Goal: Task Accomplishment & Management: Use online tool/utility

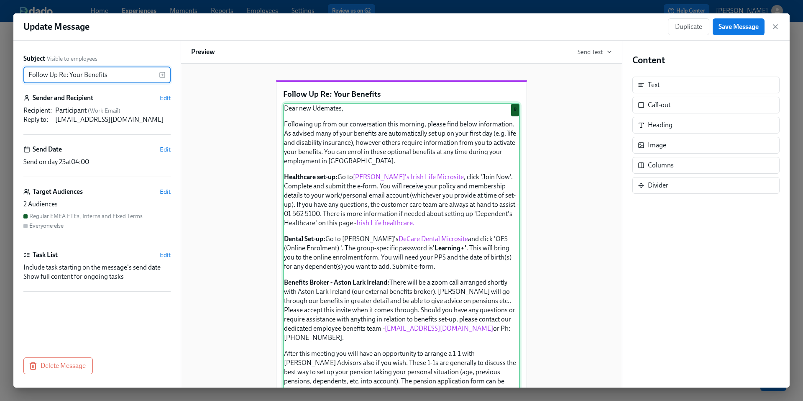
scroll to position [0, 0]
click at [416, 138] on div "Dear new Udemates, Following up from our conversation this morning, please find…" at bounding box center [401, 270] width 237 height 336
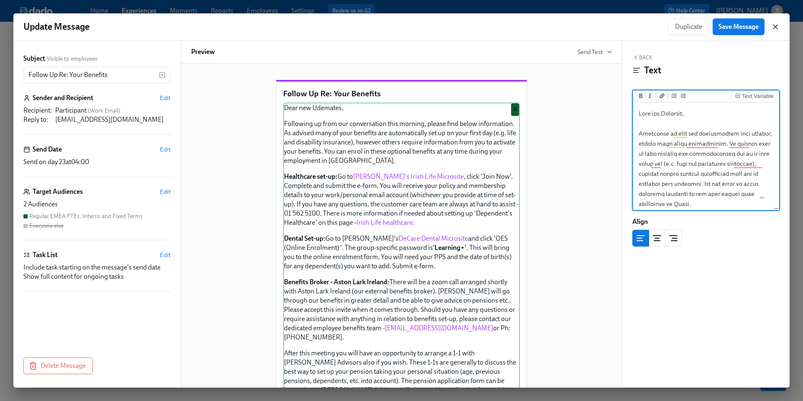
click at [774, 29] on icon "button" at bounding box center [775, 27] width 8 height 8
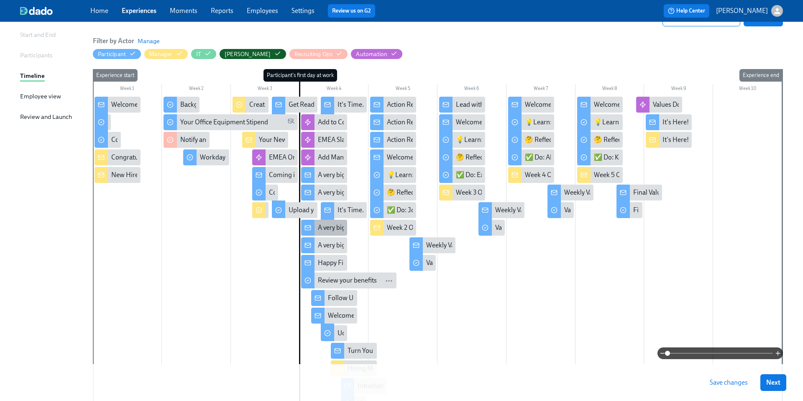
scroll to position [81, 0]
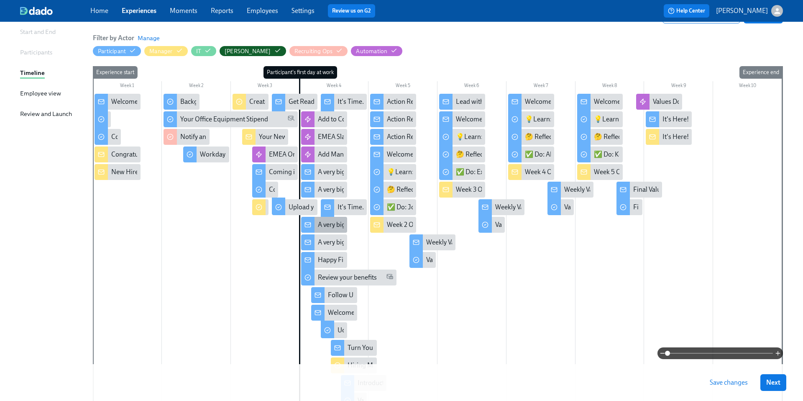
click at [319, 220] on div "A very big welcome to you from your EMEA People team!" at bounding box center [398, 224] width 161 height 9
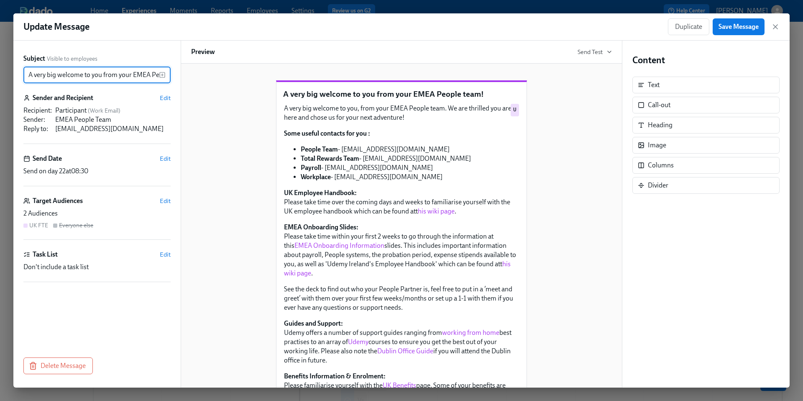
scroll to position [0, 31]
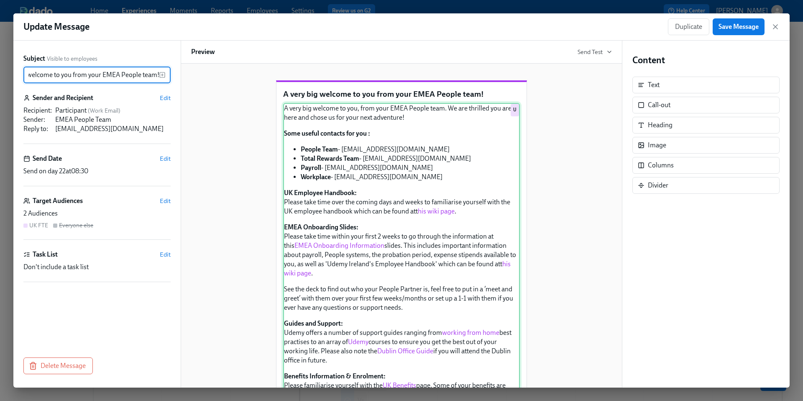
click at [432, 262] on div "A very big welcome to you, from your EMEA People team. We are thrilled you are …" at bounding box center [401, 386] width 237 height 567
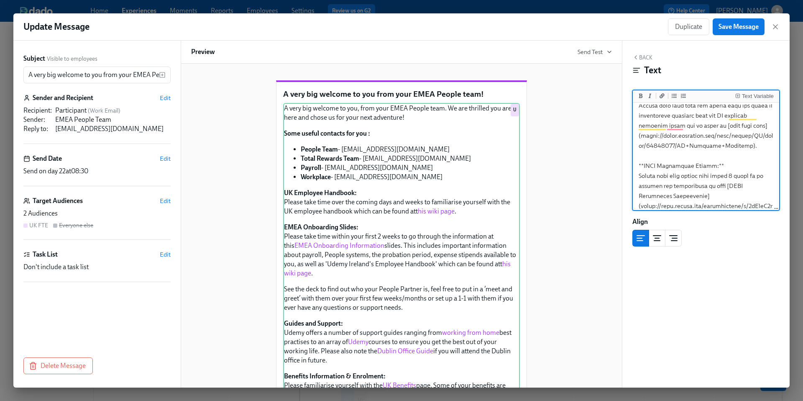
scroll to position [129, 0]
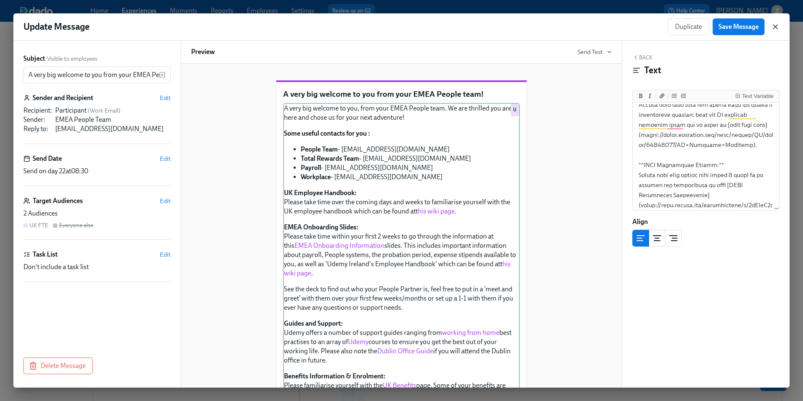
click at [775, 27] on icon "button" at bounding box center [775, 27] width 4 height 4
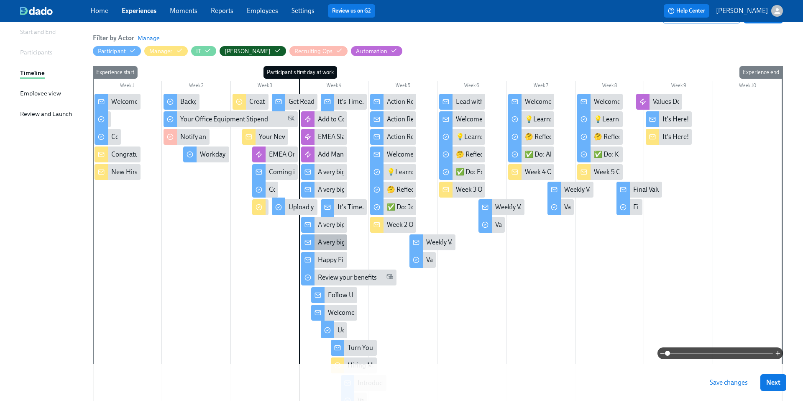
click at [336, 245] on div "A very big welcome to you from your EMEA People team!" at bounding box center [398, 242] width 161 height 9
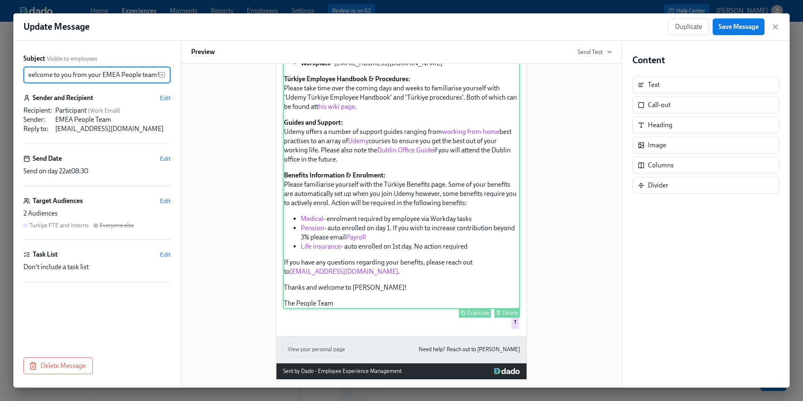
scroll to position [151, 0]
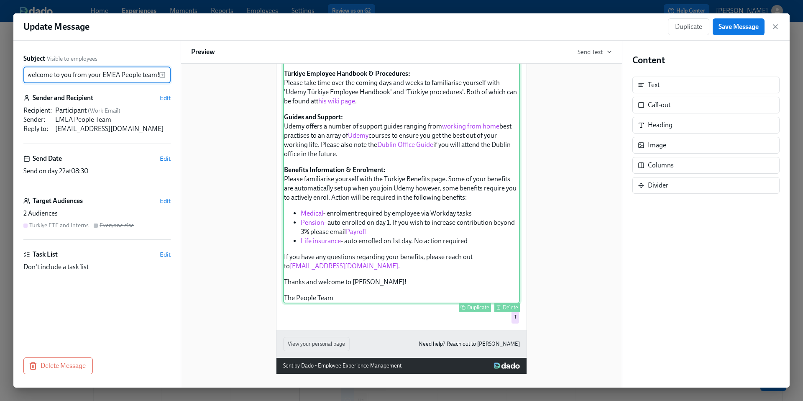
click at [413, 249] on div "A very big welcome to you from your People team. We are thrilled you are here a…" at bounding box center [401, 134] width 237 height 338
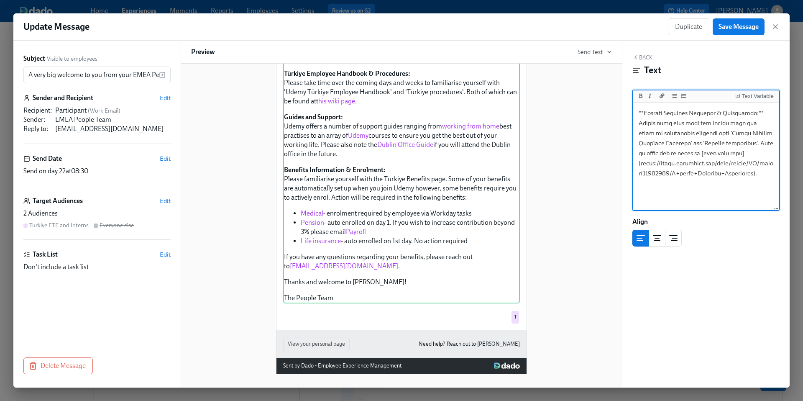
scroll to position [0, 0]
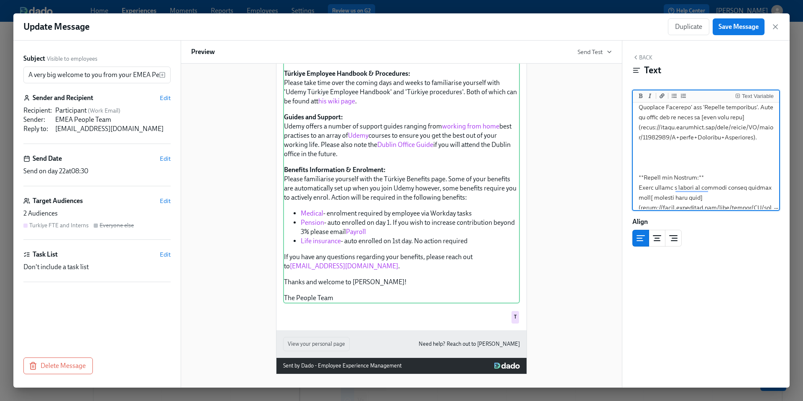
drag, startPoint x: 751, startPoint y: 137, endPoint x: 641, endPoint y: 130, distance: 111.1
click at [641, 130] on textarea "To enrich screen reader interactions, please activate Accessibility in Grammarl…" at bounding box center [705, 277] width 143 height 741
click at [669, 162] on textarea "To enrich screen reader interactions, please activate Accessibility in Grammarl…" at bounding box center [705, 277] width 143 height 741
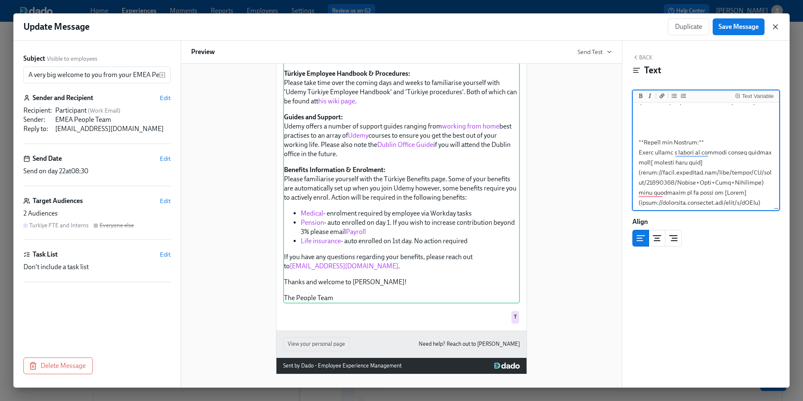
click at [778, 30] on icon "button" at bounding box center [775, 27] width 8 height 8
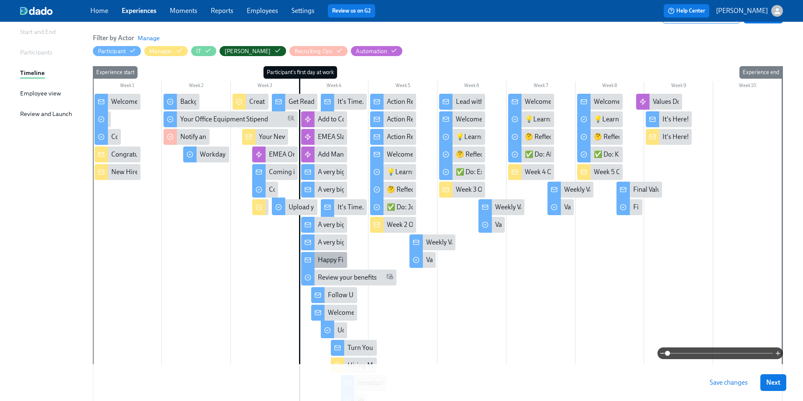
click at [325, 258] on div "Happy First Day!" at bounding box center [341, 259] width 47 height 9
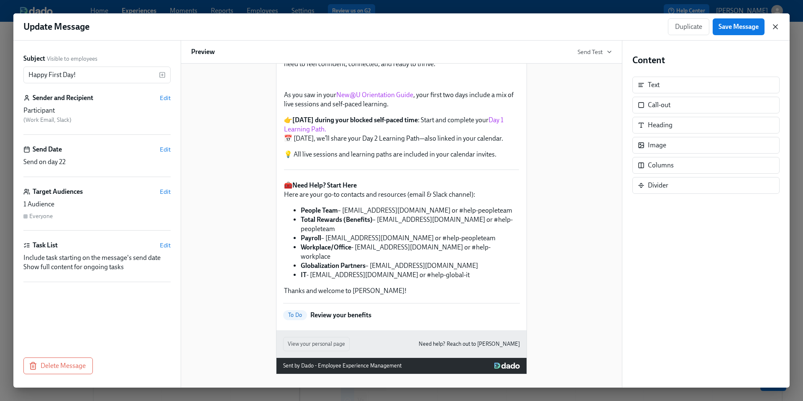
click at [777, 28] on icon "button" at bounding box center [775, 27] width 4 height 4
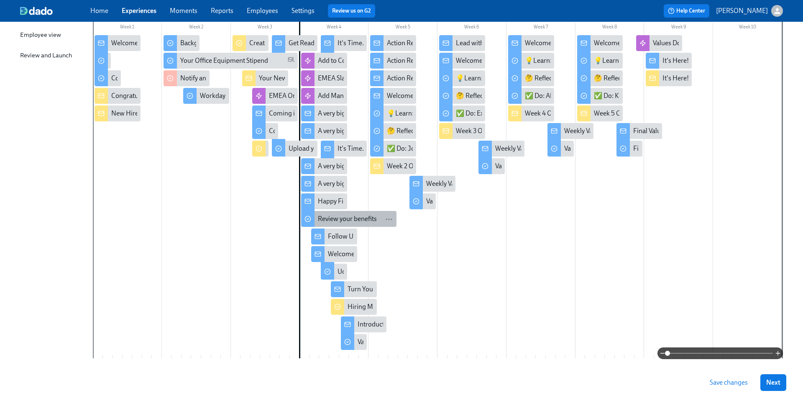
click at [324, 216] on div "Review your benefits" at bounding box center [347, 218] width 59 height 9
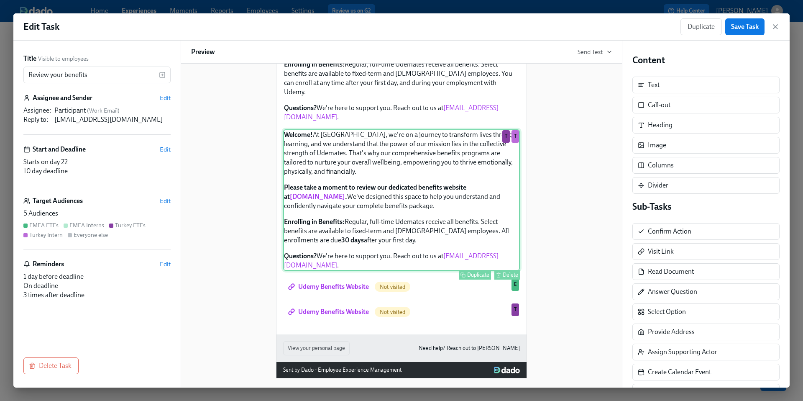
scroll to position [252, 0]
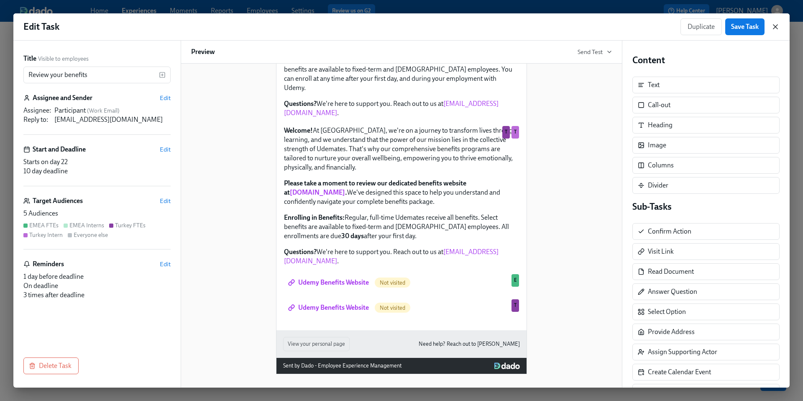
click at [777, 27] on icon "button" at bounding box center [775, 27] width 8 height 8
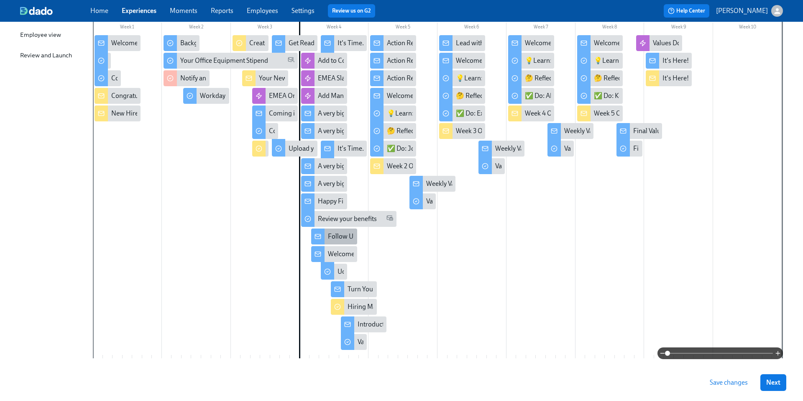
click at [345, 235] on div "Follow Up Re: Your Benefits" at bounding box center [367, 236] width 79 height 9
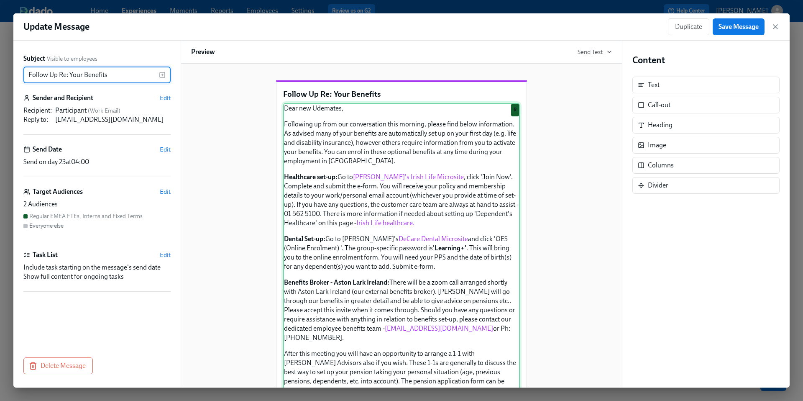
click at [478, 195] on div "Dear new Udemates, Following up from our conversation this morning, please find…" at bounding box center [401, 271] width 237 height 336
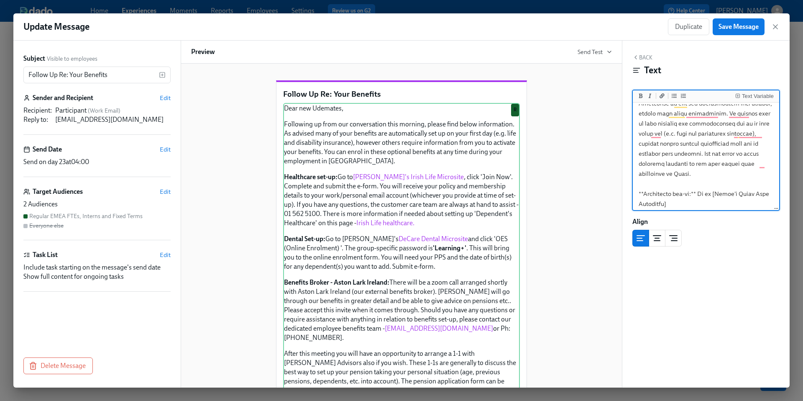
scroll to position [56, 0]
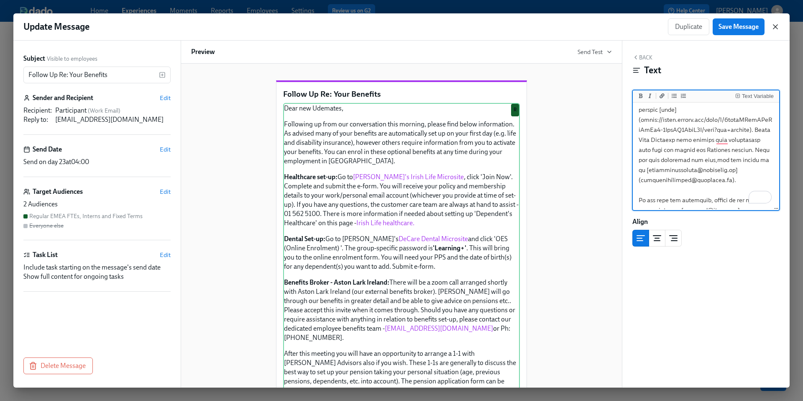
click at [775, 26] on icon "button" at bounding box center [775, 27] width 8 height 8
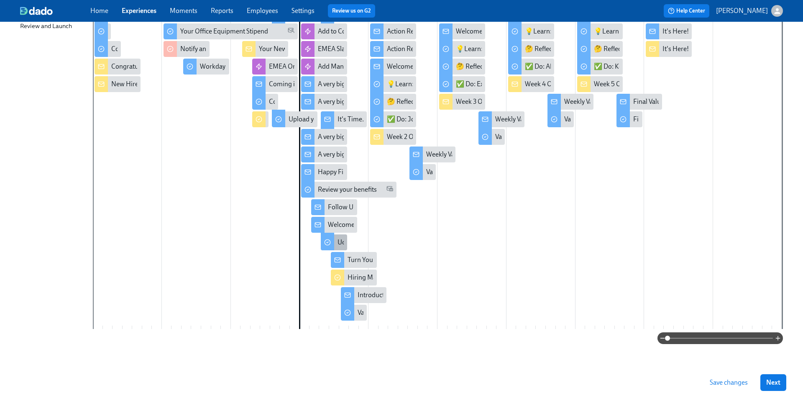
click at [341, 242] on div "Udemy New Hire Employer Brand Survey" at bounding box center [395, 242] width 117 height 9
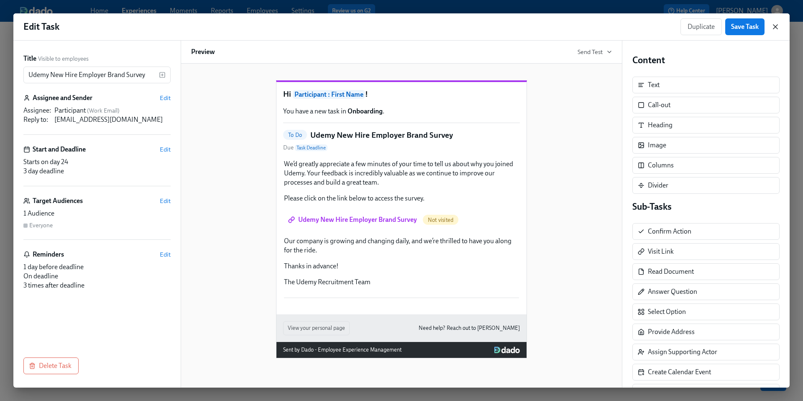
click at [774, 24] on icon "button" at bounding box center [775, 27] width 8 height 8
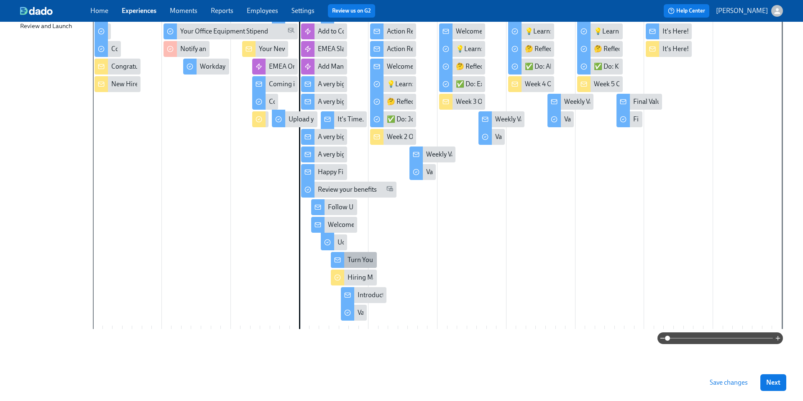
click at [361, 262] on div "Turn Yourself into AI Art with [PERSON_NAME]! 🎨" at bounding box center [421, 259] width 147 height 9
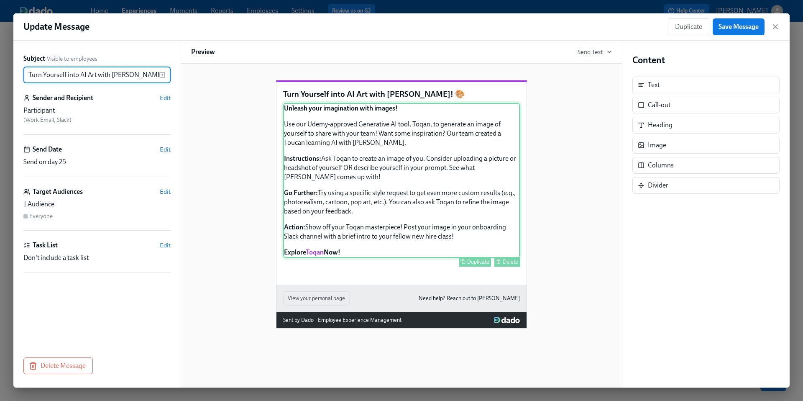
click at [399, 221] on div "Unleash your imagination with images! Use our Udemy-approved Generative AI tool…" at bounding box center [401, 180] width 237 height 155
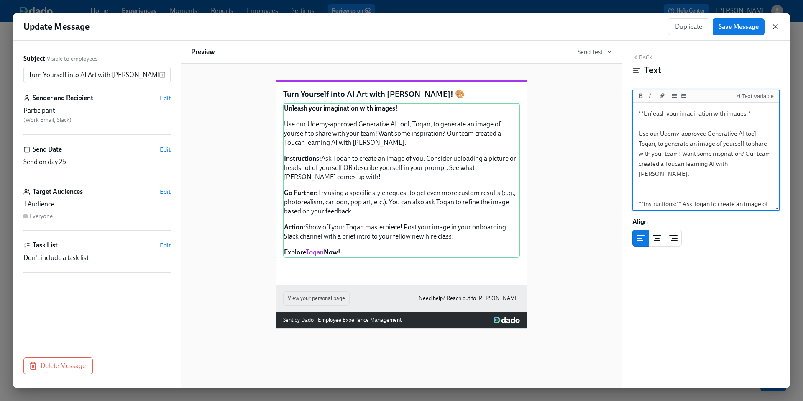
click at [772, 29] on icon "button" at bounding box center [775, 27] width 8 height 8
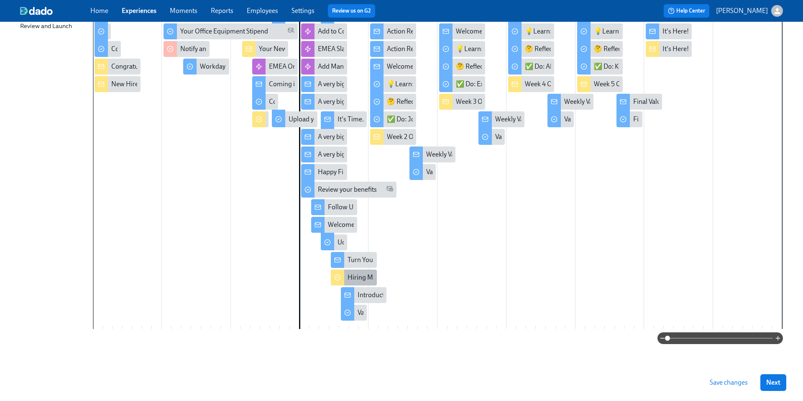
click at [359, 278] on div "Hiring Manager Week 1 Survey" at bounding box center [391, 277] width 87 height 9
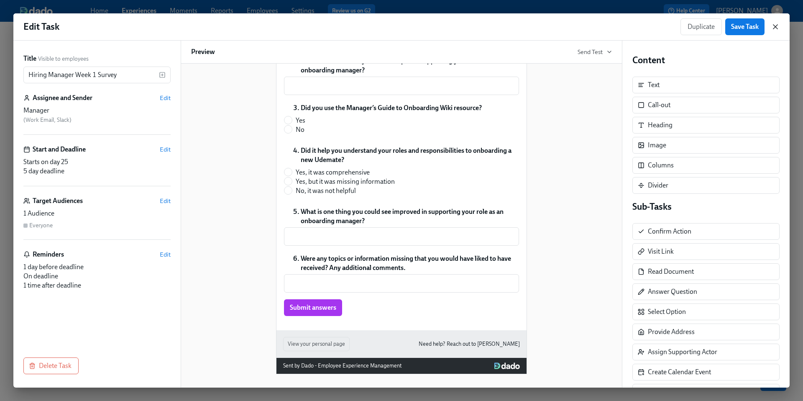
click at [774, 25] on icon "button" at bounding box center [775, 27] width 8 height 8
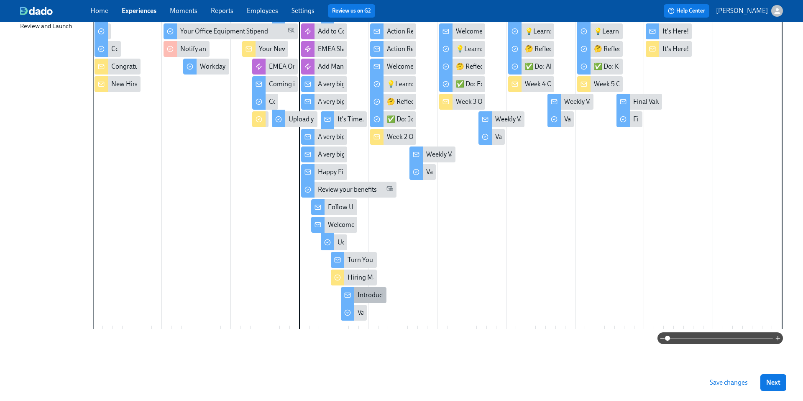
click at [367, 294] on div "Introduction to Weekly Reflections: Udemy Values" at bounding box center [428, 294] width 141 height 9
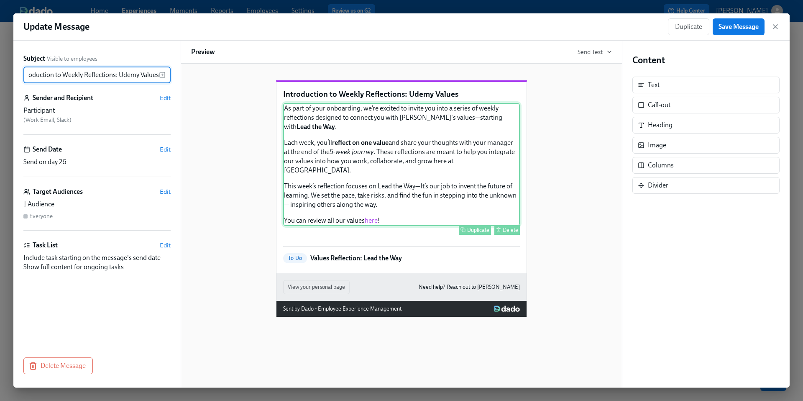
click at [406, 172] on div "As part of your onboarding, we’re excited to invite you into a series of weekly…" at bounding box center [401, 164] width 237 height 123
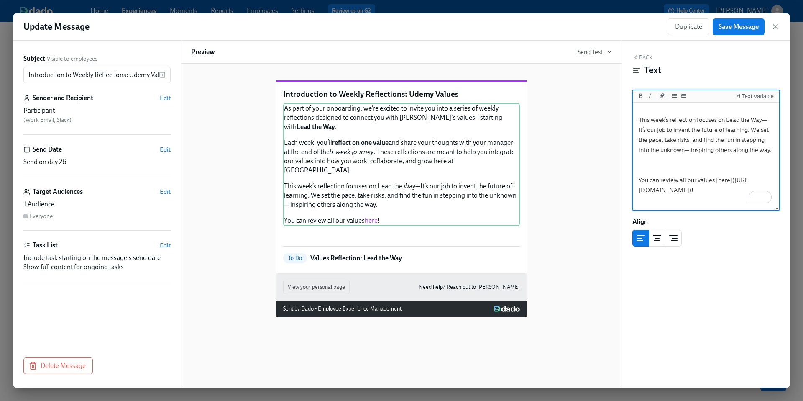
drag, startPoint x: 735, startPoint y: 190, endPoint x: 641, endPoint y: 184, distance: 94.3
click at [641, 184] on textarea "As part of your onboarding, we’re excited to invite you into a series of weekly…" at bounding box center [705, 94] width 143 height 209
click at [561, 179] on div "Introduction to Weekly Reflections: Udemy Values As part of your onboarding, we…" at bounding box center [401, 192] width 421 height 250
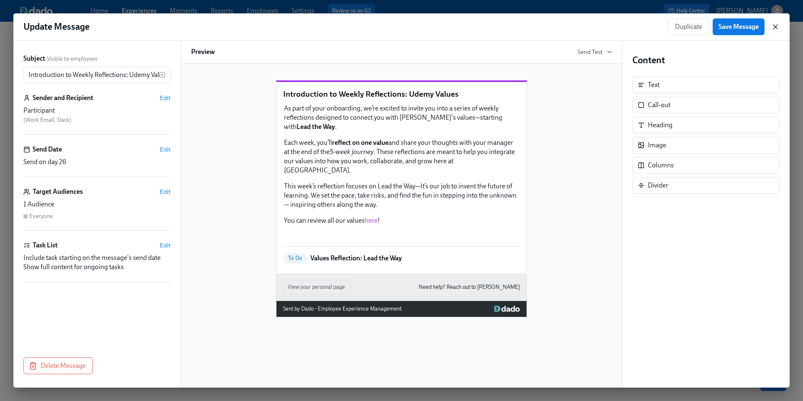
click at [779, 27] on icon "button" at bounding box center [775, 27] width 8 height 8
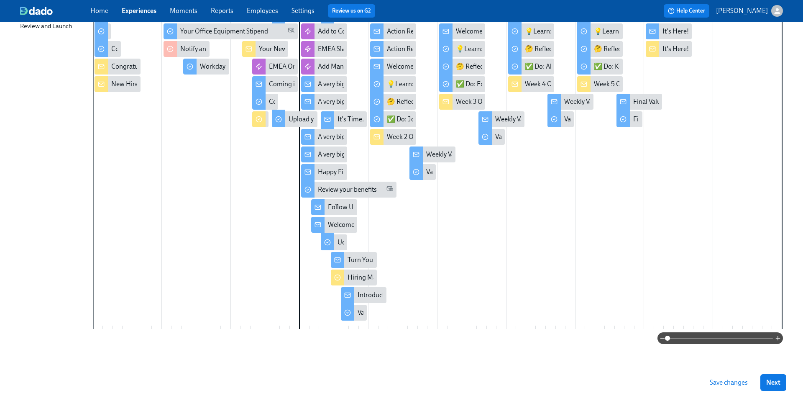
click at [357, 322] on div at bounding box center [437, 167] width 689 height 323
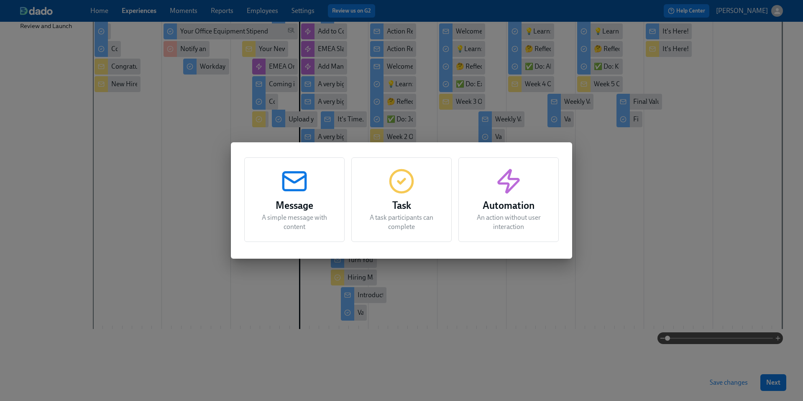
click at [457, 319] on div "Message A simple message with content Task A task participants can complete Aut…" at bounding box center [401, 200] width 803 height 401
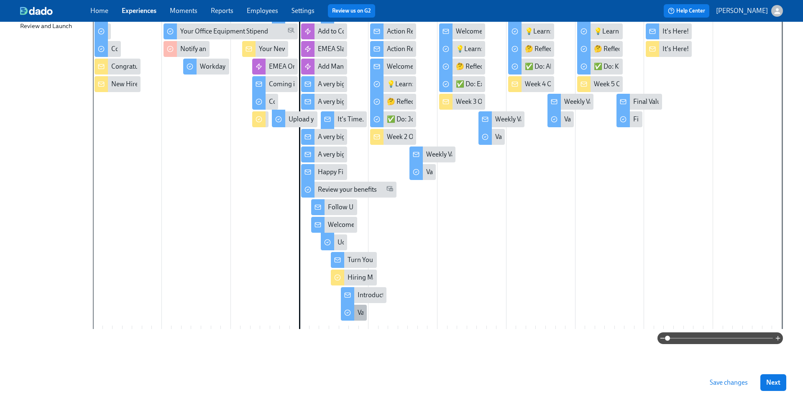
click at [360, 312] on div "Values Reflection: Lead the Way" at bounding box center [402, 312] width 89 height 9
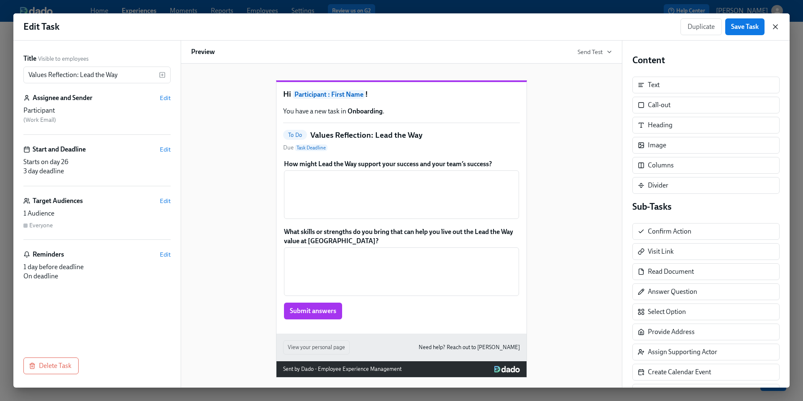
click at [775, 26] on icon "button" at bounding box center [775, 27] width 4 height 4
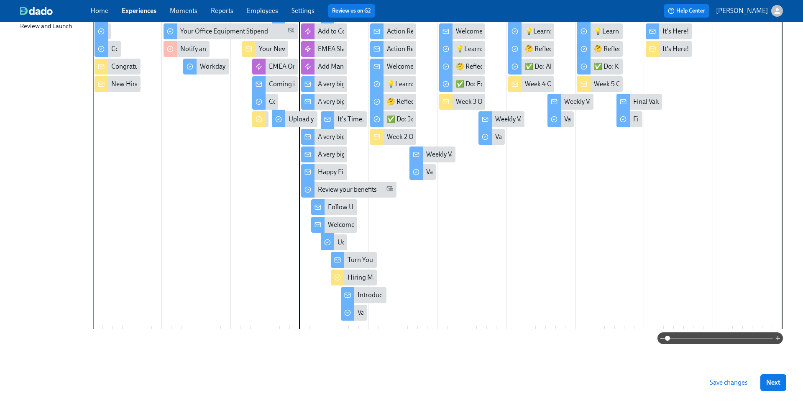
scroll to position [134, 0]
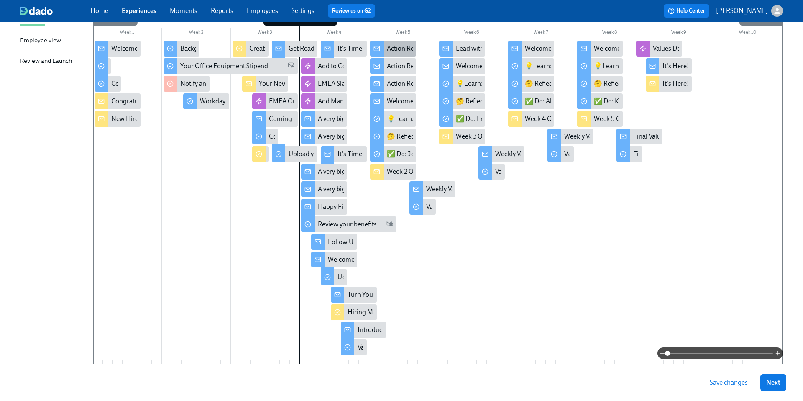
click at [392, 49] on div "Action Required Re: Your Benefits" at bounding box center [435, 48] width 96 height 9
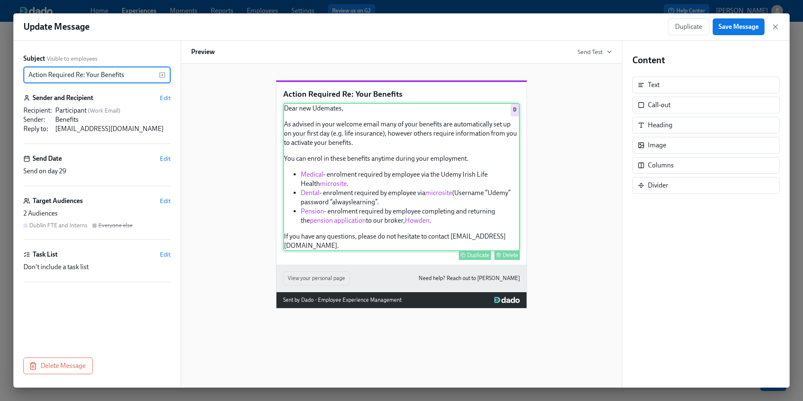
click at [386, 207] on div "Dear new Udemates, As advised in your welcome email many of your benefits are a…" at bounding box center [401, 177] width 237 height 148
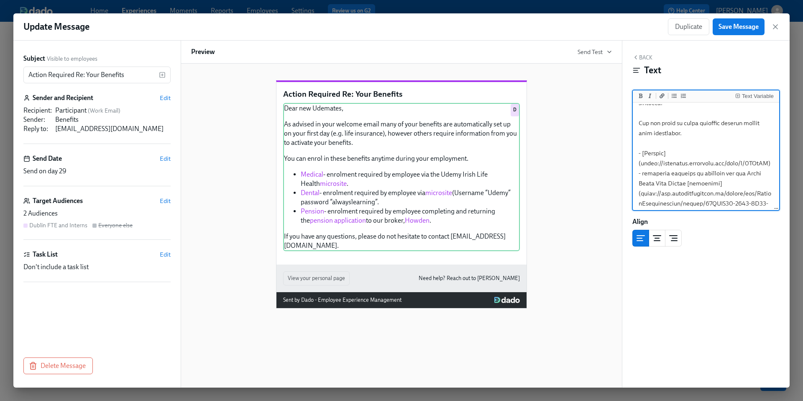
scroll to position [71, 0]
drag, startPoint x: 642, startPoint y: 153, endPoint x: 766, endPoint y: 153, distance: 124.2
click at [766, 153] on textarea "To enrich screen reader interactions, please activate Accessibility in Grammarl…" at bounding box center [705, 208] width 143 height 350
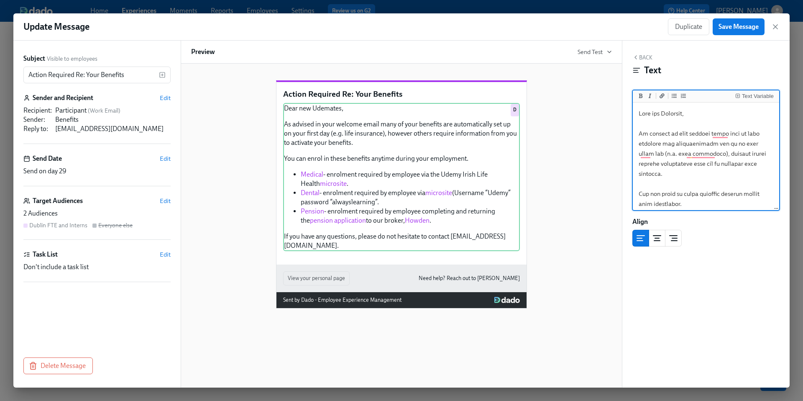
scroll to position [71, 0]
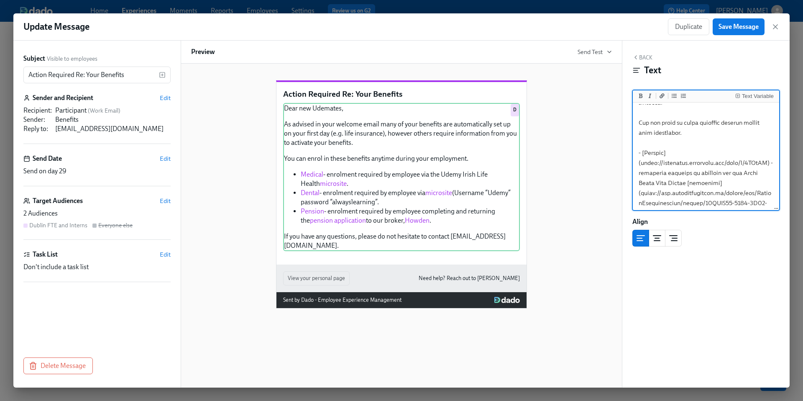
paste textarea ".atlassian.net/wiki/spaces/HR/pages/16842762/Healthcare+Ireland"
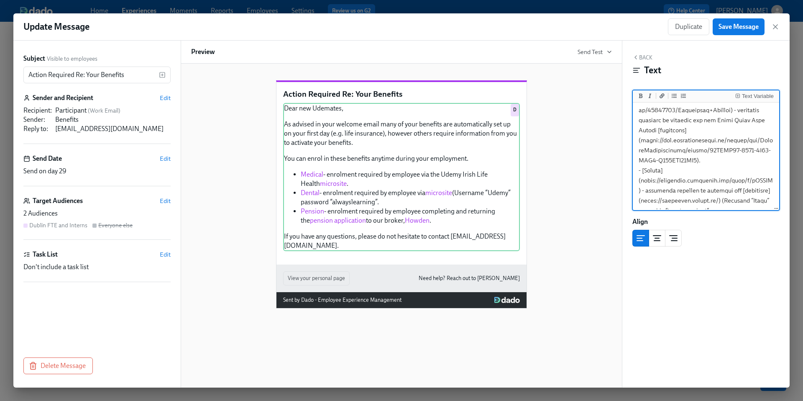
scroll to position [149, 0]
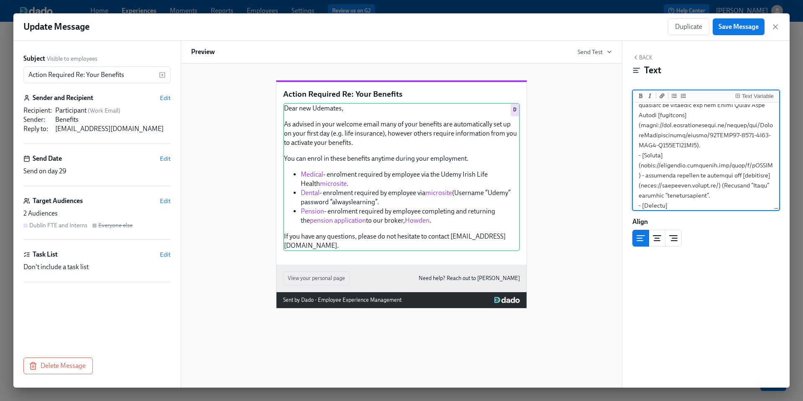
drag, startPoint x: 640, startPoint y: 156, endPoint x: 714, endPoint y: 177, distance: 76.6
click at [714, 177] on textarea "To enrich screen reader interactions, please activate Accessibility in Grammarl…" at bounding box center [705, 135] width 143 height 360
click at [703, 173] on textarea "To enrich screen reader interactions, please activate Accessibility in Grammarl…" at bounding box center [705, 135] width 143 height 360
drag, startPoint x: 765, startPoint y: 156, endPoint x: 642, endPoint y: 158, distance: 123.4
click at [642, 158] on textarea "To enrich screen reader interactions, please activate Accessibility in Grammarl…" at bounding box center [705, 135] width 143 height 360
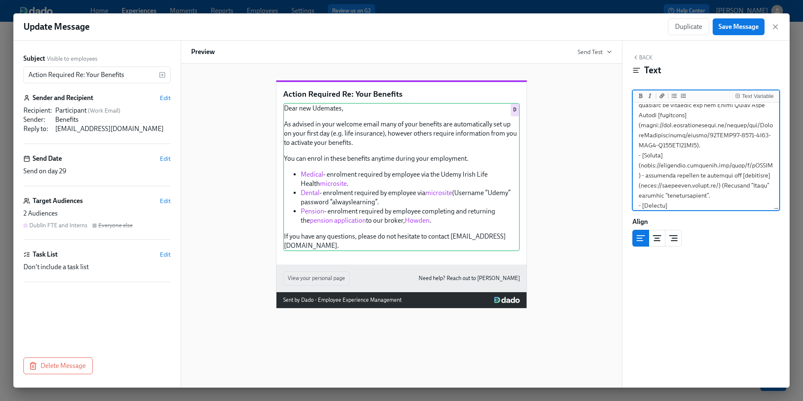
paste textarea ".atlassian.net/wiki/spaces/HR/pages/16843472/Dental+Plan+Ireland"
click at [745, 178] on textarea "To enrich screen reader interactions, please activate Accessibility in Grammarl…" at bounding box center [705, 140] width 143 height 370
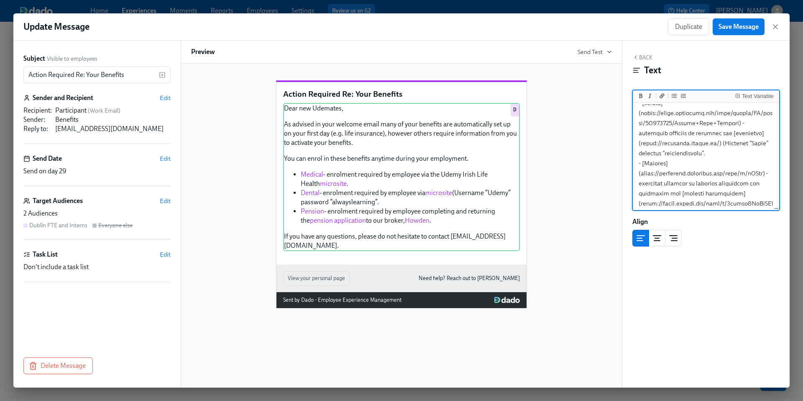
scroll to position [203, 0]
drag, startPoint x: 640, startPoint y: 162, endPoint x: 759, endPoint y: 159, distance: 118.4
click at [759, 159] on textarea "To enrich screen reader interactions, please activate Accessibility in Grammarl…" at bounding box center [705, 86] width 143 height 370
paste textarea ".atlassian.net/wiki/spaces/HR/pages/16843402/Retirement+Pension+Plan+Ireland"
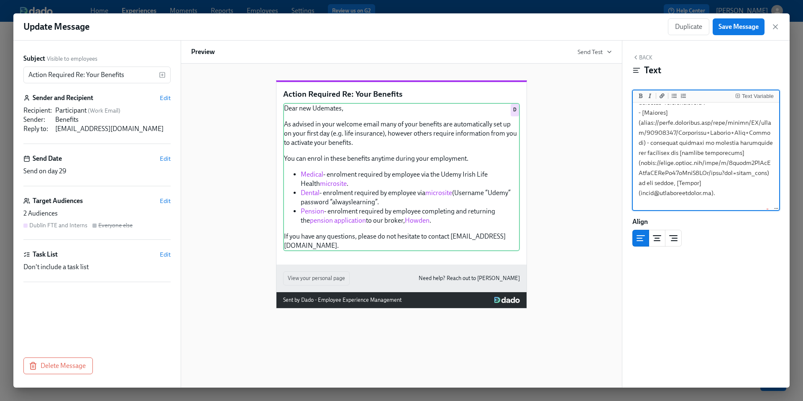
scroll to position [265, 0]
type textarea "Dear new Udemates, As advised in your welcome email many of your benefits are a…"
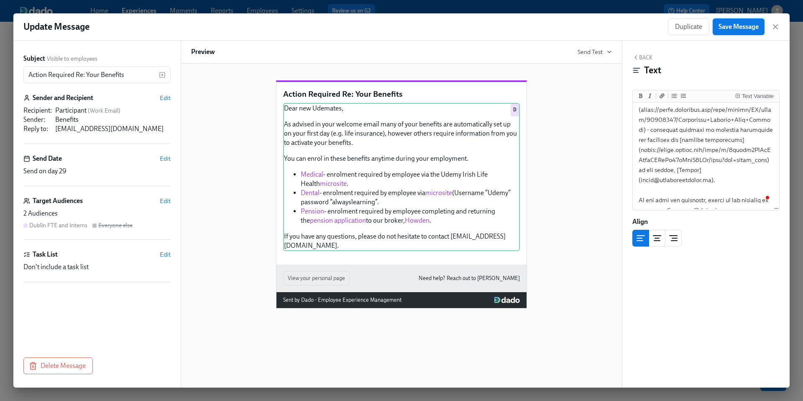
click at [728, 25] on span "Save Message" at bounding box center [738, 27] width 40 height 8
click at [777, 28] on icon "button" at bounding box center [775, 27] width 8 height 8
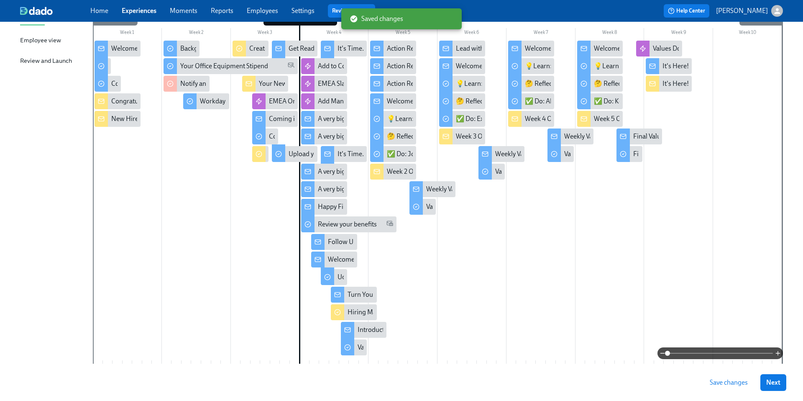
click at [733, 381] on span "Save changes" at bounding box center [729, 382] width 38 height 8
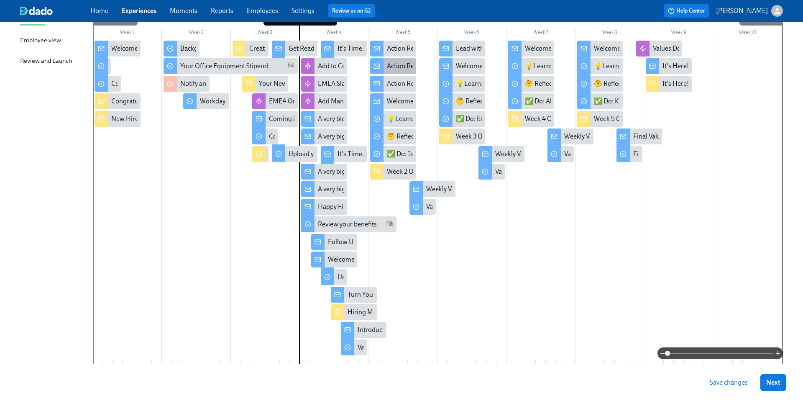
click at [400, 67] on div "Action Required Re: Your Benefits" at bounding box center [435, 65] width 96 height 9
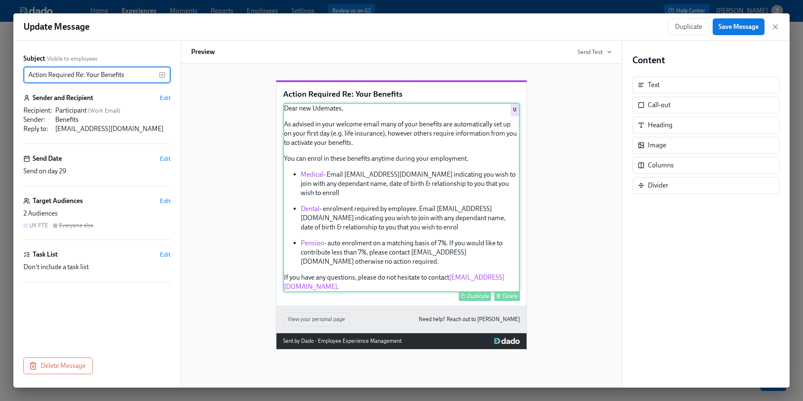
click at [398, 199] on div "Dear new Udemates, As advised in your welcome email many of your benefits are a…" at bounding box center [401, 197] width 237 height 189
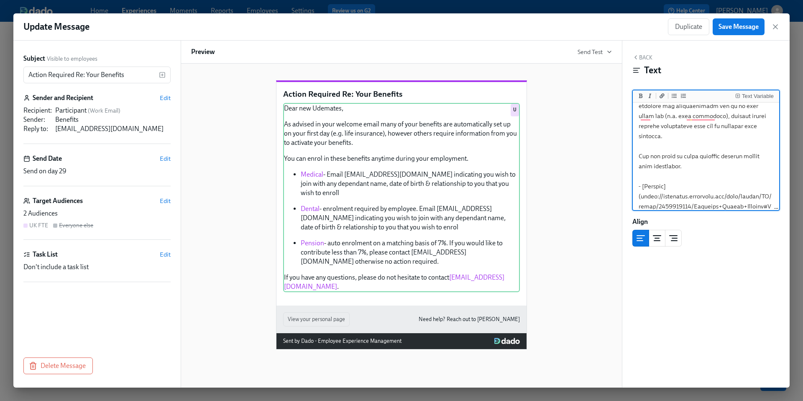
scroll to position [68, 0]
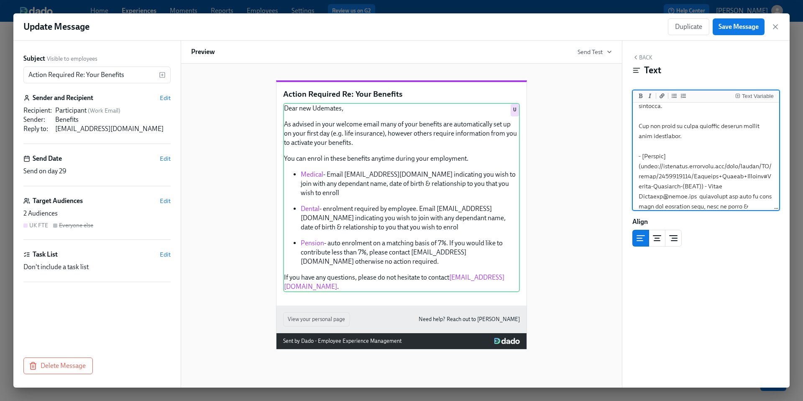
drag, startPoint x: 708, startPoint y: 176, endPoint x: 657, endPoint y: 165, distance: 52.7
click at [657, 165] on textarea "To enrich screen reader interactions, please activate Accessibility in Grammarl…" at bounding box center [705, 236] width 143 height 400
click at [669, 172] on textarea "To enrich screen reader interactions, please activate Accessibility in Grammarl…" at bounding box center [705, 236] width 143 height 400
drag, startPoint x: 641, startPoint y: 157, endPoint x: 707, endPoint y: 176, distance: 68.4
click at [707, 176] on textarea "To enrich screen reader interactions, please activate Accessibility in Grammarl…" at bounding box center [705, 236] width 143 height 400
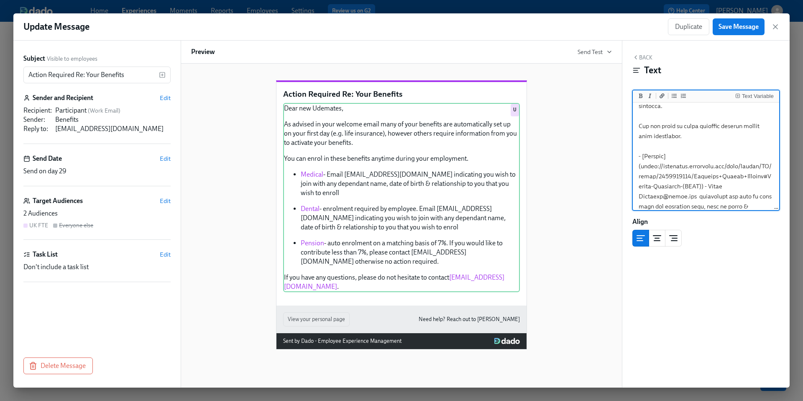
paste textarea ".atlassian.net/wiki/spaces/HR/pages/16843116"
click at [703, 181] on textarea "To enrich screen reader interactions, please activate Accessibility in Grammarl…" at bounding box center [705, 236] width 143 height 400
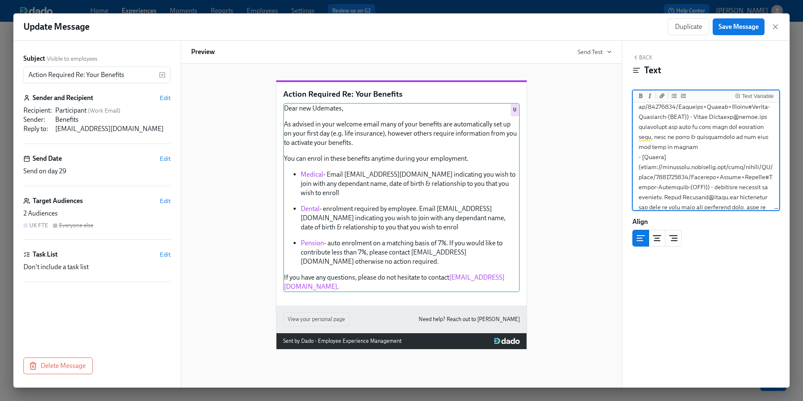
scroll to position [139, 0]
drag, startPoint x: 641, startPoint y: 156, endPoint x: 706, endPoint y: 173, distance: 67.3
click at [706, 173] on textarea "To enrich screen reader interactions, please activate Accessibility in Grammarl…" at bounding box center [705, 165] width 143 height 400
paste textarea ".atlassian.net/wiki/spaces/HR/pages/16843116"
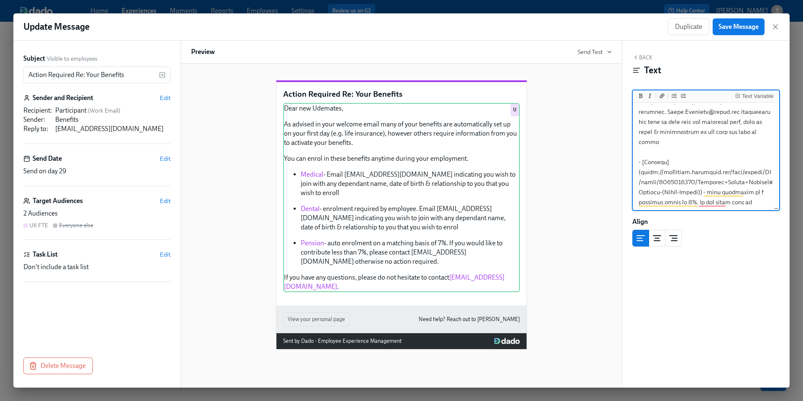
drag, startPoint x: 700, startPoint y: 173, endPoint x: 640, endPoint y: 153, distance: 63.1
click at [640, 153] on textarea "To enrich screen reader interactions, please activate Accessibility in Grammarl…" at bounding box center [705, 82] width 143 height 400
paste textarea ".atlassian.net/wiki/spaces/HR/pages/16843116"
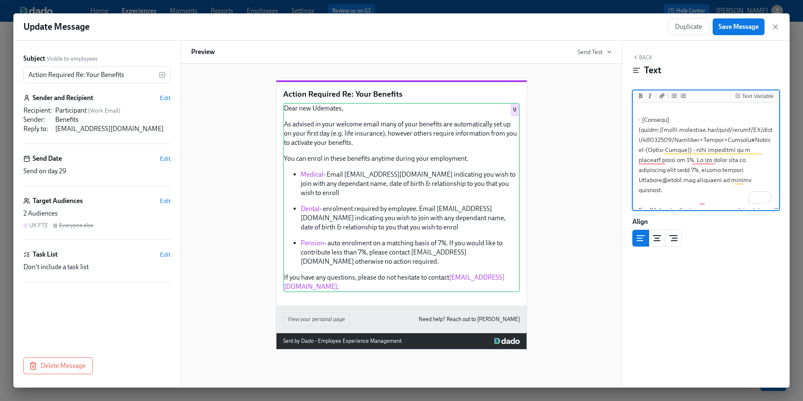
scroll to position [265, 0]
type textarea "Dear new Udemates, As advised in your welcome email many of your benefits are a…"
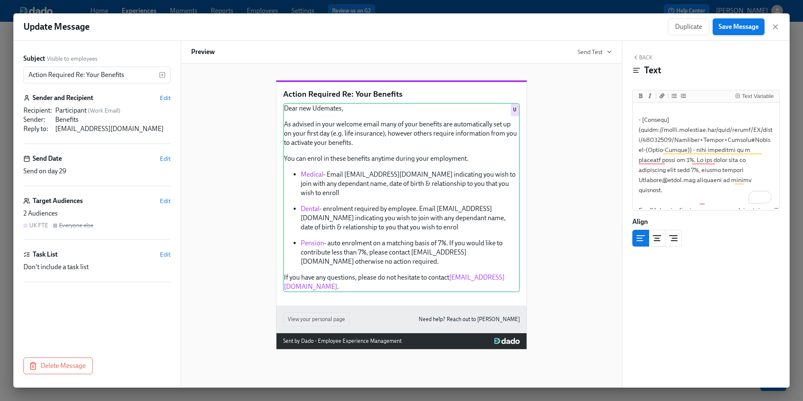
click at [729, 30] on span "Save Message" at bounding box center [738, 27] width 40 height 8
click at [774, 28] on icon "button" at bounding box center [775, 27] width 8 height 8
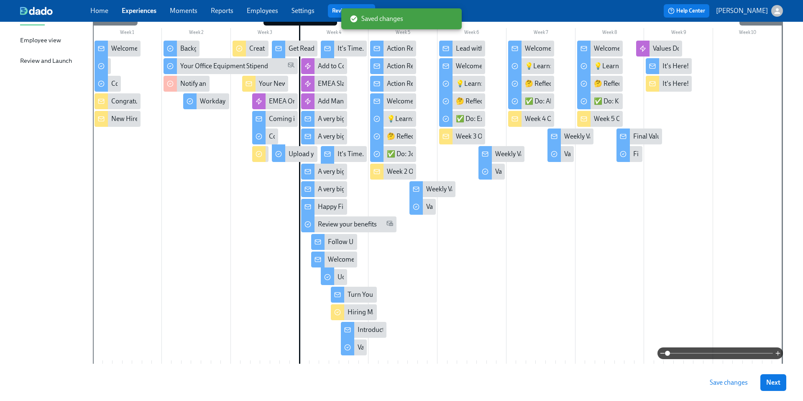
click at [729, 382] on span "Save changes" at bounding box center [729, 382] width 38 height 8
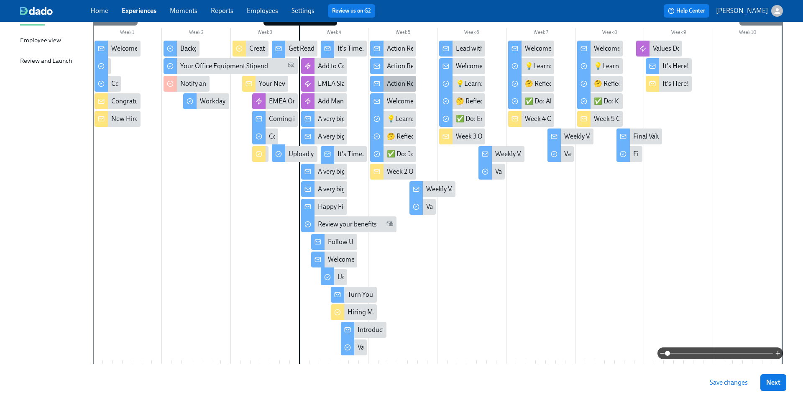
click at [386, 83] on div "Action Required Re: Your Benefits" at bounding box center [393, 84] width 46 height 16
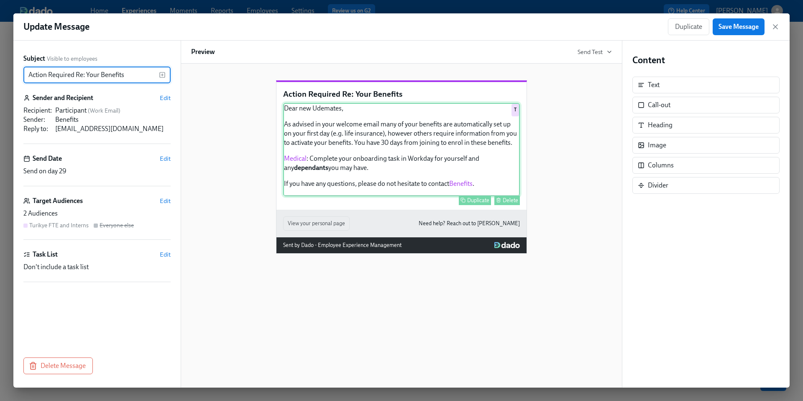
click at [375, 157] on div "Dear new Udemates, As advised in your welcome email many of your benefits are a…" at bounding box center [401, 149] width 237 height 93
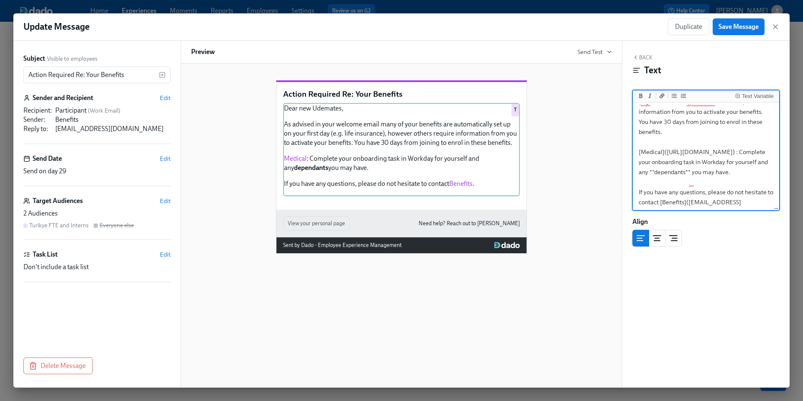
drag, startPoint x: 688, startPoint y: 183, endPoint x: 641, endPoint y: 162, distance: 51.7
click at [641, 162] on textarea "Dear new Udemates, As advised in your welcome email many of your benefits are a…" at bounding box center [705, 141] width 143 height 179
click at [710, 182] on textarea "Dear new Udemates, As advised in your welcome email many of your benefits are a…" at bounding box center [705, 141] width 143 height 179
drag, startPoint x: 689, startPoint y: 182, endPoint x: 641, endPoint y: 161, distance: 51.9
click at [641, 161] on textarea "Dear new Udemates, As advised in your welcome email many of your benefits are a…" at bounding box center [705, 141] width 143 height 179
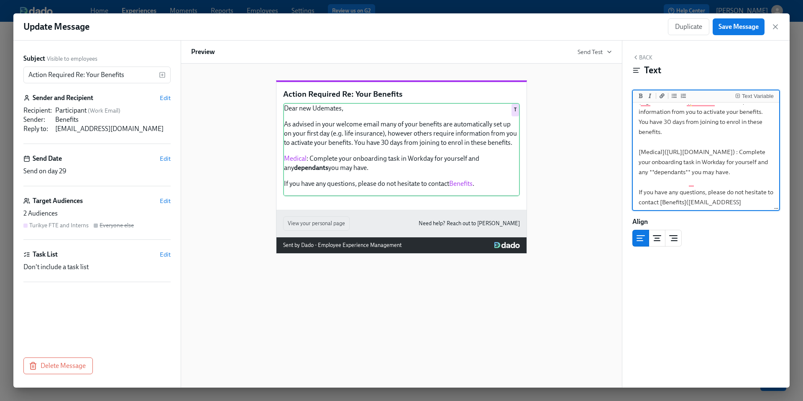
paste textarea ".atlassian.net/wiki/spaces/HR/pages/16843408/T+"
type textarea "Dear new Udemates, As advised in your welcome email many of your benefits are a…"
click at [731, 26] on span "Save Message" at bounding box center [738, 27] width 40 height 8
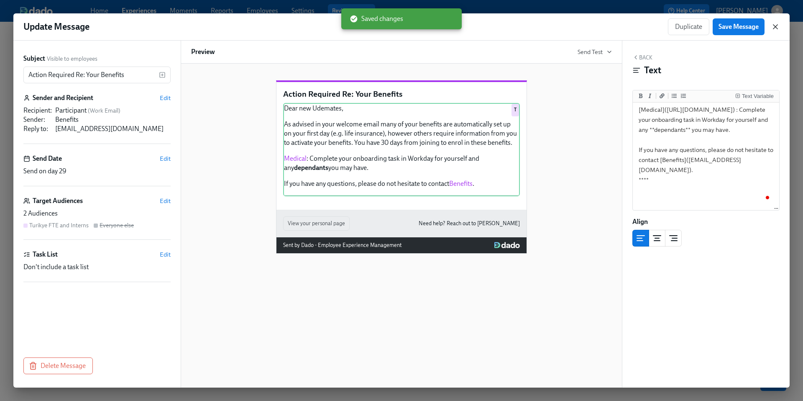
click at [774, 28] on icon "button" at bounding box center [775, 27] width 4 height 4
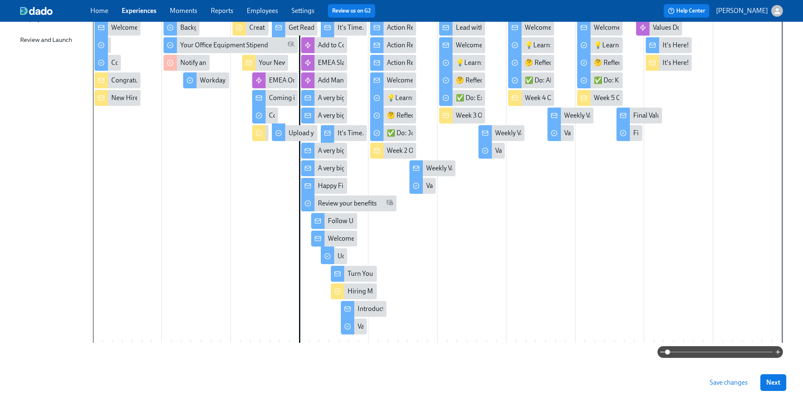
click at [719, 384] on span "Save changes" at bounding box center [729, 382] width 38 height 8
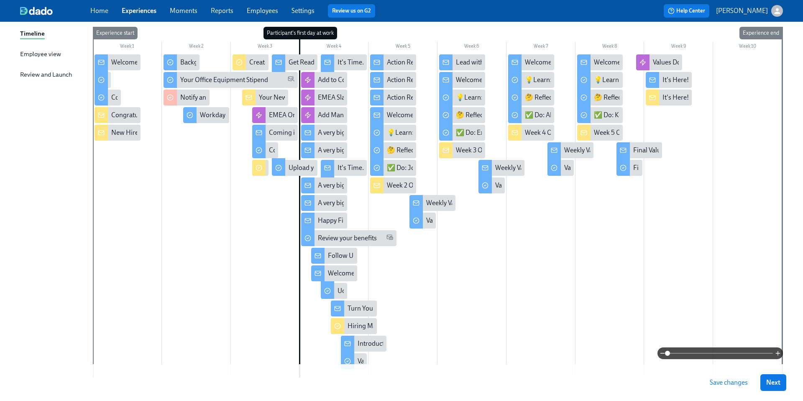
scroll to position [120, 0]
click at [392, 114] on div "Welcome to Week 2 at [GEOGRAPHIC_DATA] - you're off and running!" at bounding box center [486, 115] width 199 height 9
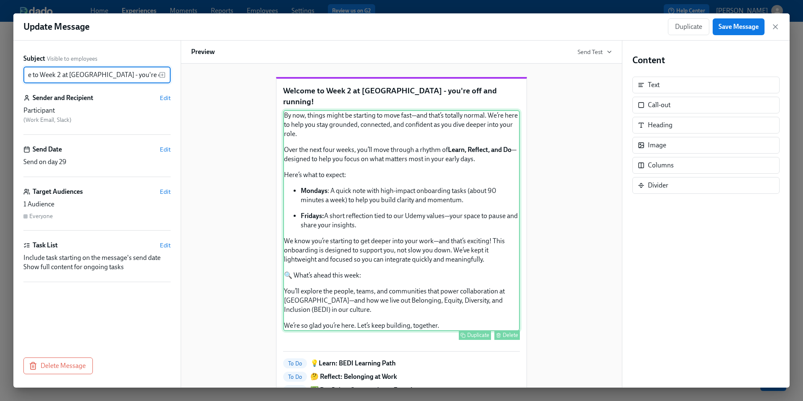
scroll to position [4, 0]
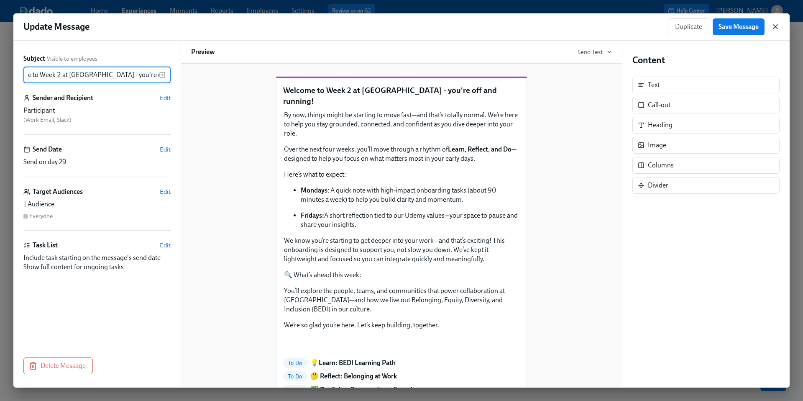
click at [774, 26] on icon "button" at bounding box center [775, 27] width 8 height 8
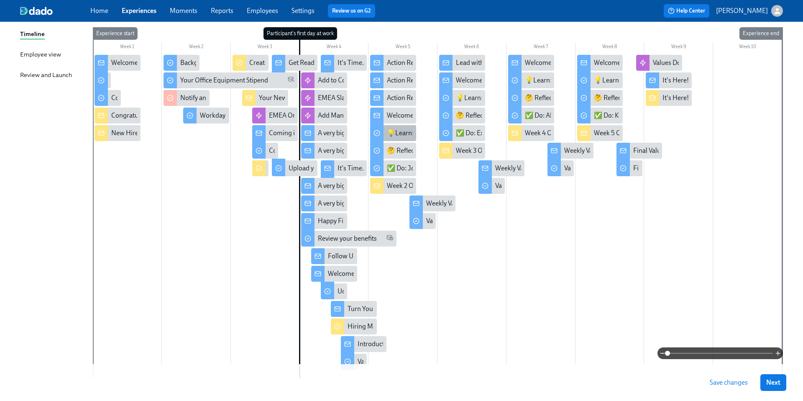
click at [399, 134] on div "💡Learn: BEDI Learning Path" at bounding box center [429, 132] width 84 height 9
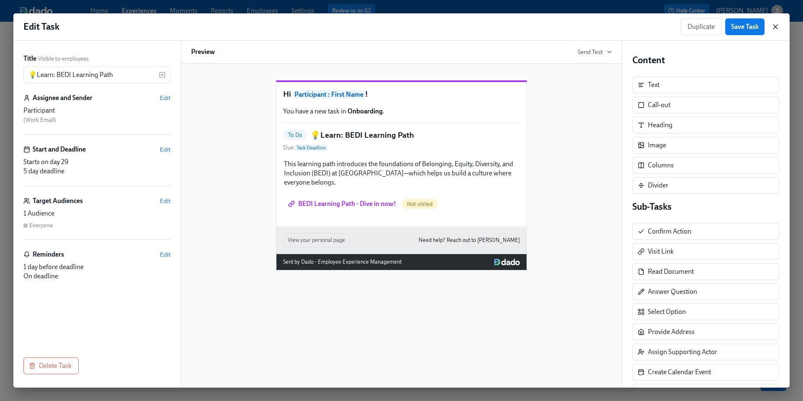
click at [778, 25] on icon "button" at bounding box center [775, 27] width 8 height 8
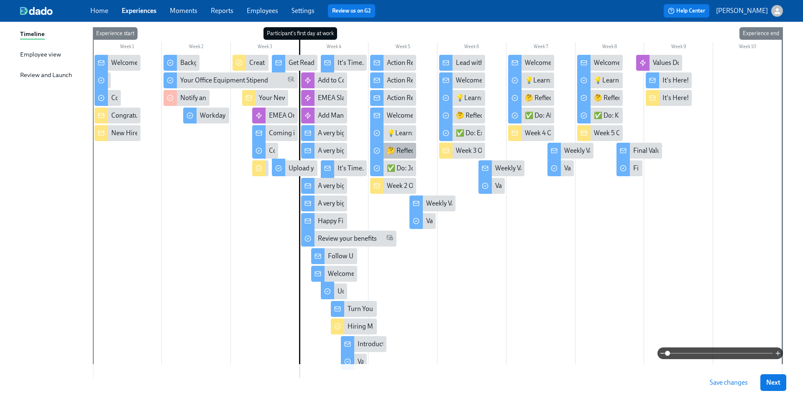
click at [399, 148] on div "🤔 Reflect: Belonging at Work" at bounding box center [429, 150] width 85 height 9
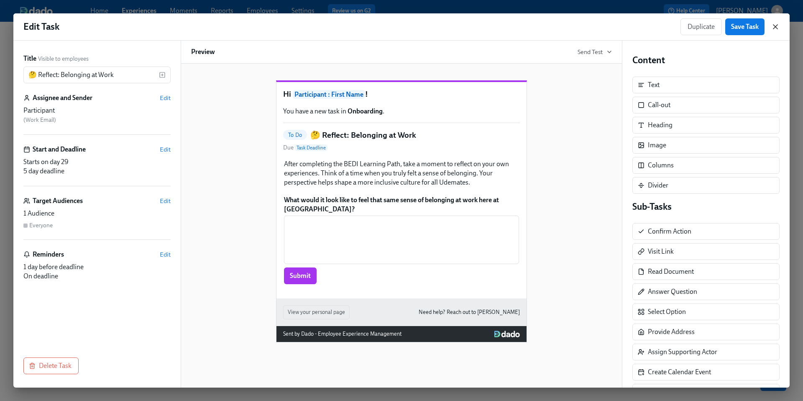
click at [777, 27] on icon "button" at bounding box center [775, 27] width 8 height 8
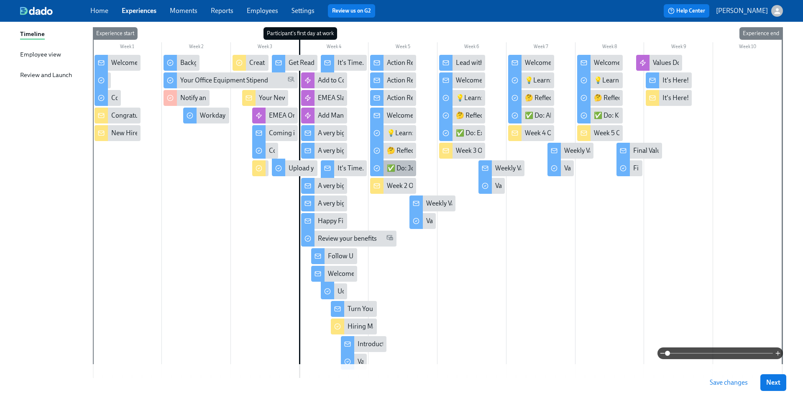
click at [401, 170] on div "✅ Do: Join a Community or Event!" at bounding box center [437, 168] width 100 height 9
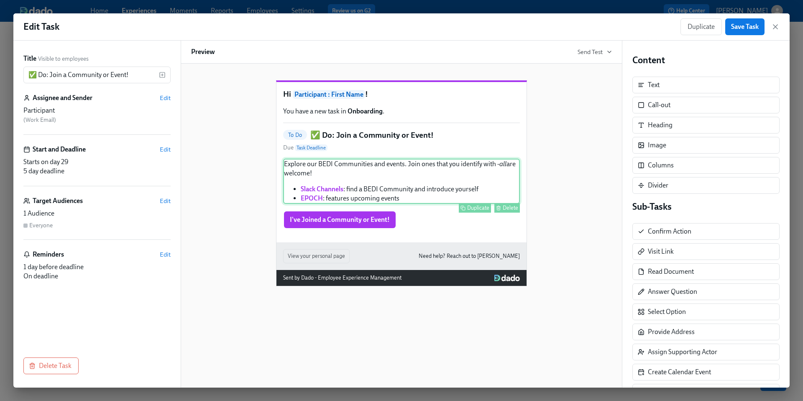
click at [390, 204] on div "Explore our BEDI Communities and events. Join ones that you identify with - all…" at bounding box center [401, 180] width 237 height 45
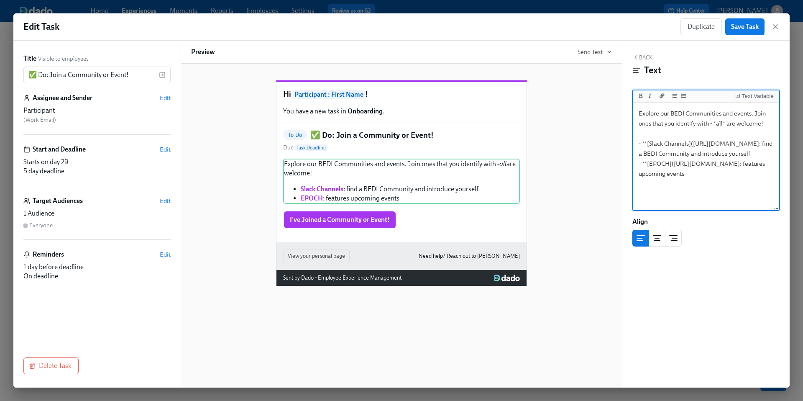
drag, startPoint x: 767, startPoint y: 164, endPoint x: 642, endPoint y: 157, distance: 124.8
click at [642, 157] on textarea "Explore our BEDI Communities and events. Join ones that you identify with - *al…" at bounding box center [705, 156] width 143 height 105
paste textarea ".atlassian.net/wiki/spaces/HR/pages/16847366"
type textarea "Explore our BEDI Communities and events. Join ones that you identify with - *al…"
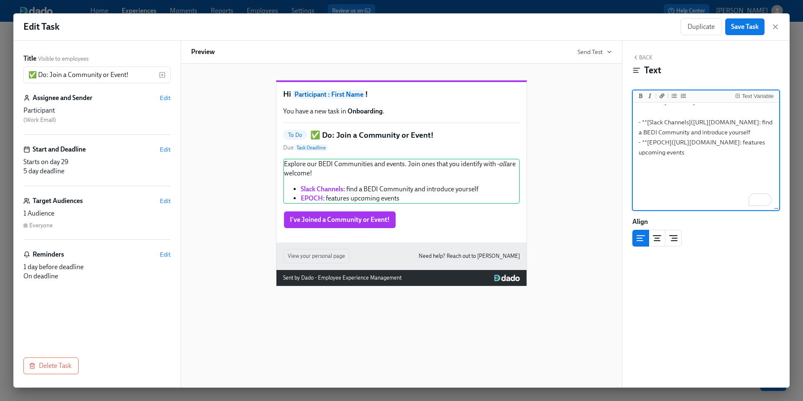
scroll to position [24, 0]
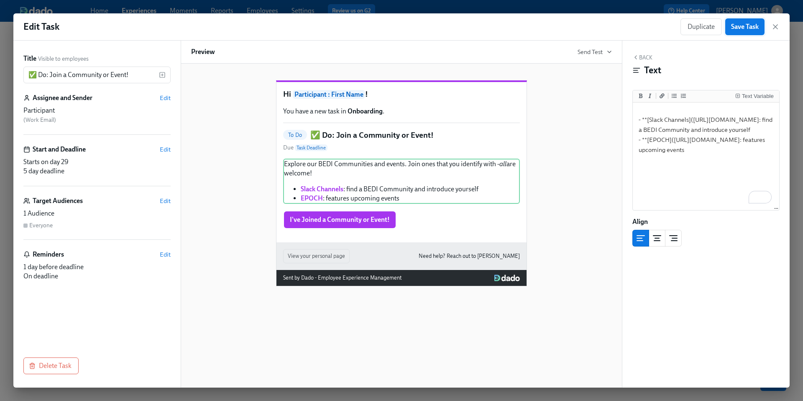
click at [741, 28] on span "Save Task" at bounding box center [745, 27] width 28 height 8
click at [777, 29] on icon "button" at bounding box center [775, 27] width 4 height 4
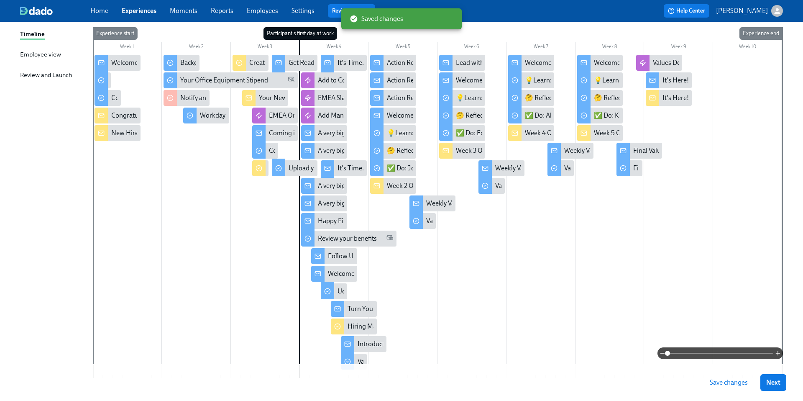
click at [725, 383] on span "Save changes" at bounding box center [729, 382] width 38 height 8
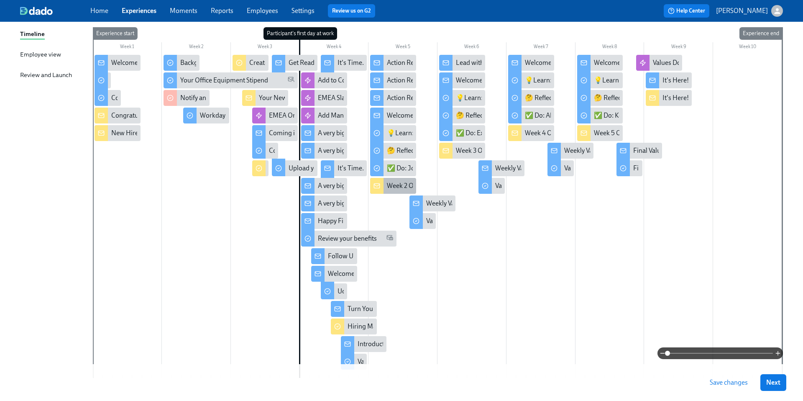
click at [399, 186] on div "Week 2 Onboarding for {{ participant.firstName }}- Support Connection & Learning" at bounding box center [505, 185] width 236 height 9
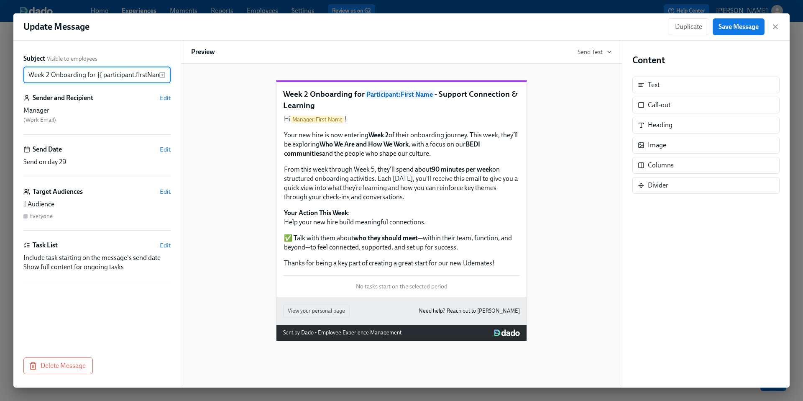
scroll to position [0, 105]
click at [776, 28] on icon "button" at bounding box center [775, 27] width 4 height 4
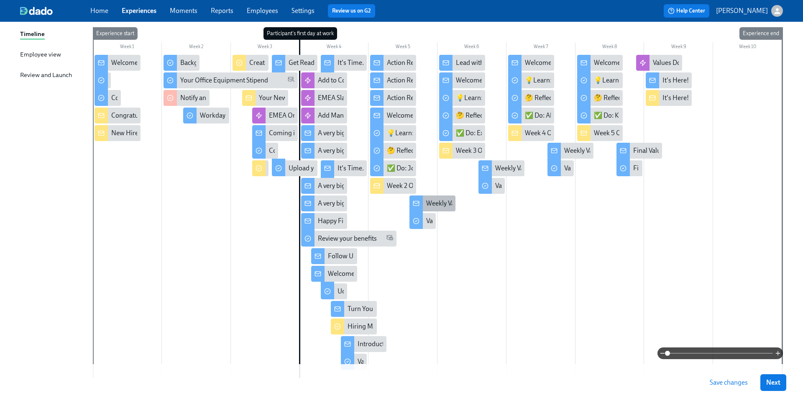
click at [428, 201] on div "Weekly Values Reflection—Embody Ownership" at bounding box center [492, 203] width 132 height 9
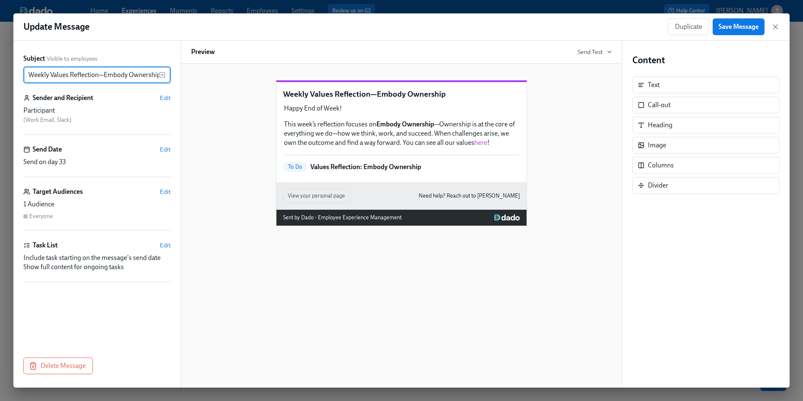
scroll to position [0, 1]
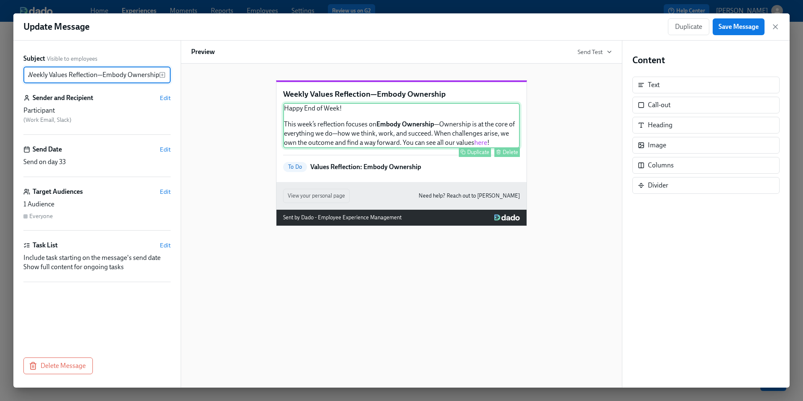
click at [435, 148] on div "Happy End of Week! This week’s reflection focuses on Embody Ownership —Ownershi…" at bounding box center [401, 125] width 237 height 45
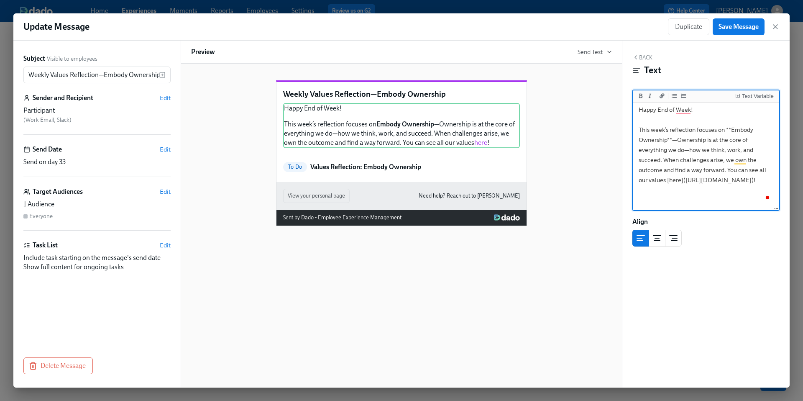
scroll to position [4, 0]
drag, startPoint x: 734, startPoint y: 199, endPoint x: 642, endPoint y: 191, distance: 92.3
click at [642, 191] on textarea "Happy End of Week! This week’s reflection focuses on **Embody Ownership**—Owner…" at bounding box center [705, 152] width 143 height 105
click at [557, 190] on div "Weekly Values Reflection—Embody Ownership Happy End of Week! This week’s reflec…" at bounding box center [401, 146] width 421 height 159
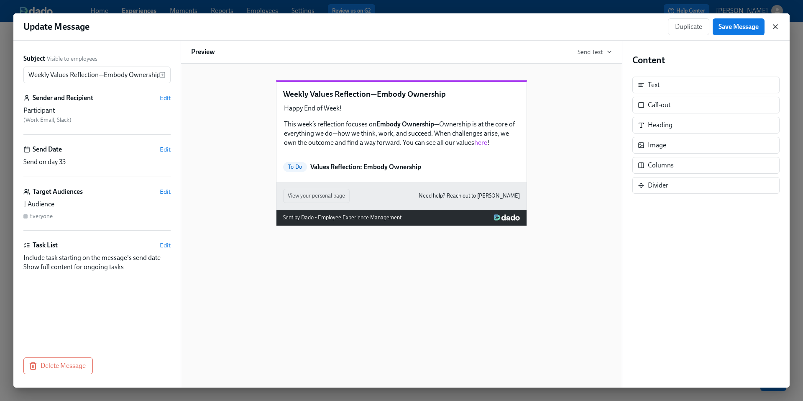
click at [772, 27] on icon "button" at bounding box center [775, 27] width 8 height 8
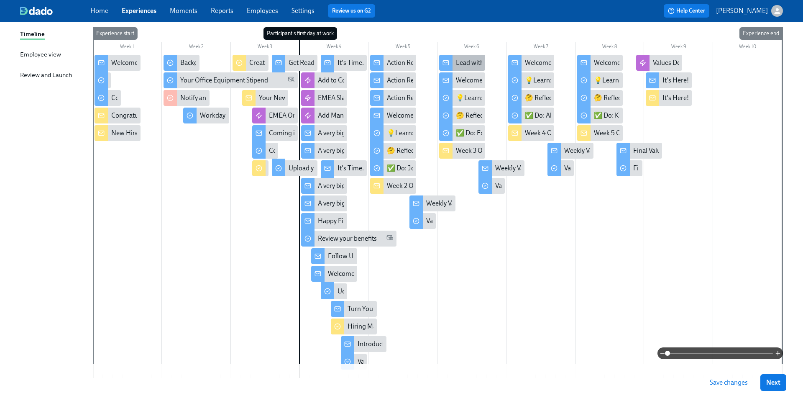
click at [450, 63] on div at bounding box center [445, 63] width 13 height 16
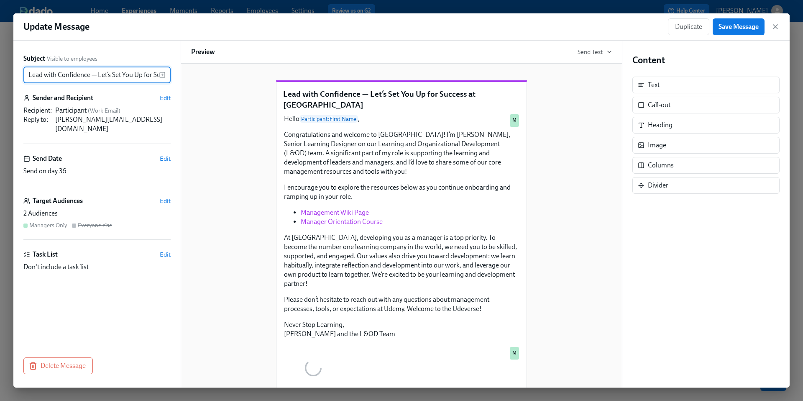
scroll to position [0, 45]
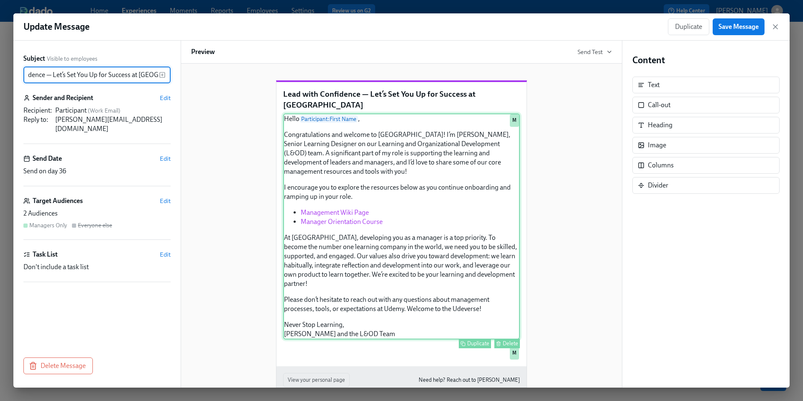
click at [400, 233] on div "Hello Participant : First Name , Congratulations and welcome to Udemy! I’m Jame…" at bounding box center [401, 226] width 237 height 226
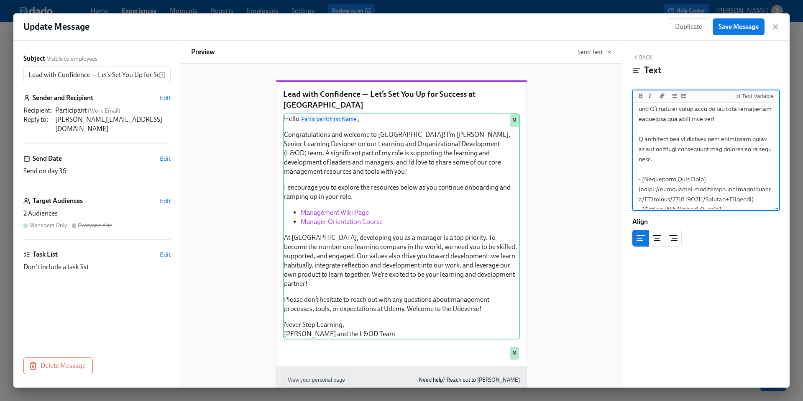
scroll to position [117, 0]
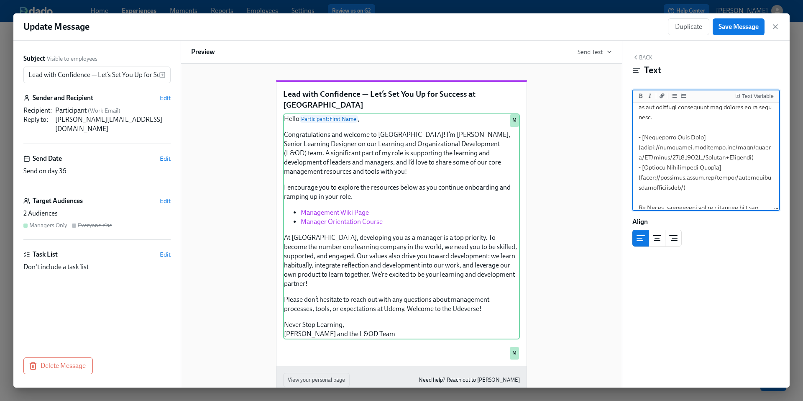
drag, startPoint x: 744, startPoint y: 167, endPoint x: 640, endPoint y: 160, distance: 104.8
click at [640, 160] on textarea "To enrich screen reader interactions, please activate Accessibility in Grammarl…" at bounding box center [705, 177] width 143 height 380
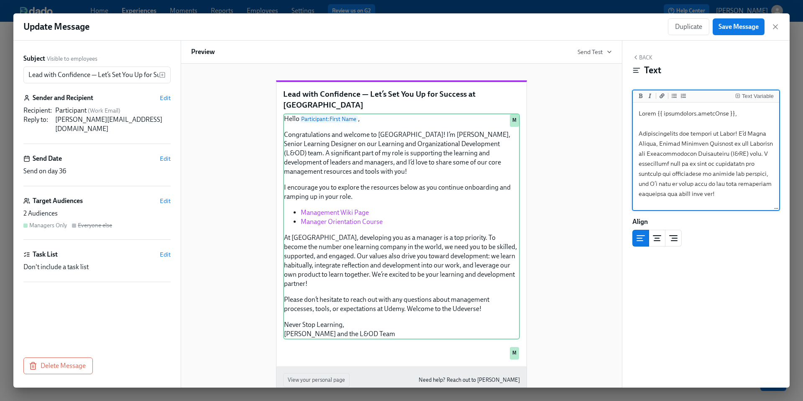
scroll to position [117, 0]
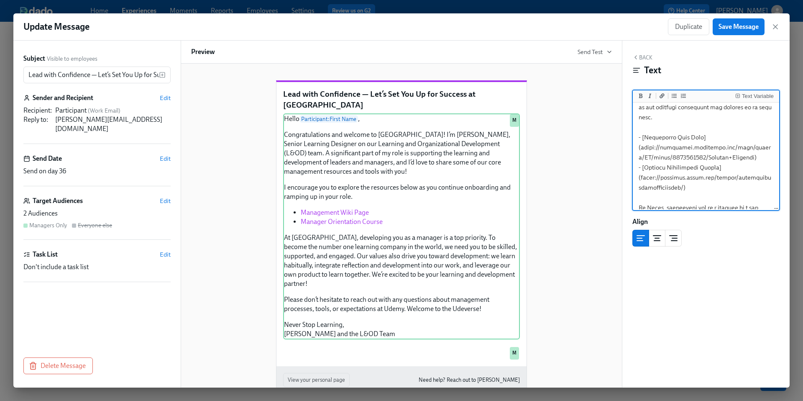
paste textarea ".[DOMAIN_NAME][URL]"
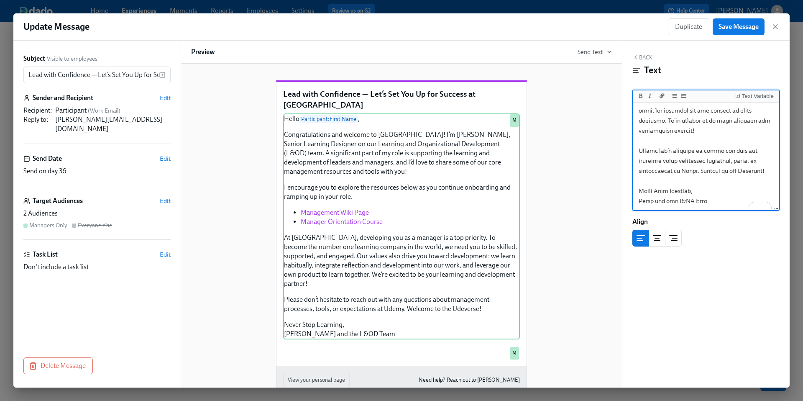
scroll to position [285, 0]
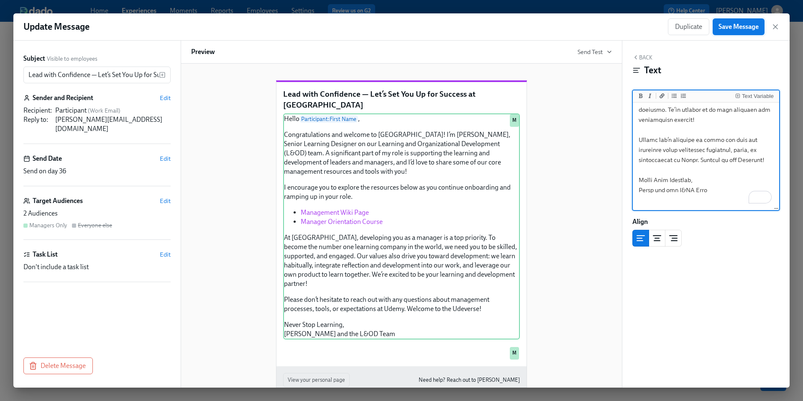
type textarea "Hello {{ participant.firstName }}, Congratulations and welcome to Udemy! I’m Ja…"
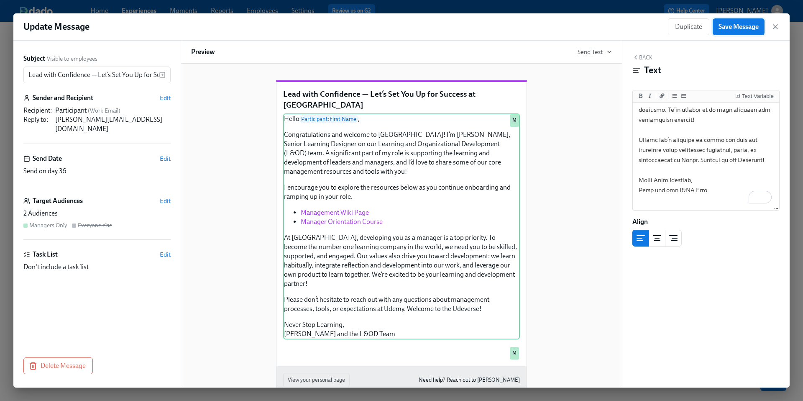
click at [733, 28] on span "Save Message" at bounding box center [738, 27] width 40 height 8
click at [772, 27] on icon "button" at bounding box center [775, 27] width 8 height 8
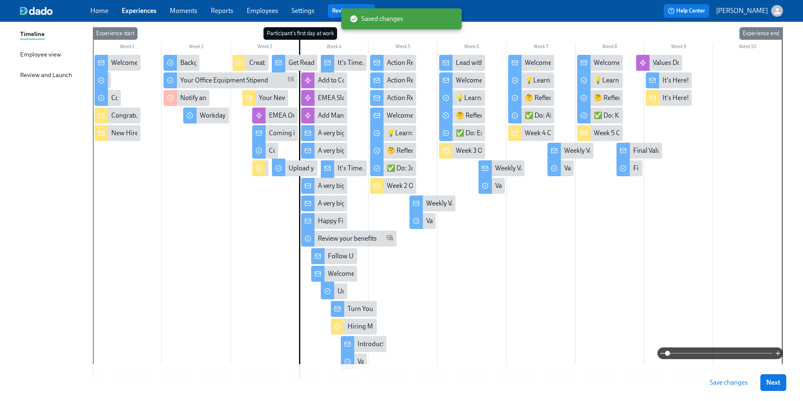
click at [721, 382] on span "Save changes" at bounding box center [729, 382] width 38 height 8
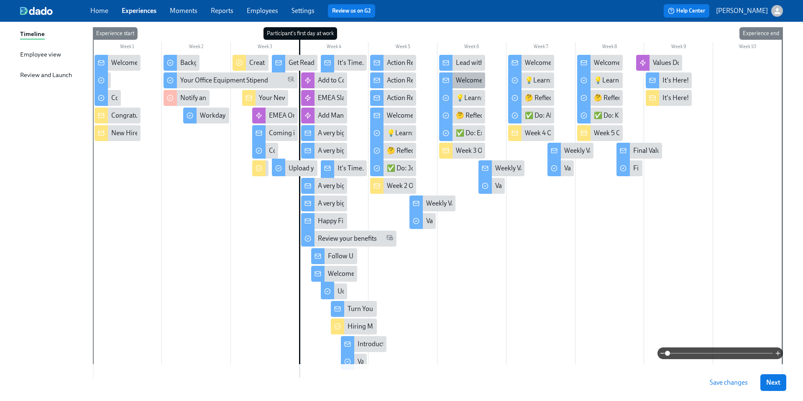
click at [453, 77] on div "Welcome to Udemy Week 3 — you’re finding your rhythm!" at bounding box center [462, 80] width 46 height 16
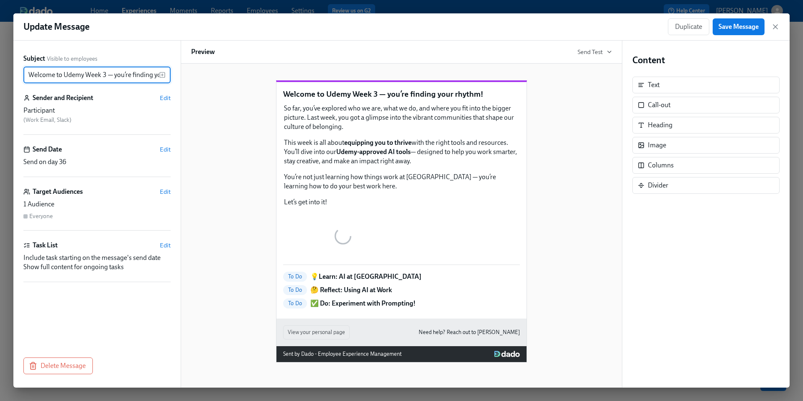
scroll to position [0, 32]
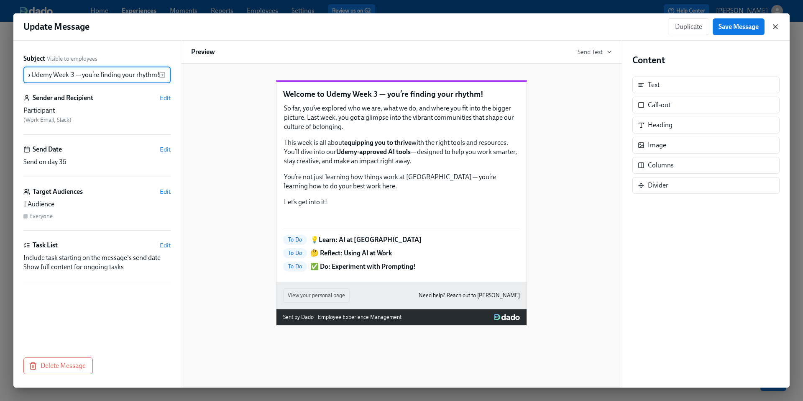
click at [775, 25] on icon "button" at bounding box center [775, 27] width 8 height 8
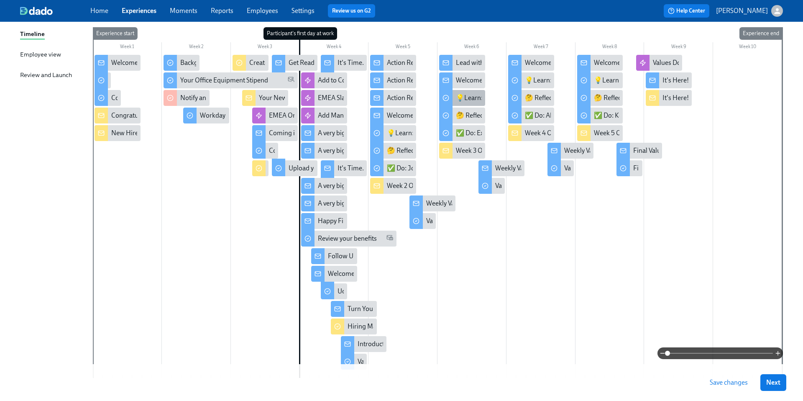
click at [476, 99] on div "💡Learn: AI at [GEOGRAPHIC_DATA]" at bounding box center [509, 97] width 107 height 9
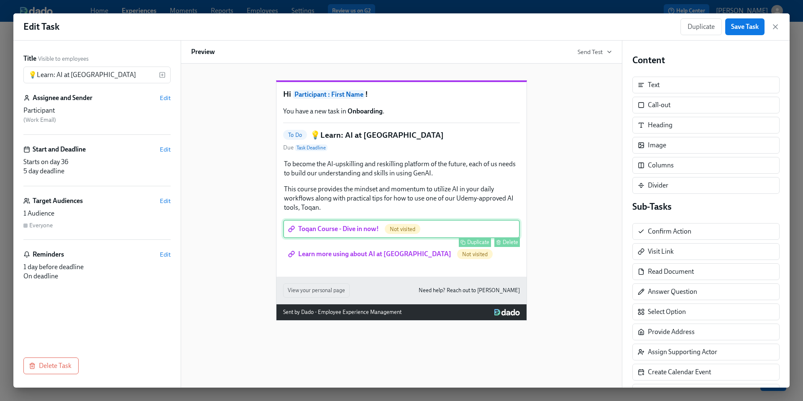
click at [362, 238] on div "Toqan Course - Dive in now! Not visited Duplicate Delete" at bounding box center [401, 229] width 237 height 18
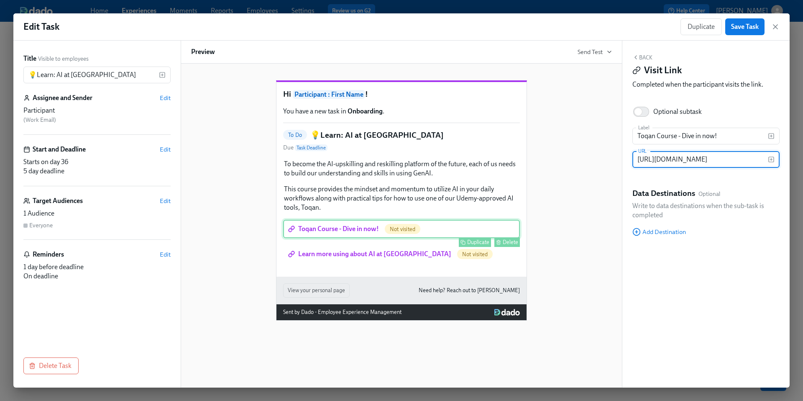
scroll to position [0, 122]
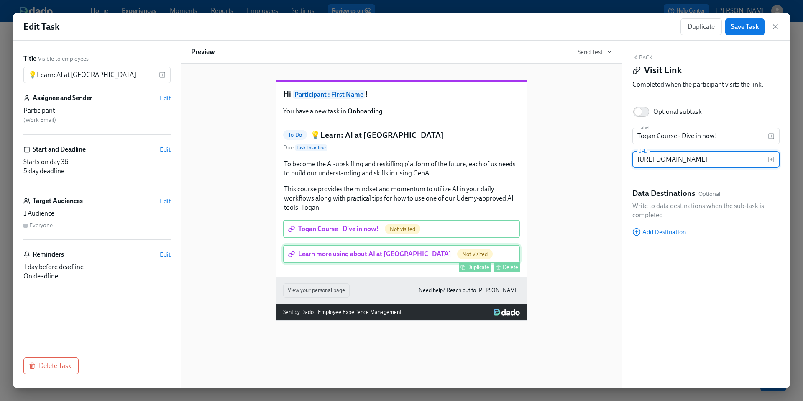
click at [353, 263] on div "Learn more using about AI at Udemy Not visited Duplicate Delete" at bounding box center [401, 254] width 237 height 18
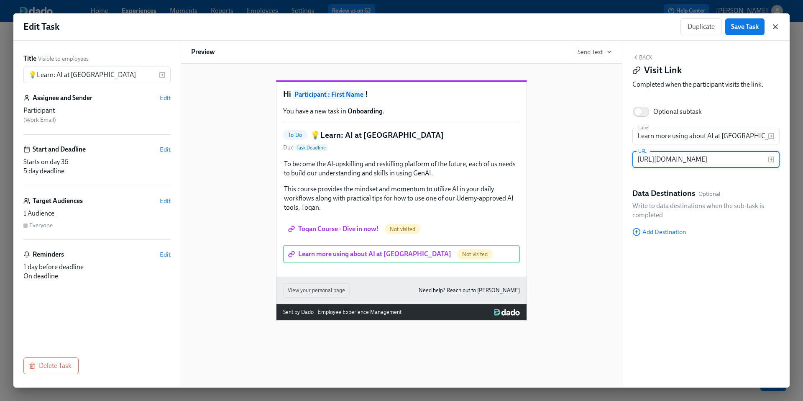
click at [775, 26] on icon "button" at bounding box center [775, 27] width 4 height 4
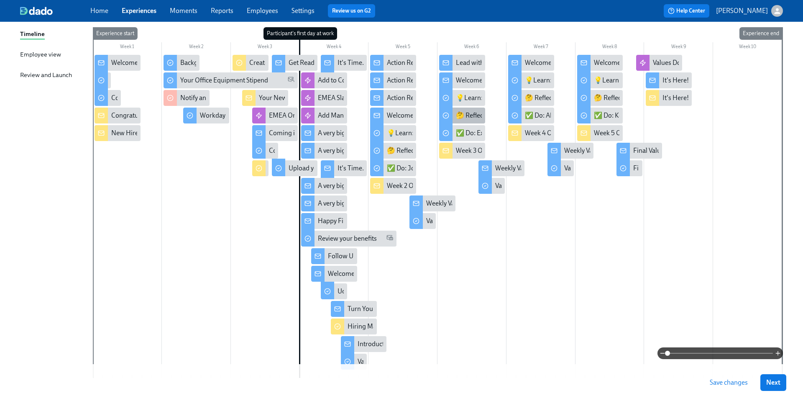
click at [473, 115] on div "🤔 Reflect: Using AI at Work" at bounding box center [496, 115] width 80 height 9
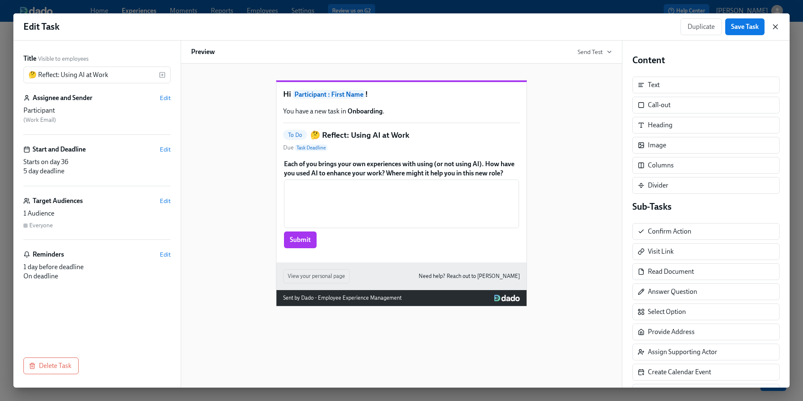
click at [777, 30] on icon "button" at bounding box center [775, 27] width 8 height 8
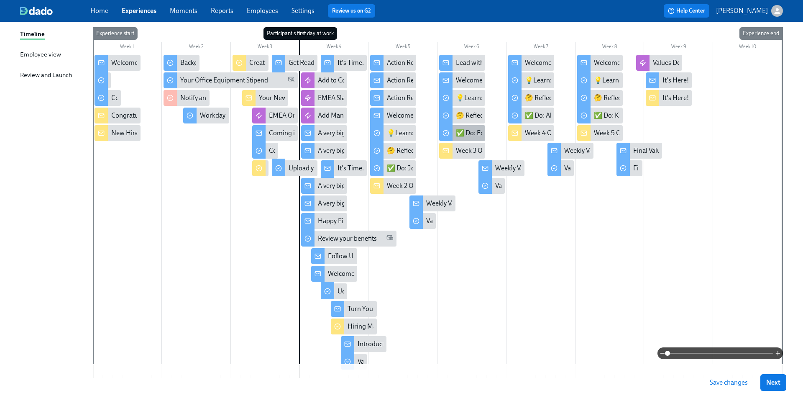
click at [470, 135] on div "✅ Do: Experiment with Prompting!" at bounding box center [507, 132] width 102 height 9
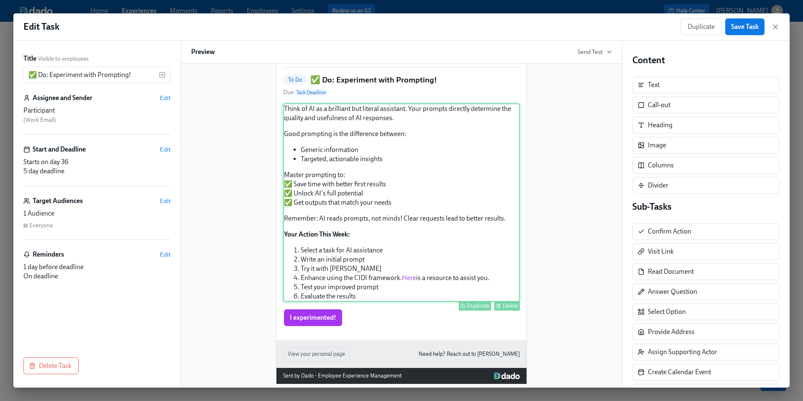
scroll to position [63, 0]
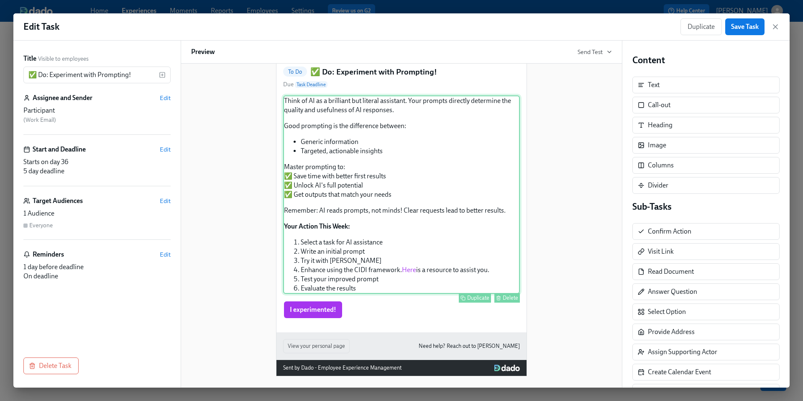
click at [417, 270] on div "Think of AI as a brilliant but literal assistant. Your prompts directly determi…" at bounding box center [401, 194] width 237 height 198
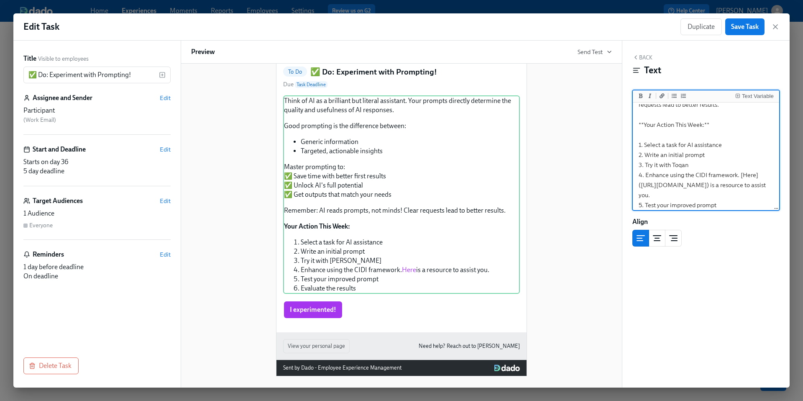
scroll to position [174, 0]
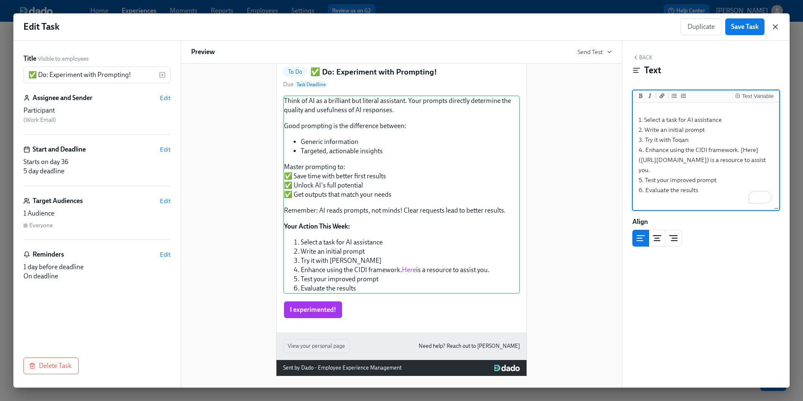
click at [777, 26] on icon "button" at bounding box center [775, 27] width 8 height 8
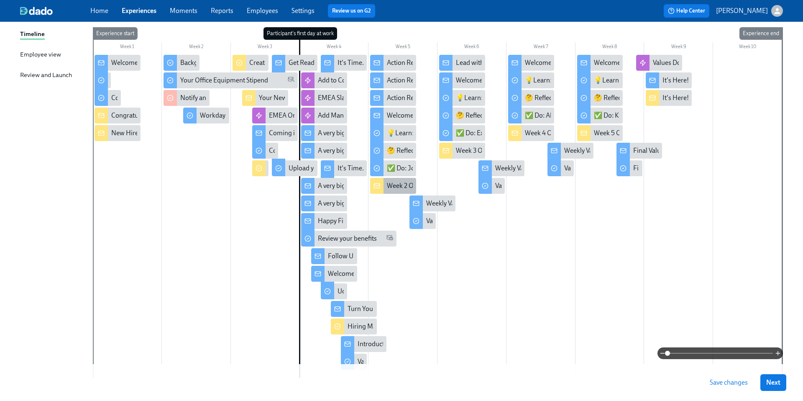
click at [395, 189] on div "Week 2 Onboarding for {{ participant.firstName }}- Support Connection & Learning" at bounding box center [505, 185] width 236 height 9
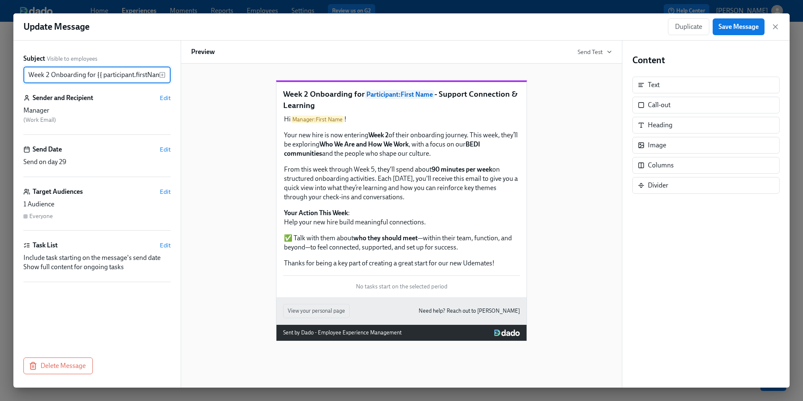
scroll to position [0, 105]
click at [775, 27] on icon "button" at bounding box center [775, 27] width 4 height 4
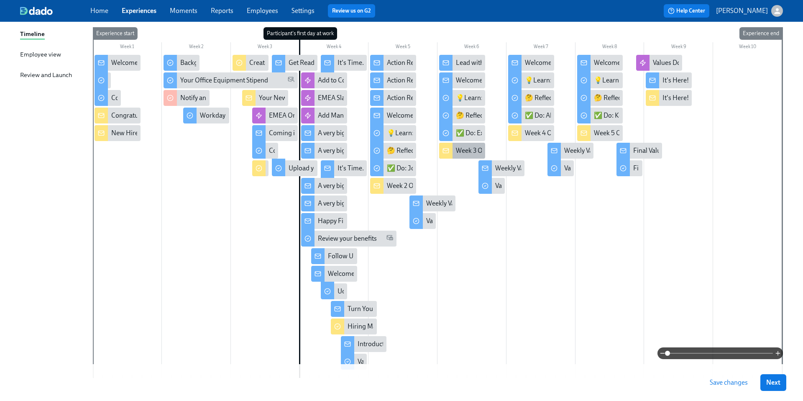
click at [469, 150] on div "Week 3 Onboarding for {{ participant.firstName }} - Udemy AI Tools" at bounding box center [551, 150] width 191 height 9
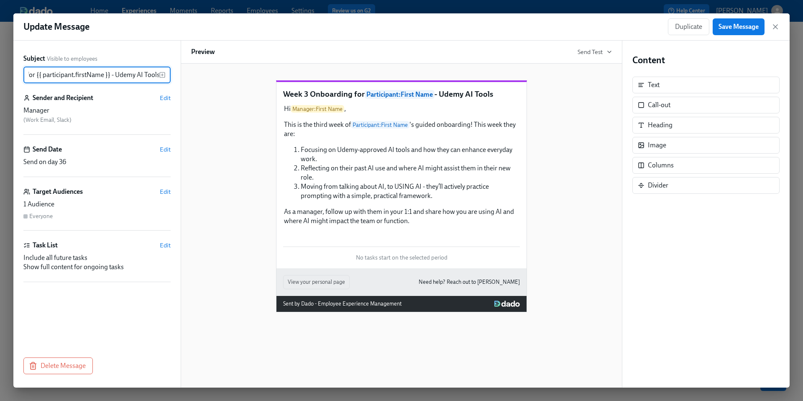
scroll to position [23, 0]
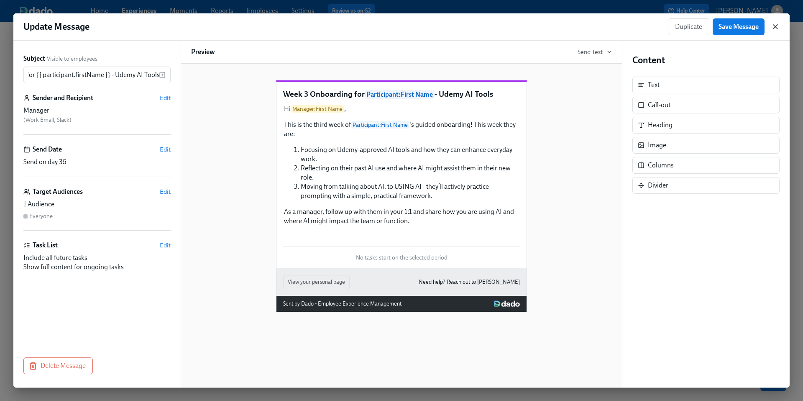
click at [779, 26] on icon "button" at bounding box center [775, 27] width 8 height 8
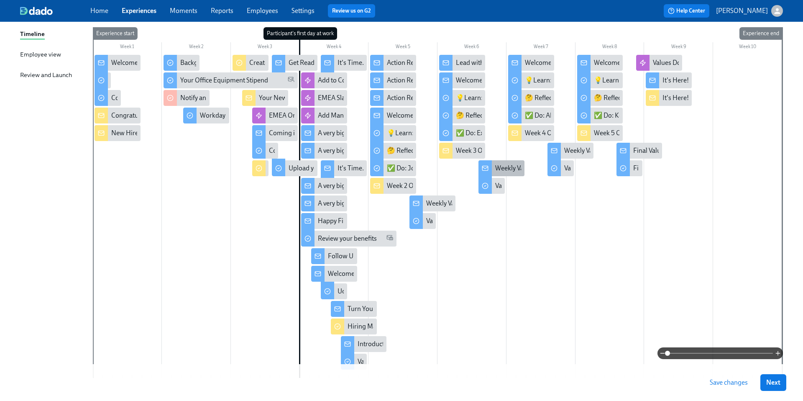
click at [498, 169] on div "Weekly Values Reflection - Act As One Team" at bounding box center [556, 168] width 123 height 9
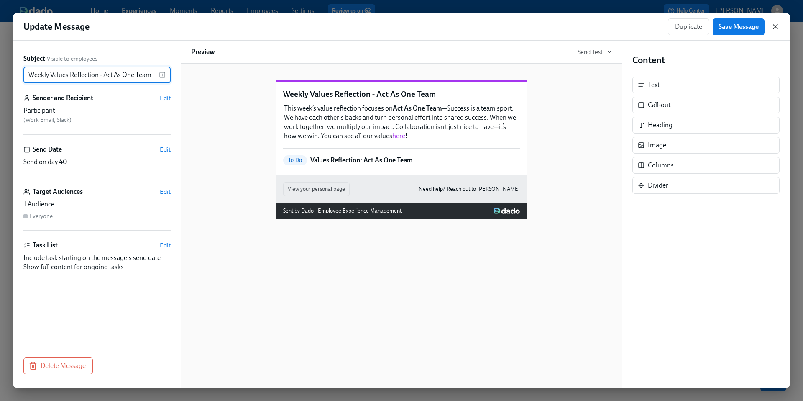
click at [771, 28] on icon "button" at bounding box center [775, 27] width 8 height 8
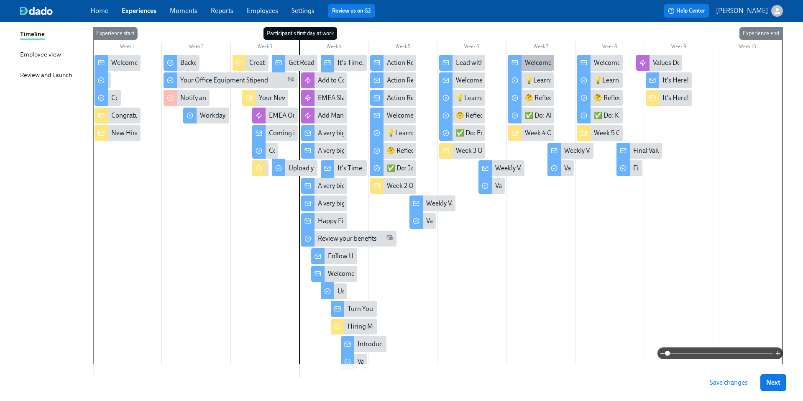
click at [533, 61] on div "Welcome to Week 4 — you’re hitting your stride! 💪" at bounding box center [597, 62] width 144 height 9
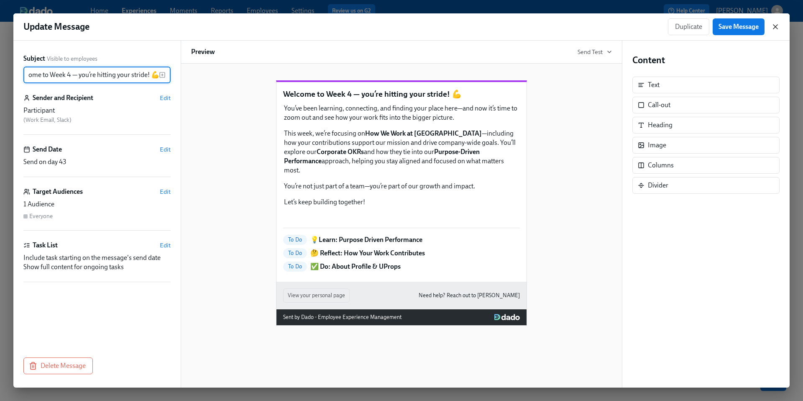
click at [773, 28] on icon "button" at bounding box center [775, 27] width 4 height 4
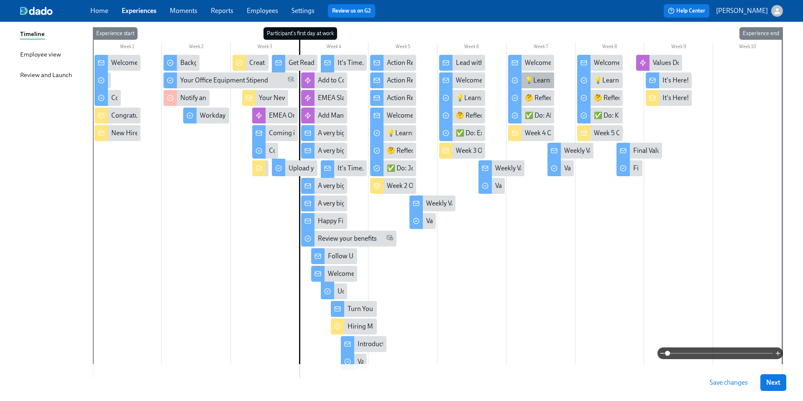
click at [541, 79] on div "💡Learn: Purpose Driven Performance" at bounding box center [580, 80] width 111 height 9
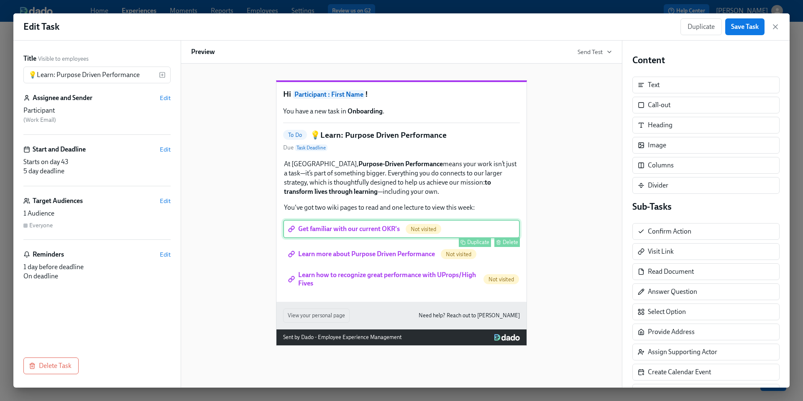
click at [382, 238] on div "Get familiar with our current OKR's Not visited Duplicate Delete" at bounding box center [401, 229] width 237 height 18
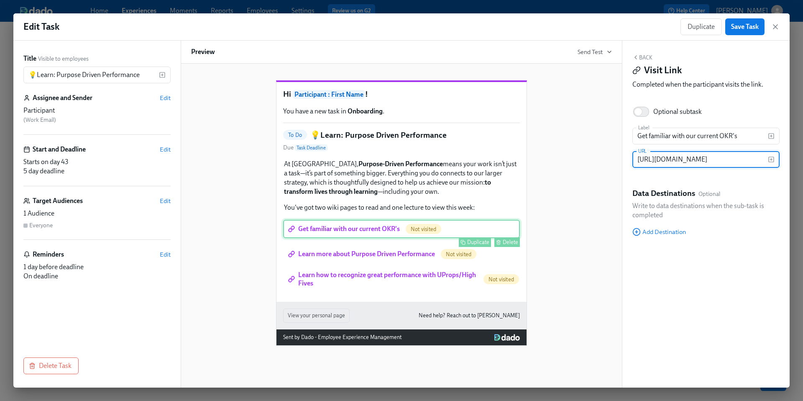
scroll to position [0, 138]
click at [664, 160] on input "https://udemywiki.atlassian.net/wiki/spaces/EP/pages/4479287440/2025+Corporate+…" at bounding box center [699, 159] width 135 height 17
click at [662, 161] on input "https://udemywiki.atlassian.net/wiki/spaces/EP/pages/4479287440/2025+Corporate+…" at bounding box center [699, 159] width 135 height 17
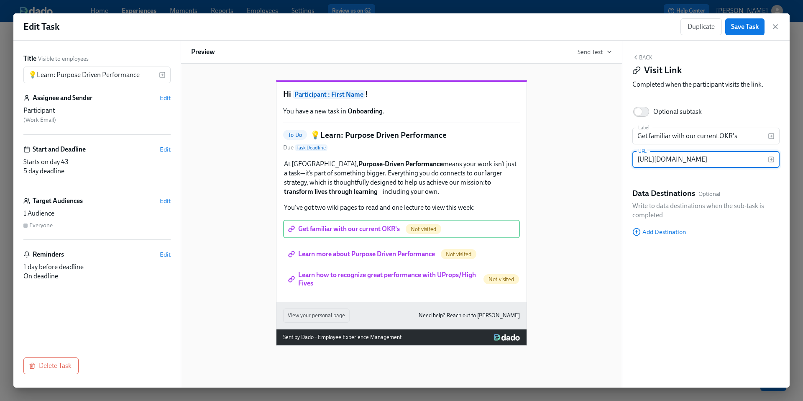
click at [662, 161] on input "https://udemywiki.atlassian.net/wiki/spaces/EP/pages/4479287440/2025+Corporate+…" at bounding box center [699, 159] width 135 height 17
click at [674, 161] on input "https://udemywiki.atlassian.net/wiki/spaces/EP/pages/4479287440/2025+Corporate+…" at bounding box center [699, 159] width 135 height 17
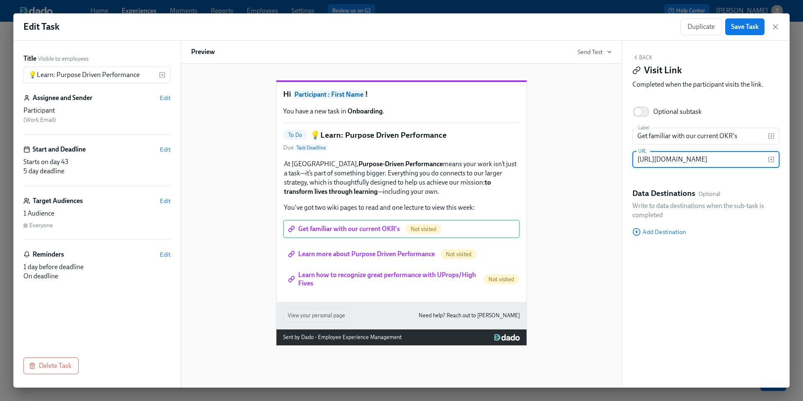
paste input ".atlassian.net/wiki/spaces/EP/pages/204931755"
type input "https://udemy.atlassian.net/wiki/spaces/EP/pages/204931755/2025+Corporate+OKRs"
click at [603, 208] on div "Hi Participant : First Name ! You have a new task in Onboarding . To Do 💡Learn:…" at bounding box center [401, 206] width 421 height 279
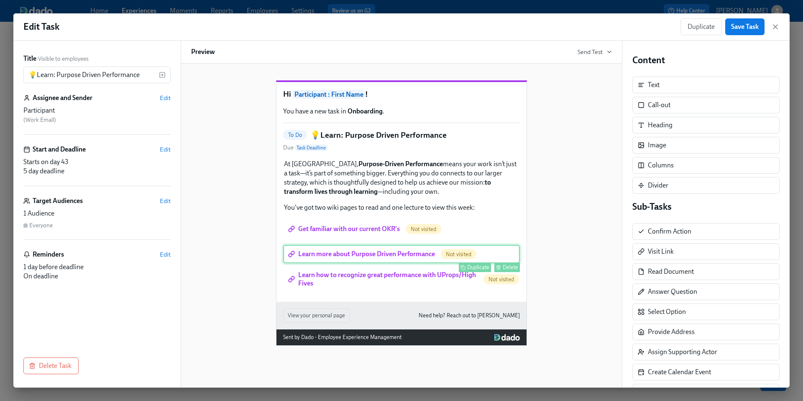
click at [406, 263] on div "Learn more about Purpose Driven Performance Not visited Duplicate Delete" at bounding box center [401, 254] width 237 height 18
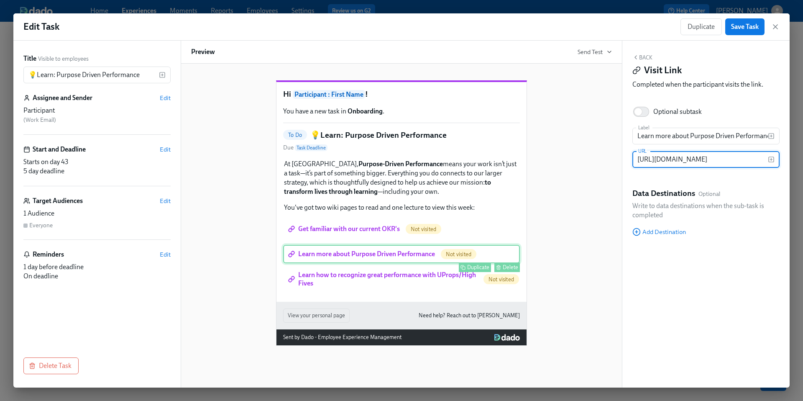
scroll to position [0, 154]
click at [674, 160] on input "https://udemywiki.atlassian.net/wiki/spaces/HR/pages/993755358/Purpose+Driven+P…" at bounding box center [699, 159] width 135 height 17
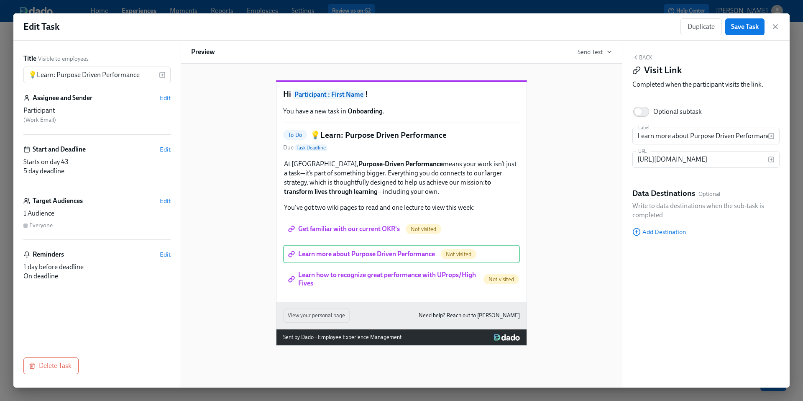
scroll to position [0, 0]
paste input "https://udemy.atlassian.net/wiki/spaces/HR/pages/16843963/Purpose+Driven+Perfor…"
type input "https://udemy.atlassian.net/wiki/spaces/HR/pages/16843963/Purpose+Driven+Perfor…"
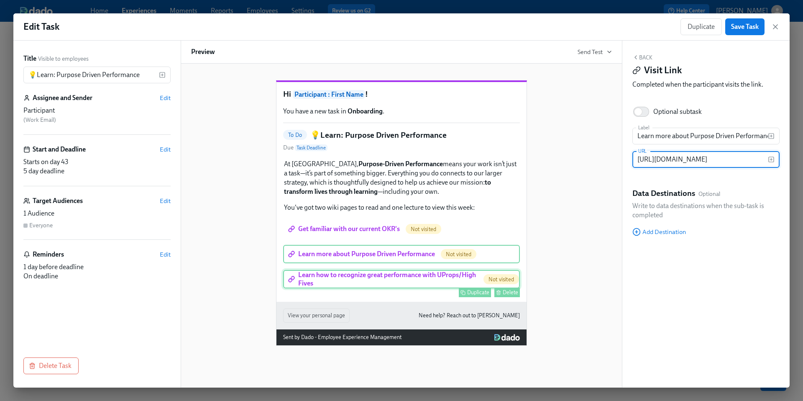
click at [418, 288] on div "Learn how to recognize great performance with UProps/High Fives Not visited Dup…" at bounding box center [401, 279] width 237 height 18
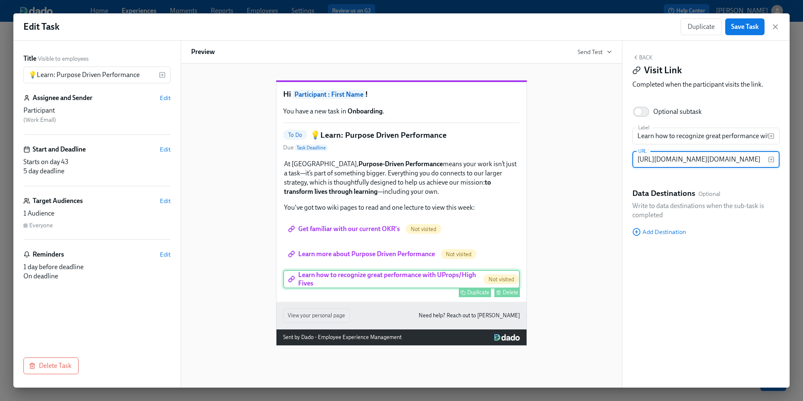
scroll to position [0, 489]
click at [686, 157] on input "https://www.google.com/url?q=https://learning.udemy.com/course/15fivetraining/l…" at bounding box center [699, 159] width 135 height 17
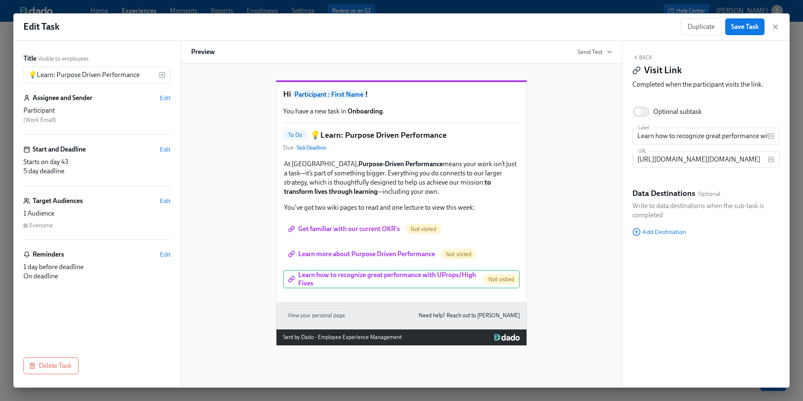
click at [552, 234] on div "Hi Participant : First Name ! You have a new task in Onboarding . To Do 💡Learn:…" at bounding box center [401, 206] width 421 height 279
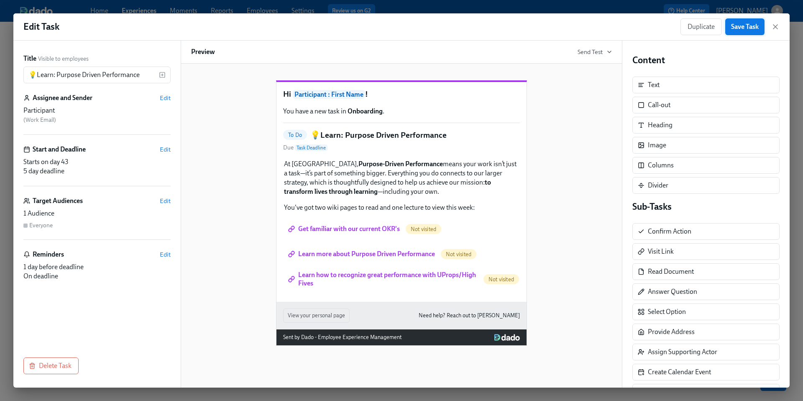
click at [744, 26] on span "Save Task" at bounding box center [745, 27] width 28 height 8
click at [777, 27] on icon "button" at bounding box center [775, 27] width 8 height 8
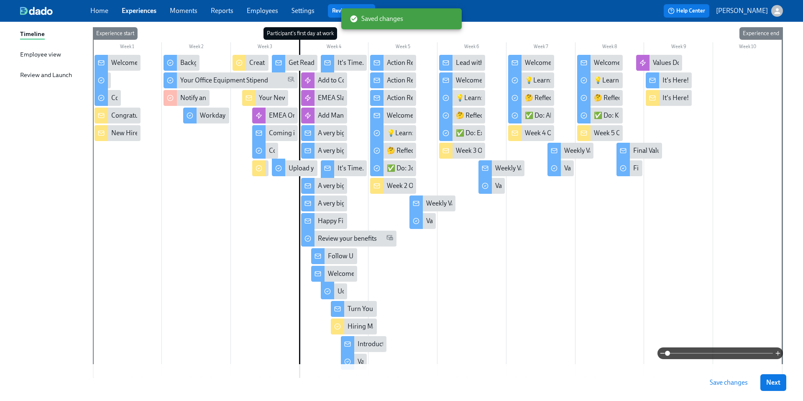
click at [725, 382] on span "Save changes" at bounding box center [729, 382] width 38 height 8
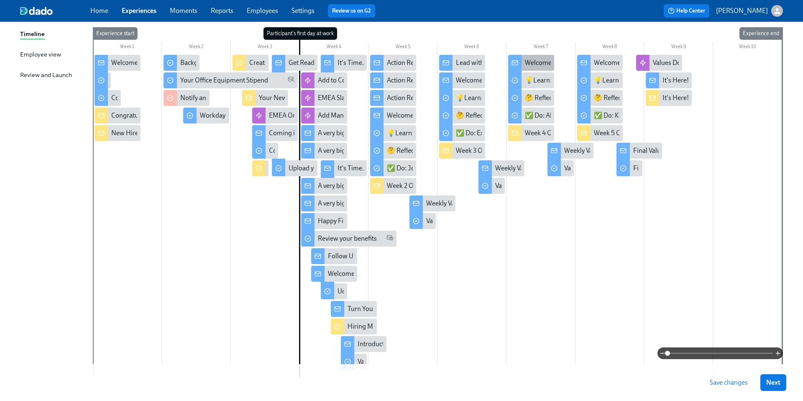
click at [540, 64] on div "Welcome to Week 4 — you’re hitting your stride! 💪" at bounding box center [597, 62] width 144 height 9
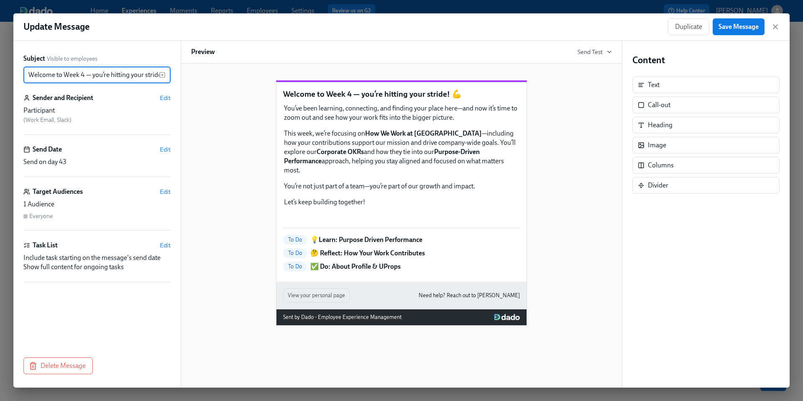
scroll to position [0, 14]
click at [775, 28] on icon "button" at bounding box center [775, 27] width 8 height 8
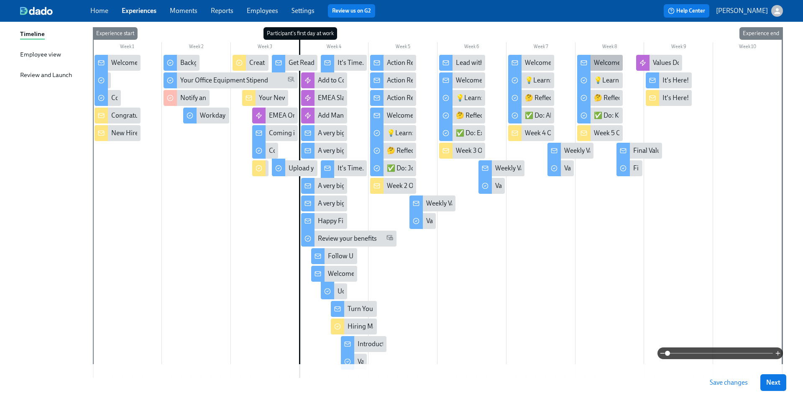
click at [600, 61] on div "Welcome to Week 5 — you made it! 🎉" at bounding box center [648, 62] width 108 height 9
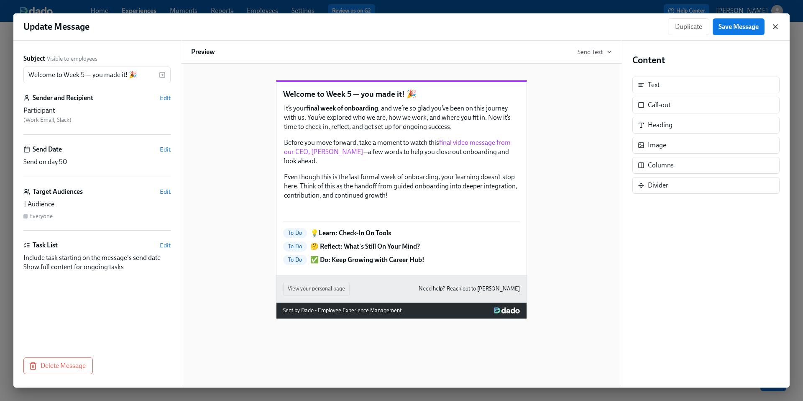
click at [774, 27] on icon "button" at bounding box center [775, 27] width 8 height 8
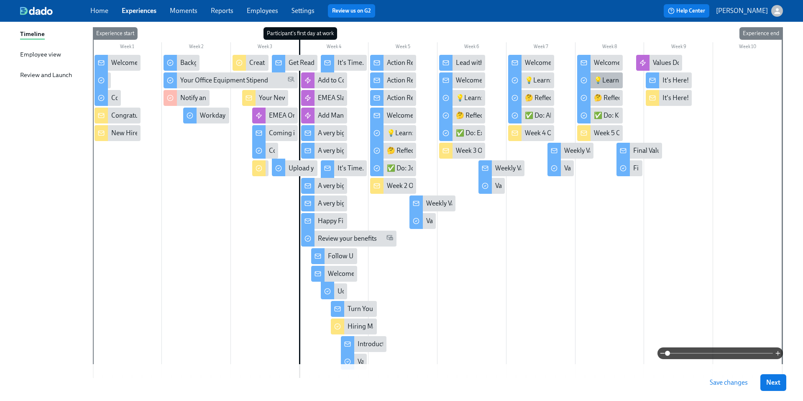
click at [604, 82] on div "💡Learn: Check-In On Tools" at bounding box center [634, 80] width 80 height 9
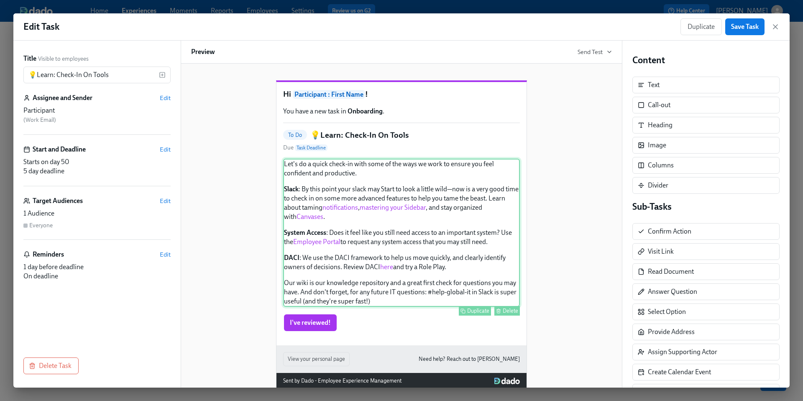
click at [394, 225] on div "Let's do a quick check-in with some of the ways we work to ensure you feel conf…" at bounding box center [401, 232] width 237 height 148
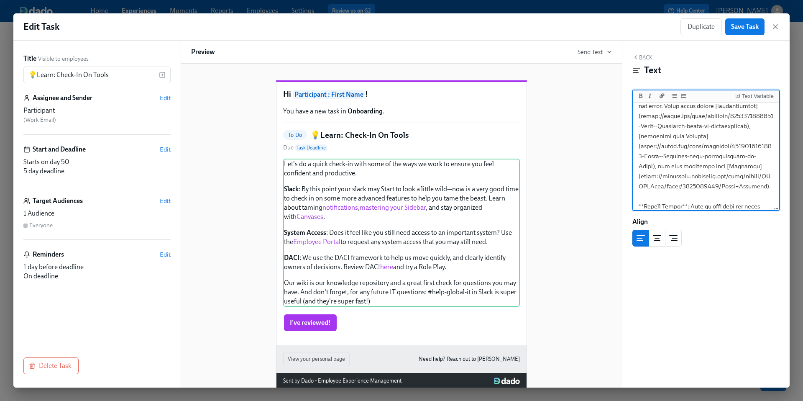
scroll to position [70, 0]
drag, startPoint x: 753, startPoint y: 184, endPoint x: 641, endPoint y: 174, distance: 112.5
click at [641, 174] on textarea "To enrich screen reader interactions, please activate Accessibility in Grammarl…" at bounding box center [705, 204] width 143 height 340
paste textarea ".atlassian.net/wiki/spaces/ITDEVWiki/pages/53385806"
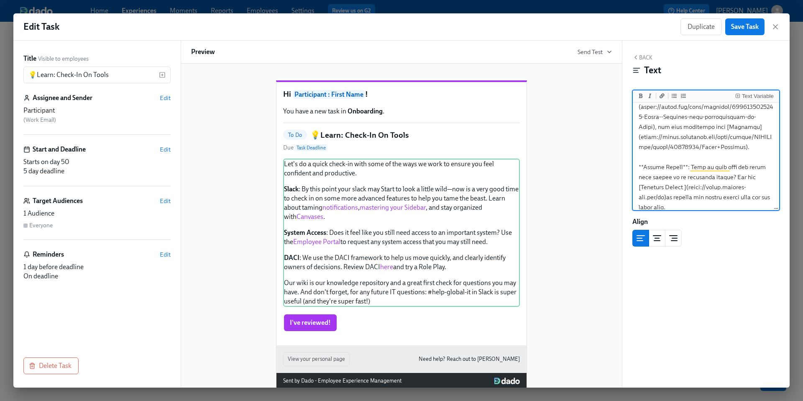
scroll to position [127, 0]
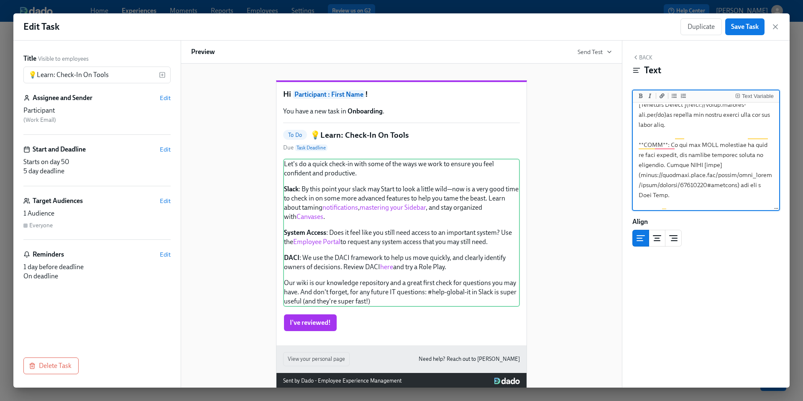
drag, startPoint x: 724, startPoint y: 175, endPoint x: 641, endPoint y: 167, distance: 83.1
click at [641, 167] on textarea "To enrich screen reader interactions, please activate Accessibility in Grammarl…" at bounding box center [705, 85] width 143 height 340
click at [669, 180] on textarea "To enrich screen reader interactions, please activate Accessibility in Grammarl…" at bounding box center [705, 85] width 143 height 340
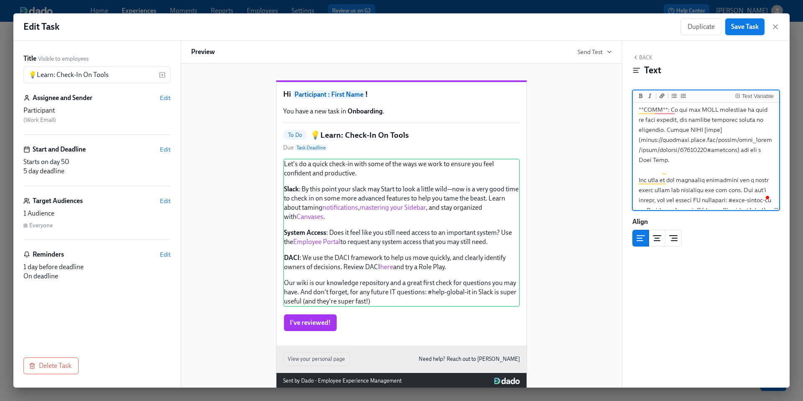
type textarea "Let's do a quick check-in with some of the ways we work to ensure you feel conf…"
click at [743, 25] on span "Save Task" at bounding box center [745, 27] width 28 height 8
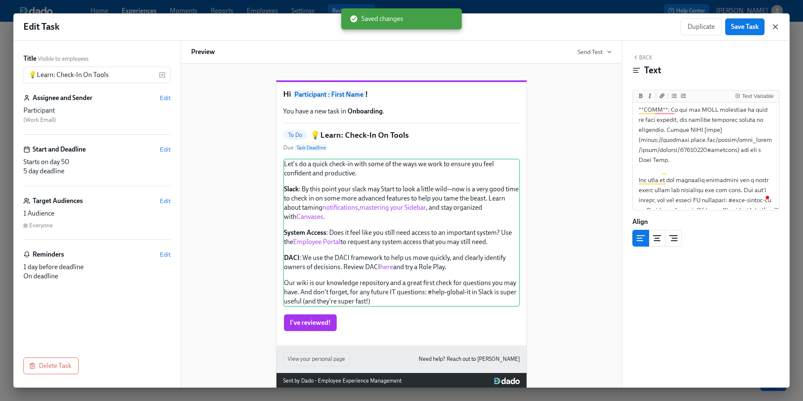
click at [777, 28] on icon "button" at bounding box center [775, 27] width 4 height 4
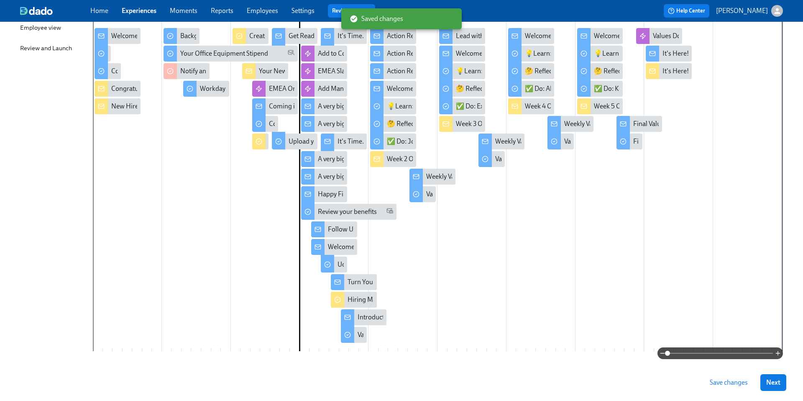
click at [726, 383] on span "Save changes" at bounding box center [729, 382] width 38 height 8
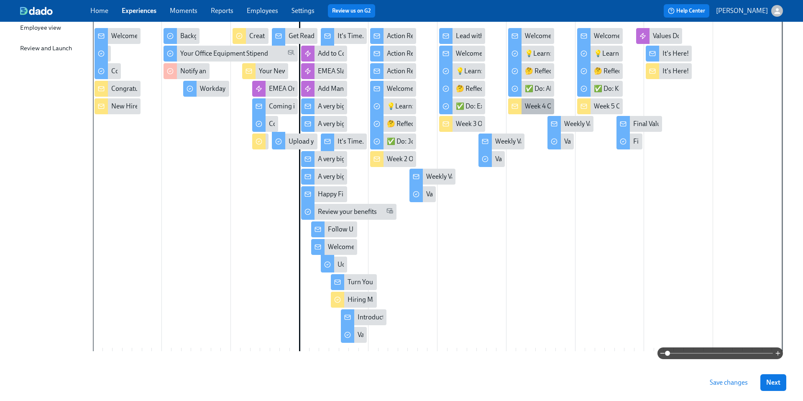
scroll to position [121, 0]
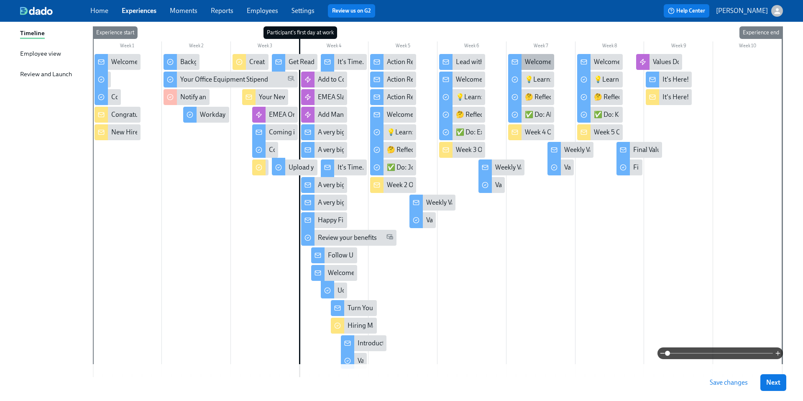
click at [536, 61] on div "Welcome to Week 4 — you’re hitting your stride! 💪" at bounding box center [597, 61] width 144 height 9
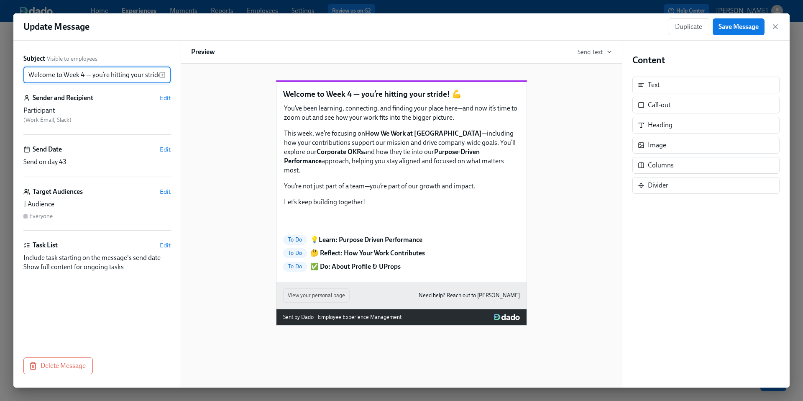
scroll to position [0, 14]
click at [775, 29] on icon "button" at bounding box center [775, 27] width 8 height 8
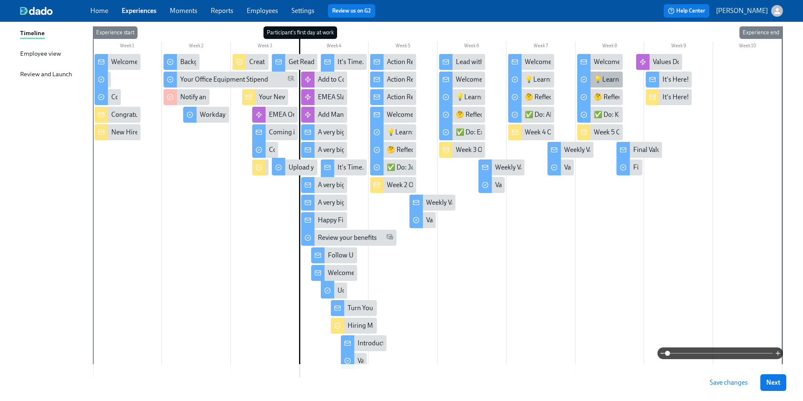
click at [603, 76] on div "💡Learn: Check-In On Tools" at bounding box center [634, 79] width 80 height 9
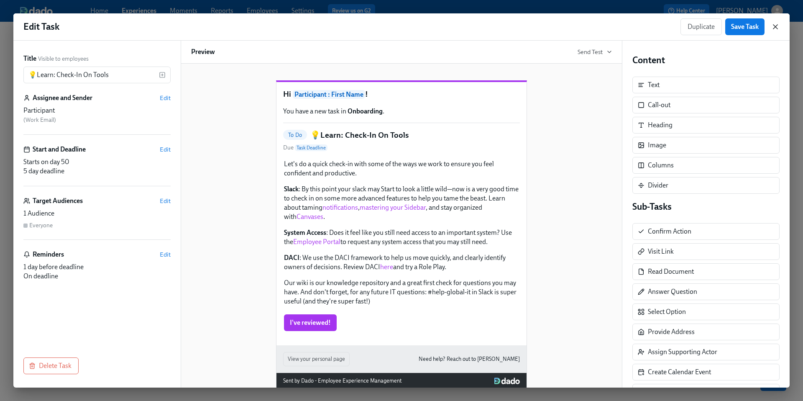
click at [775, 29] on icon "button" at bounding box center [775, 27] width 8 height 8
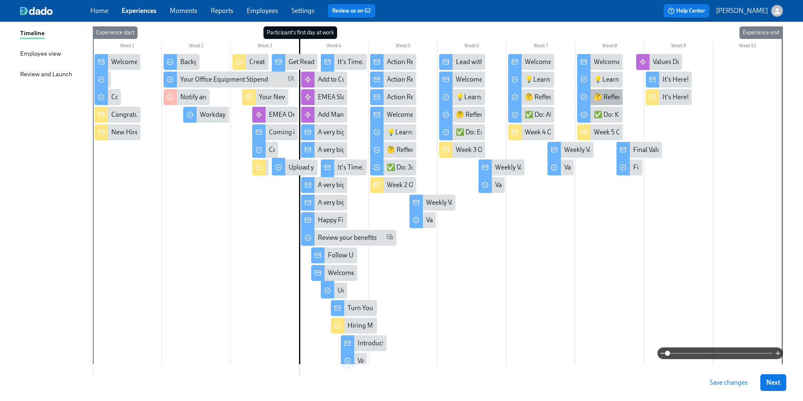
click at [603, 96] on div "🤔 Reflect: What's Still On Your Mind?" at bounding box center [647, 96] width 107 height 9
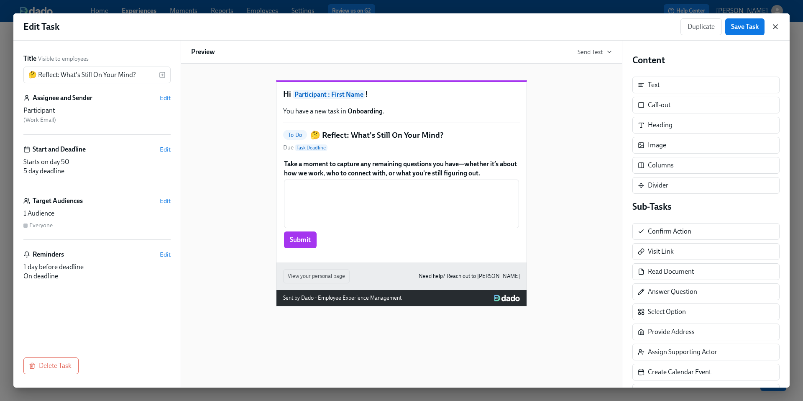
click at [778, 28] on icon "button" at bounding box center [775, 27] width 8 height 8
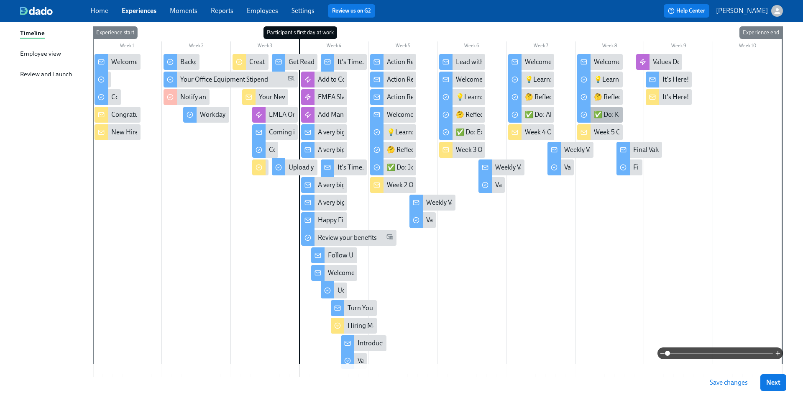
click at [604, 118] on div "✅ Do: Keep Growing with Career Hub!" at bounding box center [650, 114] width 112 height 9
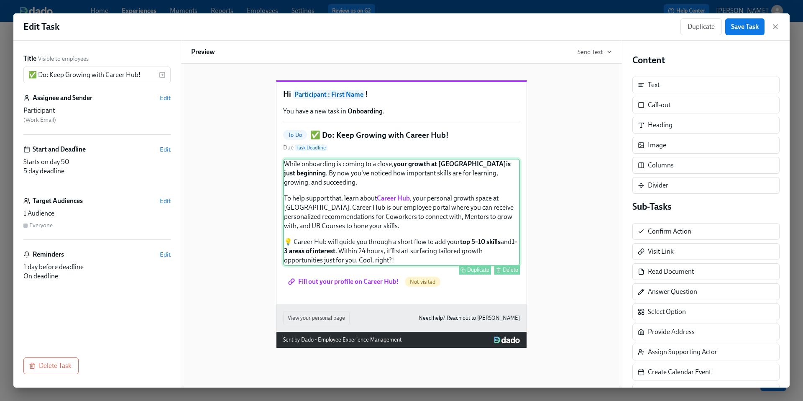
click at [449, 222] on div "While onboarding is coming to a close, your growth at Udemy is just beginning .…" at bounding box center [401, 211] width 237 height 107
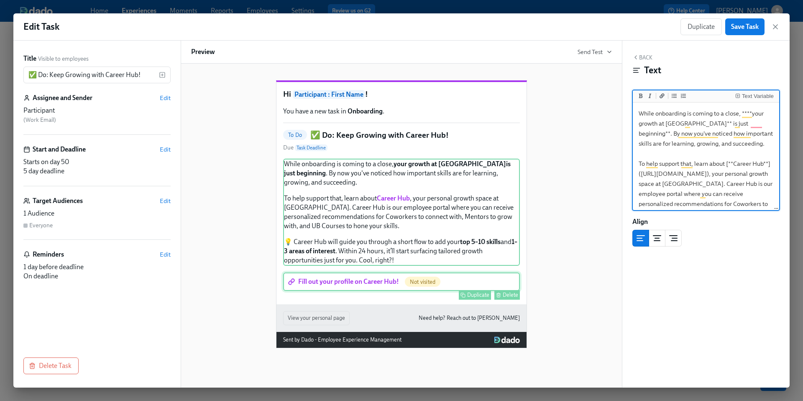
click at [372, 291] on div "Fill out your profile on Career Hub! Not visited Duplicate Delete" at bounding box center [401, 281] width 237 height 18
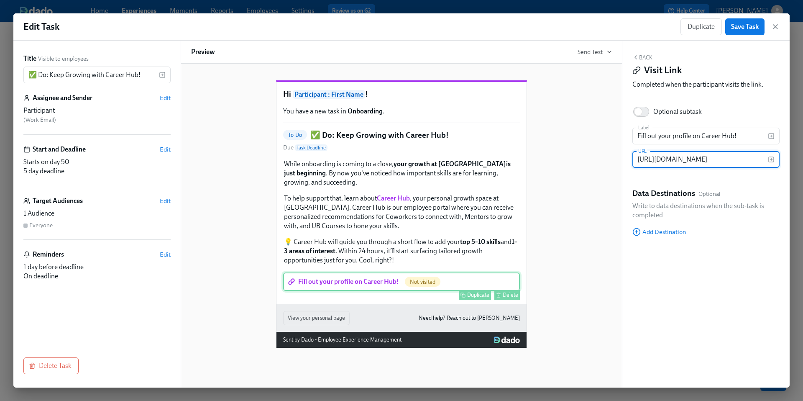
scroll to position [0, 336]
click at [775, 29] on icon "button" at bounding box center [775, 27] width 8 height 8
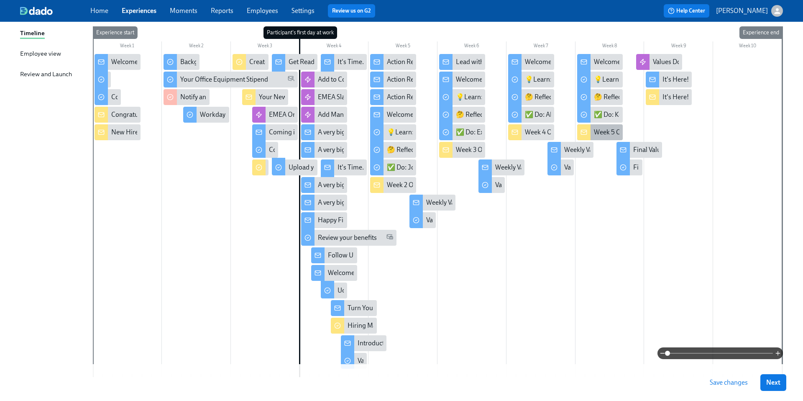
click at [597, 132] on div "Week 5 Onboarding for {{ participant.firstName }} - Wrapping Up, for Now!" at bounding box center [700, 132] width 213 height 9
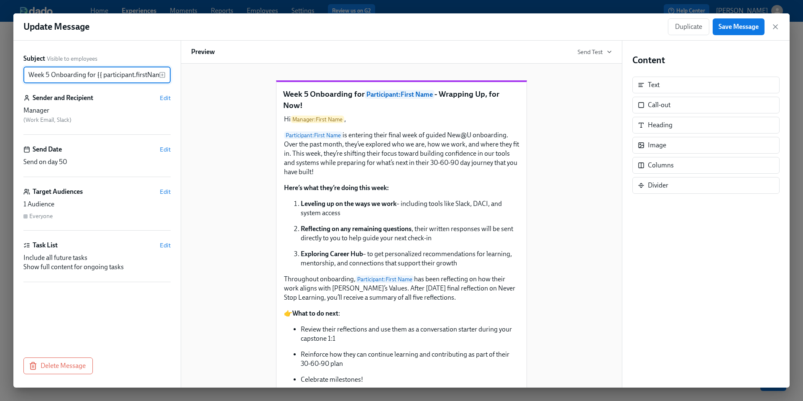
scroll to position [0, 82]
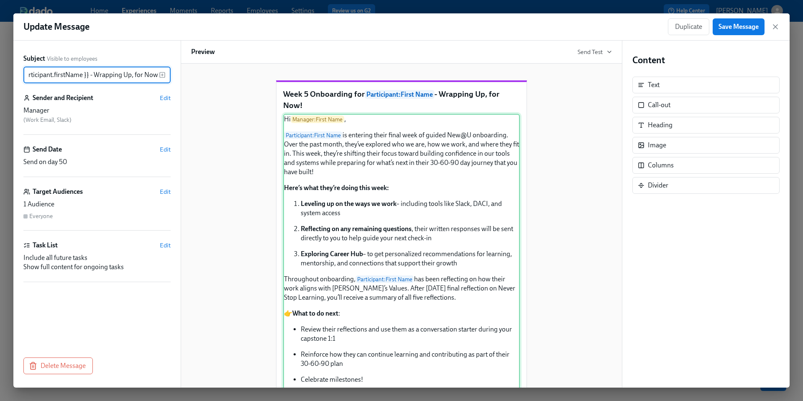
click at [419, 248] on div "Hi Manager : First Name , Participant : First Name is entering their final week…" at bounding box center [401, 262] width 237 height 296
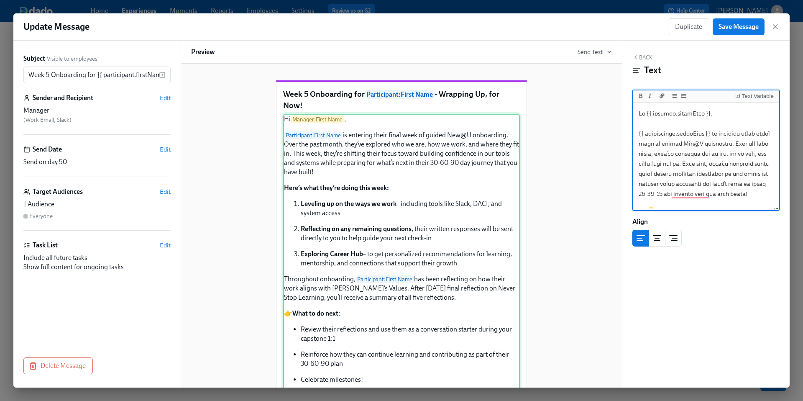
scroll to position [0, 0]
click at [776, 27] on icon "button" at bounding box center [775, 27] width 8 height 8
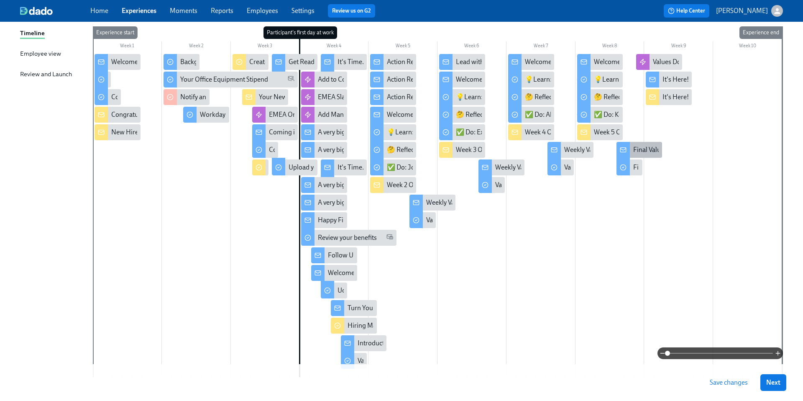
click at [636, 146] on div "Final Values Reflection—Never Stop Learning" at bounding box center [697, 149] width 128 height 9
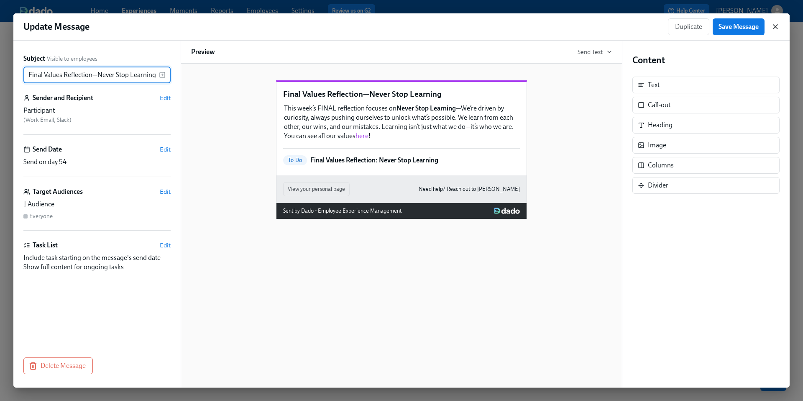
click at [773, 26] on icon "button" at bounding box center [775, 27] width 8 height 8
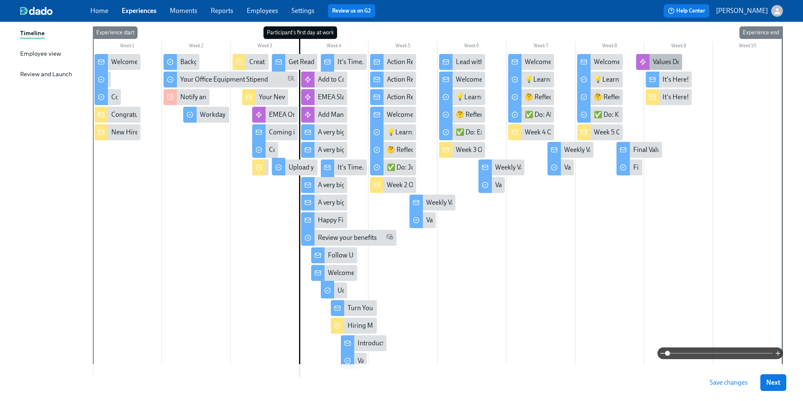
click at [662, 63] on div "Values Document Automation" at bounding box center [695, 61] width 85 height 9
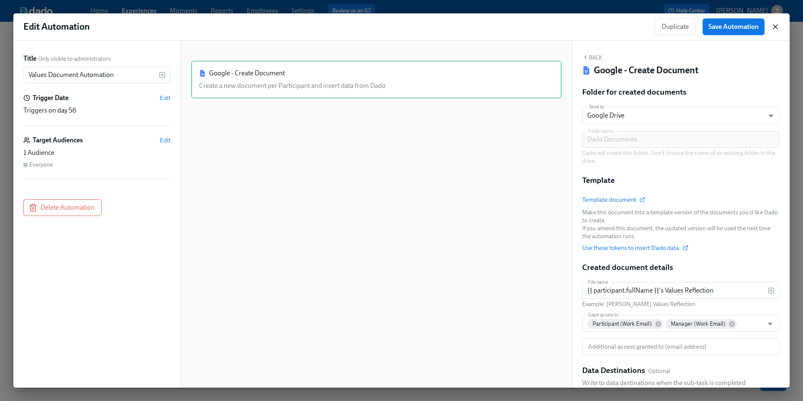
click at [774, 27] on icon "button" at bounding box center [775, 27] width 4 height 4
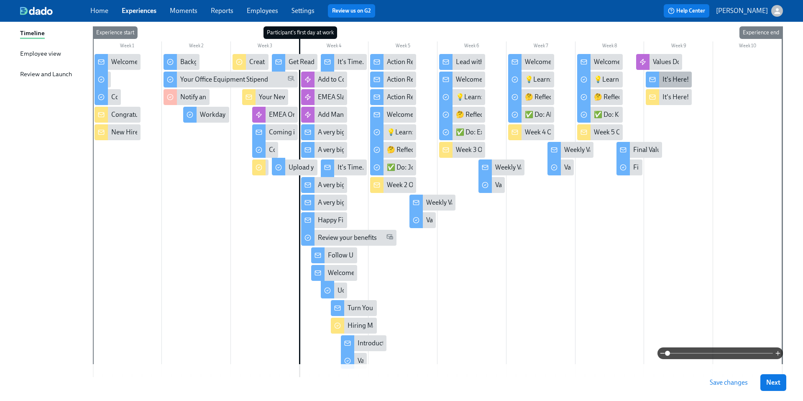
click at [666, 80] on div "It's Here! Your 5 Week Values Reflection" at bounding box center [718, 79] width 113 height 9
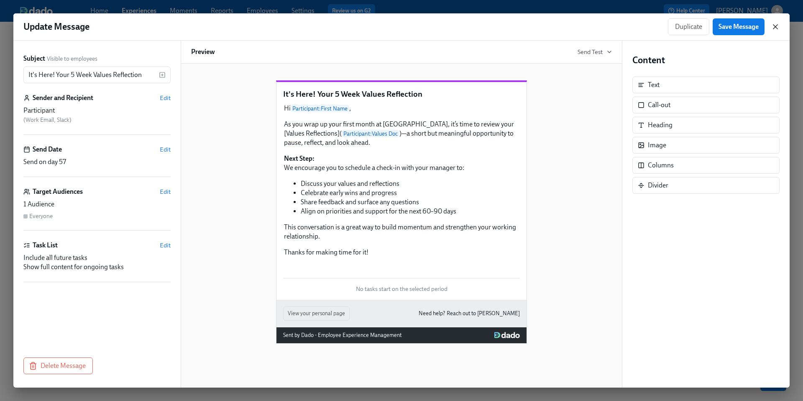
click at [777, 26] on icon "button" at bounding box center [775, 27] width 8 height 8
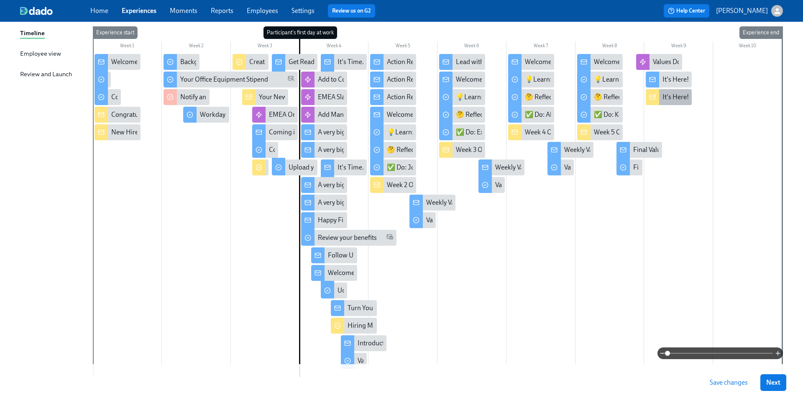
click at [662, 100] on div "It's Here! Your 5 Week Values Reflection" at bounding box center [718, 96] width 113 height 9
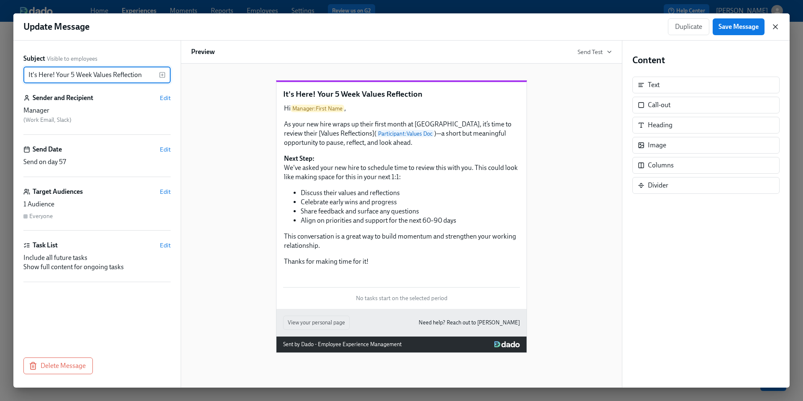
click at [776, 27] on icon "button" at bounding box center [775, 27] width 8 height 8
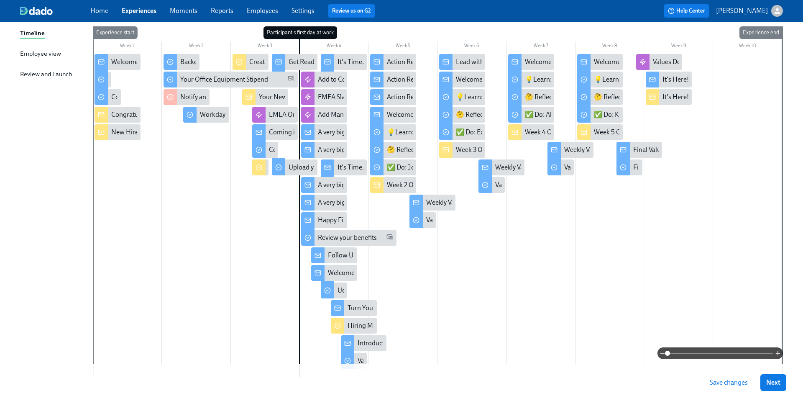
click at [717, 379] on span "Save changes" at bounding box center [729, 382] width 38 height 8
click at [719, 385] on span "Save changes" at bounding box center [729, 382] width 38 height 8
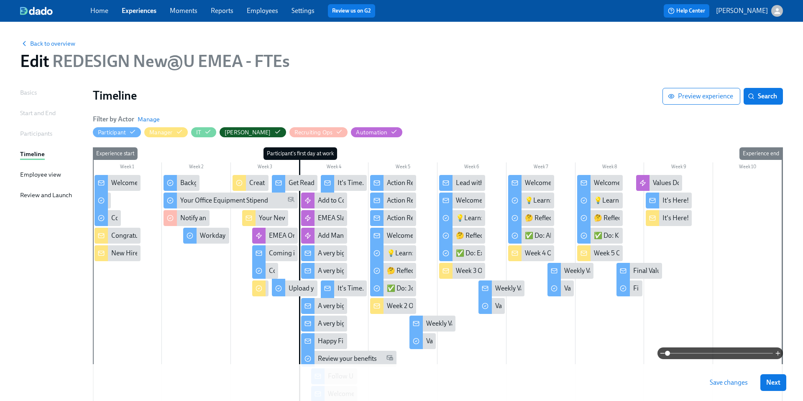
click at [138, 10] on link "Experiences" at bounding box center [139, 11] width 35 height 8
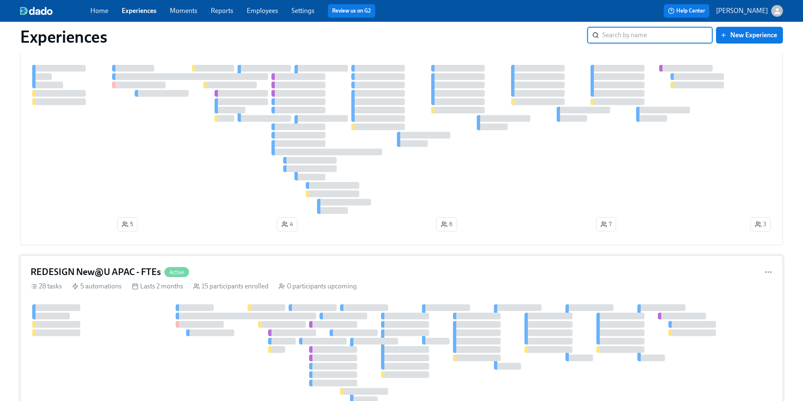
scroll to position [66, 0]
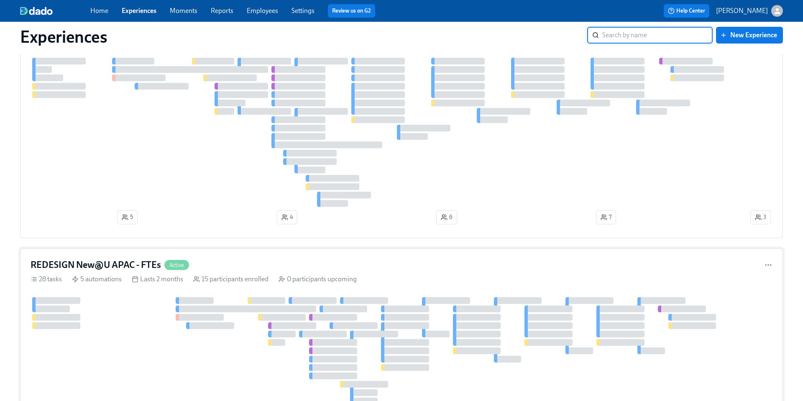
click at [107, 264] on h4 "REDESIGN New@U APAC - FTEs" at bounding box center [96, 264] width 130 height 13
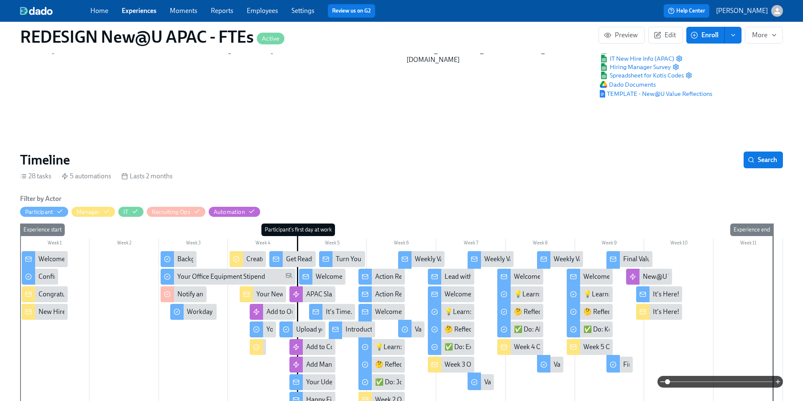
scroll to position [39, 0]
click at [46, 257] on div "Welcome to Udemy - We’re So Happy You’re Here!" at bounding box center [108, 258] width 141 height 9
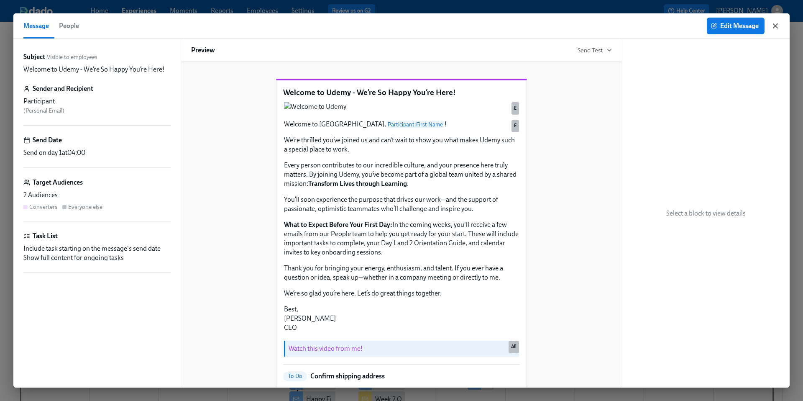
click at [775, 26] on icon "button" at bounding box center [775, 26] width 4 height 4
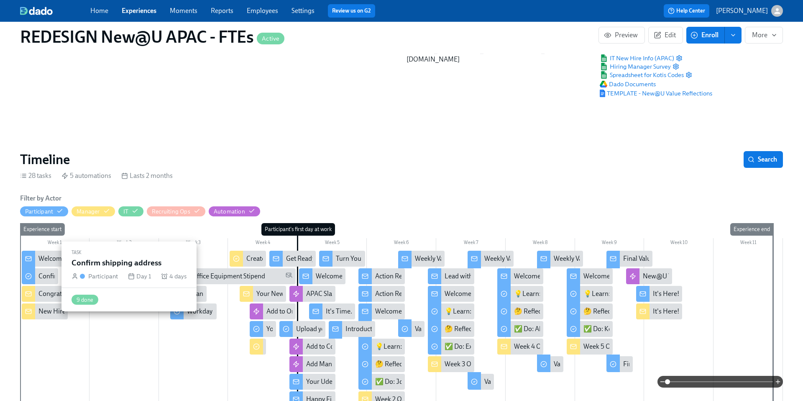
click at [40, 276] on div "Confirm shipping address" at bounding box center [75, 275] width 74 height 9
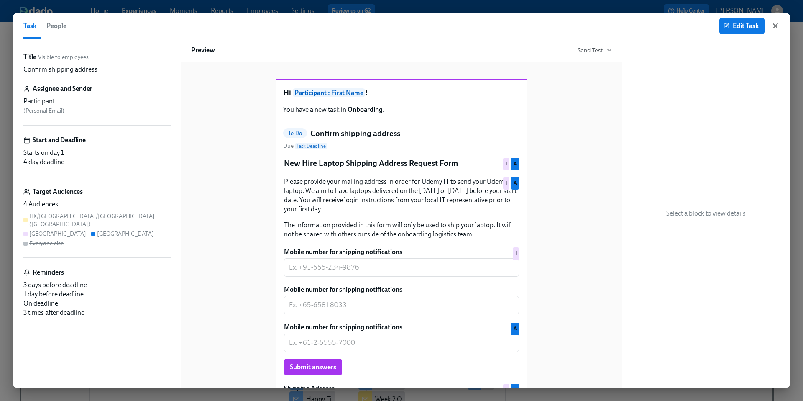
click at [775, 28] on icon "button" at bounding box center [775, 26] width 8 height 8
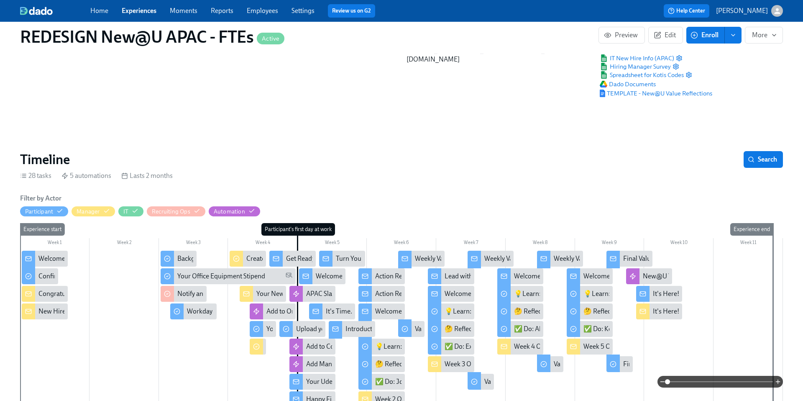
click at [55, 312] on div "New Hire IT Set Up" at bounding box center [65, 311] width 54 height 9
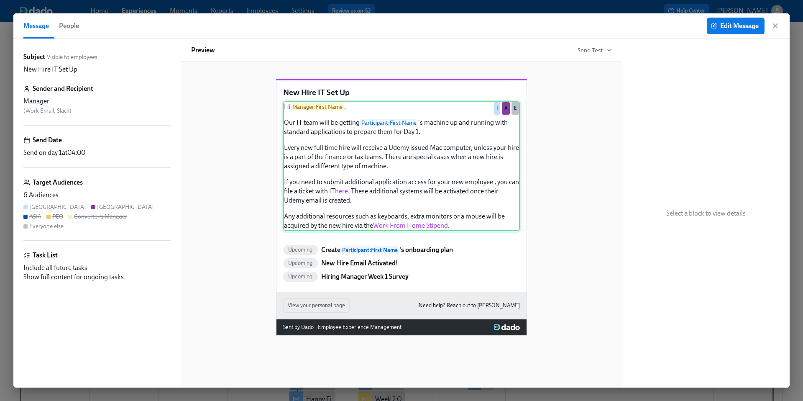
click at [423, 219] on div "Hi Manager : First Name , Our IT team will be getting Participant : First Name …" at bounding box center [401, 166] width 237 height 130
click at [774, 26] on icon "button" at bounding box center [775, 26] width 4 height 4
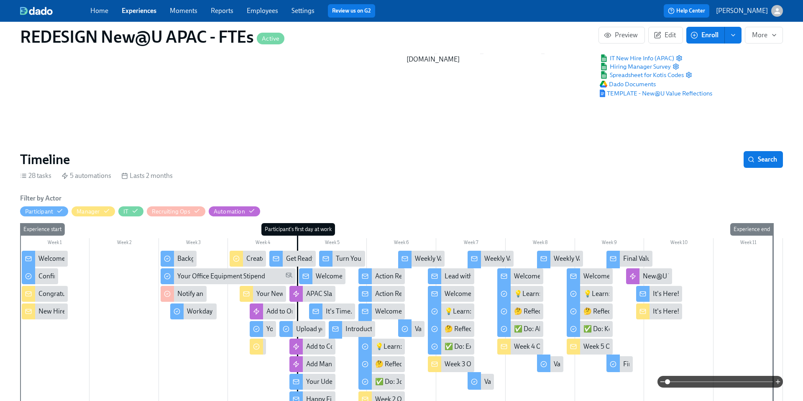
click at [50, 292] on div "Congratulations on your new hire! 👏" at bounding box center [91, 293] width 107 height 9
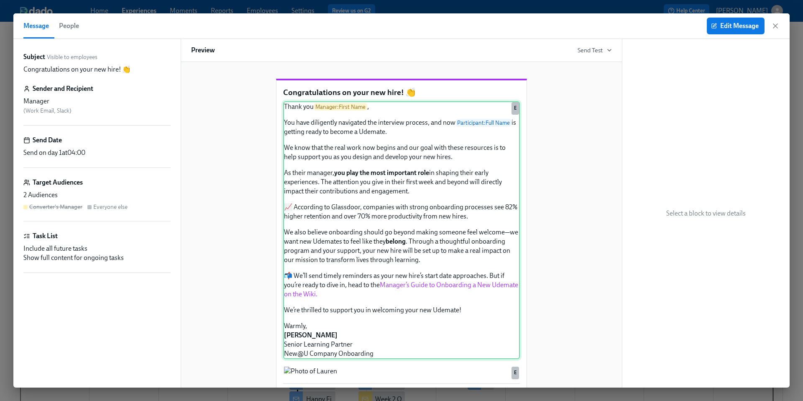
click at [386, 246] on div "Thank you Manager : First Name , You have diligently navigated the interview pr…" at bounding box center [401, 230] width 237 height 258
click at [732, 28] on span "Edit Message" at bounding box center [736, 26] width 46 height 8
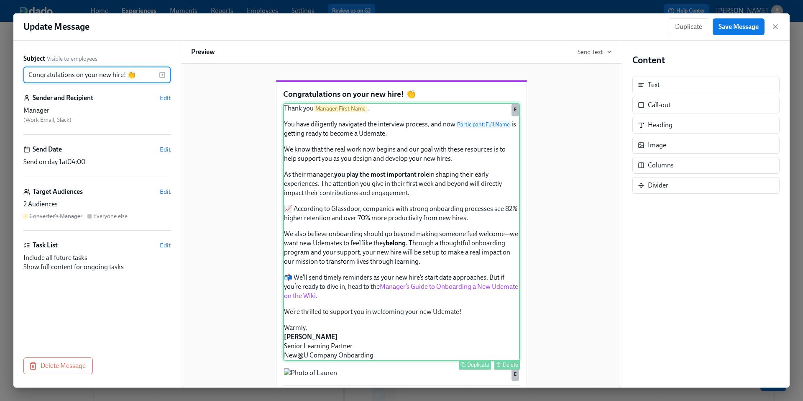
click at [401, 288] on div "Thank you Manager : First Name , You have diligently navigated the interview pr…" at bounding box center [401, 232] width 237 height 258
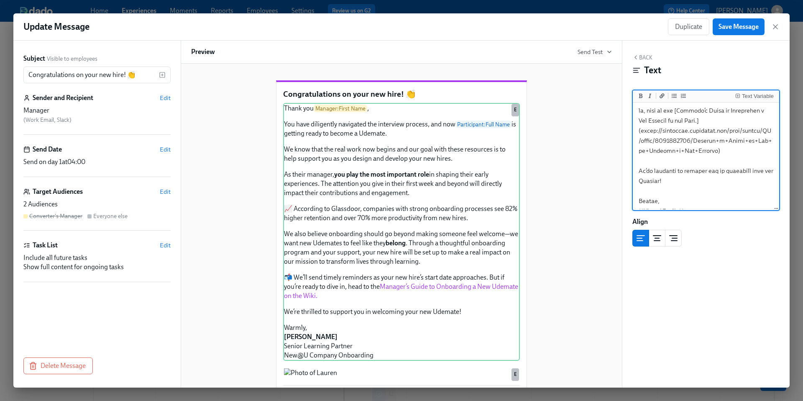
scroll to position [317, 0]
drag, startPoint x: 719, startPoint y: 158, endPoint x: 641, endPoint y: 139, distance: 80.5
click at [641, 139] on textarea "To enrich screen reader interactions, please activate Accessibility in Grammarl…" at bounding box center [705, 13] width 143 height 450
drag, startPoint x: 721, startPoint y: 158, endPoint x: 641, endPoint y: 138, distance: 82.4
click at [641, 138] on textarea "To enrich screen reader interactions, please activate Accessibility in Grammarl…" at bounding box center [705, 13] width 143 height 450
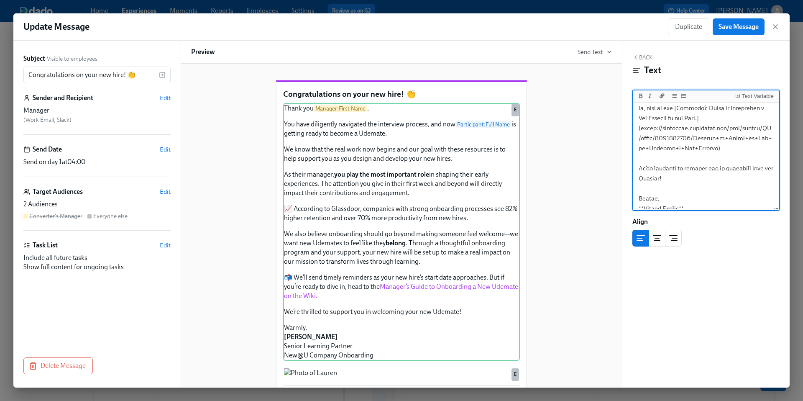
paste textarea ".[DOMAIN_NAME][URL]"
click at [744, 170] on textarea "To enrich screen reader interactions, please activate Accessibility in Grammarl…" at bounding box center [705, 13] width 143 height 450
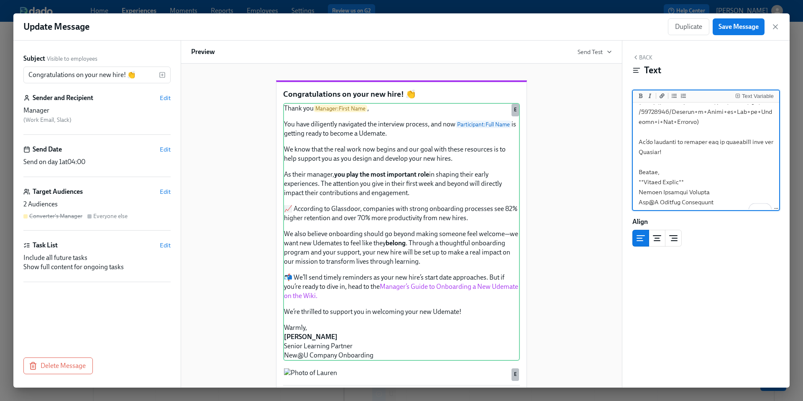
scroll to position [355, 0]
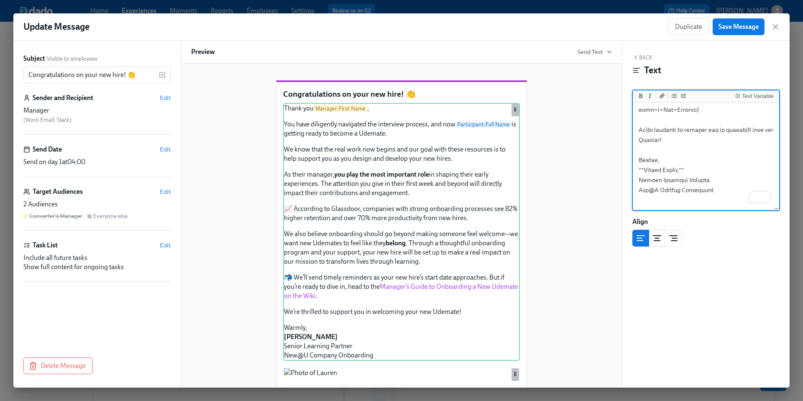
drag, startPoint x: 682, startPoint y: 179, endPoint x: 644, endPoint y: 180, distance: 37.6
drag, startPoint x: 657, startPoint y: 190, endPoint x: 637, endPoint y: 190, distance: 20.1
drag, startPoint x: 687, startPoint y: 190, endPoint x: 664, endPoint y: 190, distance: 22.6
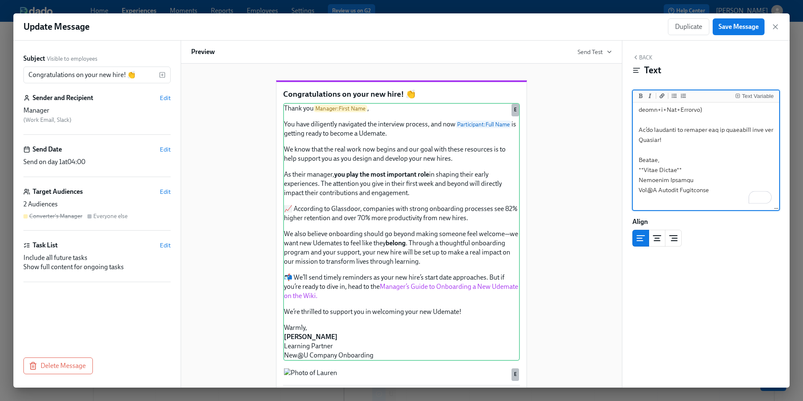
type textarea "Thank you {{ manager.firstName }}, You have diligently navigated the interview …"
click at [609, 237] on div "Congratulations on your new hire! 👏 Thank you Manager : First Name , You have d…" at bounding box center [401, 275] width 421 height 416
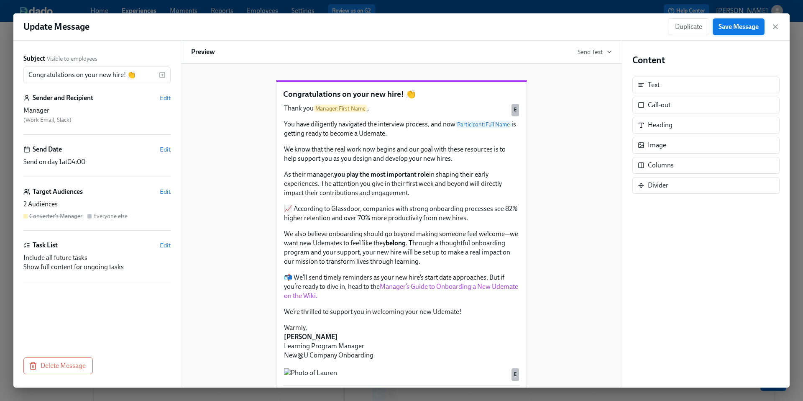
click at [746, 27] on span "Save Message" at bounding box center [738, 27] width 40 height 8
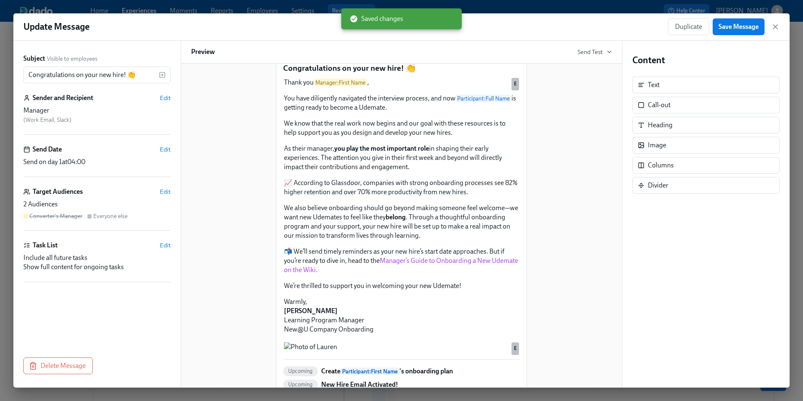
scroll to position [28, 0]
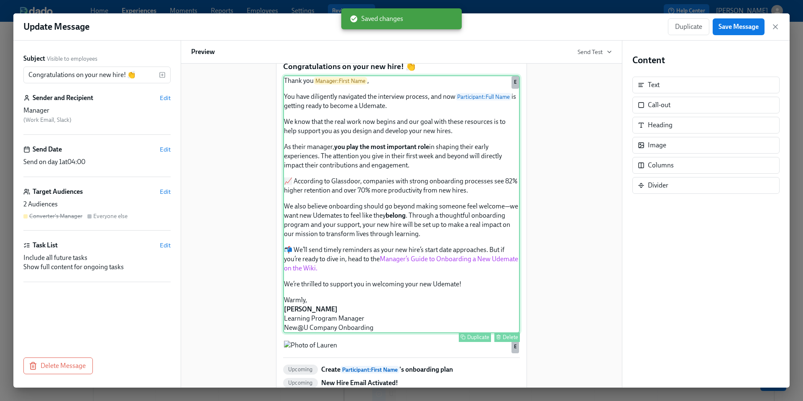
click at [432, 305] on div "Thank you Manager : First Name , You have diligently navigated the interview pr…" at bounding box center [401, 204] width 237 height 258
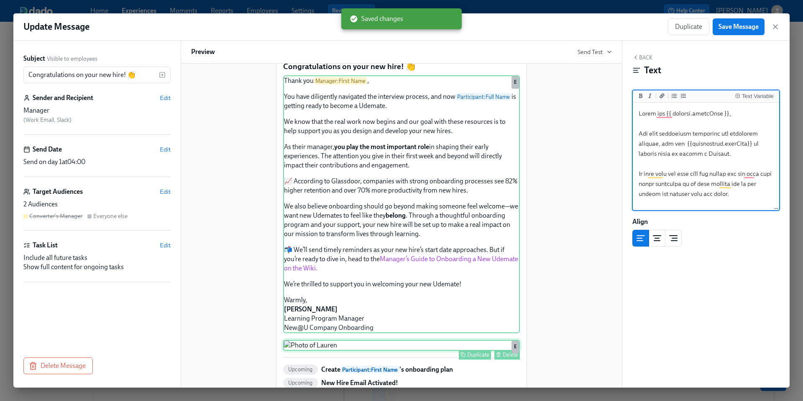
click at [326, 350] on div "Duplicate Delete E" at bounding box center [401, 345] width 237 height 11
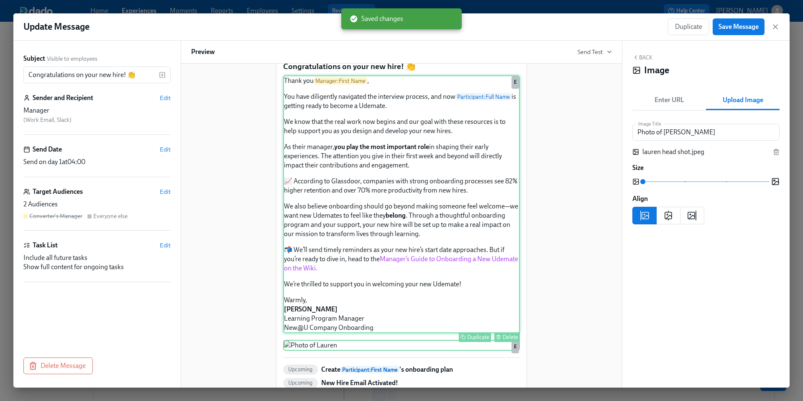
scroll to position [97, 0]
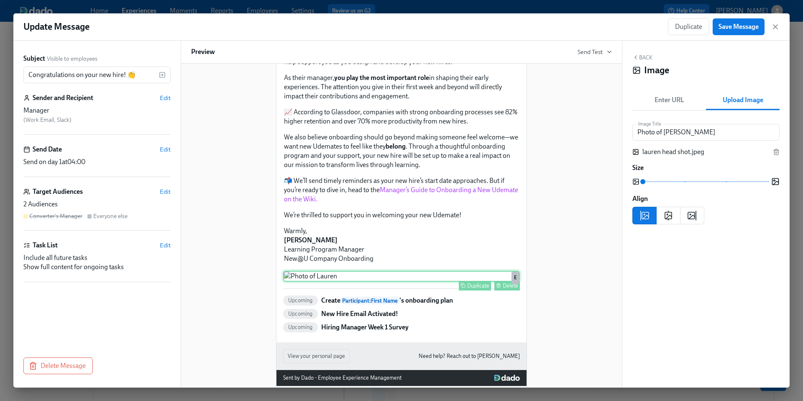
click at [504, 289] on div "Delete" at bounding box center [510, 285] width 15 height 6
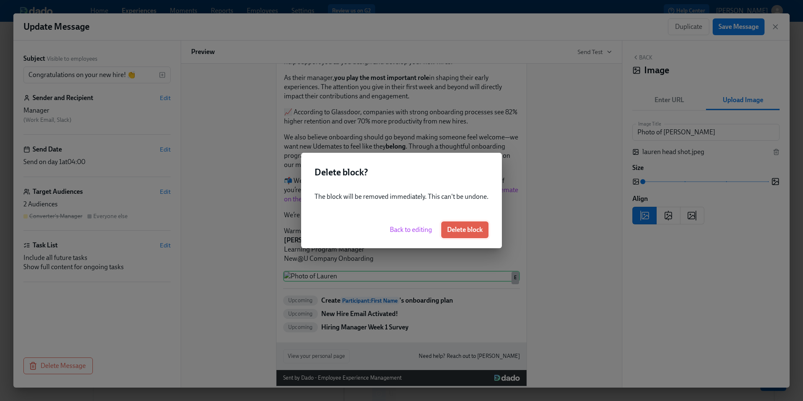
click at [458, 232] on span "Delete block" at bounding box center [465, 229] width 36 height 8
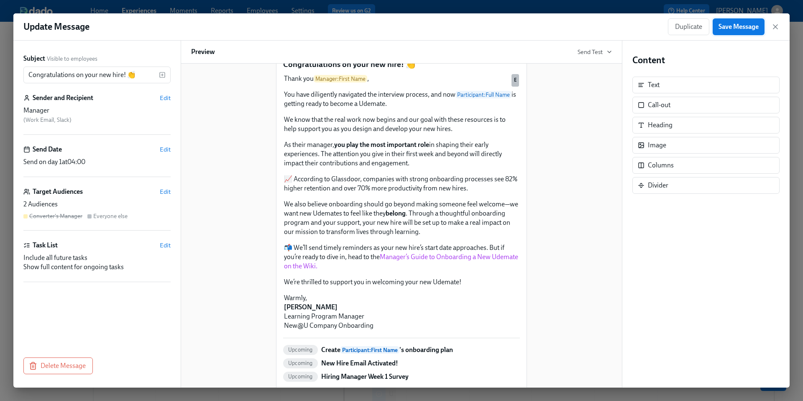
click at [744, 24] on span "Save Message" at bounding box center [738, 27] width 40 height 8
click at [778, 27] on icon "button" at bounding box center [775, 27] width 8 height 8
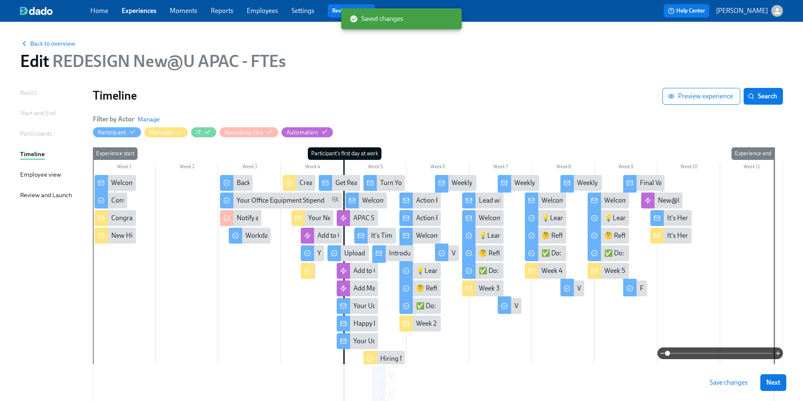
click at [716, 384] on span "Save changes" at bounding box center [729, 382] width 38 height 8
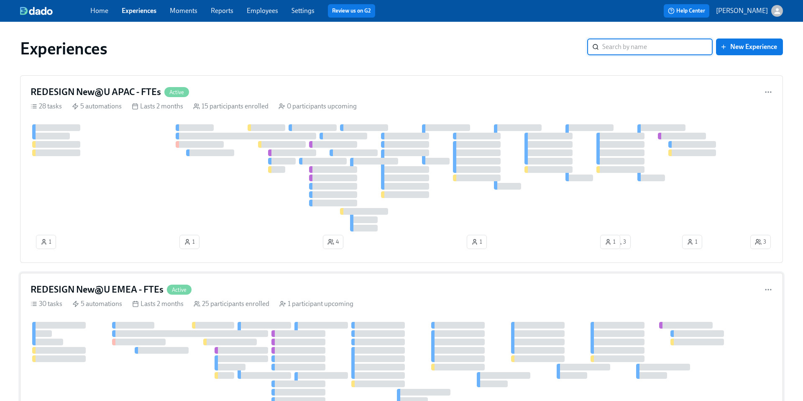
click at [105, 287] on h4 "REDESIGN New@U EMEA - FTEs" at bounding box center [97, 289] width 133 height 13
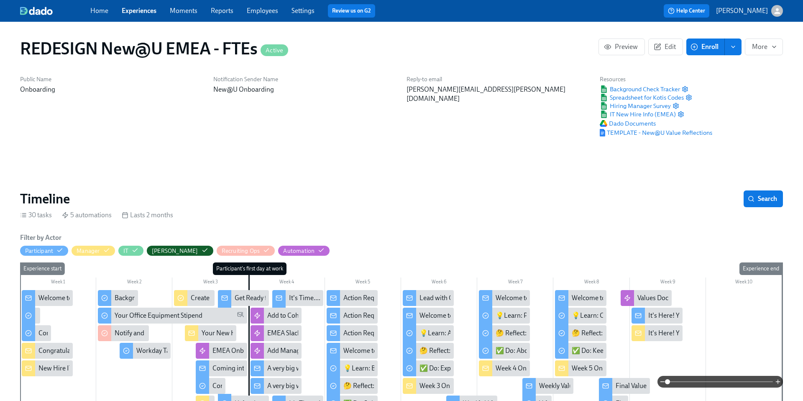
scroll to position [0, 5679]
click at [46, 350] on div "Congratulations on your new hire! 👏" at bounding box center [91, 350] width 107 height 9
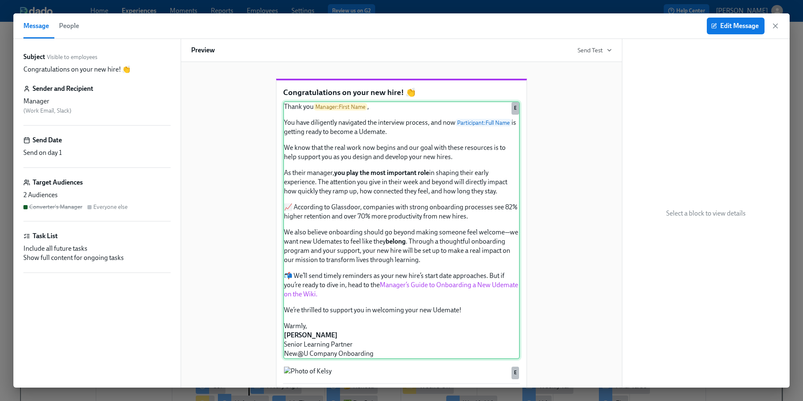
click at [359, 276] on div "Thank you Manager : First Name , You have diligently navigated the interview pr…" at bounding box center [401, 230] width 237 height 258
click at [723, 26] on span "Edit Message" at bounding box center [736, 26] width 46 height 8
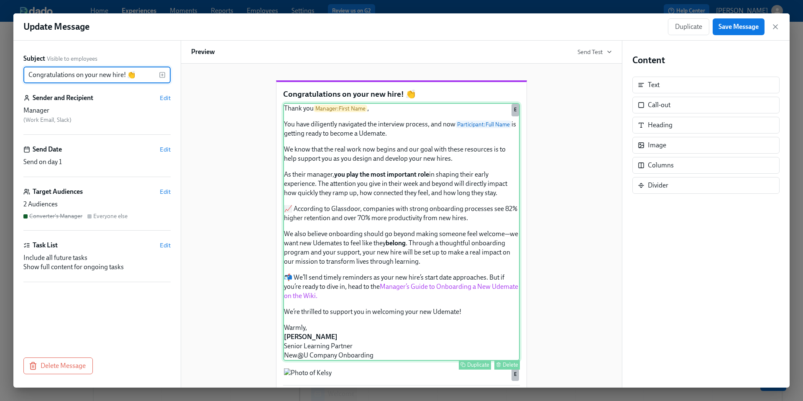
click at [436, 299] on div "Thank you Manager : First Name , You have diligently navigated the interview pr…" at bounding box center [401, 232] width 237 height 258
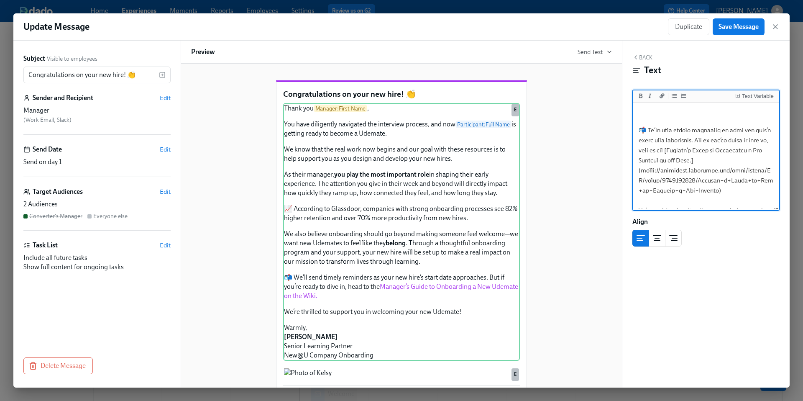
scroll to position [291, 0]
drag, startPoint x: 721, startPoint y: 184, endPoint x: 642, endPoint y: 165, distance: 81.7
click at [642, 165] on textarea "To enrich screen reader interactions, please activate Accessibility in Grammarl…" at bounding box center [705, 43] width 143 height 460
paste textarea ".atlassian.net/wiki/spaces/HR/pages/16855469"
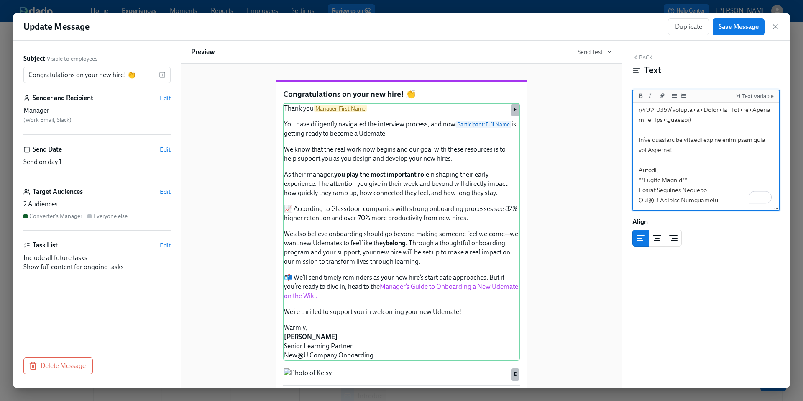
scroll to position [68, 0]
drag, startPoint x: 682, startPoint y: 181, endPoint x: 643, endPoint y: 183, distance: 39.4
drag, startPoint x: 657, startPoint y: 189, endPoint x: 636, endPoint y: 189, distance: 21.3
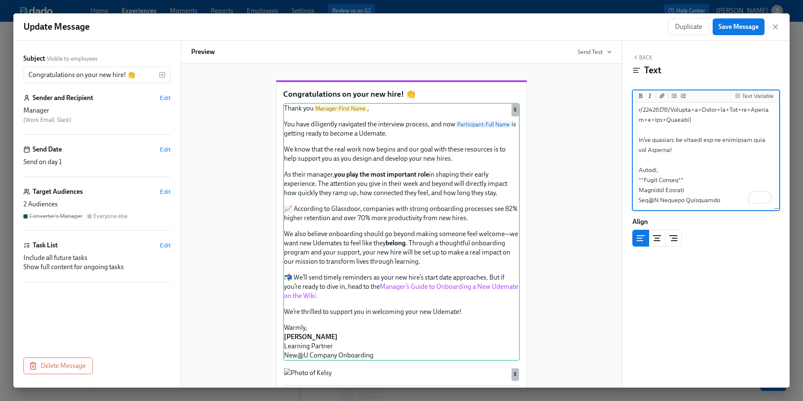
drag, startPoint x: 687, startPoint y: 189, endPoint x: 668, endPoint y: 189, distance: 19.7
type textarea "Thank you {{ manager.firstName }}, You have diligently navigated the interview …"
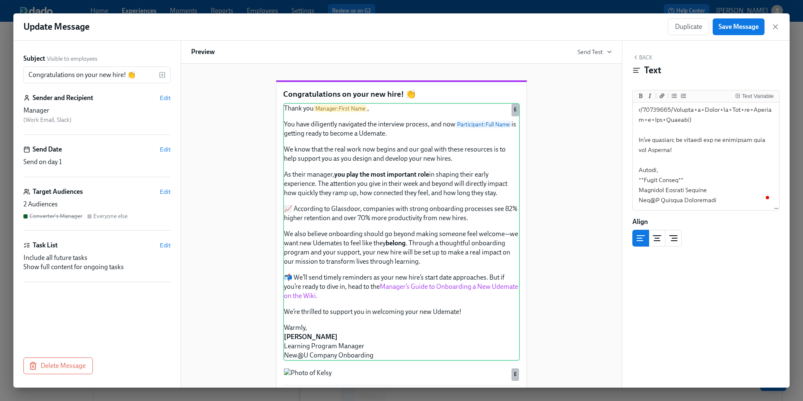
click at [602, 224] on div "Congratulations on your new hire! 👏 Thank you Manager : First Name , You have d…" at bounding box center [401, 275] width 421 height 416
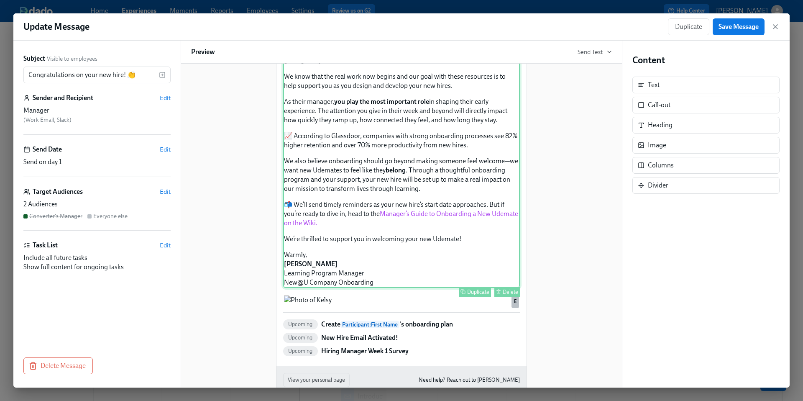
scroll to position [84, 0]
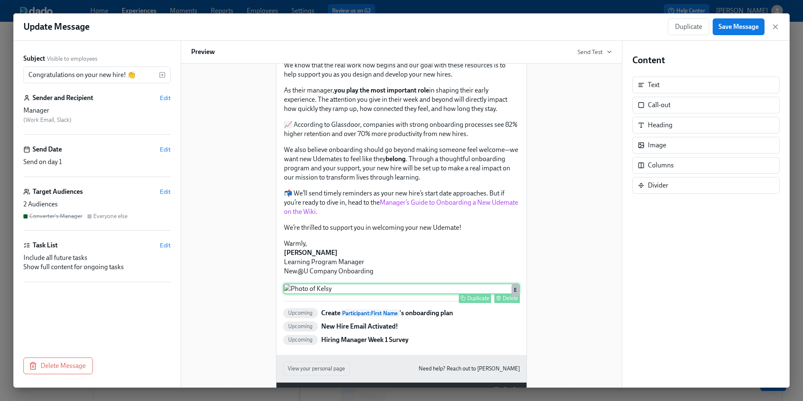
click at [504, 301] on div "Delete" at bounding box center [510, 298] width 15 height 6
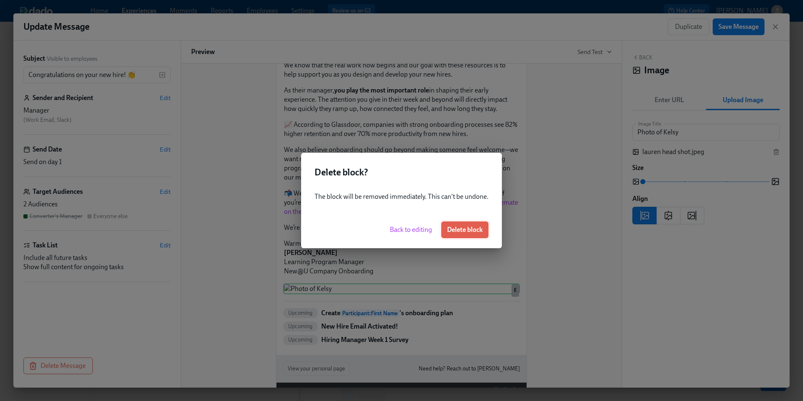
click at [471, 235] on button "Delete block" at bounding box center [464, 229] width 47 height 17
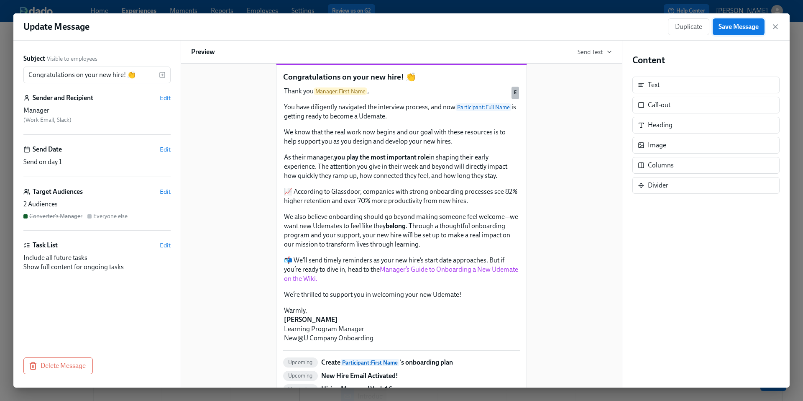
click at [729, 28] on span "Save Message" at bounding box center [738, 27] width 40 height 8
click at [774, 28] on icon "button" at bounding box center [775, 27] width 4 height 4
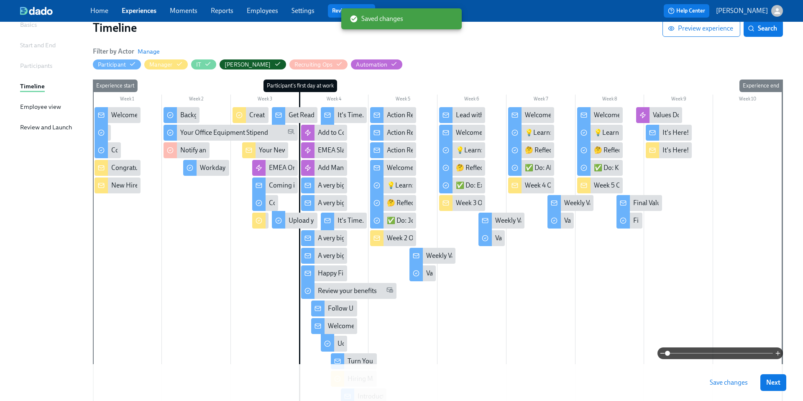
click at [724, 385] on span "Save changes" at bounding box center [729, 382] width 38 height 8
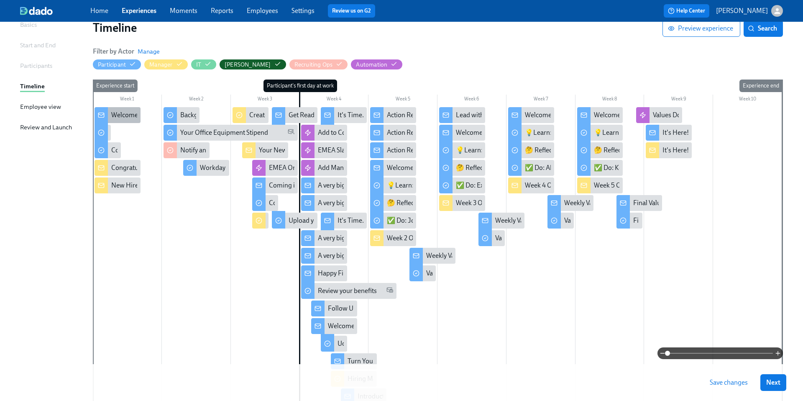
click at [116, 115] on div "Welcome to Udemy - We’re So Happy You’re Here!" at bounding box center [181, 114] width 141 height 9
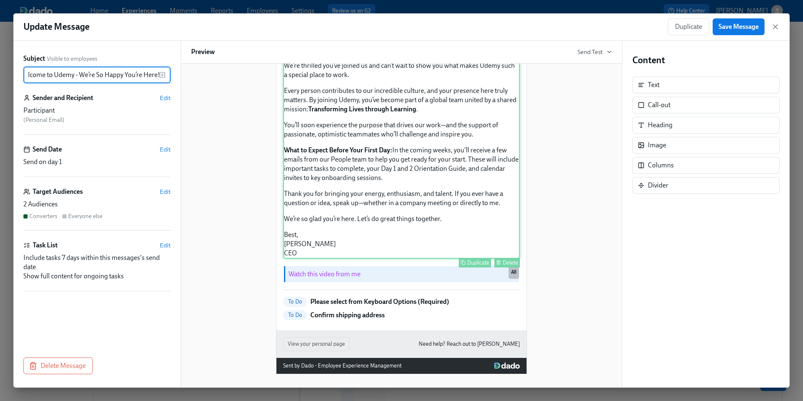
scroll to position [141, 0]
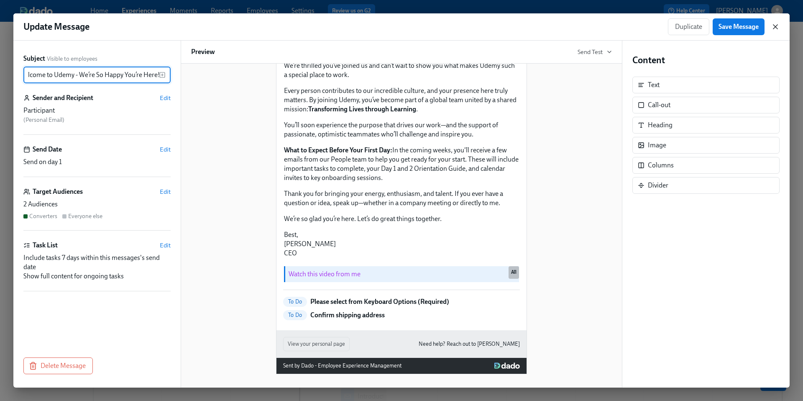
click at [774, 26] on icon "button" at bounding box center [775, 27] width 8 height 8
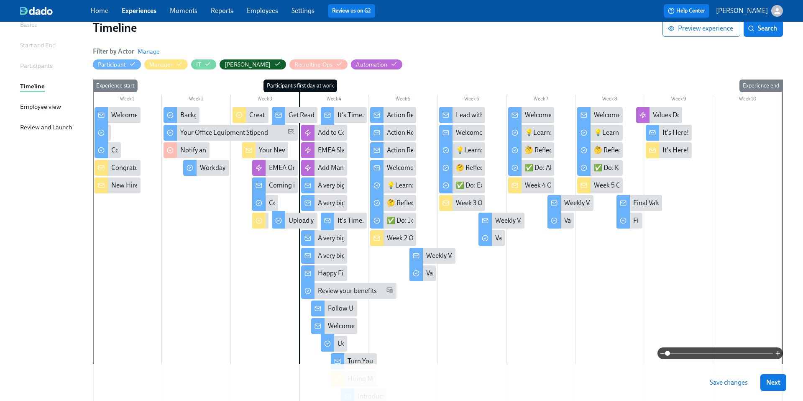
click at [107, 130] on div at bounding box center [109, 133] width 4 height 16
click at [104, 130] on icon at bounding box center [101, 132] width 7 height 7
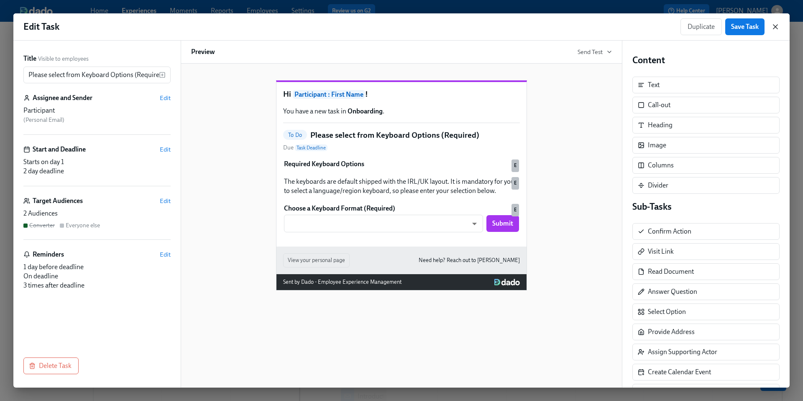
click at [776, 28] on icon "button" at bounding box center [775, 27] width 8 height 8
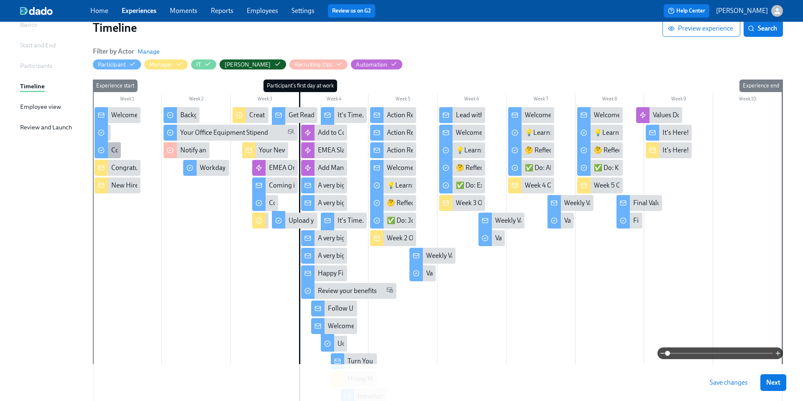
click at [112, 151] on div "Confirm shipping address" at bounding box center [148, 150] width 74 height 9
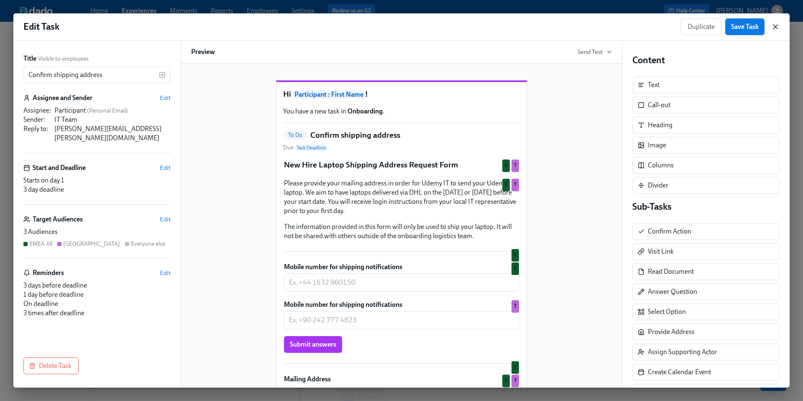
click at [775, 26] on icon "button" at bounding box center [775, 27] width 4 height 4
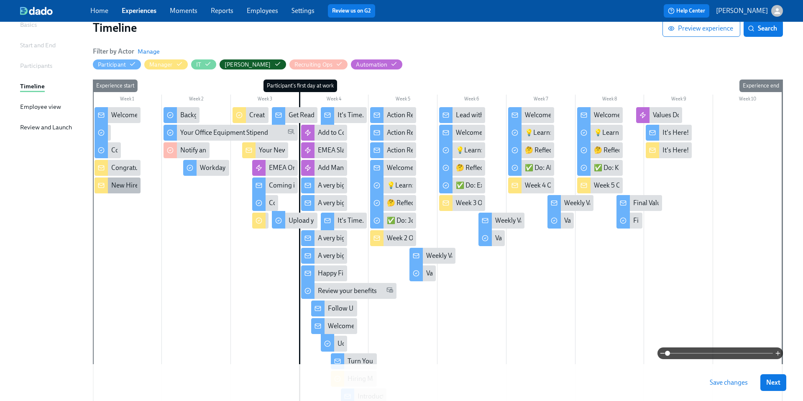
click at [122, 186] on div "New Hire IT Set Up" at bounding box center [138, 185] width 54 height 9
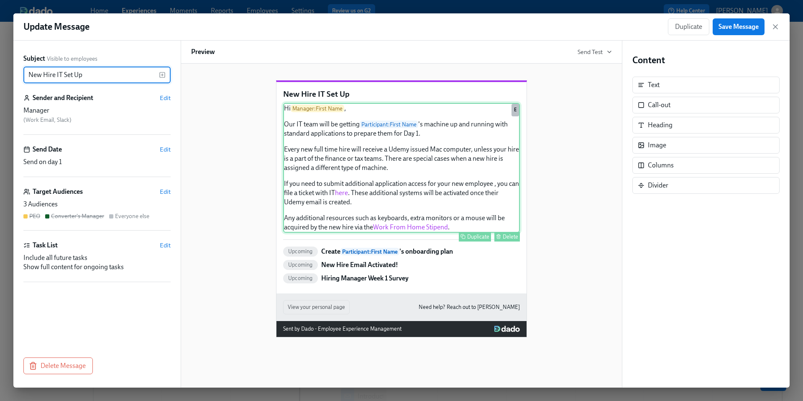
click at [400, 217] on div "Hi Manager : First Name , Our IT team will be getting Participant : First Name …" at bounding box center [401, 168] width 237 height 130
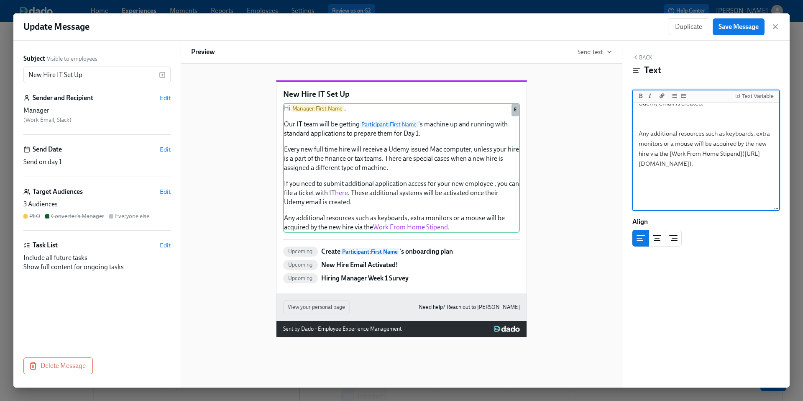
scroll to position [204, 0]
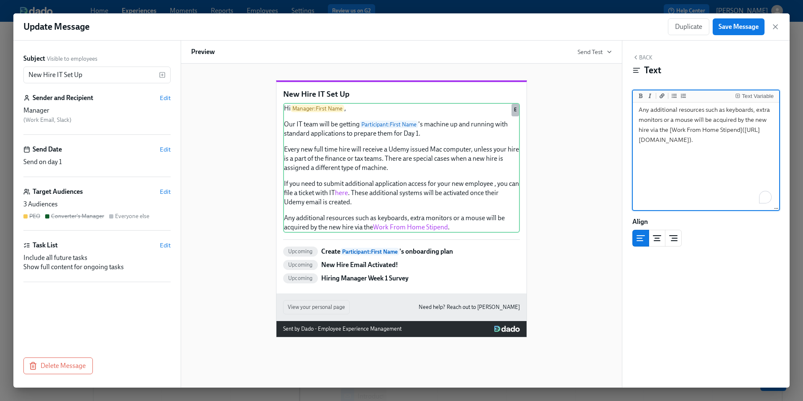
drag, startPoint x: 721, startPoint y: 180, endPoint x: 641, endPoint y: 171, distance: 80.4
click at [641, 149] on textarea "Hi {{ manager.firstName }}, Our IT team will be getting {{ participant.firstNam…" at bounding box center [705, 24] width 143 height 249
paste textarea ".atlassian.net/wiki/spaces/TA/pages/241369316"
click at [682, 149] on textarea "Hi {{ manager.firstName }}, Our IT team will be getting {{ participant.firstNam…" at bounding box center [705, 24] width 143 height 249
type textarea "Hi {{ manager.firstName }}, Our IT team will be getting {{ participant.firstNam…"
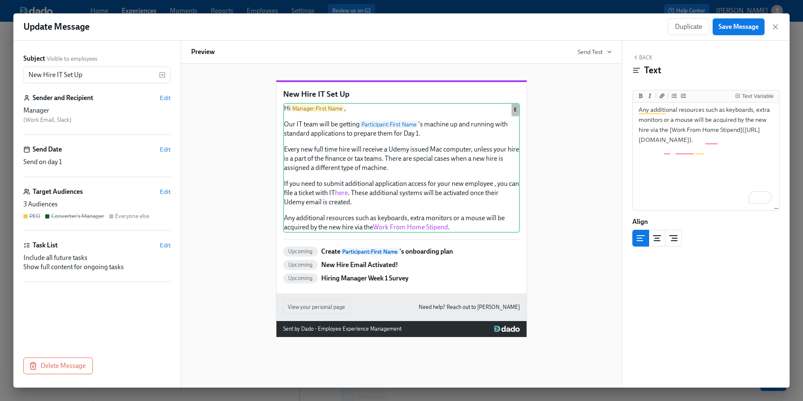
click at [747, 27] on span "Save Message" at bounding box center [738, 27] width 40 height 8
click at [776, 28] on icon "button" at bounding box center [775, 27] width 8 height 8
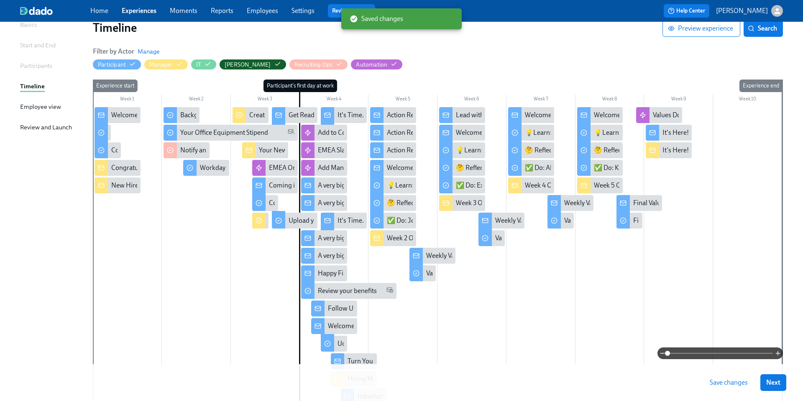
click at [720, 383] on span "Save changes" at bounding box center [729, 382] width 38 height 8
click at [178, 117] on div "Background check completion" at bounding box center [182, 115] width 36 height 16
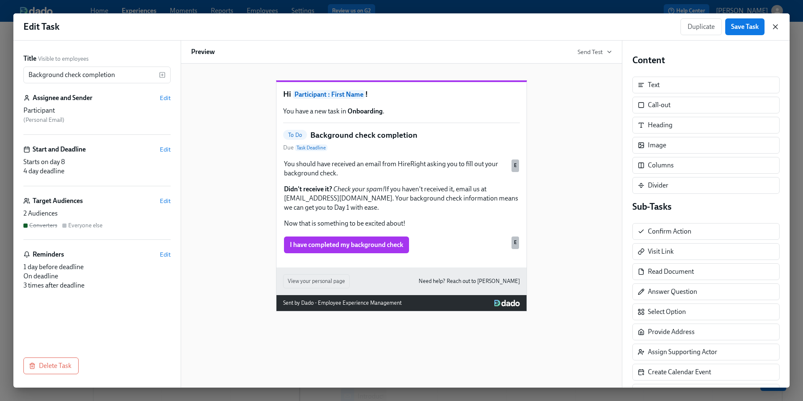
click at [776, 30] on icon "button" at bounding box center [775, 27] width 8 height 8
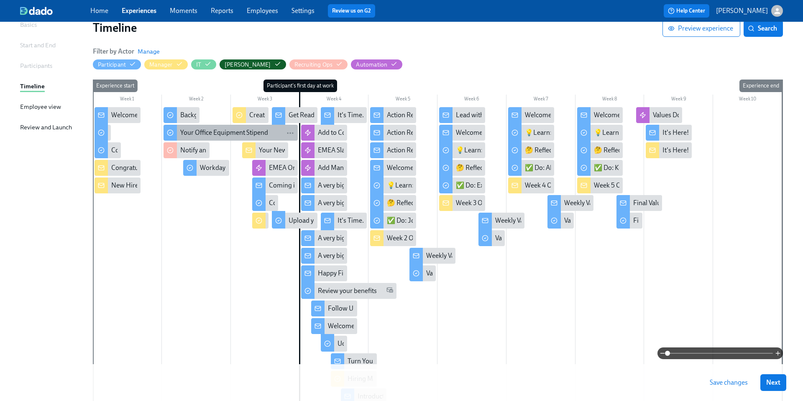
click at [211, 133] on div "Your Office Equipment Stipend" at bounding box center [224, 132] width 88 height 9
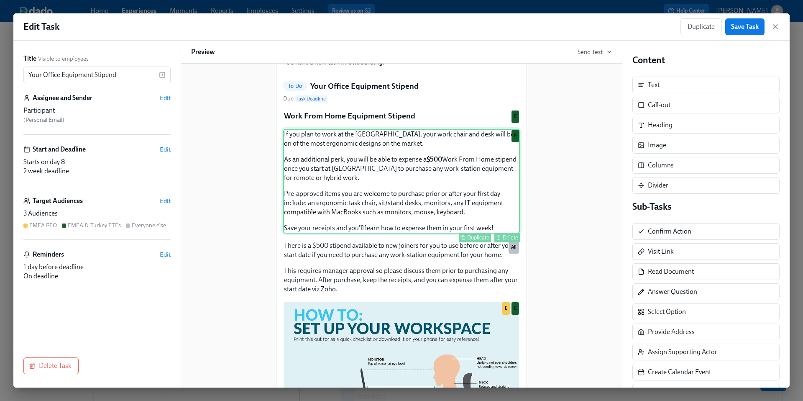
scroll to position [50, 0]
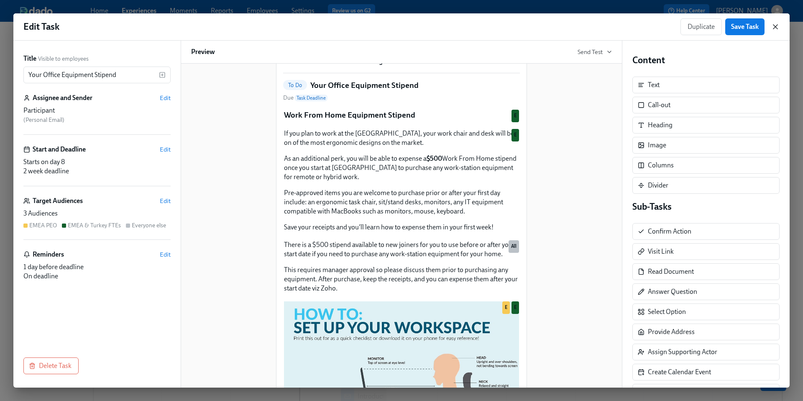
click at [777, 27] on icon "button" at bounding box center [775, 27] width 8 height 8
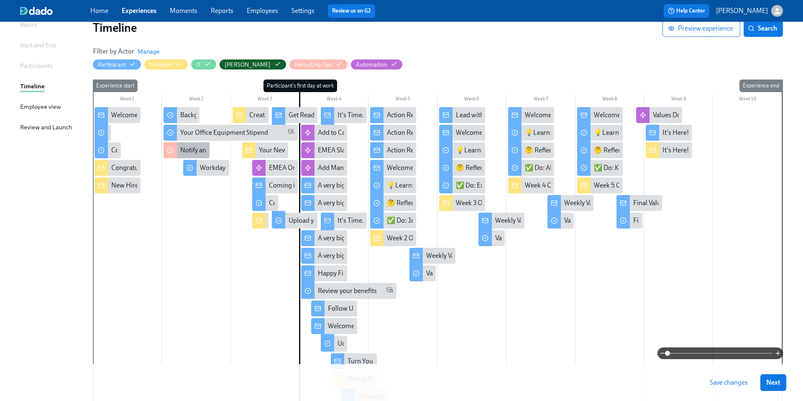
click at [187, 148] on div "Notify and perform background check" at bounding box center [234, 150] width 108 height 9
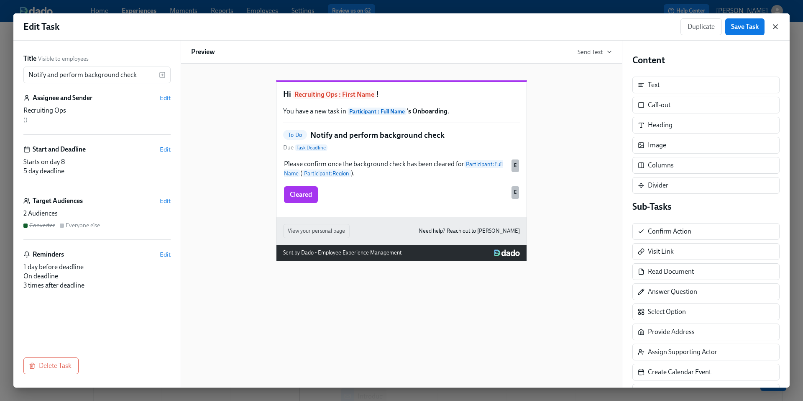
click at [779, 26] on icon "button" at bounding box center [775, 27] width 8 height 8
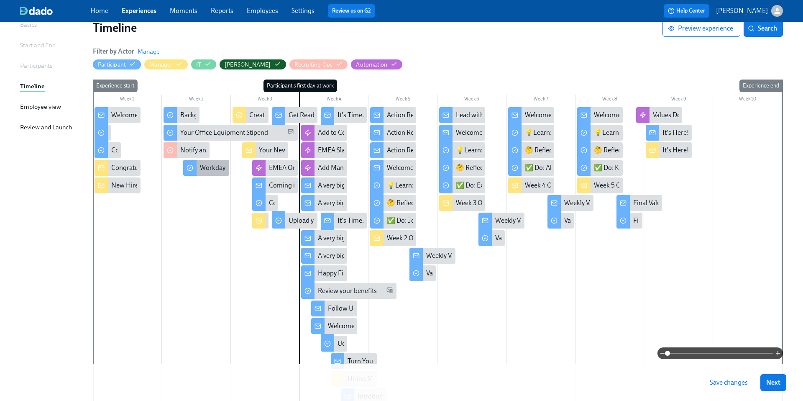
click at [209, 173] on div "Workday Tasks" at bounding box center [206, 168] width 46 height 16
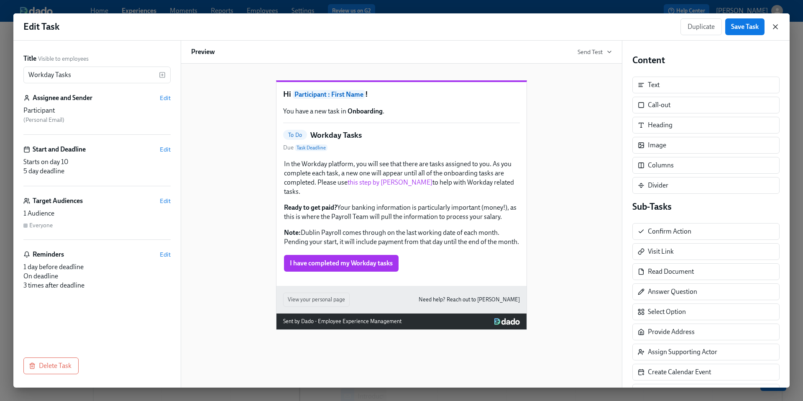
click at [776, 30] on icon "button" at bounding box center [775, 27] width 8 height 8
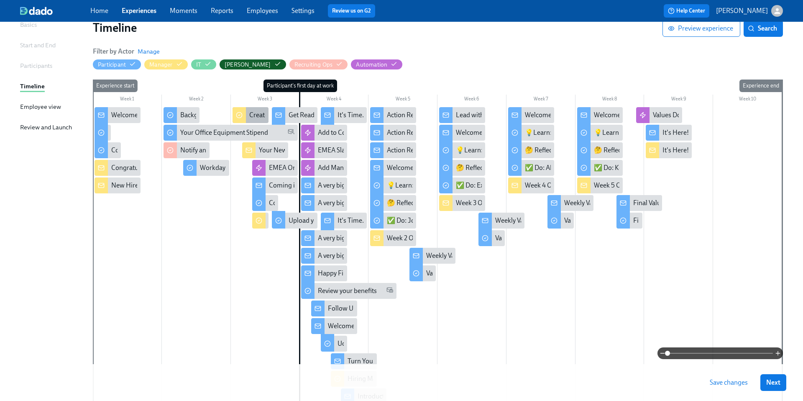
click at [253, 114] on div "Create {{participant.firstName}}'s onboarding plan" at bounding box center [321, 114] width 145 height 9
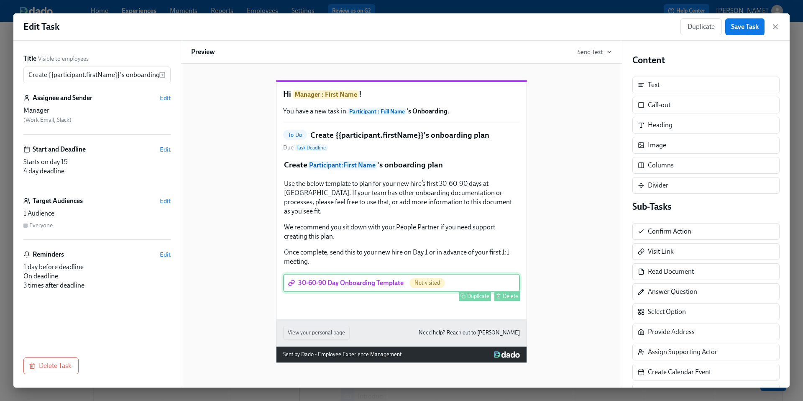
click at [361, 288] on div "30-60-90 Day Onboarding Template Not visited Duplicate Delete" at bounding box center [401, 282] width 237 height 18
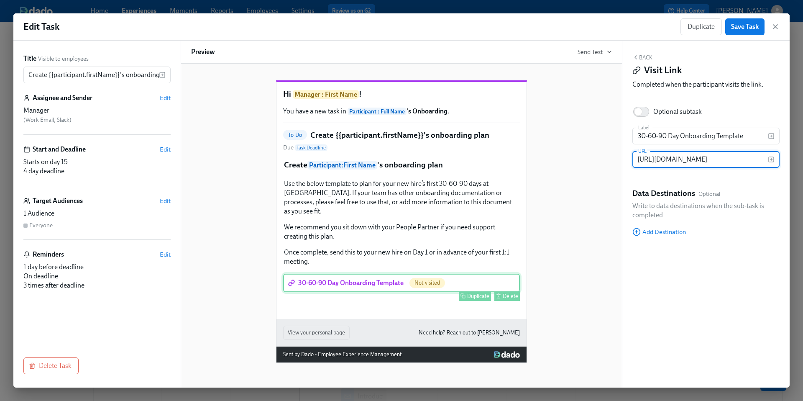
scroll to position [0, 250]
click at [778, 27] on icon "button" at bounding box center [775, 27] width 8 height 8
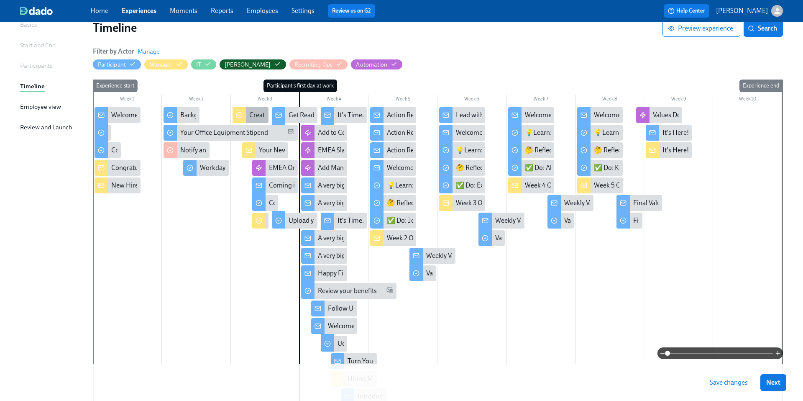
click at [251, 118] on div "Create {{participant.firstName}}'s onboarding plan" at bounding box center [321, 114] width 145 height 9
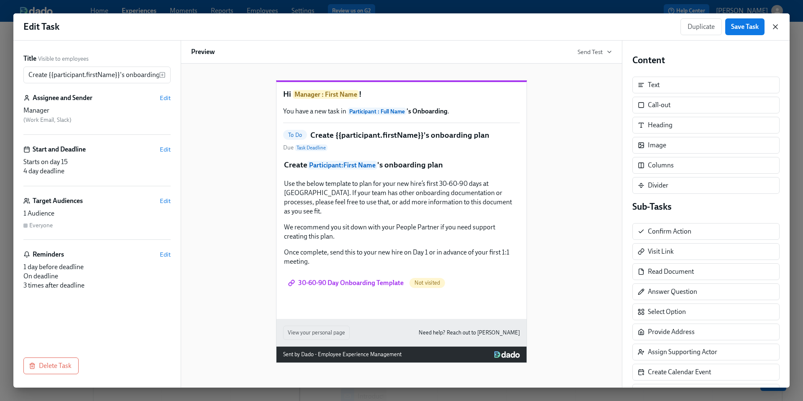
click at [778, 28] on icon "button" at bounding box center [775, 27] width 8 height 8
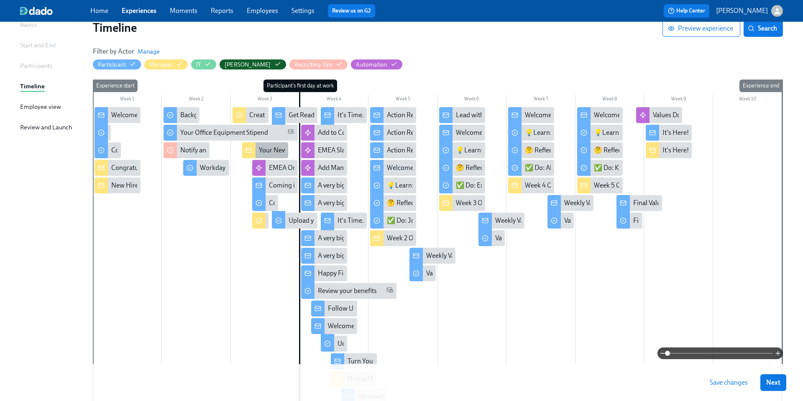
click at [267, 148] on div "Your New Hire's First 2 Days - What to Expect!" at bounding box center [323, 150] width 129 height 9
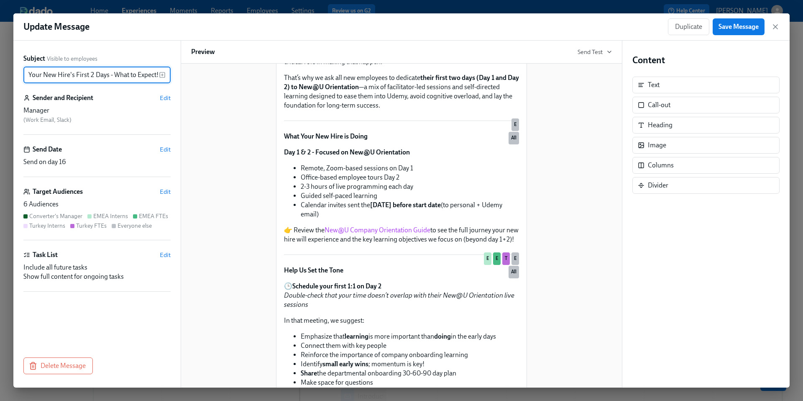
scroll to position [332, 0]
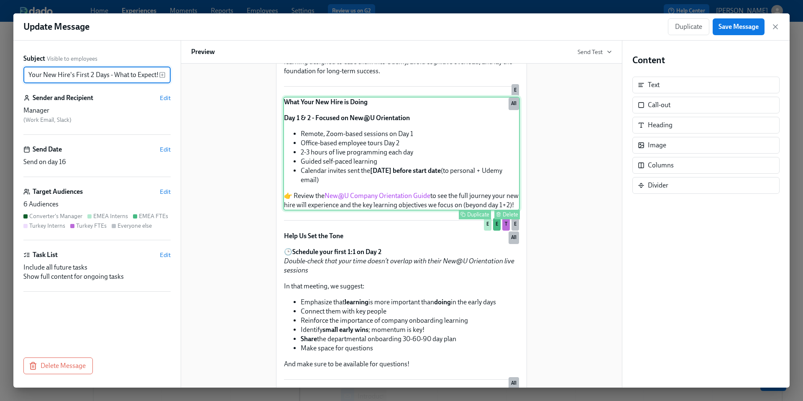
click at [326, 210] on div "What Your New Hire is Doing Day 1 & 2 - Focused on New@U Orientation Remote, Zo…" at bounding box center [401, 154] width 237 height 114
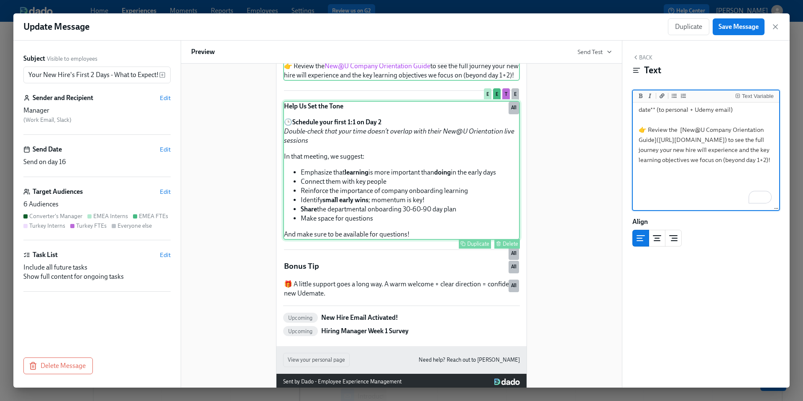
scroll to position [555, 0]
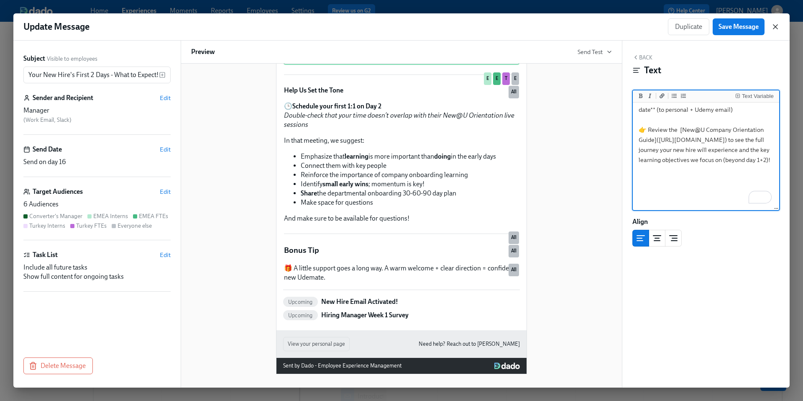
click at [775, 29] on icon "button" at bounding box center [775, 27] width 8 height 8
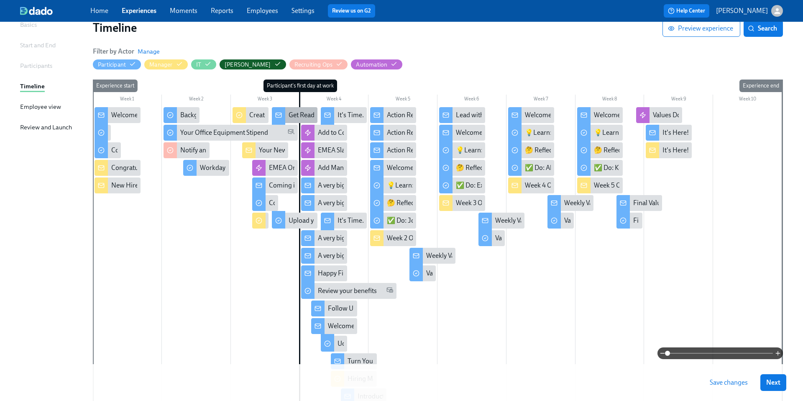
click at [298, 120] on div "Get Ready for Your First Day at [GEOGRAPHIC_DATA]!" at bounding box center [295, 115] width 46 height 16
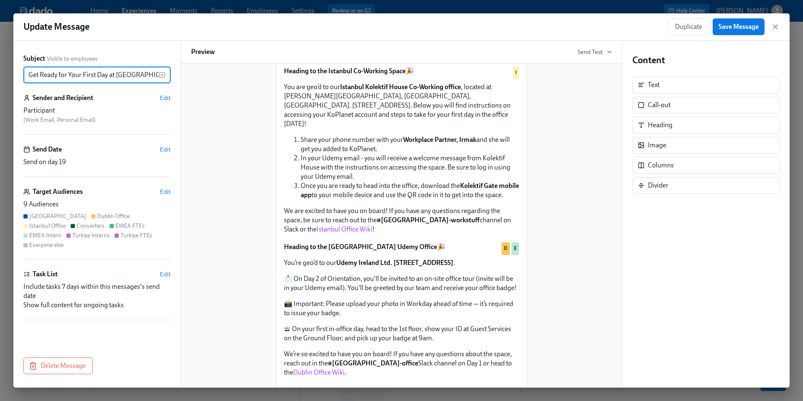
scroll to position [398, 0]
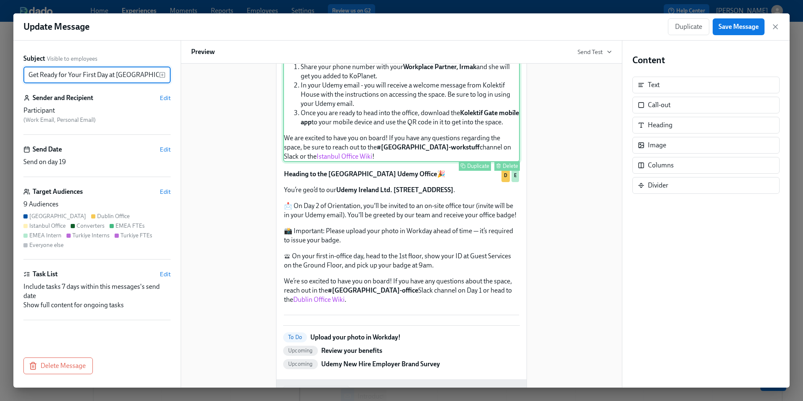
click at [350, 162] on div "Heading to the Istanbul Co-Working Space 🎉 You are geo’d to our Istanbul Kolekt…" at bounding box center [401, 77] width 237 height 169
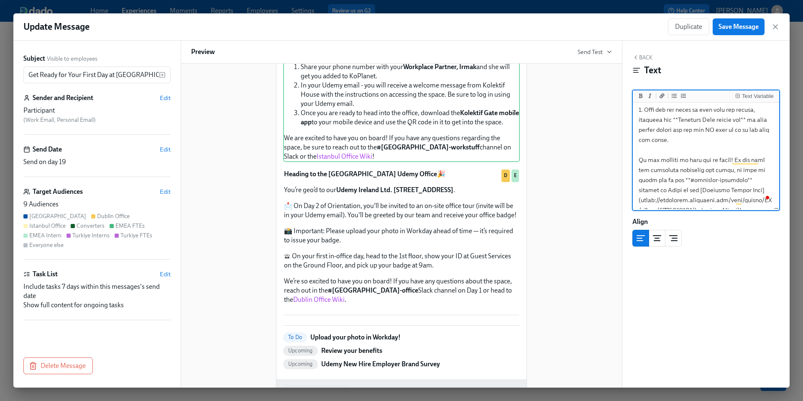
scroll to position [148, 0]
drag, startPoint x: 736, startPoint y: 202, endPoint x: 642, endPoint y: 191, distance: 93.8
click at [642, 191] on textarea "To enrich screen reader interactions, please activate Accessibility in Grammarl…" at bounding box center [705, 74] width 143 height 289
paste textarea ".atlassian.net/wiki/spaces/OP/pages/15510732"
type textarea "**Heading to the Istanbul Co-Working Space** 🎉 You are geo’d to our **Istanbul …"
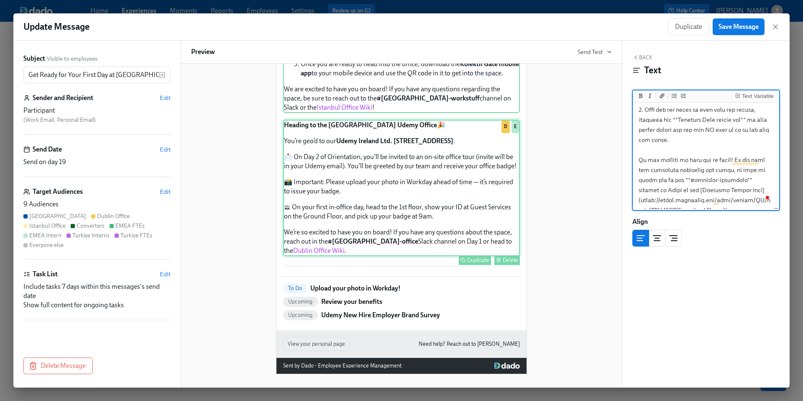
scroll to position [491, 0]
click at [417, 256] on div "Heading to the Dublin Udemy Office 🎉 You’re geo’d to our Udemy Ireland Ltd. Lev…" at bounding box center [401, 188] width 237 height 136
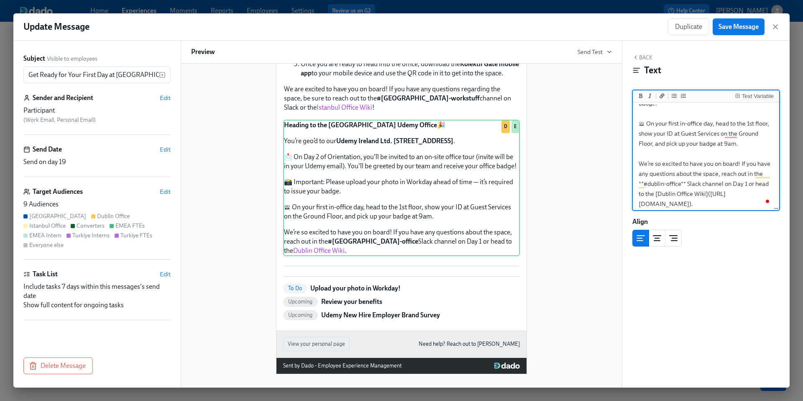
scroll to position [144, 0]
drag, startPoint x: 733, startPoint y: 200, endPoint x: 642, endPoint y: 193, distance: 91.9
click at [642, 193] on textarea "**Heading to the Dublin Udemy Office** 🎉 You’re geo’d to our **Udemy Ireland Lt…" at bounding box center [705, 84] width 143 height 249
paste textarea ".atlassian.net/wiki/spaces/OP/pages/15510708"
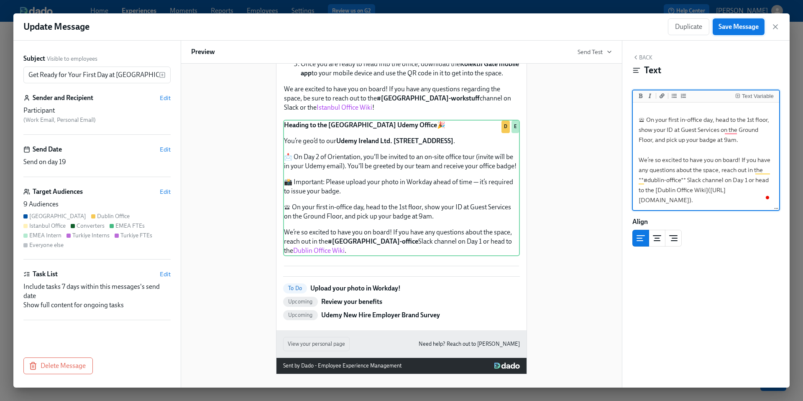
type textarea "**Heading to the Dublin Udemy Office** 🎉 You’re geo’d to our **Udemy Ireland Lt…"
click at [730, 31] on button "Save Message" at bounding box center [739, 26] width 52 height 17
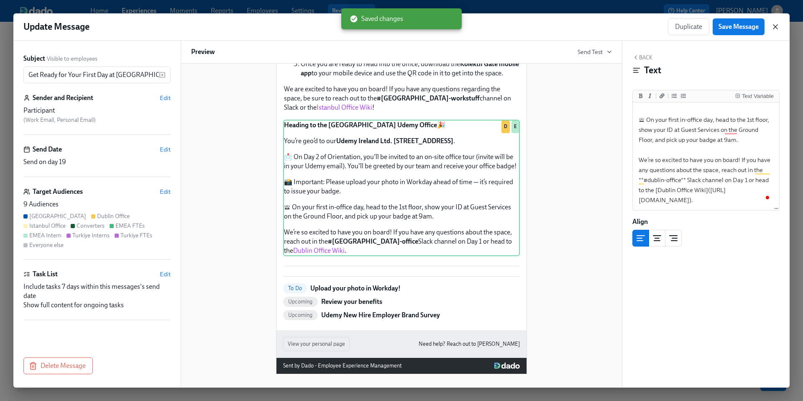
click at [775, 27] on icon "button" at bounding box center [775, 27] width 8 height 8
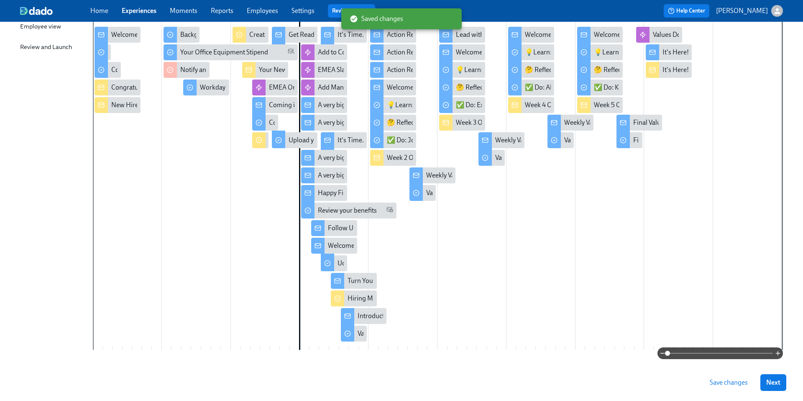
click at [723, 384] on span "Save changes" at bounding box center [729, 382] width 38 height 8
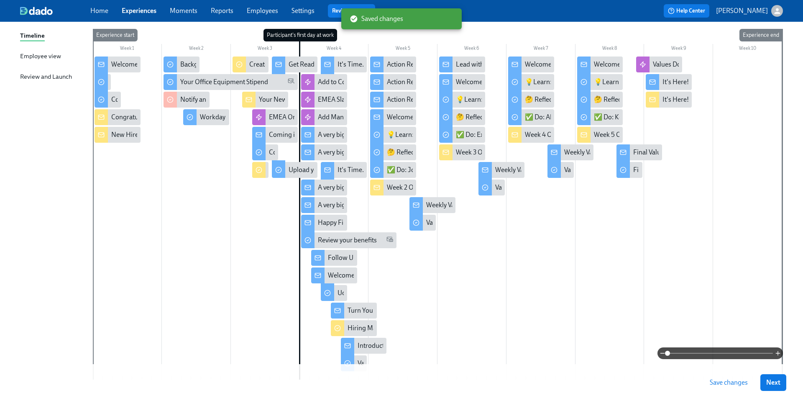
scroll to position [118, 0]
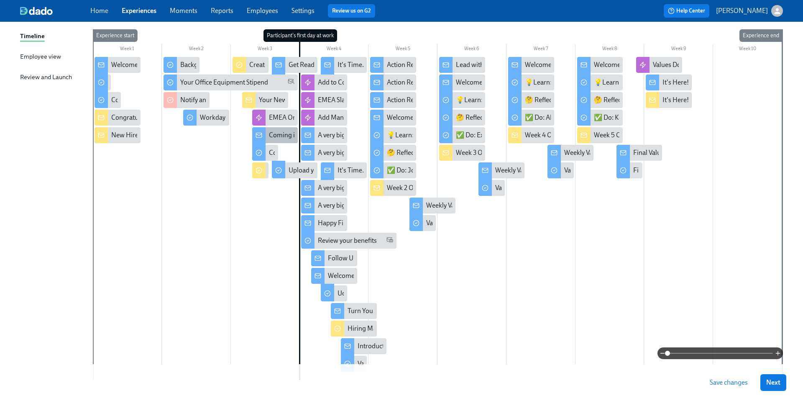
click at [278, 135] on div "Coming into office on your first day?" at bounding box center [320, 134] width 102 height 9
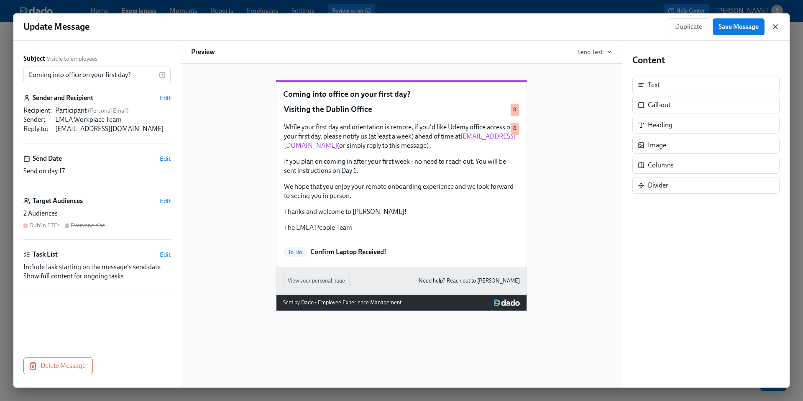
click at [776, 27] on icon "button" at bounding box center [775, 27] width 4 height 4
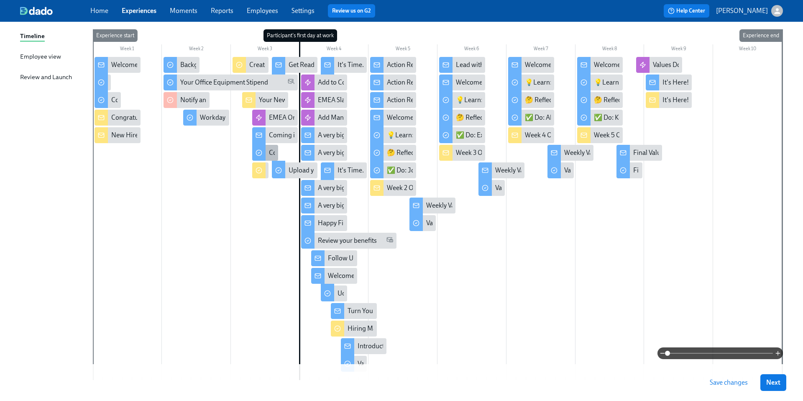
click at [270, 151] on div "Confirm Laptop Received!" at bounding box center [306, 152] width 74 height 9
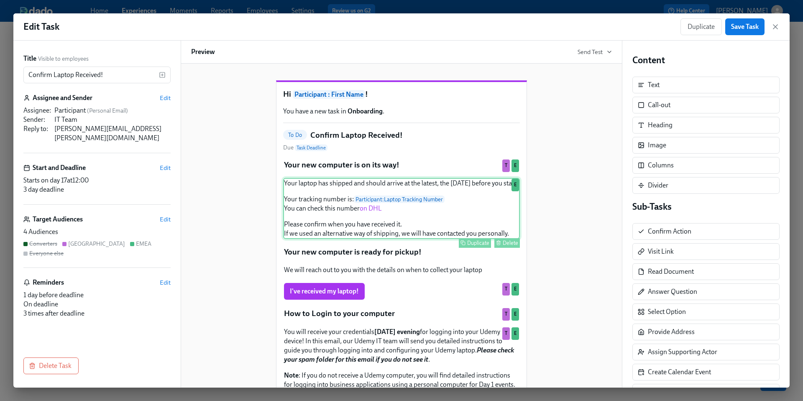
click at [354, 239] on div "Your laptop has shipped and should arrive at the latest, the Friday before you …" at bounding box center [401, 208] width 237 height 61
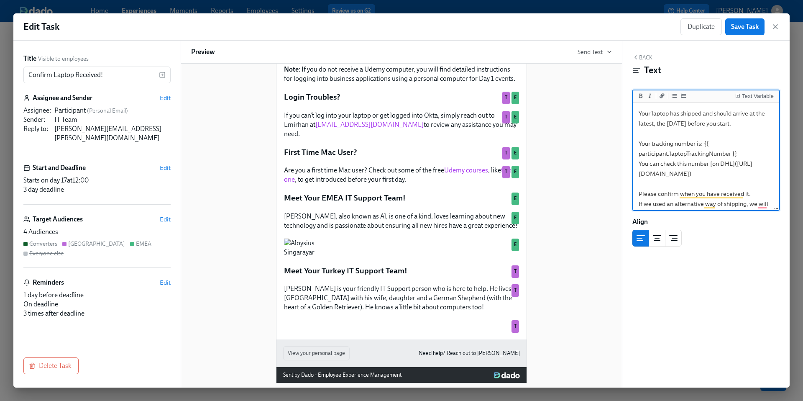
scroll to position [312, 0]
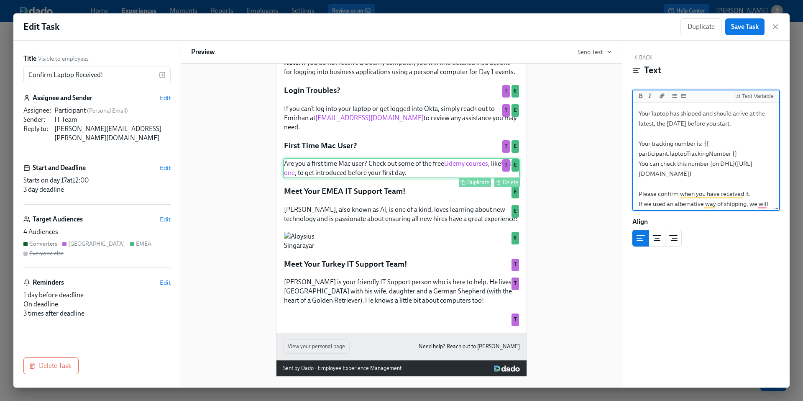
click at [324, 166] on div "Are you a first time Mac user? Check out some of the free Udemy courses , like …" at bounding box center [401, 168] width 237 height 20
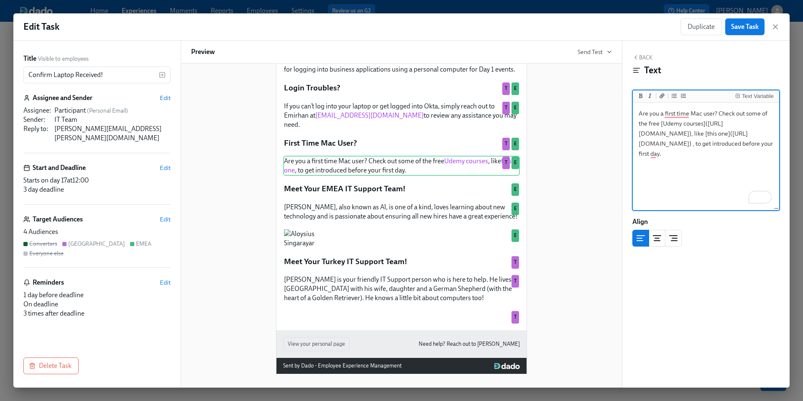
scroll to position [417, 0]
click at [774, 29] on icon "button" at bounding box center [775, 27] width 8 height 8
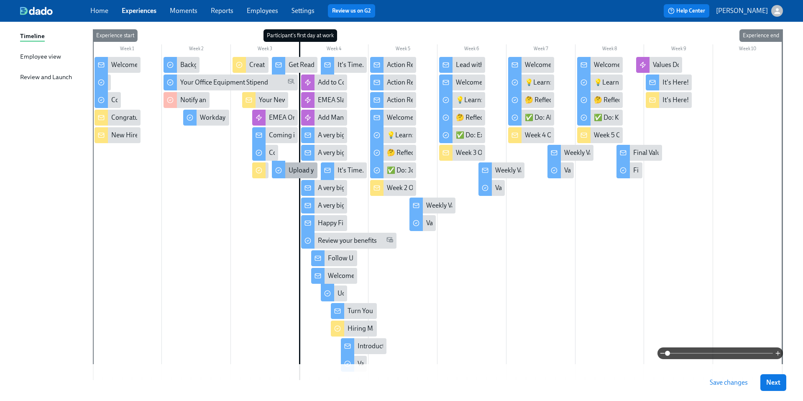
click at [298, 173] on div "Upload your photo in Workday!" at bounding box center [333, 170] width 89 height 9
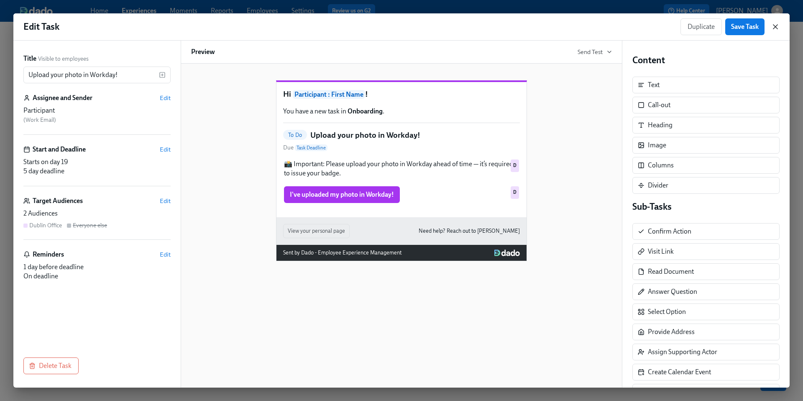
click at [774, 28] on icon "button" at bounding box center [775, 27] width 8 height 8
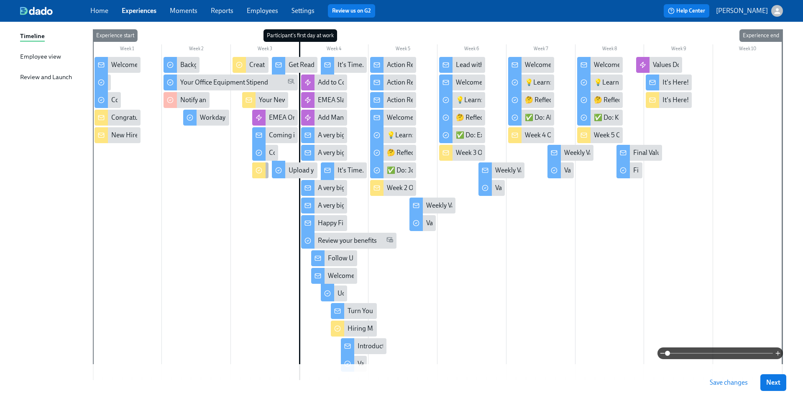
click at [257, 171] on icon at bounding box center [259, 170] width 7 height 7
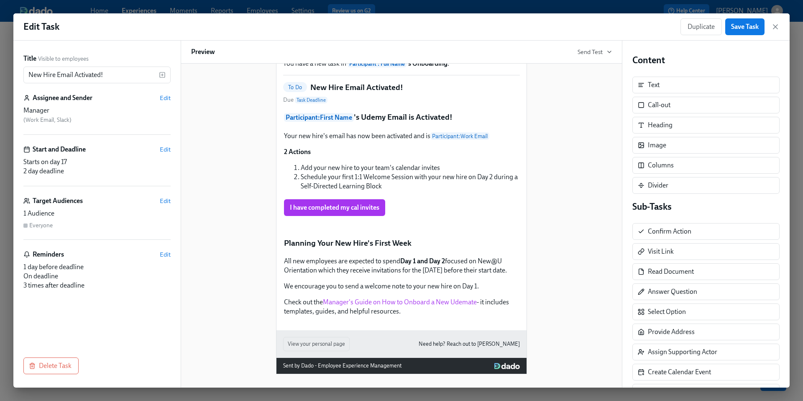
scroll to position [191, 0]
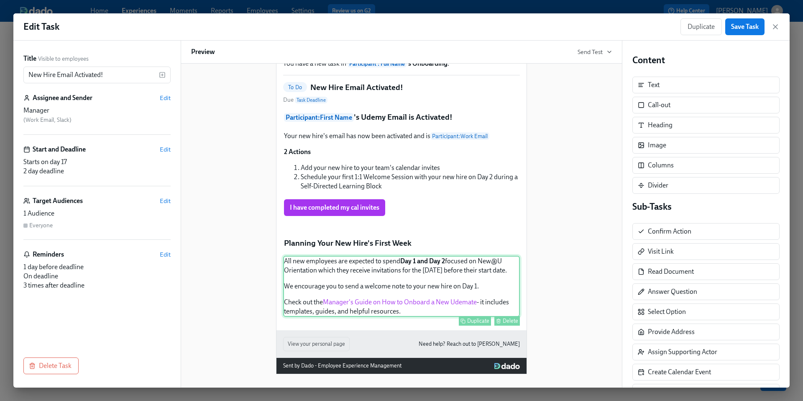
click at [343, 269] on div "All new employees are expected to spend Day 1 and Day 2 focused on New@U Orient…" at bounding box center [401, 286] width 237 height 61
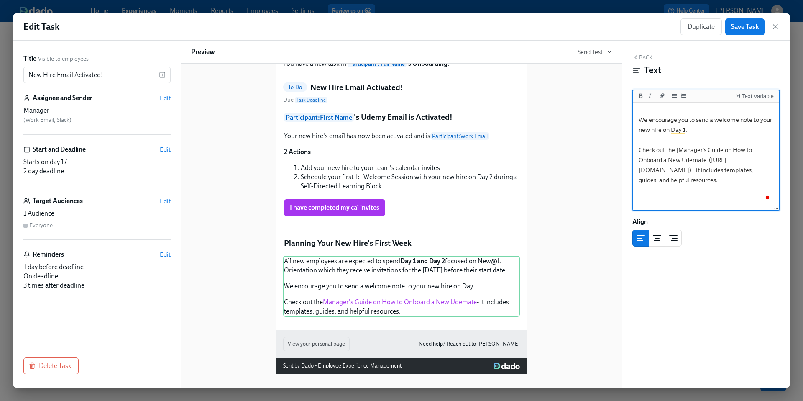
scroll to position [146, 0]
drag, startPoint x: 721, startPoint y: 190, endPoint x: 642, endPoint y: 172, distance: 80.3
click at [642, 172] on textarea "All new employees are expected to spend **Day 1 and Day 2** focused on New@U Or…" at bounding box center [705, 124] width 143 height 129
paste textarea ".[DOMAIN_NAME][URL]"
type textarea "All new employees are expected to spend **Day 1 and Day 2** focused on New@U Or…"
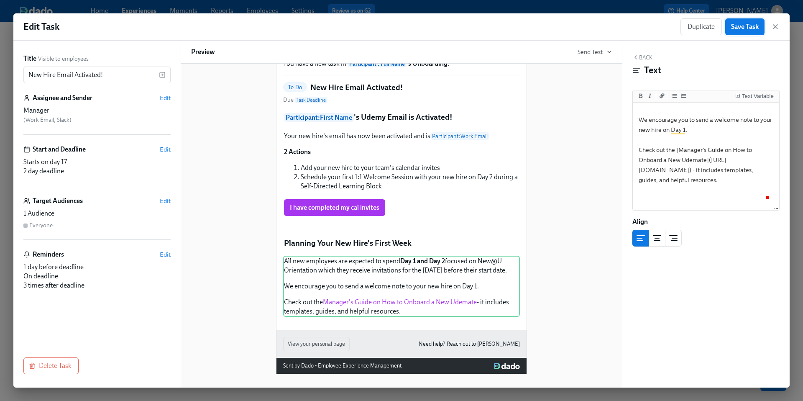
click at [745, 28] on span "Save Task" at bounding box center [745, 27] width 28 height 8
click at [775, 27] on icon "button" at bounding box center [775, 27] width 4 height 4
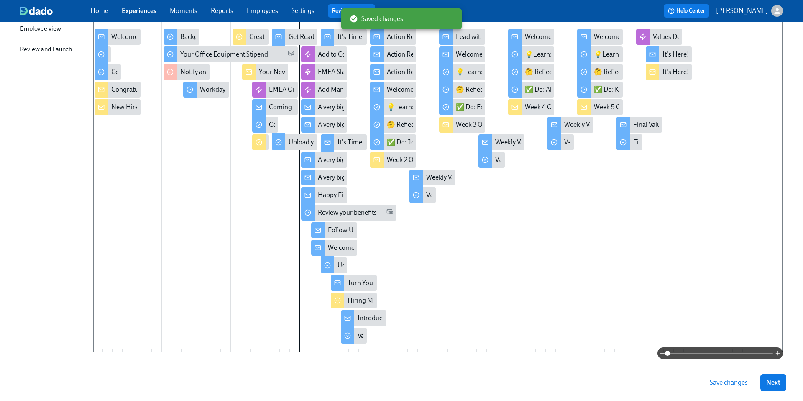
click at [720, 383] on span "Save changes" at bounding box center [729, 382] width 38 height 8
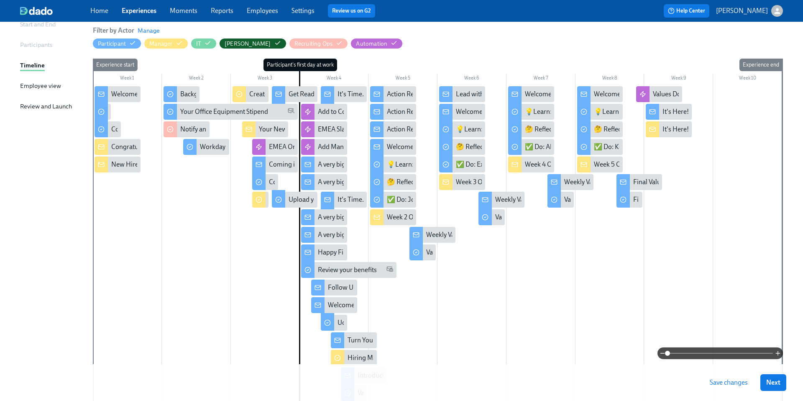
scroll to position [82, 0]
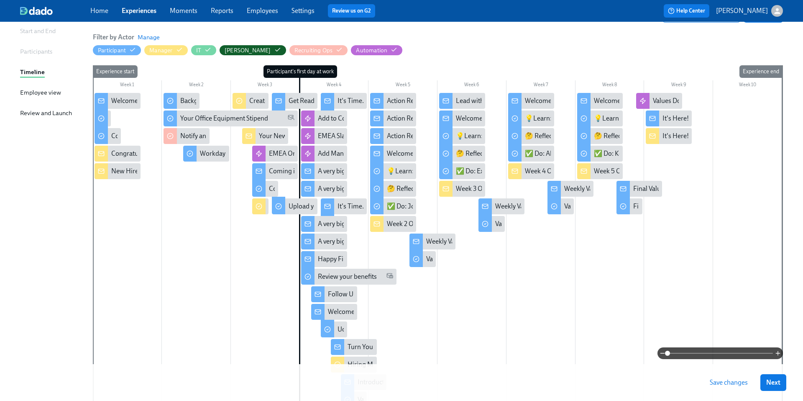
click at [726, 383] on span "Save changes" at bounding box center [729, 382] width 38 height 8
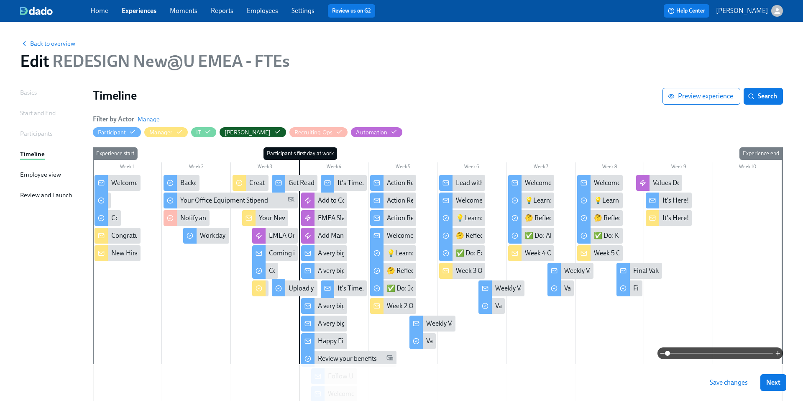
click at [138, 7] on link "Experiences" at bounding box center [139, 11] width 35 height 8
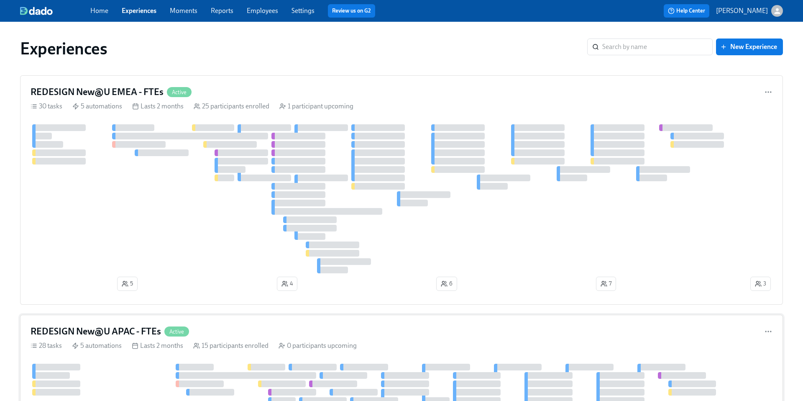
click at [100, 328] on h4 "REDESIGN New@U APAC - FTEs" at bounding box center [96, 331] width 130 height 13
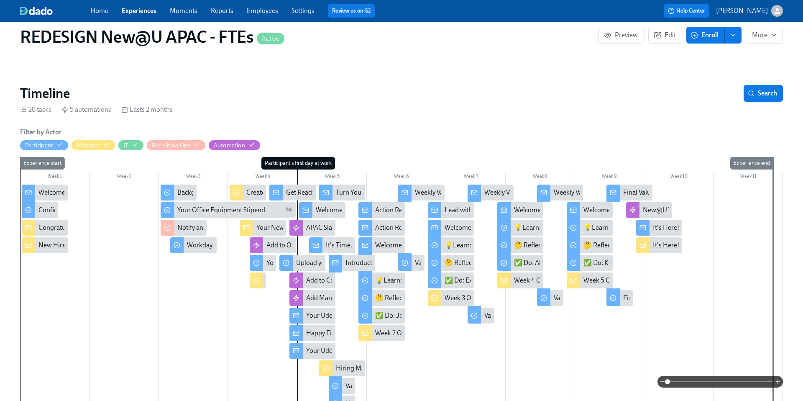
scroll to position [133, 0]
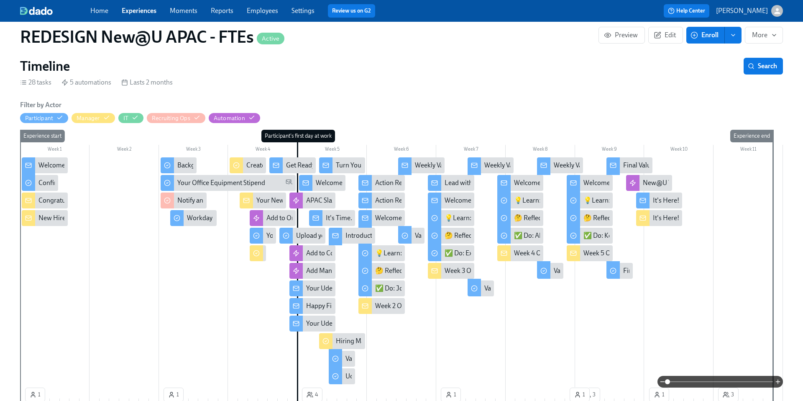
click at [56, 166] on div "Welcome to Udemy - We’re So Happy You’re Here!" at bounding box center [108, 165] width 141 height 9
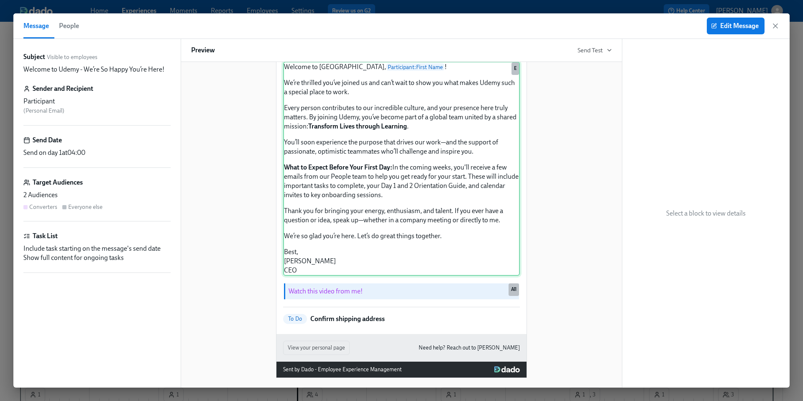
scroll to position [69, 0]
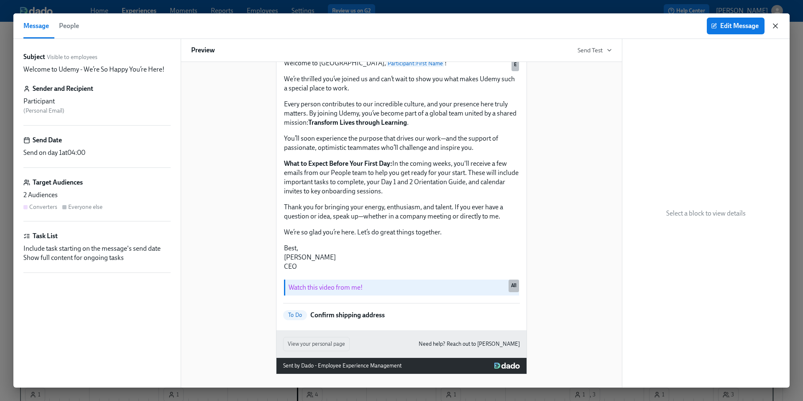
click at [778, 26] on icon "button" at bounding box center [775, 26] width 8 height 8
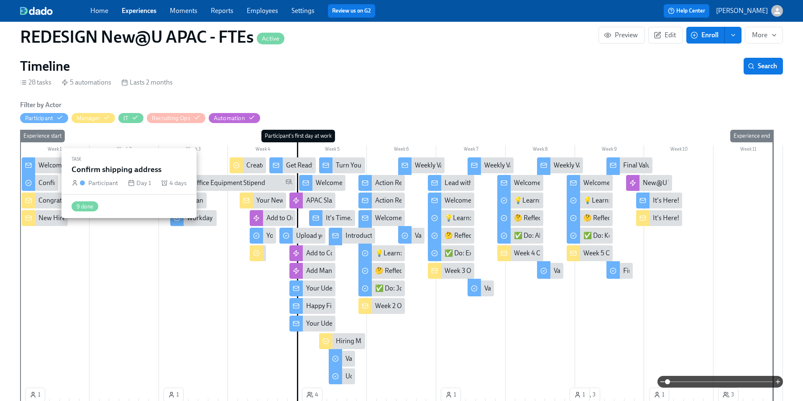
click at [49, 184] on div "Confirm shipping address" at bounding box center [75, 182] width 74 height 9
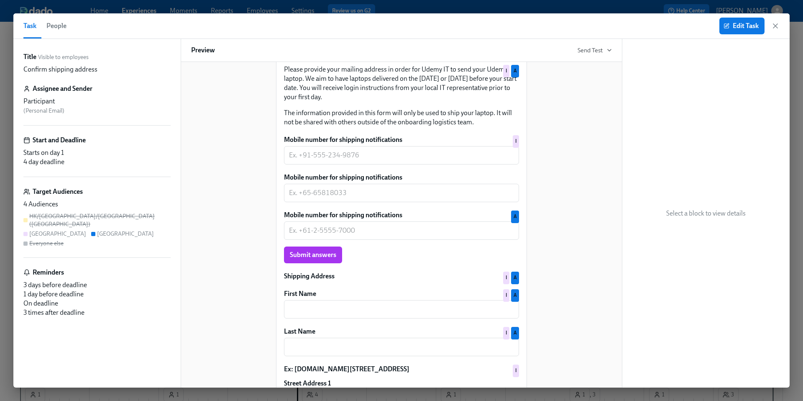
scroll to position [139, 0]
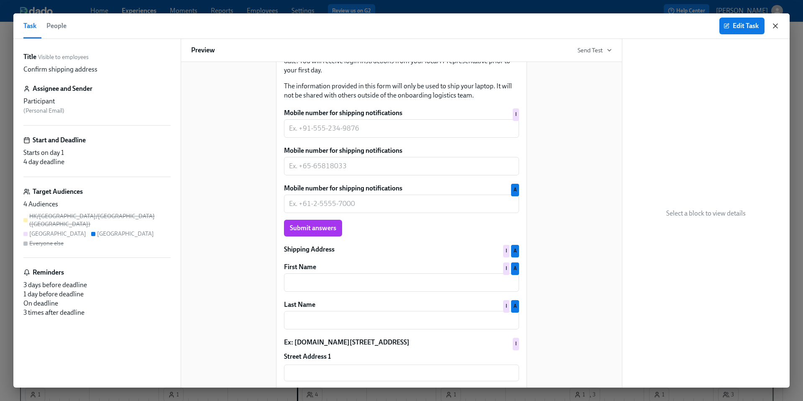
click at [776, 23] on icon "button" at bounding box center [775, 26] width 8 height 8
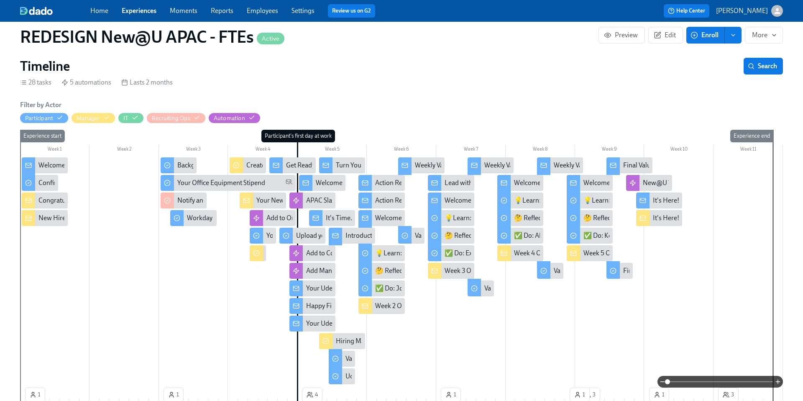
click at [45, 202] on div "Congratulations on your new hire! 👏" at bounding box center [91, 200] width 107 height 9
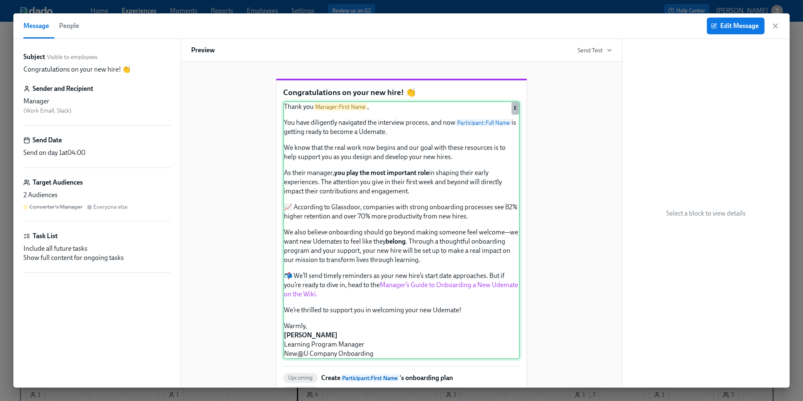
click at [399, 302] on div "Thank you Manager : First Name , You have diligently navigated the interview pr…" at bounding box center [401, 230] width 237 height 258
click at [773, 26] on icon "button" at bounding box center [775, 26] width 8 height 8
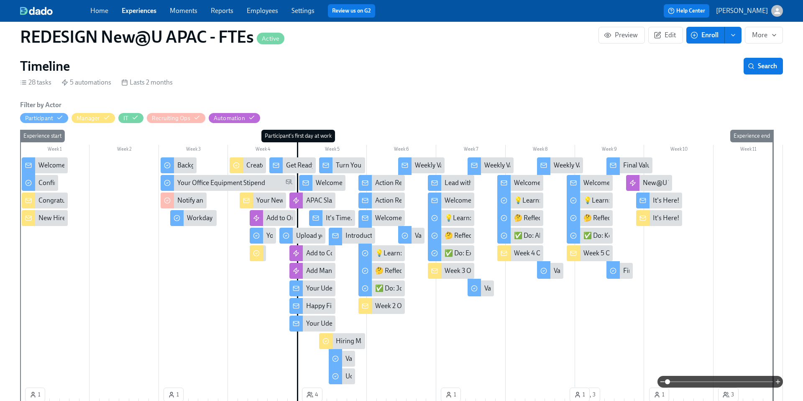
click at [52, 216] on div "New Hire IT Set Up" at bounding box center [65, 217] width 54 height 9
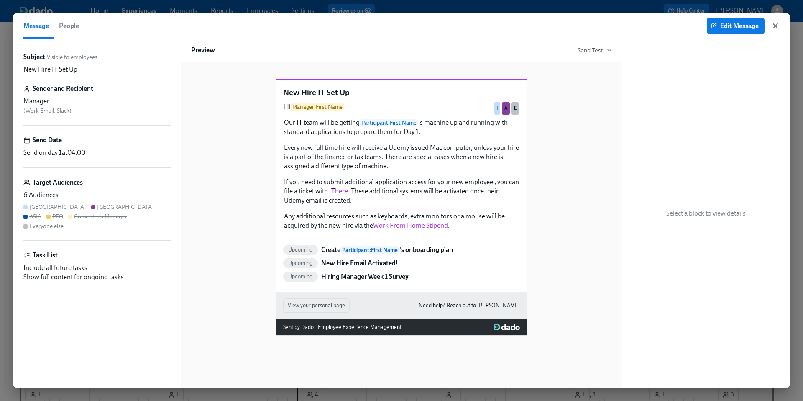
click at [776, 23] on icon "button" at bounding box center [775, 26] width 8 height 8
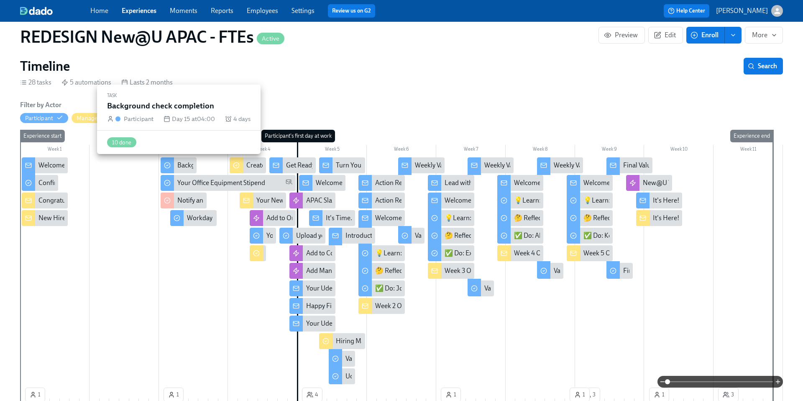
click at [181, 167] on div "Background check completion" at bounding box center [220, 165] width 87 height 9
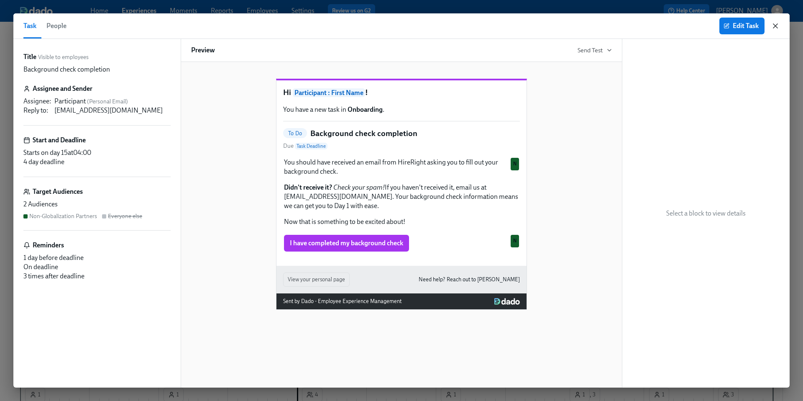
click at [774, 26] on icon "button" at bounding box center [775, 26] width 8 height 8
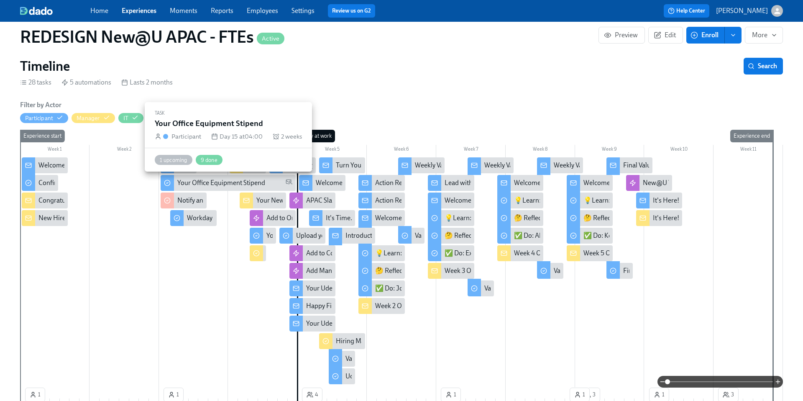
click at [205, 185] on div "Your Office Equipment Stipend" at bounding box center [221, 182] width 88 height 9
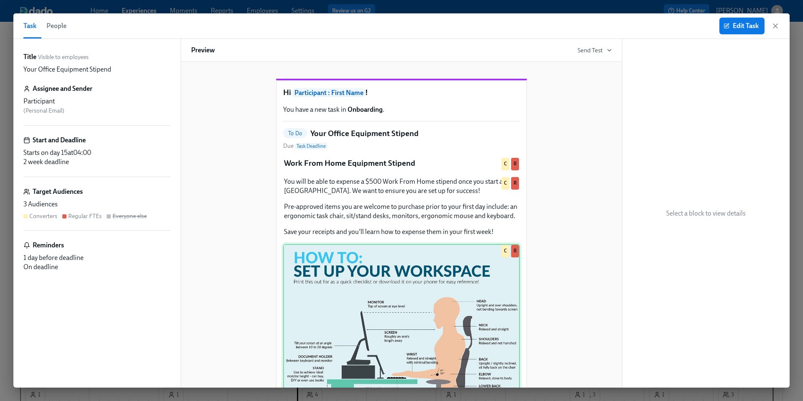
scroll to position [238, 0]
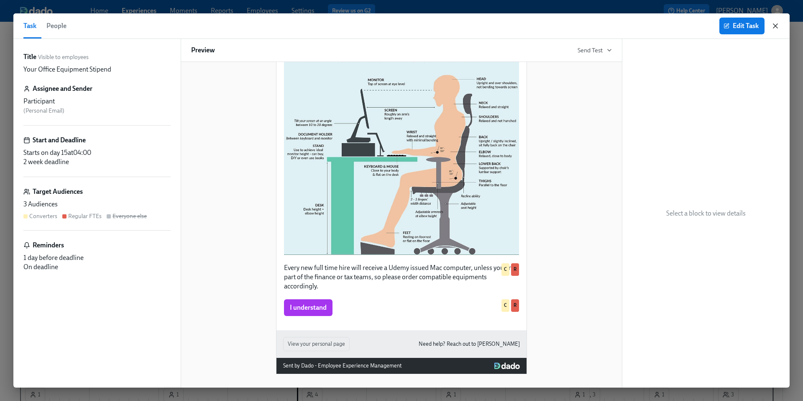
click at [777, 24] on icon "button" at bounding box center [775, 26] width 4 height 4
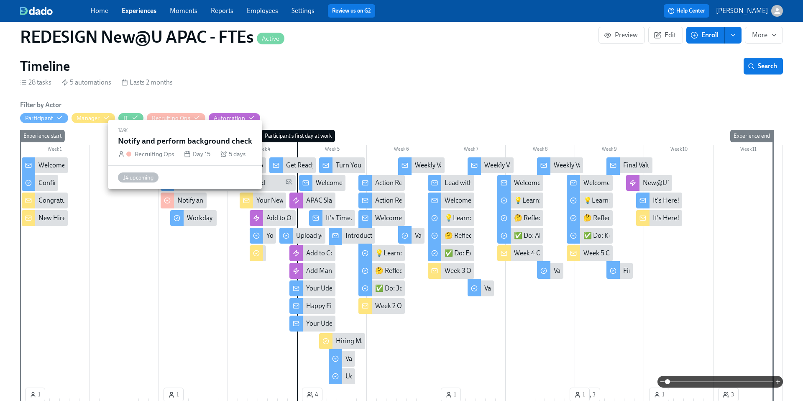
click at [192, 199] on div "Notify and perform background check" at bounding box center [231, 200] width 108 height 9
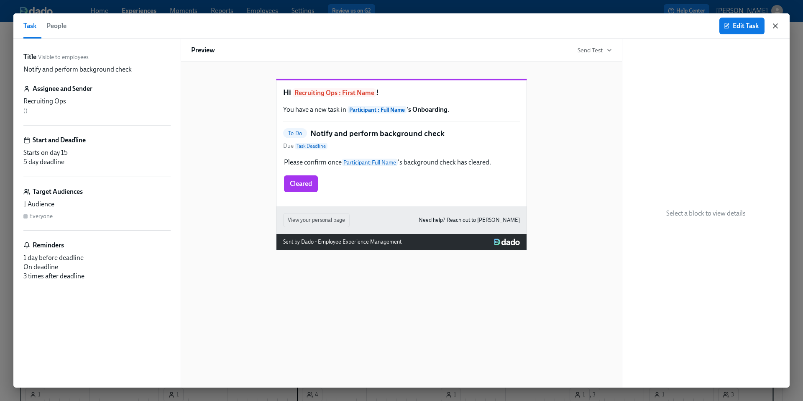
click at [773, 28] on icon "button" at bounding box center [775, 26] width 4 height 4
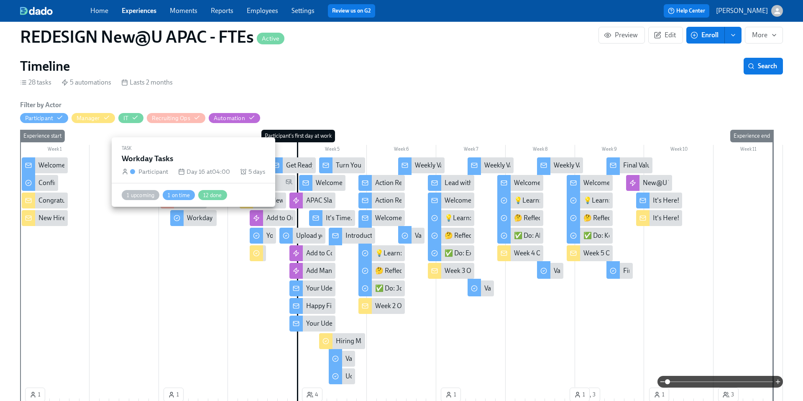
click at [200, 220] on div "Workday Tasks" at bounding box center [208, 217] width 43 height 9
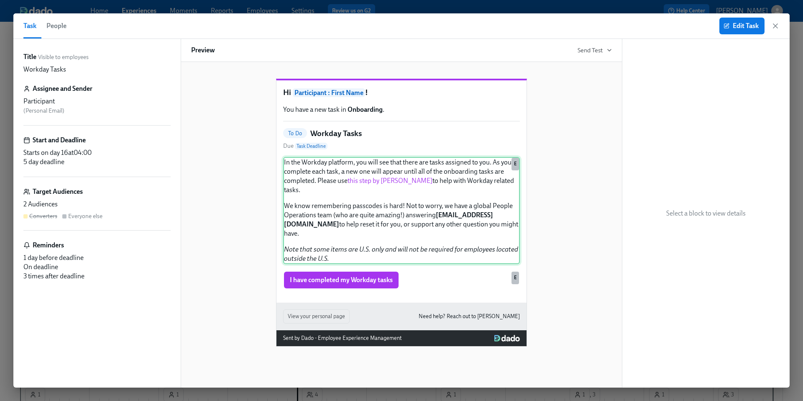
click at [442, 184] on div "In the Workday platform, you will see that there are tasks assigned to you. As …" at bounding box center [401, 210] width 237 height 107
click at [777, 28] on icon "button" at bounding box center [775, 26] width 8 height 8
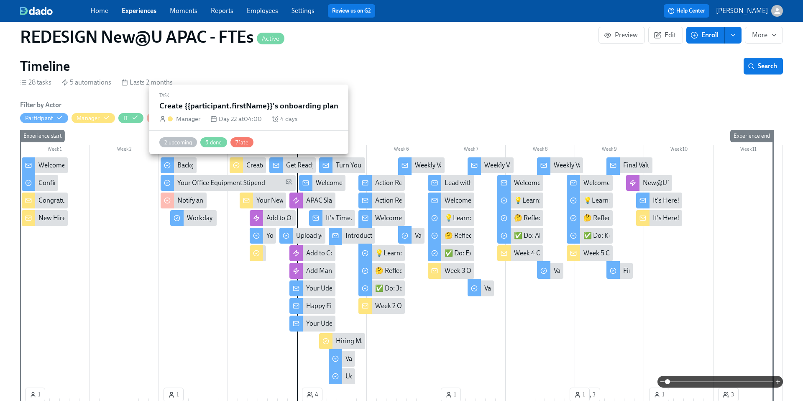
click at [256, 165] on div "Create {{participant.firstName}}'s onboarding plan" at bounding box center [318, 165] width 145 height 9
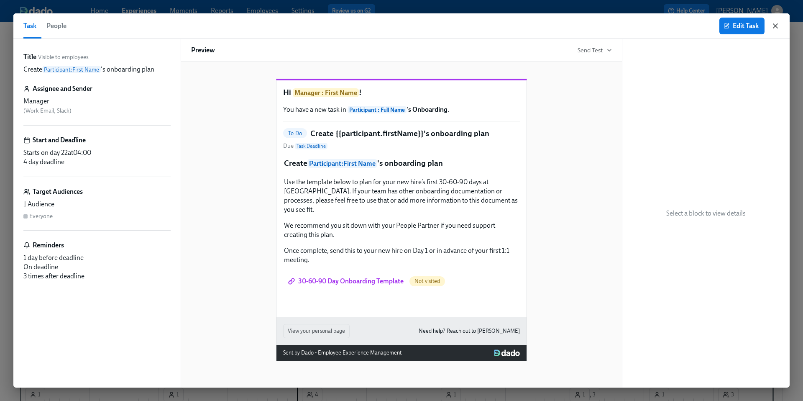
click at [774, 26] on icon "button" at bounding box center [775, 26] width 4 height 4
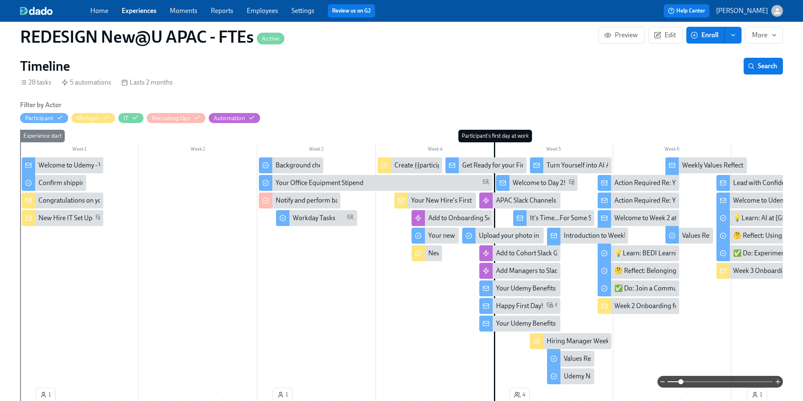
drag, startPoint x: 667, startPoint y: 382, endPoint x: 681, endPoint y: 381, distance: 14.2
click at [681, 382] on span at bounding box center [680, 381] width 5 height 5
click at [419, 202] on div "Your New Hire's First 2 Days - What to Expect!" at bounding box center [475, 200] width 129 height 9
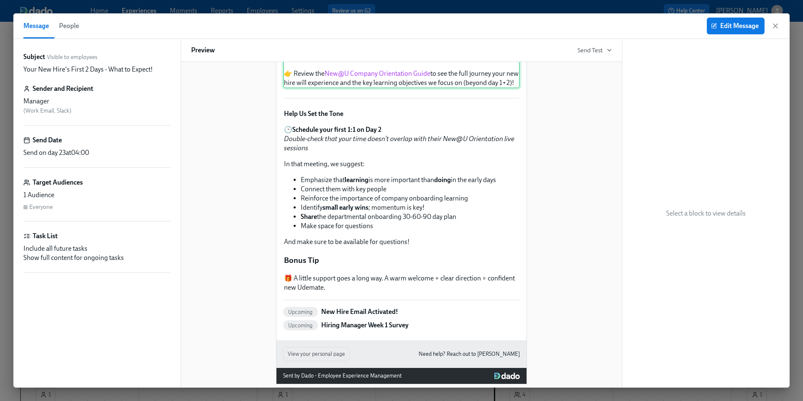
scroll to position [351, 0]
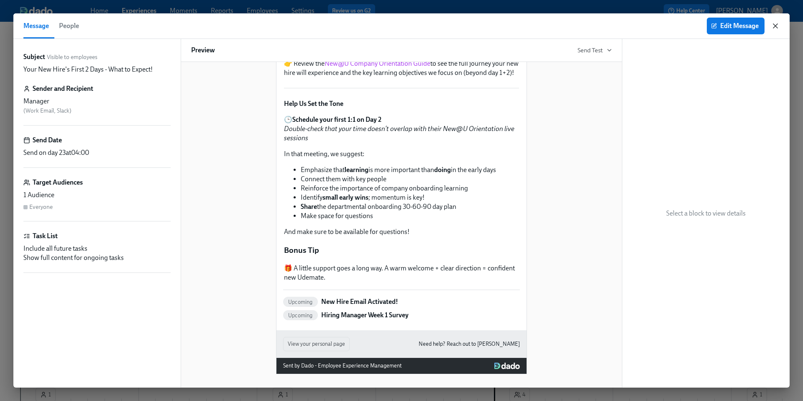
click at [773, 28] on icon "button" at bounding box center [775, 26] width 4 height 4
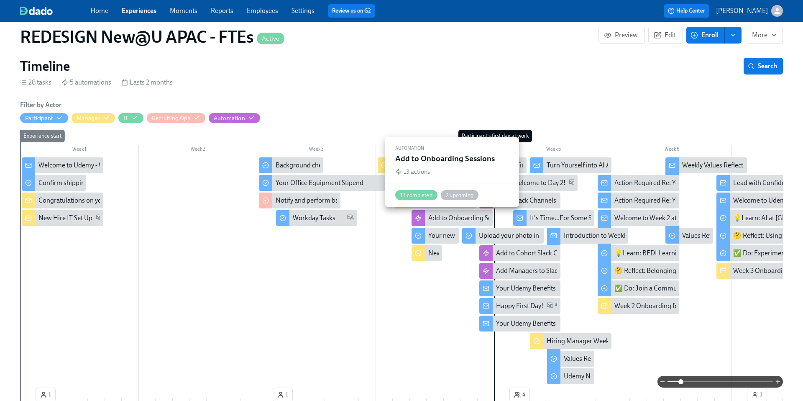
click at [448, 222] on div "Add to Onboarding Sessions" at bounding box center [468, 217] width 81 height 9
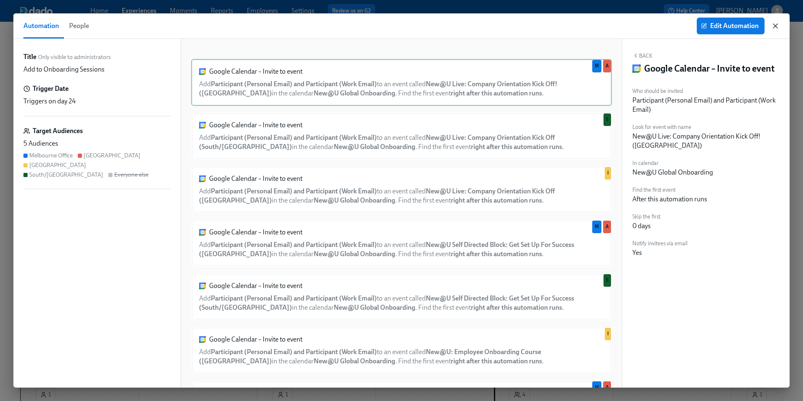
click at [774, 26] on icon "button" at bounding box center [775, 26] width 8 height 8
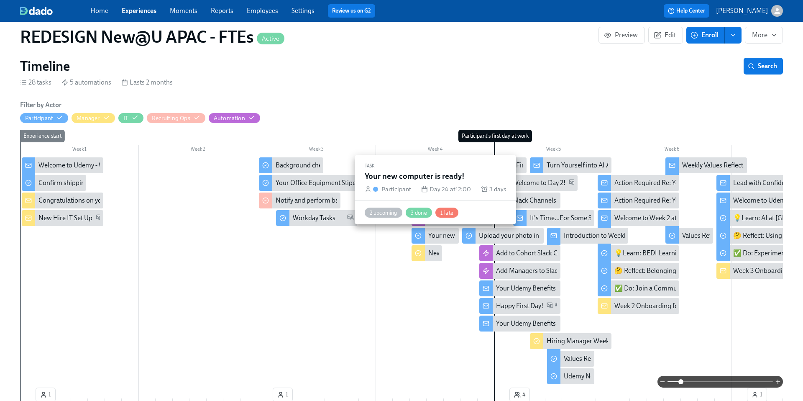
click at [434, 233] on div "Your new computer is ready!" at bounding box center [468, 235] width 81 height 9
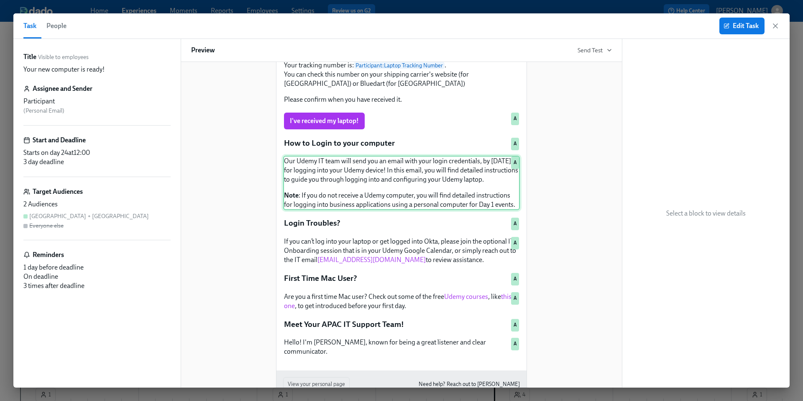
scroll to position [188, 0]
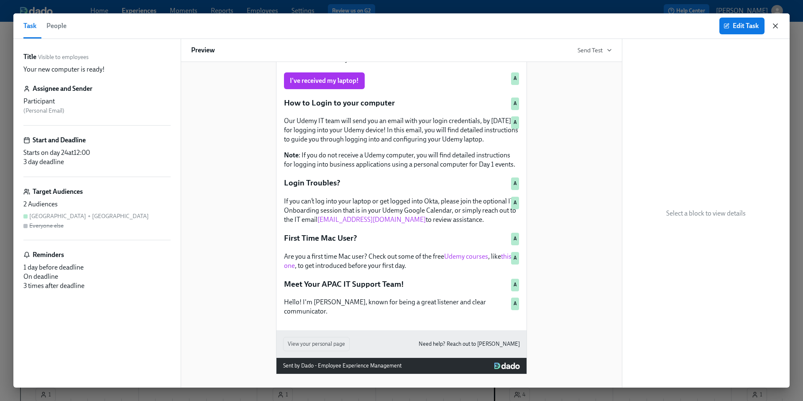
click at [777, 26] on icon "button" at bounding box center [775, 26] width 8 height 8
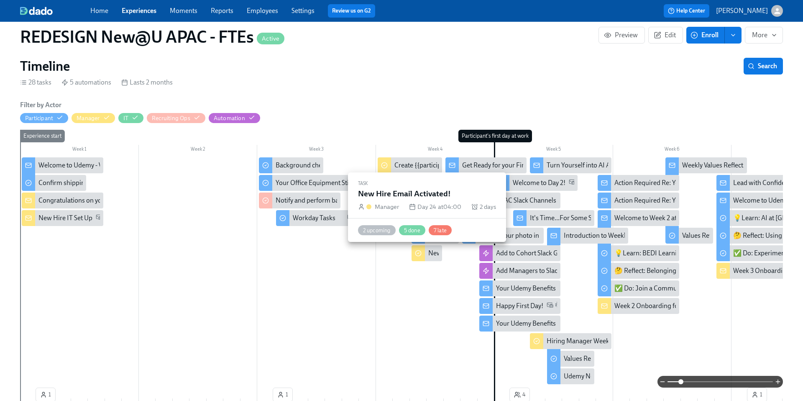
click at [429, 251] on div "New Hire Email Activated!" at bounding box center [465, 252] width 74 height 9
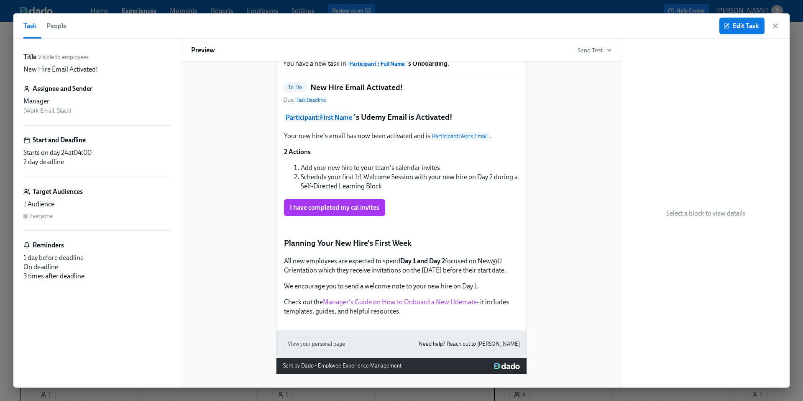
scroll to position [189, 0]
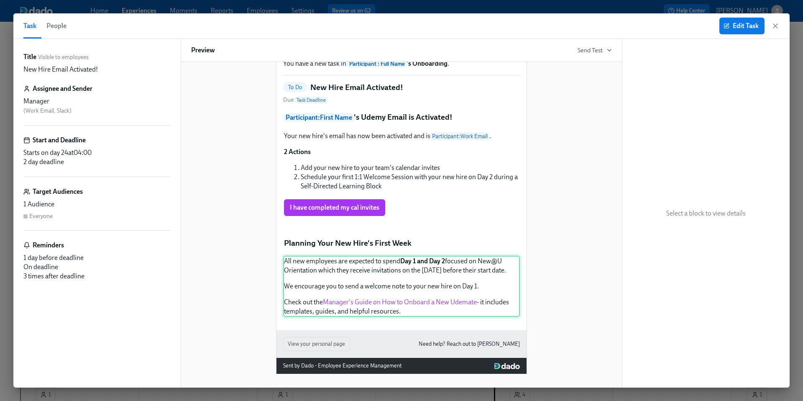
click at [441, 271] on div "All new employees are expected to spend Day 1 and Day 2 focused on New@U Orient…" at bounding box center [401, 286] width 237 height 61
click at [744, 26] on span "Edit Task" at bounding box center [741, 26] width 33 height 8
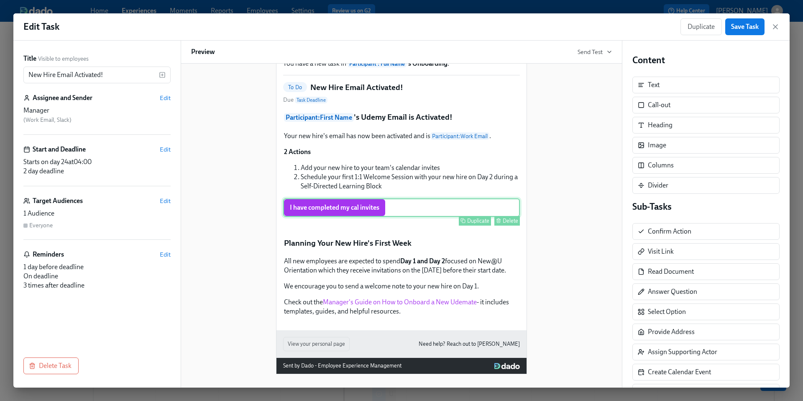
scroll to position [191, 0]
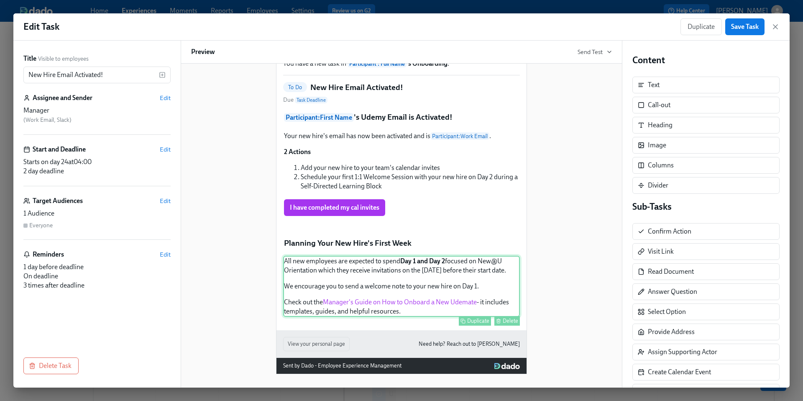
click at [369, 294] on div "All new employees are expected to spend Day 1 and Day 2 focused on New@U Orient…" at bounding box center [401, 286] width 237 height 61
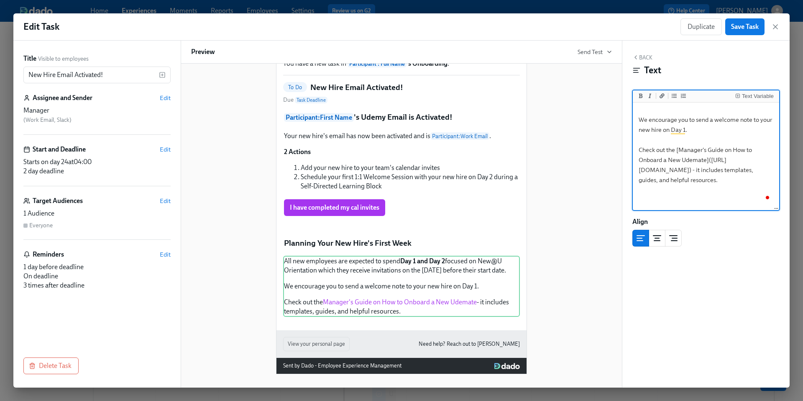
scroll to position [44, 0]
drag, startPoint x: 721, startPoint y: 190, endPoint x: 641, endPoint y: 172, distance: 81.9
click at [641, 172] on textarea "All new employees are expected to spend **Day 1 and Day 2** focused on New@U Or…" at bounding box center [705, 124] width 143 height 129
type textarea "All new employees are expected to spend **Day 1 and Day 2** focused on New@U Or…"
click at [744, 28] on span "Save Task" at bounding box center [745, 27] width 28 height 8
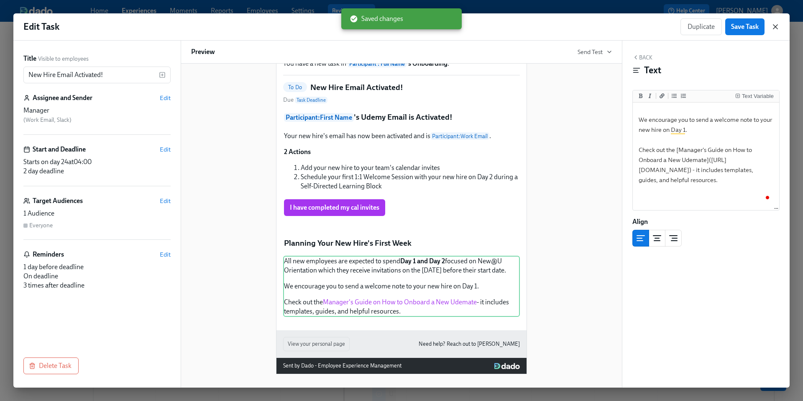
click at [776, 27] on icon "button" at bounding box center [775, 27] width 4 height 4
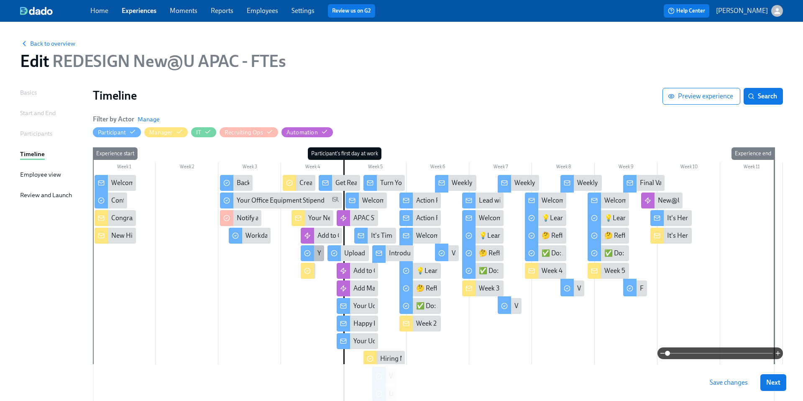
click at [317, 253] on div "Your new computer is ready!" at bounding box center [312, 253] width 23 height 16
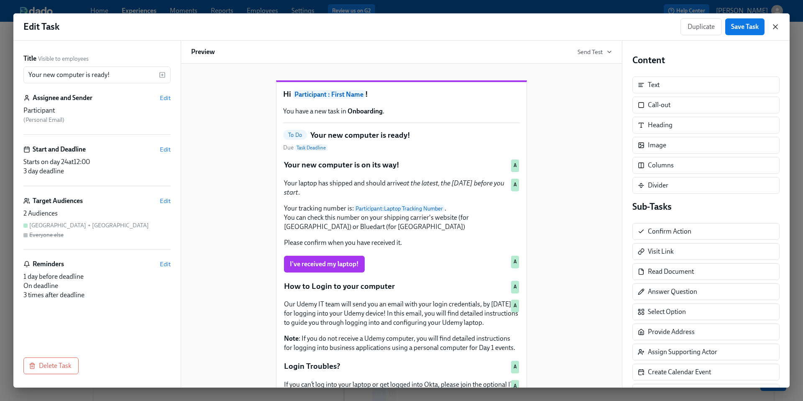
click at [773, 28] on icon "button" at bounding box center [775, 27] width 8 height 8
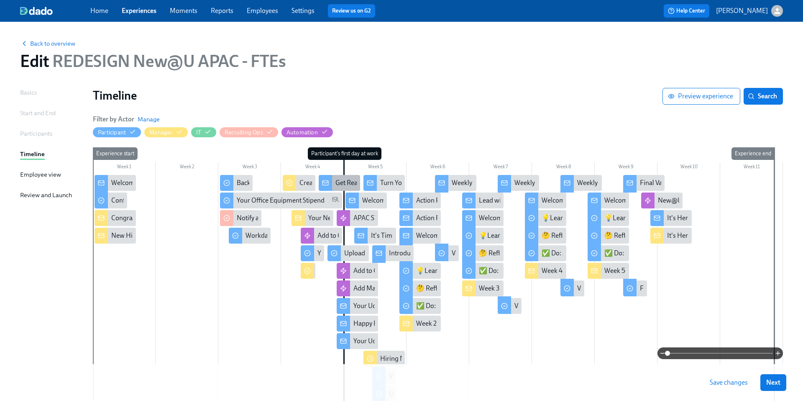
click at [344, 175] on div "Get Ready for your First Day at [GEOGRAPHIC_DATA]!" at bounding box center [339, 183] width 41 height 16
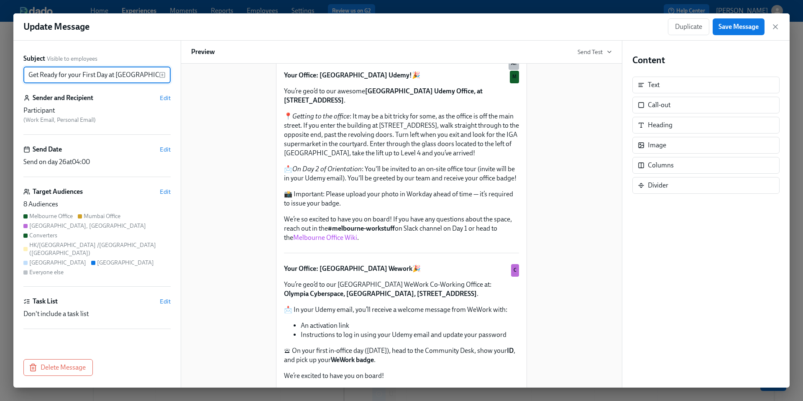
scroll to position [393, 0]
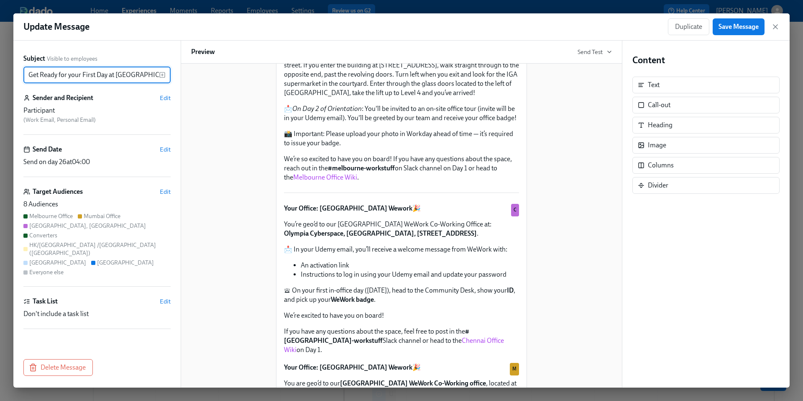
click at [372, 183] on div "Your Office: Melbourne Udemy! 🎉 You’re geo’d to our awesome Melbourne Udemy Off…" at bounding box center [401, 96] width 237 height 173
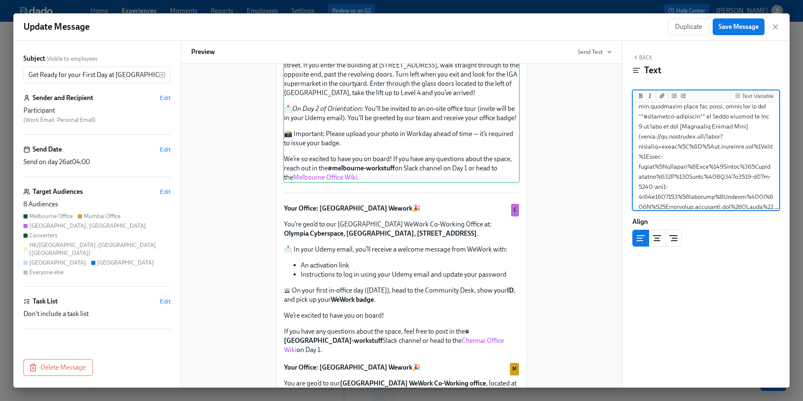
scroll to position [295, 0]
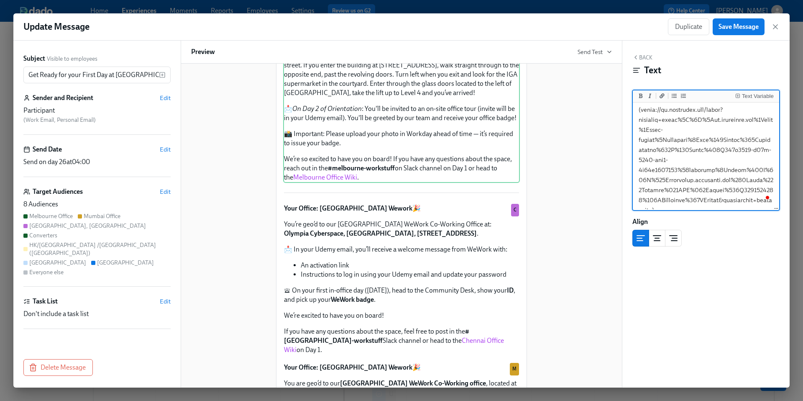
drag, startPoint x: 641, startPoint y: 148, endPoint x: 649, endPoint y: 199, distance: 51.6
click at [649, 199] on textarea "To enrich screen reader interactions, please activate Accessibility in Grammarl…" at bounding box center [705, 14] width 143 height 410
paste textarea "udemy.atlassian.net/wiki/spaces/OP/pages/15511254/Melbourne+Offi"
type textarea "**Your Office: Melbourne Udemy!** 🎉 You’re geo’d to our awesome **Melbourne Ude…"
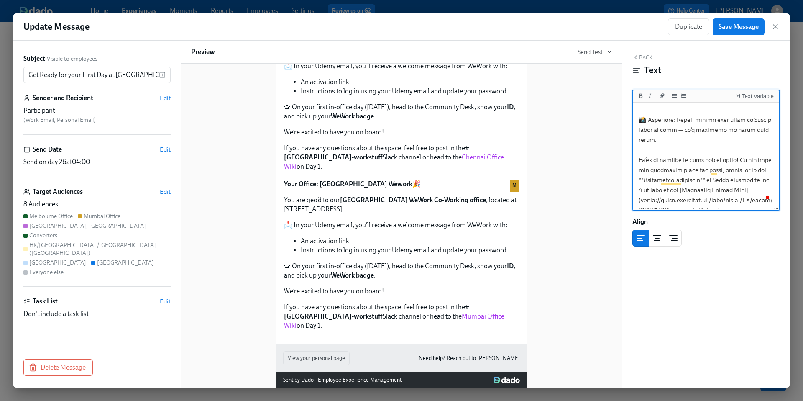
scroll to position [618, 0]
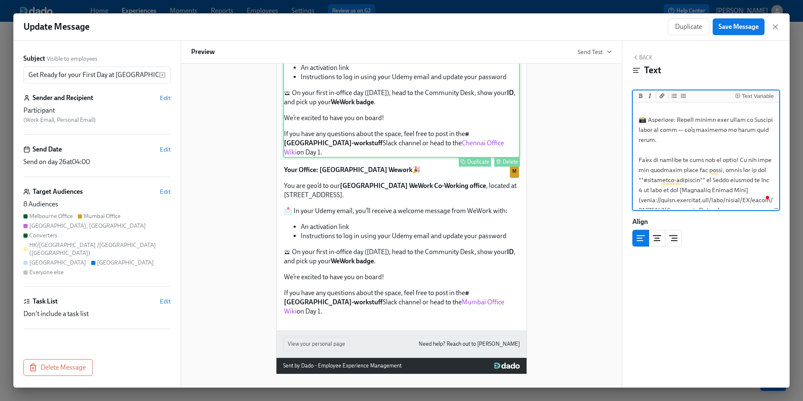
click at [413, 158] on div "Your Office: Chennai Wework 🎉 You’re geo’d to our Chennai WeWork Co-Working Off…" at bounding box center [401, 81] width 237 height 152
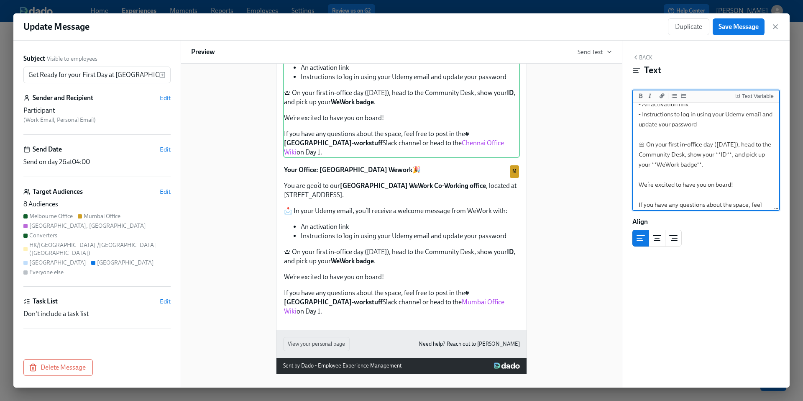
scroll to position [0, 0]
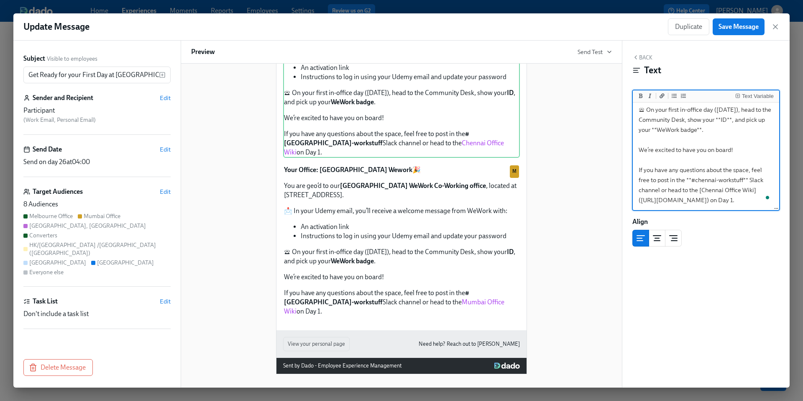
drag, startPoint x: 738, startPoint y: 199, endPoint x: 641, endPoint y: 189, distance: 97.9
click at [641, 189] on textarea "**Your Office: Chennai Wework** 🎉 You’re geo’d to our Chennai WeWork Co-Working…" at bounding box center [705, 69] width 143 height 279
paste textarea ".atlassian.net/wiki/spaces/OP/pages/15504561"
type textarea "**Your Office: Chennai Wework** 🎉 You’re geo’d to our Chennai WeWork Co-Working…"
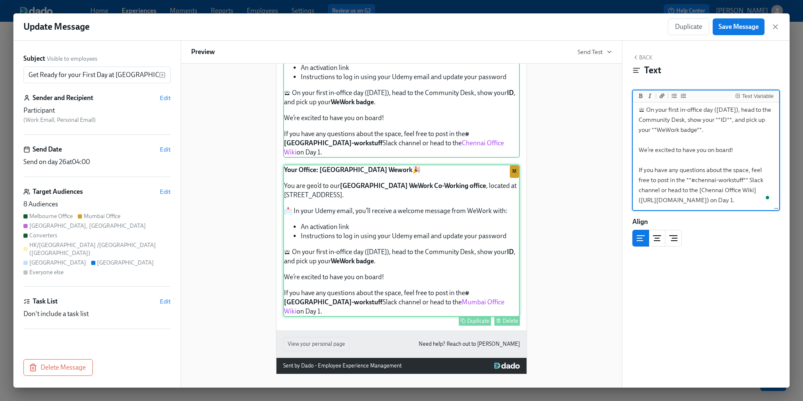
scroll to position [698, 0]
click at [428, 290] on div "Your Office: Mumbai Wework 🎉 You are geo’d to our Mumbai WeWork Co-Working offi…" at bounding box center [401, 240] width 237 height 152
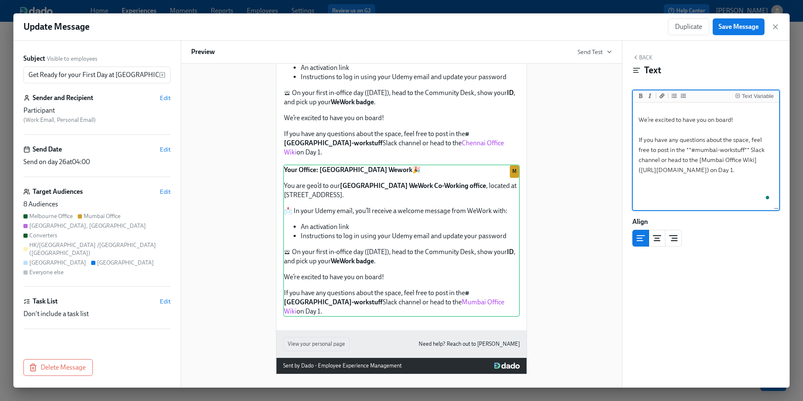
scroll to position [194, 0]
drag, startPoint x: 735, startPoint y: 190, endPoint x: 641, endPoint y: 179, distance: 95.2
click at [641, 179] on textarea "**Your Office: [GEOGRAPHIC_DATA] Wework** 🎉 You are geo’d to our **[GEOGRAPHIC_…" at bounding box center [705, 44] width 143 height 269
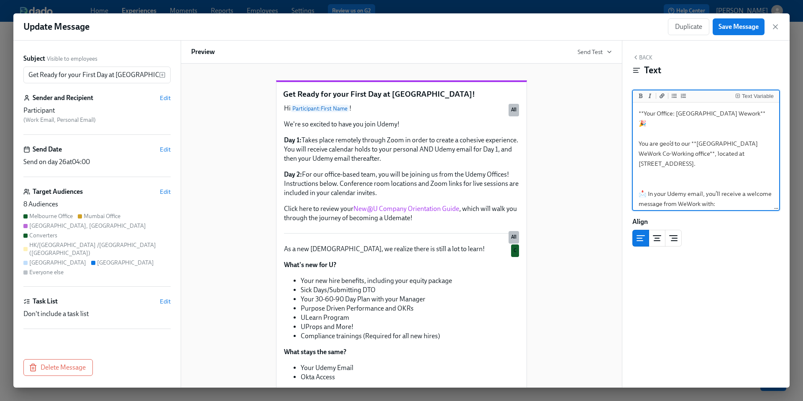
scroll to position [194, 0]
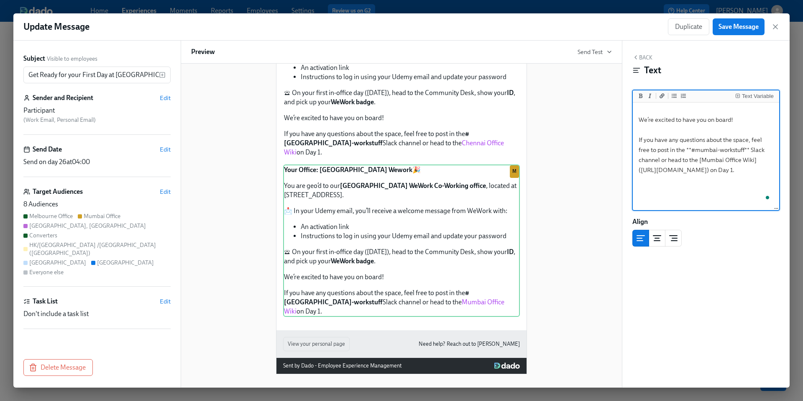
paste textarea ".[DOMAIN_NAME][URL]"
type textarea "**Your Office: [GEOGRAPHIC_DATA] Wework** 🎉 You are geo’d to our **[GEOGRAPHIC_…"
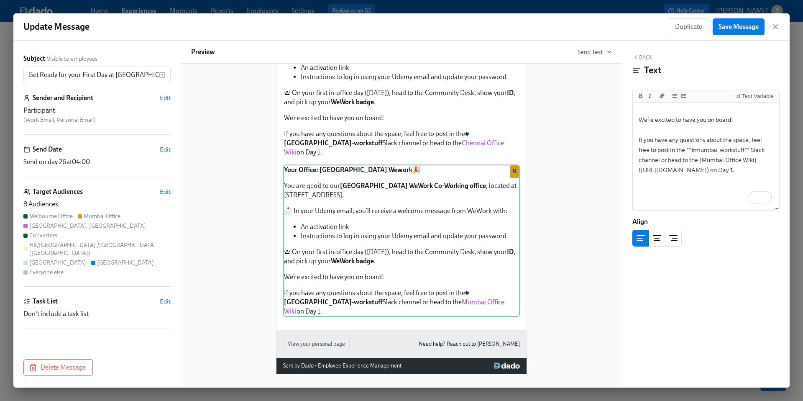
click at [741, 28] on span "Save Message" at bounding box center [738, 27] width 40 height 8
click at [776, 26] on icon "button" at bounding box center [775, 27] width 8 height 8
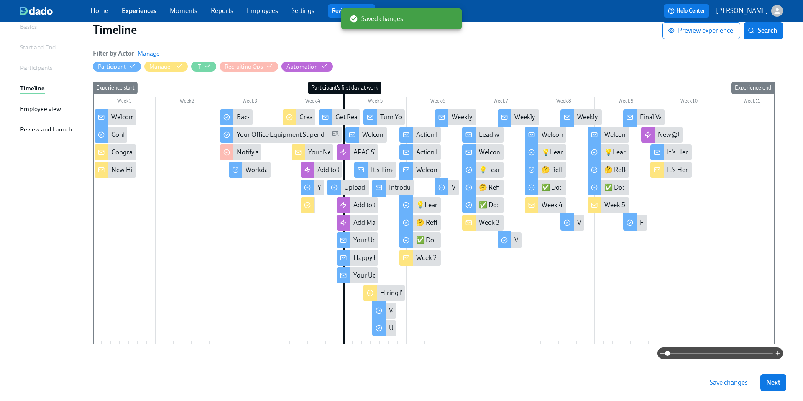
click at [718, 386] on span "Save changes" at bounding box center [729, 382] width 38 height 8
click at [363, 135] on div "Welcome to Day 2!" at bounding box center [388, 134] width 53 height 9
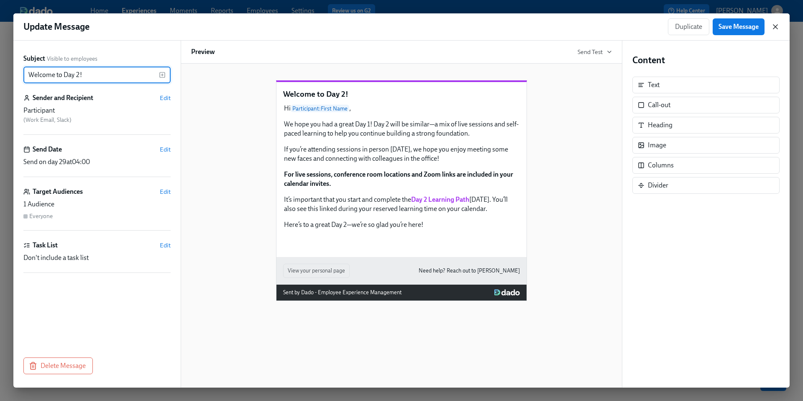
click at [773, 26] on icon "button" at bounding box center [775, 27] width 8 height 8
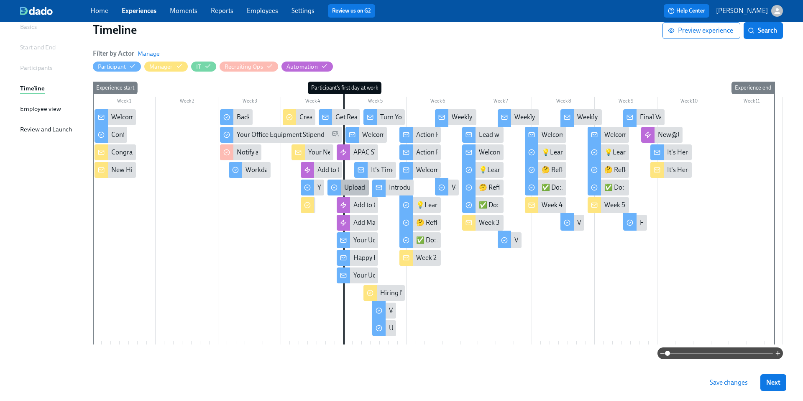
click at [346, 187] on div "Upload your photo in Workday!" at bounding box center [388, 187] width 89 height 9
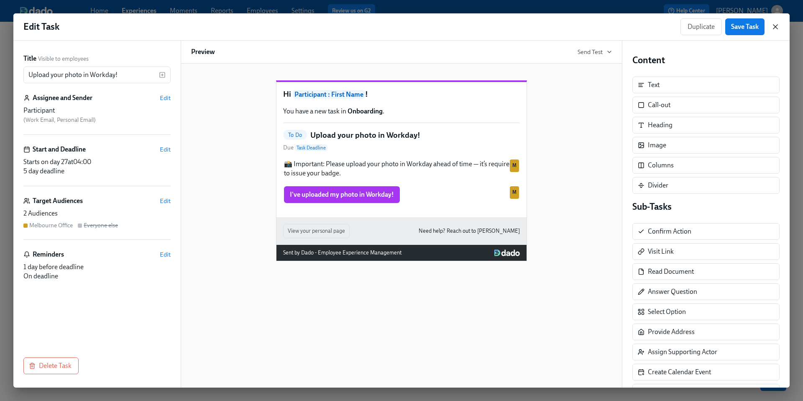
click at [774, 28] on icon "button" at bounding box center [775, 27] width 8 height 8
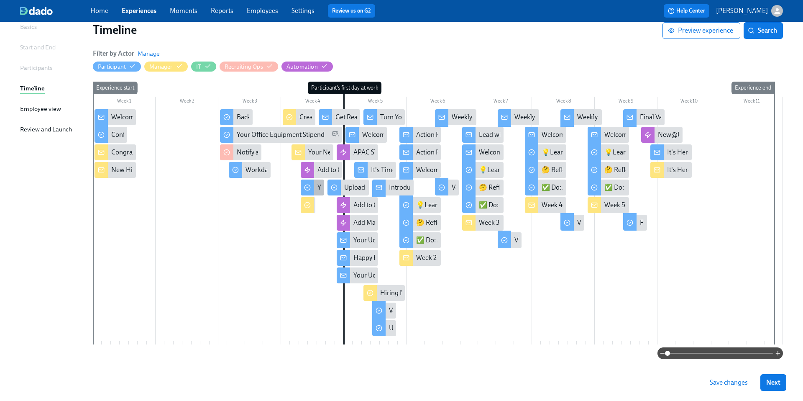
click at [316, 191] on div "Your new computer is ready!" at bounding box center [312, 187] width 23 height 16
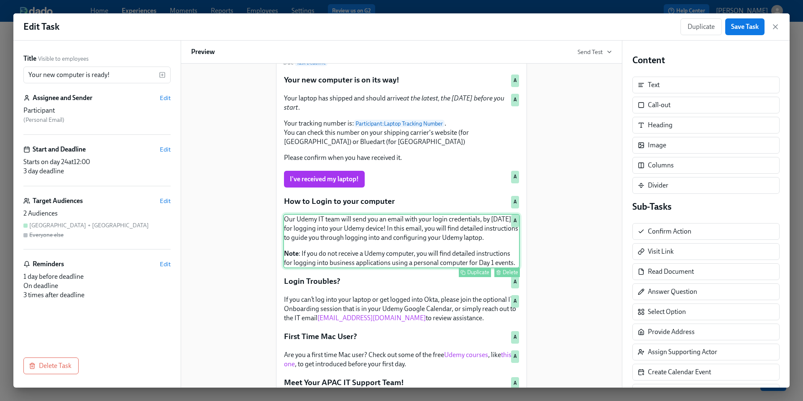
scroll to position [190, 0]
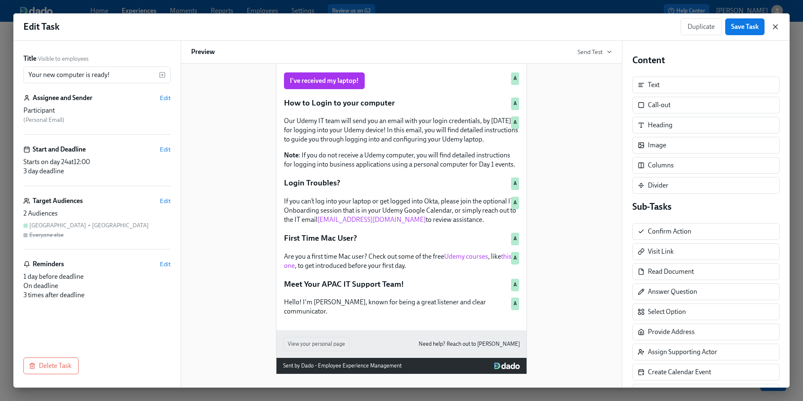
click at [774, 27] on icon "button" at bounding box center [775, 27] width 8 height 8
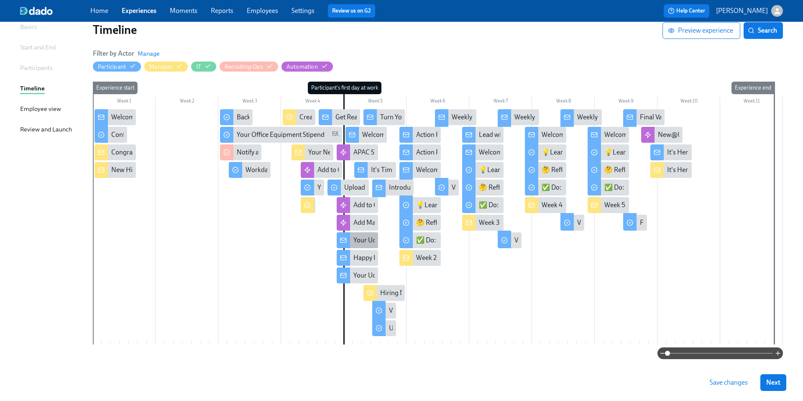
click at [358, 241] on div "Your Udemy Benefits" at bounding box center [383, 239] width 60 height 9
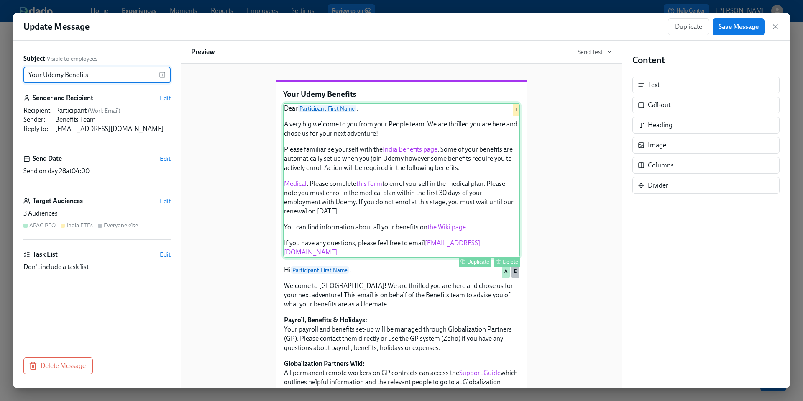
click at [371, 205] on div "Dear Participant : First Name , A very big welcome to you from your People team…" at bounding box center [401, 180] width 237 height 155
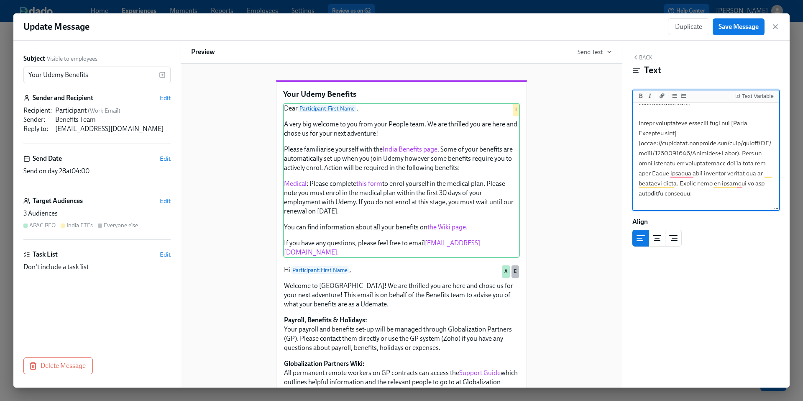
scroll to position [51, 0]
drag, startPoint x: 734, startPoint y: 154, endPoint x: 640, endPoint y: 146, distance: 94.4
click at [640, 146] on textarea "To enrich screen reader interactions, please activate Accessibility in Grammarl…" at bounding box center [705, 243] width 143 height 380
paste textarea ".atlassian.net/wiki/spaces/HR/pages/16842917"
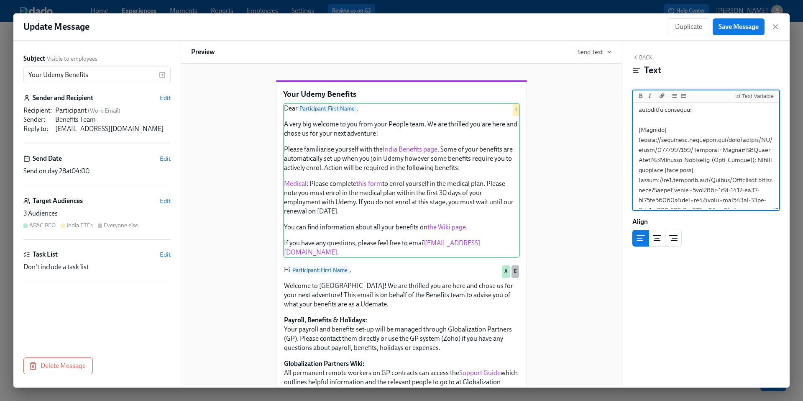
scroll to position [138, 0]
drag, startPoint x: 742, startPoint y: 156, endPoint x: 642, endPoint y: 138, distance: 102.0
click at [642, 138] on textarea "To enrich screen reader interactions, please activate Accessibility in Grammarl…" at bounding box center [705, 156] width 143 height 380
paste textarea ".atlassian.net/wiki/spaces/HR/pages/16842917/Benefits+India#"
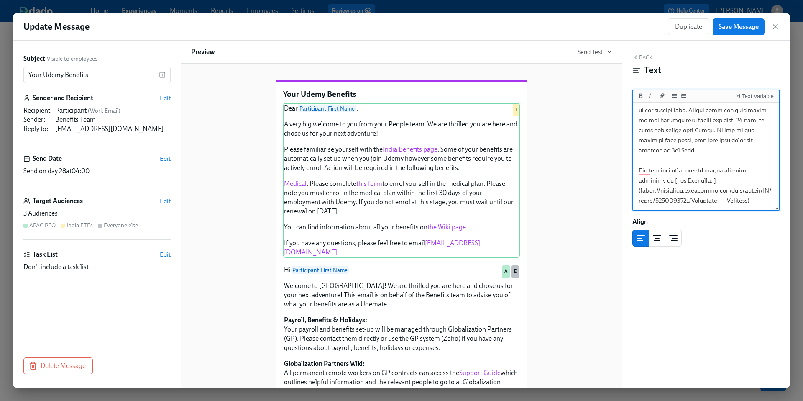
scroll to position [0, 0]
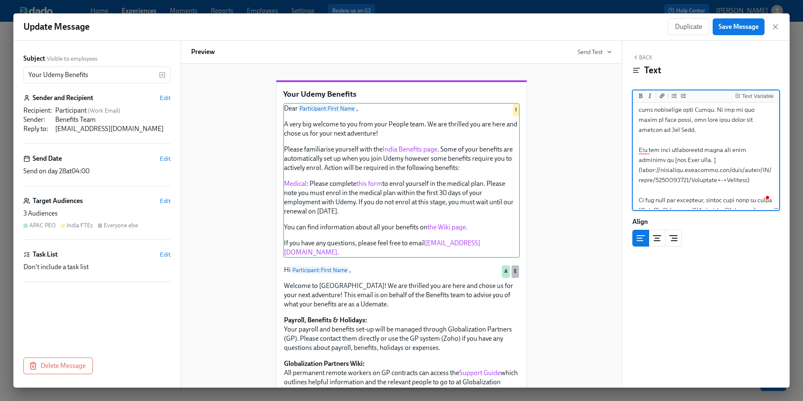
drag, startPoint x: 747, startPoint y: 171, endPoint x: 642, endPoint y: 162, distance: 104.9
click at [642, 162] on textarea "To enrich screen reader interactions, please activate Accessibility in Grammarl…" at bounding box center [705, 29] width 143 height 380
paste textarea ".atlassian.net/wiki/spaces/HR/pages/16842926/Benefits+Australia"
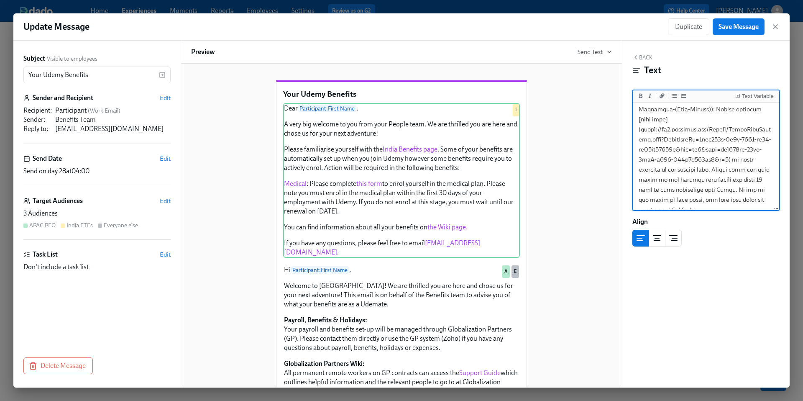
click at [771, 180] on textarea "To enrich screen reader interactions, please activate Accessibility in Grammarl…" at bounding box center [705, 109] width 143 height 380
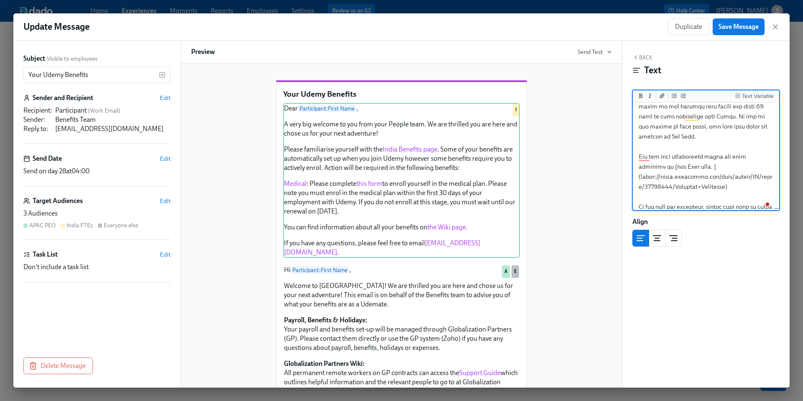
drag, startPoint x: 723, startPoint y: 177, endPoint x: 641, endPoint y: 169, distance: 81.5
click at [641, 169] on textarea "To enrich screen reader interactions, please activate Accessibility in Grammarl…" at bounding box center [705, 36] width 143 height 380
click at [728, 180] on textarea "To enrich screen reader interactions, please activate Accessibility in Grammarl…" at bounding box center [705, 36] width 143 height 380
drag, startPoint x: 726, startPoint y: 177, endPoint x: 633, endPoint y: 148, distance: 96.7
click at [633, 148] on div "Update Message Duplicate Save Message Subject Visible to employees Your Udemy B…" at bounding box center [401, 200] width 776 height 374
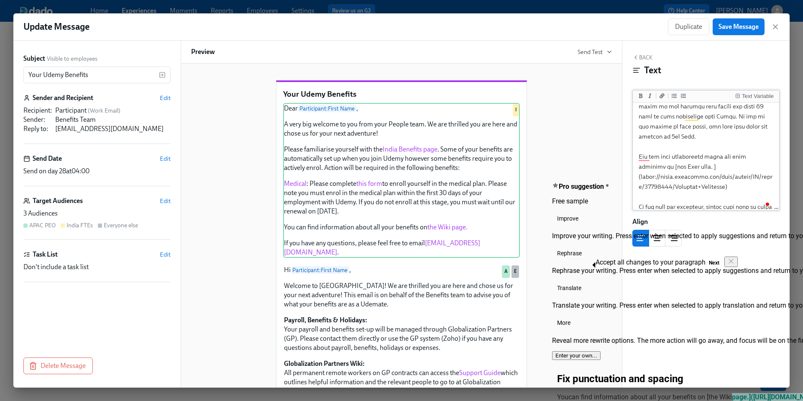
drag, startPoint x: 726, startPoint y: 174, endPoint x: 640, endPoint y: 144, distance: 90.9
click at [640, 145] on textarea "To enrich screen reader interactions, please activate Accessibility in Grammarl…" at bounding box center [705, 36] width 143 height 380
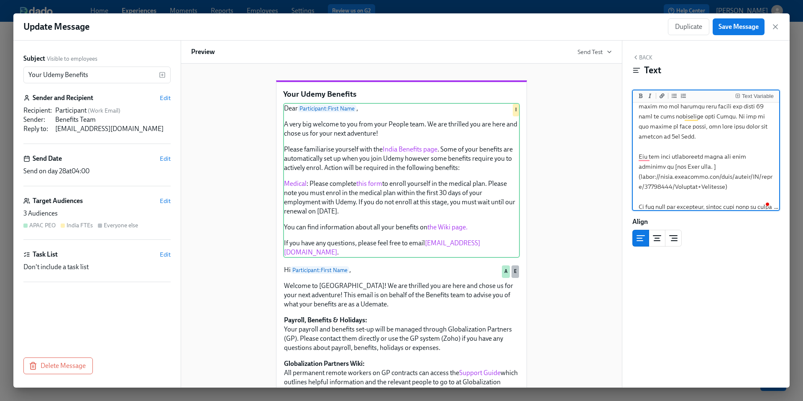
drag, startPoint x: 728, startPoint y: 179, endPoint x: 637, endPoint y: 148, distance: 96.5
click at [637, 148] on textarea "To enrich screen reader interactions, please activate Accessibility in Grammarl…" at bounding box center [705, 36] width 143 height 380
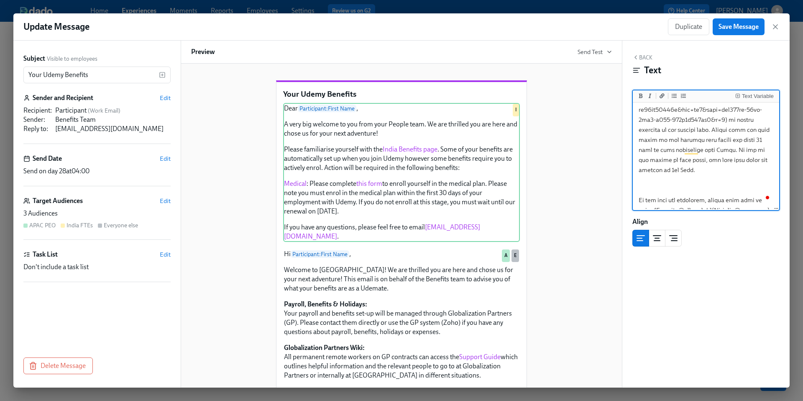
click at [637, 188] on textarea "To enrich screen reader interactions, please activate Accessibility in Grammarl…" at bounding box center [705, 50] width 143 height 340
type textarea "Dear {{ participant.firstName }}, A very big welcome to you from your People te…"
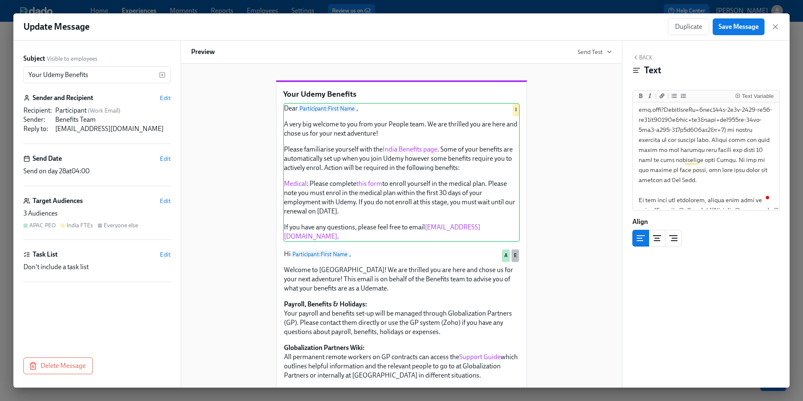
click at [596, 215] on div "Your Udemy Benefits Dear Participant : First Name , A very big welcome to you f…" at bounding box center [401, 361] width 421 height 588
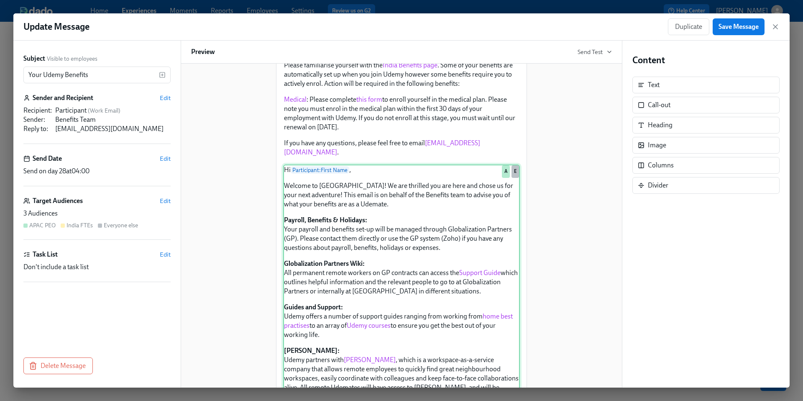
click at [460, 280] on div "Hi Participant : First Name , Welcome to Udemy! We are thrilled you are here an…" at bounding box center [401, 339] width 237 height 350
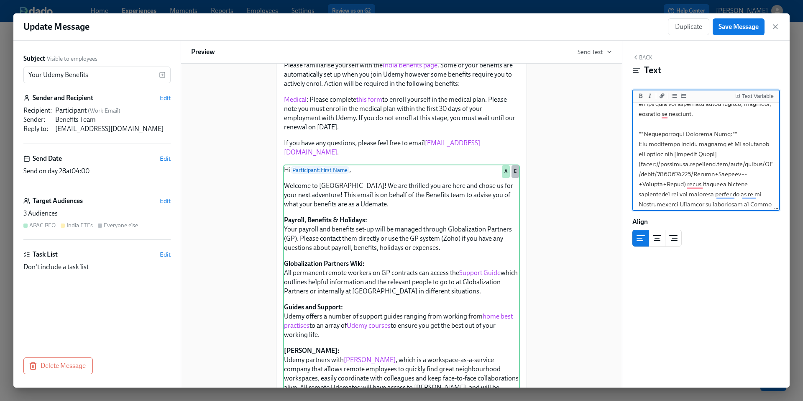
scroll to position [135, 0]
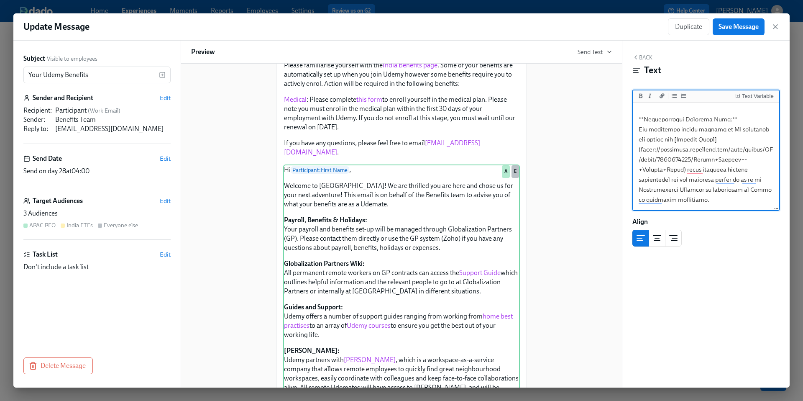
drag, startPoint x: 683, startPoint y: 170, endPoint x: 641, endPoint y: 152, distance: 45.5
click at [641, 152] on textarea "To enrich screen reader interactions, please activate Accessibility in Grammarl…" at bounding box center [705, 289] width 143 height 641
paste textarea ".atlassian.net/wiki/spaces/HR/pages/16843602/Globalization+Partn"
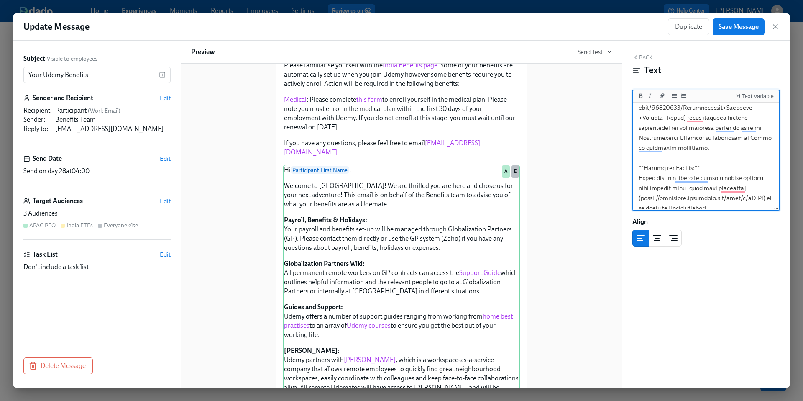
scroll to position [221, 0]
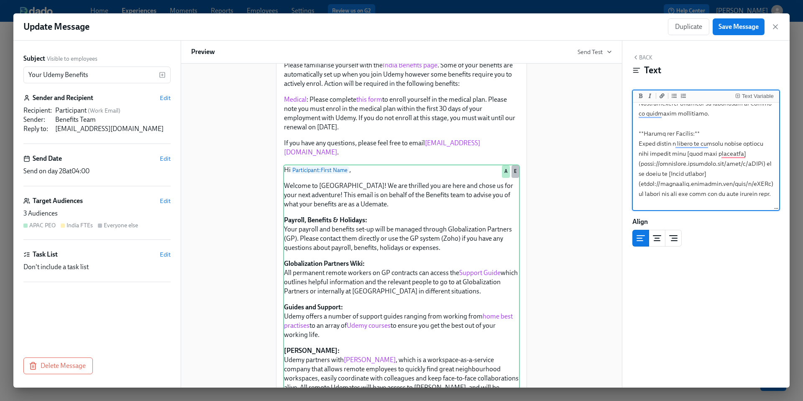
drag, startPoint x: 765, startPoint y: 164, endPoint x: 642, endPoint y: 164, distance: 122.9
click at [642, 164] on textarea "To enrich screen reader interactions, please activate Accessibility in Grammarl…" at bounding box center [705, 203] width 143 height 641
paste textarea ".atlassian.net/wiki/spaces/HR/pages/16848572/Remote+Work+Best+Practices"
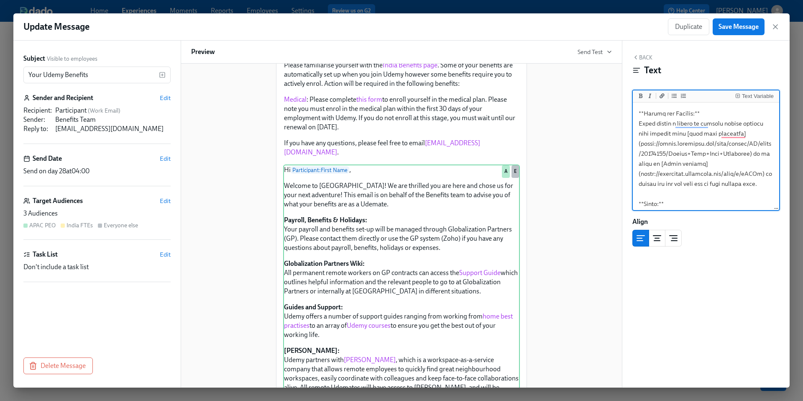
scroll to position [242, 0]
drag, startPoint x: 764, startPoint y: 171, endPoint x: 641, endPoint y: 175, distance: 123.4
click at [641, 175] on textarea "To enrich screen reader interactions, please activate Accessibility in Grammarl…" at bounding box center [705, 187] width 143 height 651
click at [687, 187] on textarea "To enrich screen reader interactions, please activate Accessibility in Grammarl…" at bounding box center [705, 187] width 143 height 651
drag, startPoint x: 768, startPoint y: 173, endPoint x: 636, endPoint y: 171, distance: 132.2
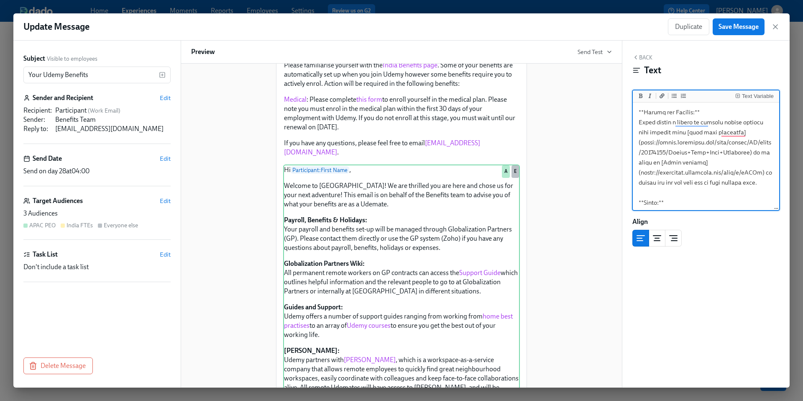
click at [636, 171] on textarea "To enrich screen reader interactions, please activate Accessibility in Grammarl…" at bounding box center [705, 187] width 143 height 651
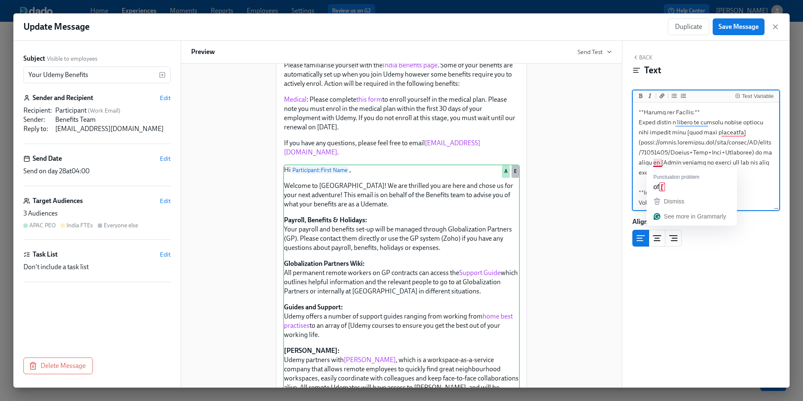
click at [662, 163] on textarea "To enrich screen reader interactions, please activate Accessibility in Grammarl…" at bounding box center [705, 182] width 143 height 641
click at [708, 190] on textarea "To enrich screen reader interactions, please activate Accessibility in Grammarl…" at bounding box center [705, 182] width 143 height 641
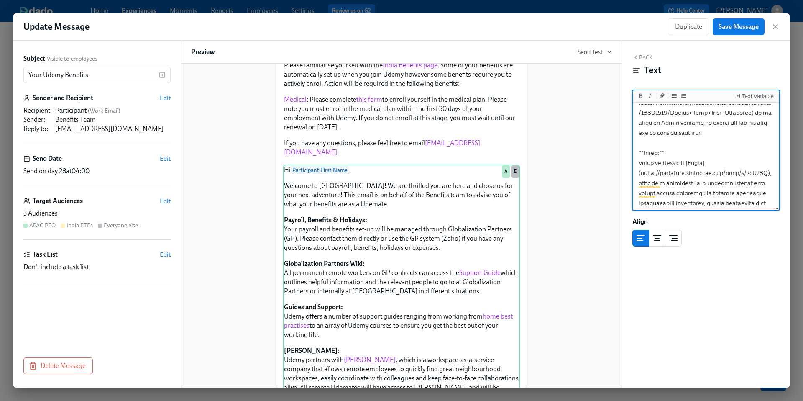
scroll to position [293, 0]
drag, startPoint x: 768, startPoint y: 162, endPoint x: 641, endPoint y: 164, distance: 127.1
click at [641, 164] on textarea "To enrich screen reader interactions, please activate Accessibility in Grammarl…" at bounding box center [705, 131] width 143 height 641
paste textarea ".atlassian.net/wiki/spaces/OP/pages/15504019/Gable"
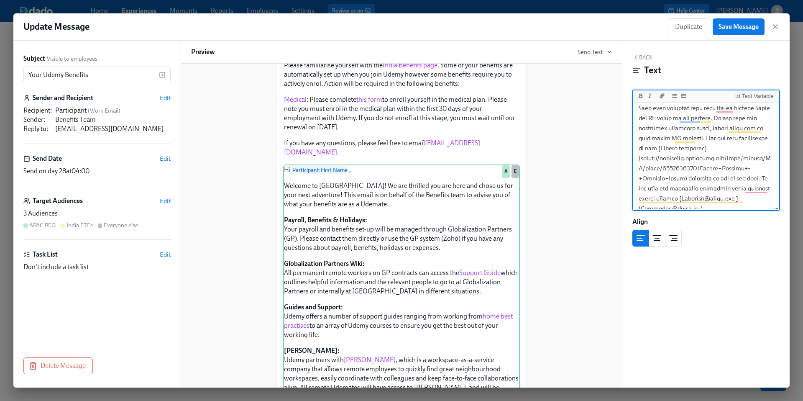
scroll to position [468, 0]
drag, startPoint x: 683, startPoint y: 178, endPoint x: 641, endPoint y: 161, distance: 45.0
paste textarea ".atlassian.net/wiki/spaces/HR/pages/16843602/Globalization+Partn"
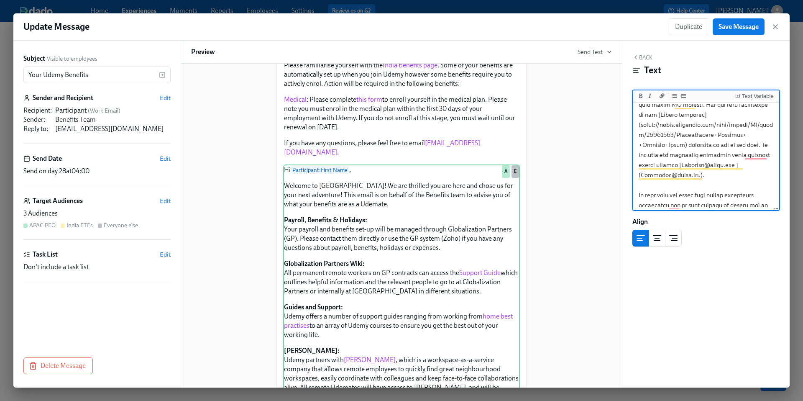
scroll to position [503, 0]
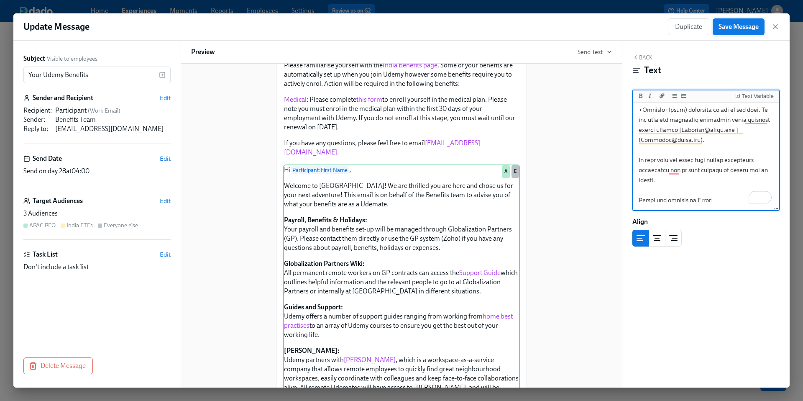
type textarea "Hi {{ participant.firstName }}, Welcome to Udemy! We are thrilled you are here …"
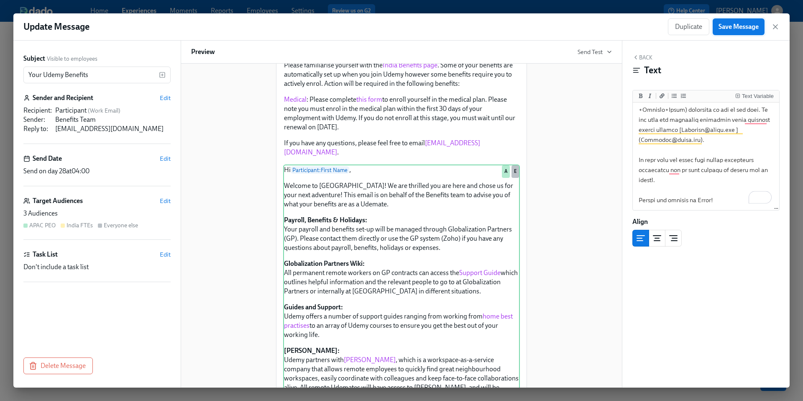
click at [732, 26] on span "Save Message" at bounding box center [738, 27] width 40 height 8
click at [774, 28] on icon "button" at bounding box center [775, 27] width 8 height 8
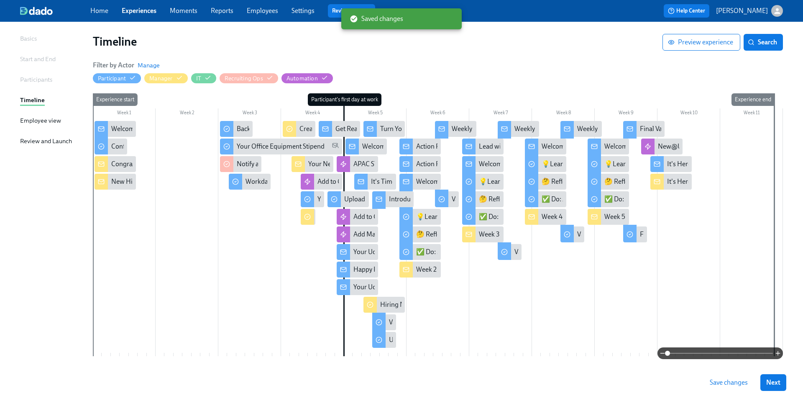
click at [721, 381] on span "Save changes" at bounding box center [729, 382] width 38 height 8
click at [355, 250] on div "Your Udemy Benefits" at bounding box center [383, 251] width 60 height 9
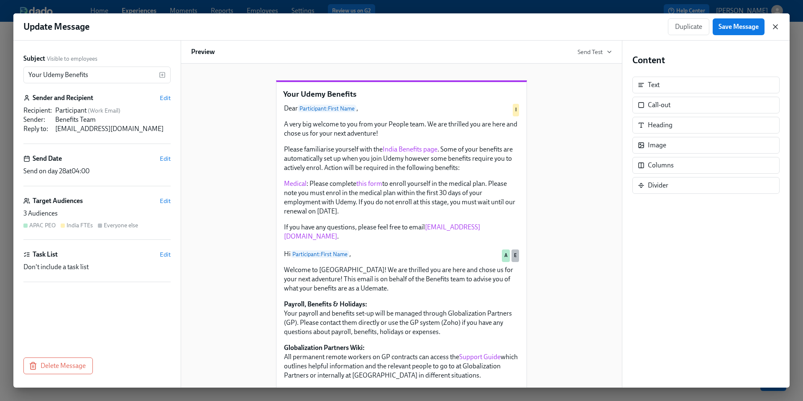
click at [774, 27] on icon "button" at bounding box center [775, 27] width 4 height 4
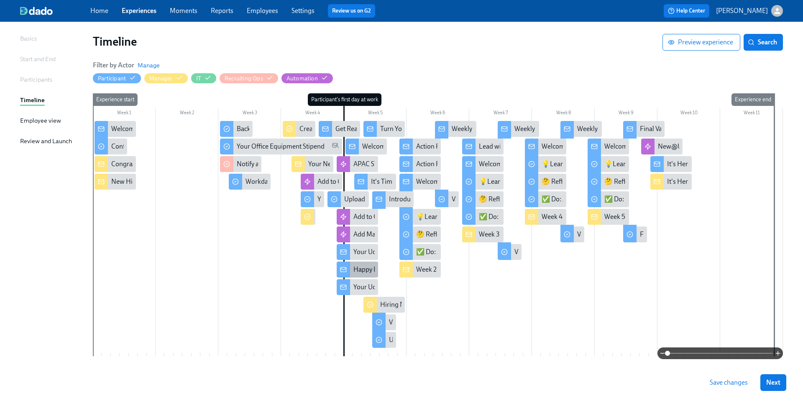
click at [355, 266] on div "Happy First Day!" at bounding box center [376, 269] width 47 height 9
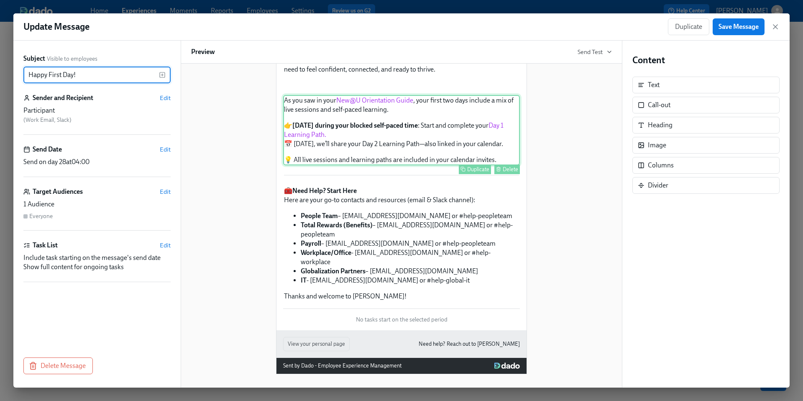
scroll to position [219, 0]
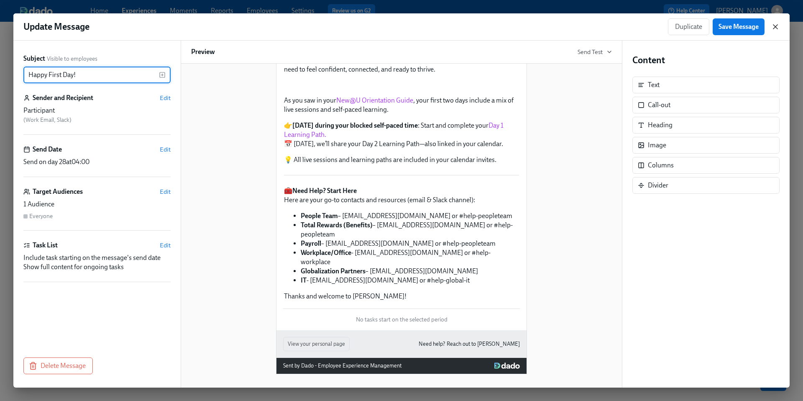
click at [774, 28] on icon "button" at bounding box center [775, 27] width 8 height 8
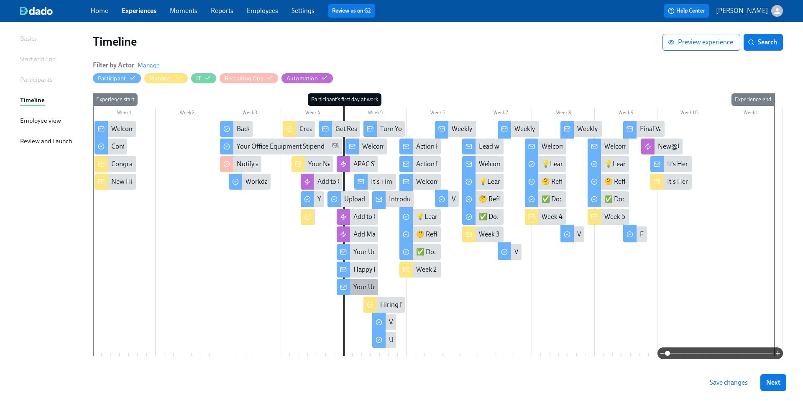
click at [365, 289] on div "Your Udemy Benefits" at bounding box center [383, 286] width 60 height 9
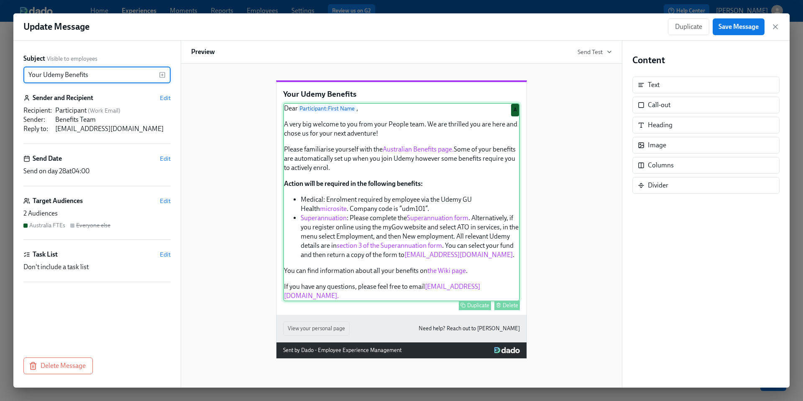
click at [374, 239] on div "Dear Participant : First Name , A very big welcome to you from your People team…" at bounding box center [401, 202] width 237 height 198
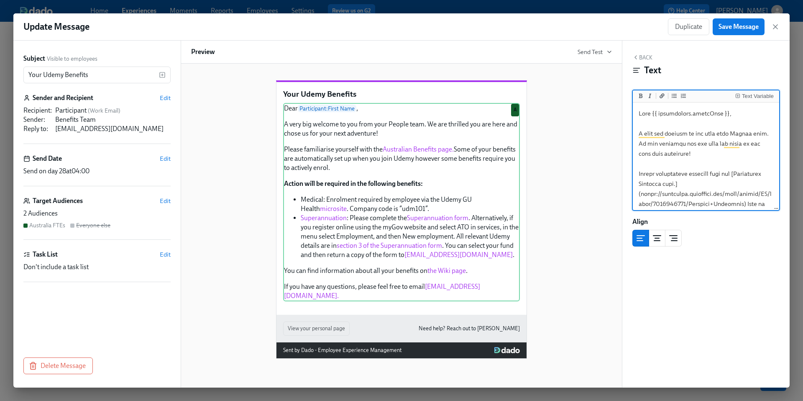
scroll to position [48, 0]
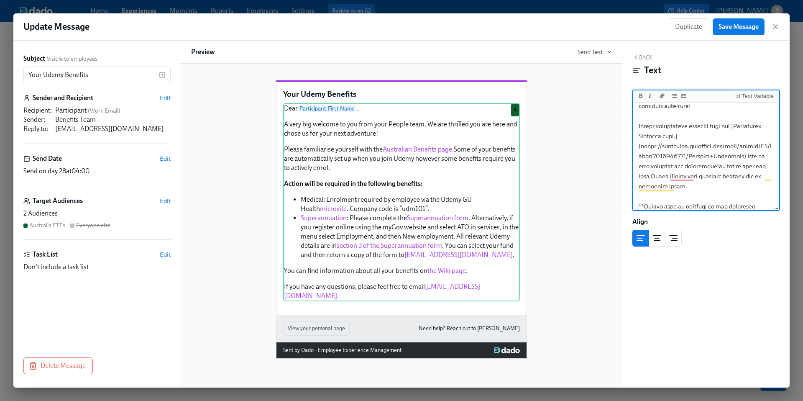
drag, startPoint x: 742, startPoint y: 156, endPoint x: 642, endPoint y: 149, distance: 100.2
click at [642, 149] on textarea "To enrich screen reader interactions, please activate Accessibility in Grammarl…" at bounding box center [705, 306] width 143 height 500
paste textarea ".atlassian.net/wiki/spaces/HR/pages/16842926"
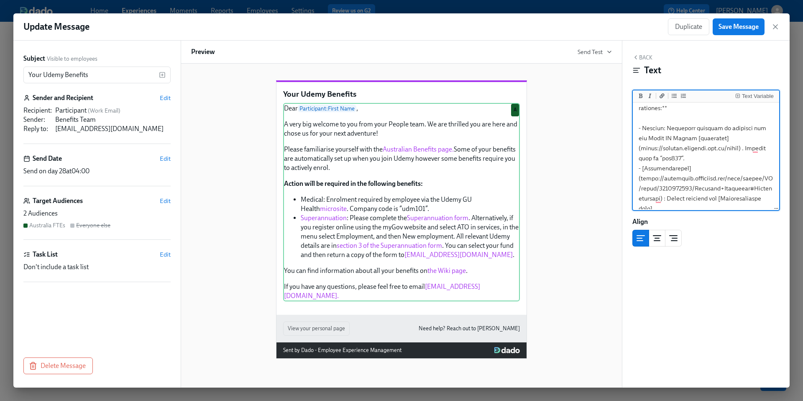
scroll to position [166, 0]
drag, startPoint x: 654, startPoint y: 189, endPoint x: 641, endPoint y: 169, distance: 24.2
click at [641, 169] on textarea "To enrich screen reader interactions, please activate Accessibility in Grammarl…" at bounding box center [705, 189] width 143 height 500
paste textarea ".atlassian.net/wiki/spaces/HR/pages/16842926"
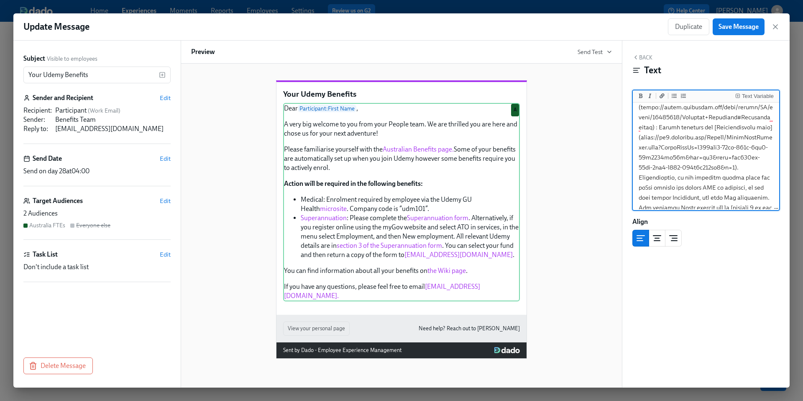
scroll to position [233, 0]
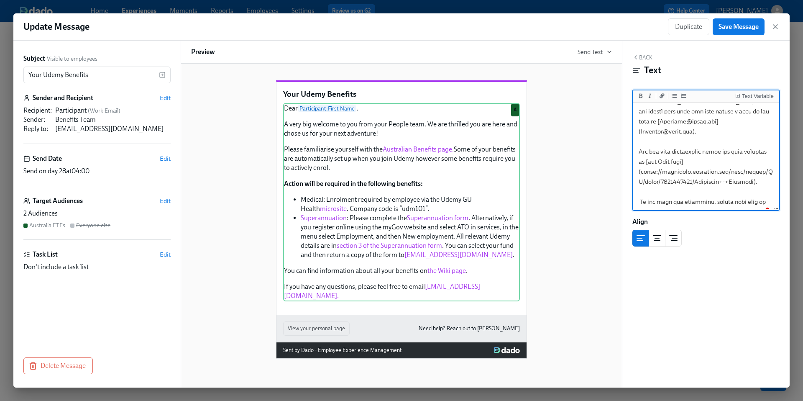
drag, startPoint x: 747, startPoint y: 182, endPoint x: 641, endPoint y: 174, distance: 106.5
paste textarea ".atlassian.net/wiki/spaces/HR/pages/16842926/Benefits+Australia"
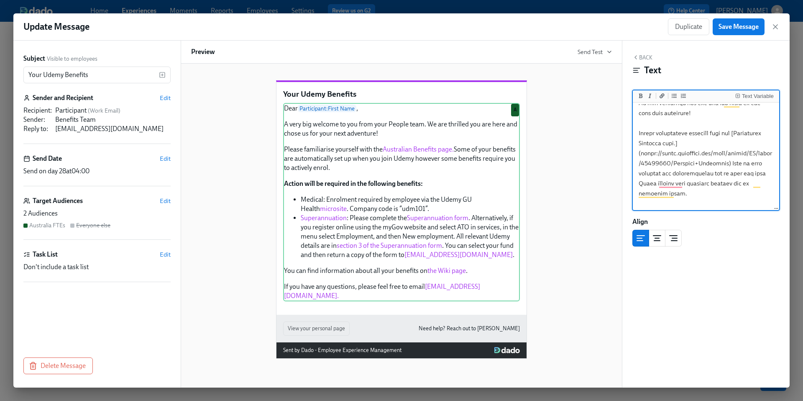
drag, startPoint x: 722, startPoint y: 164, endPoint x: 642, endPoint y: 156, distance: 80.6
click at [642, 156] on textarea "To enrich screen reader interactions, please activate Accessibility in Grammarl…" at bounding box center [705, 309] width 143 height 490
type textarea "Dear {{ participant.firstName }}, A very big welcome to you from your People te…"
click at [582, 171] on div "Your Udemy Benefits Dear Participant : First Name , A very big welcome to you f…" at bounding box center [401, 212] width 421 height 291
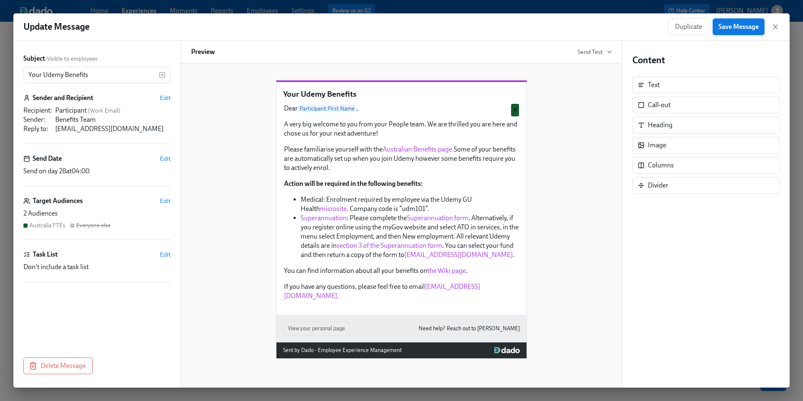
click at [739, 26] on span "Save Message" at bounding box center [738, 27] width 40 height 8
click at [774, 28] on icon "button" at bounding box center [775, 27] width 4 height 4
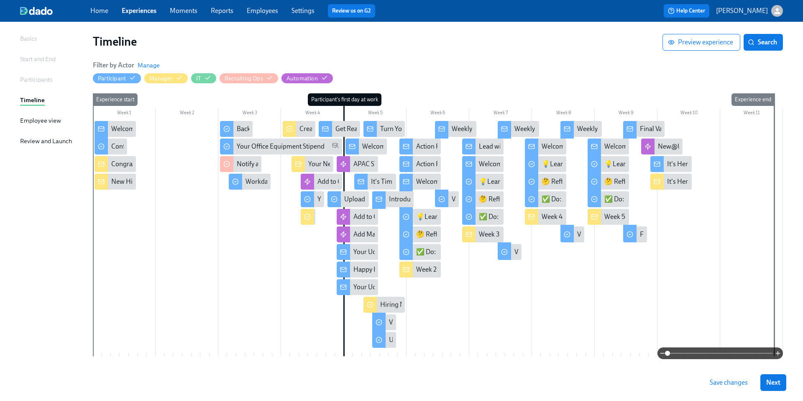
click at [726, 385] on span "Save changes" at bounding box center [729, 382] width 38 height 8
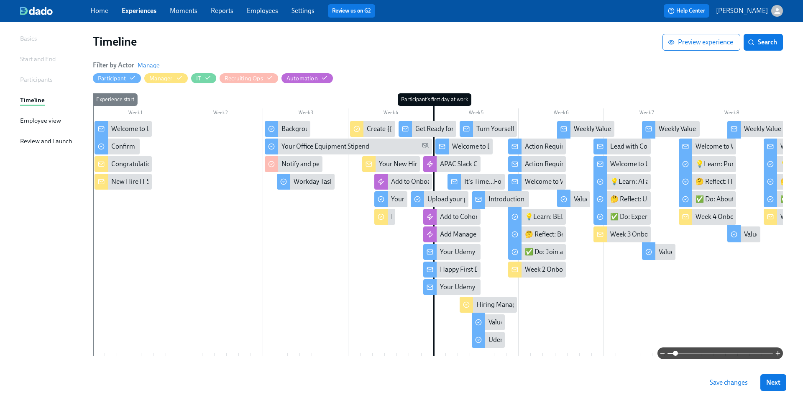
drag, startPoint x: 667, startPoint y: 352, endPoint x: 675, endPoint y: 355, distance: 8.3
click at [675, 355] on span at bounding box center [675, 352] width 5 height 5
click at [458, 150] on div "Welcome to Day 2!" at bounding box center [478, 146] width 53 height 9
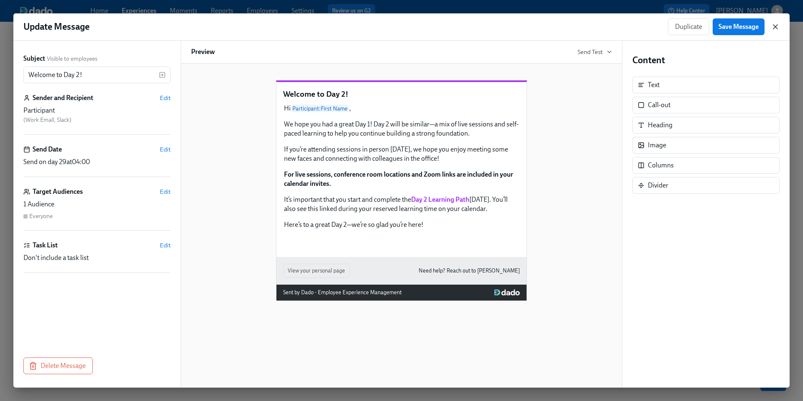
click at [779, 27] on icon "button" at bounding box center [775, 27] width 8 height 8
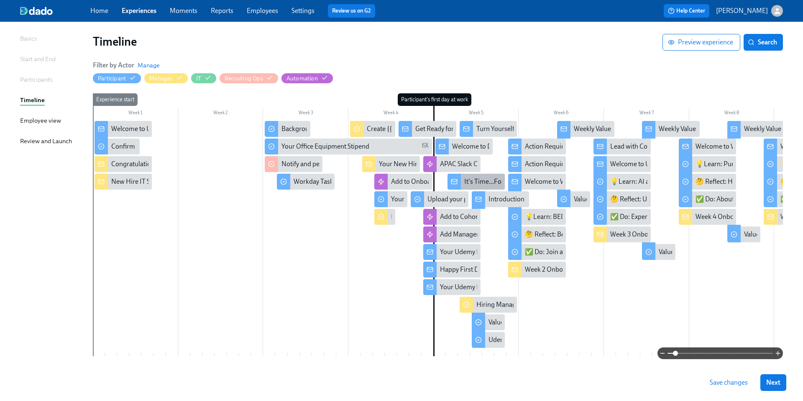
click at [467, 185] on div "It's Time...For Some Swag!" at bounding box center [502, 181] width 76 height 9
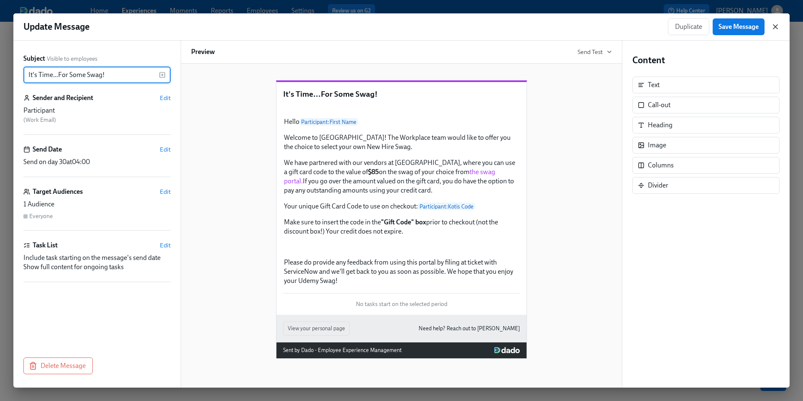
click at [774, 27] on icon "button" at bounding box center [775, 27] width 8 height 8
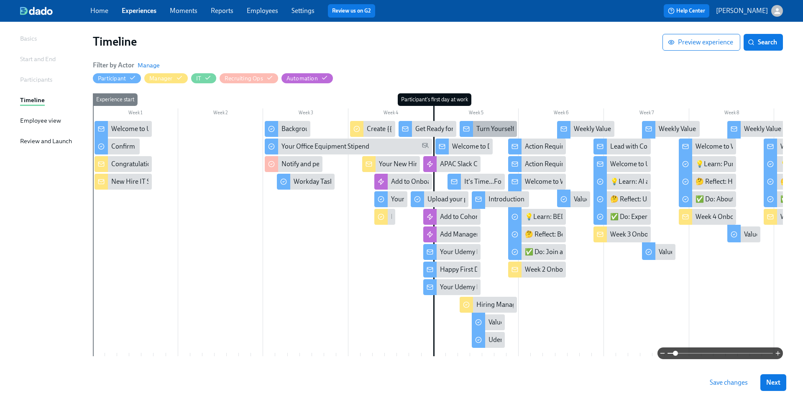
click at [499, 125] on div "Turn Yourself into AI Art with [PERSON_NAME]! 🎨" at bounding box center [549, 128] width 147 height 9
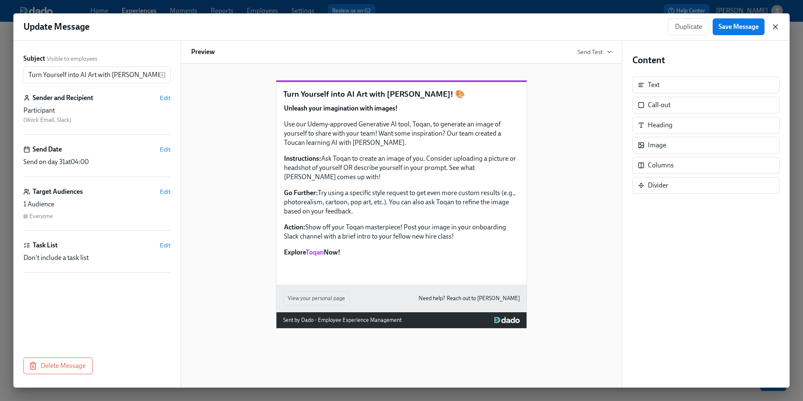
click at [777, 26] on icon "button" at bounding box center [775, 27] width 8 height 8
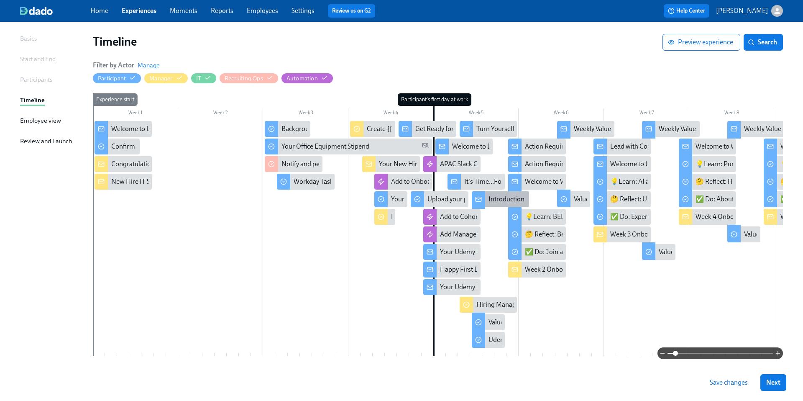
click at [494, 201] on div "Introduction to Weekly Reflections: Udemy Values" at bounding box center [558, 198] width 141 height 9
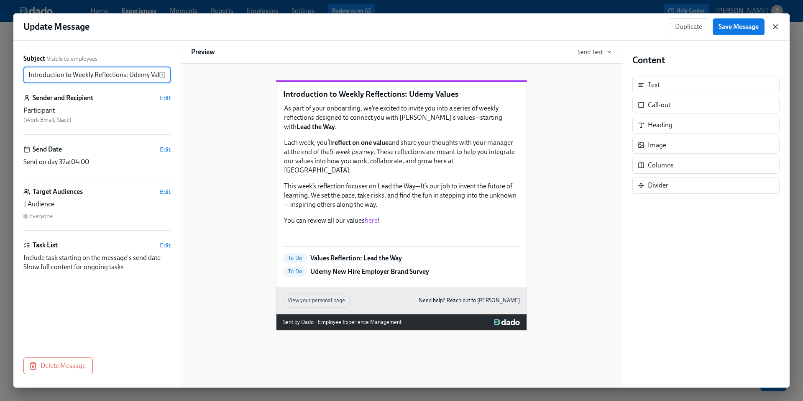
click at [775, 28] on icon "button" at bounding box center [775, 27] width 8 height 8
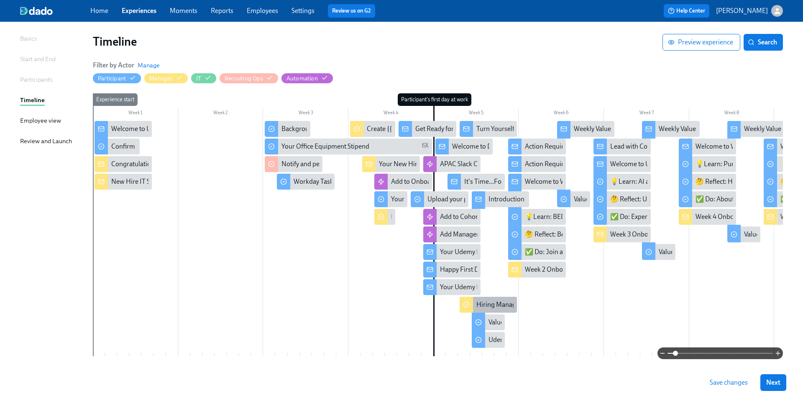
click at [488, 302] on div "Hiring Manager Week 1 Survey" at bounding box center [519, 304] width 87 height 9
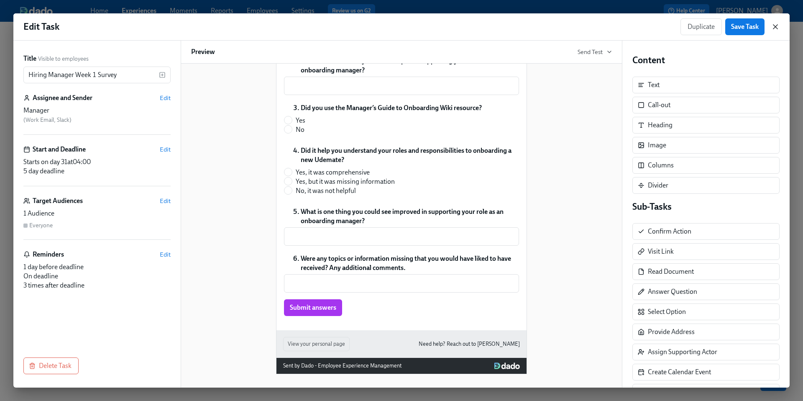
click at [774, 30] on icon "button" at bounding box center [775, 27] width 8 height 8
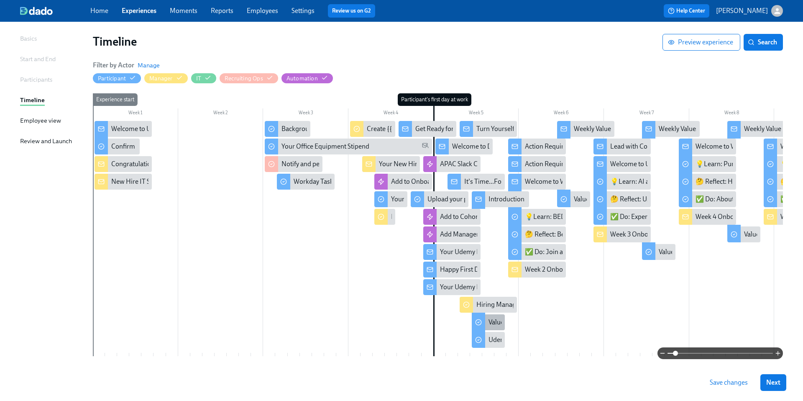
click at [493, 319] on div "Values Reflection: Lead the Way" at bounding box center [532, 321] width 89 height 9
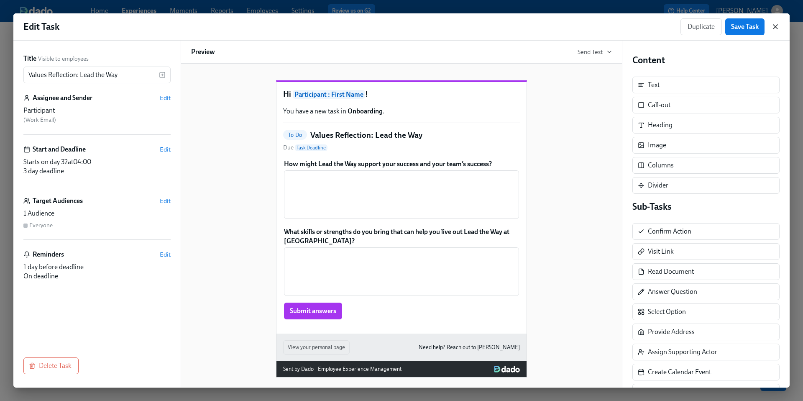
click at [775, 29] on icon "button" at bounding box center [775, 27] width 8 height 8
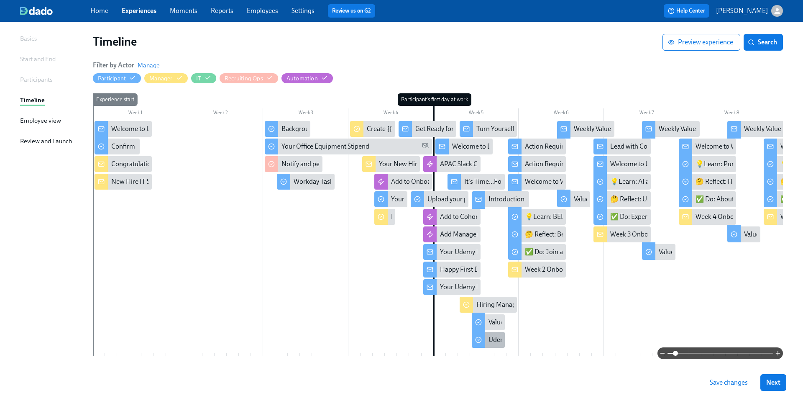
click at [491, 341] on div "Udemy New Hire Employer Brand Survey" at bounding box center [546, 339] width 117 height 9
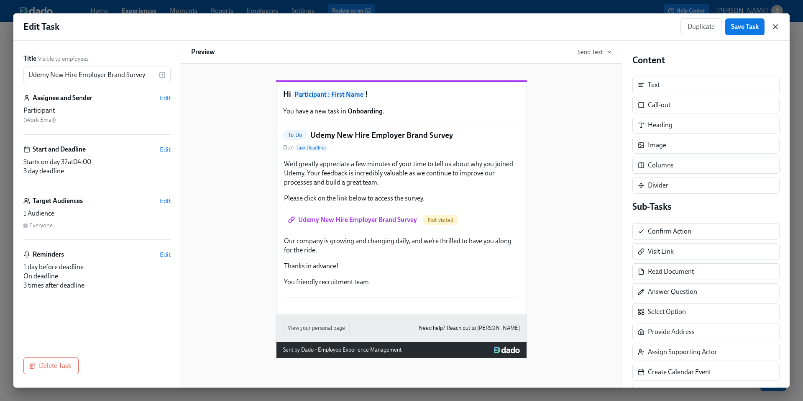
click at [774, 26] on icon "button" at bounding box center [775, 27] width 8 height 8
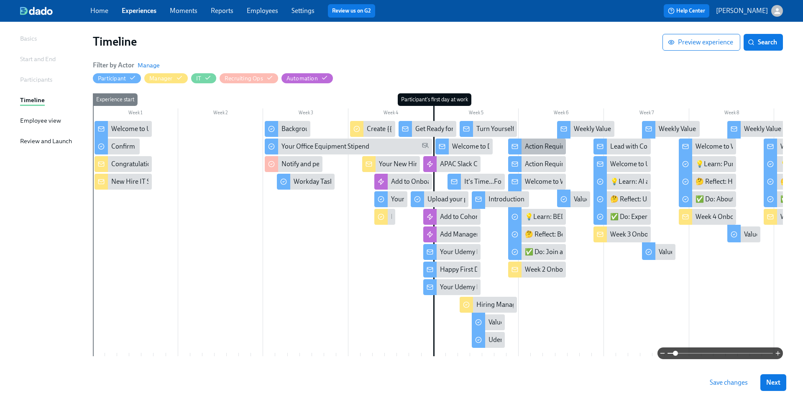
click at [527, 146] on div "Action Required Re: Your Benefits" at bounding box center [573, 146] width 96 height 9
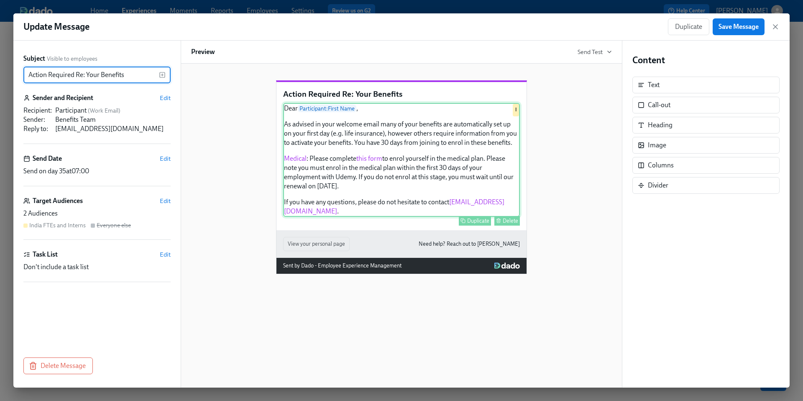
click at [409, 184] on div "Dear Participant : First Name , As advised in your welcome email many of your b…" at bounding box center [401, 160] width 237 height 114
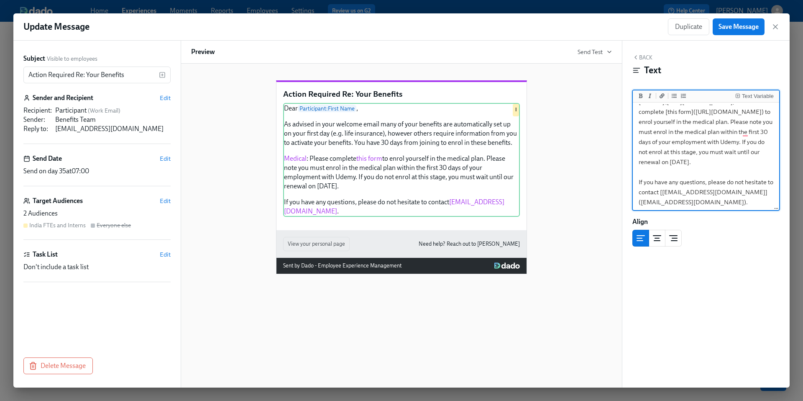
scroll to position [93, 0]
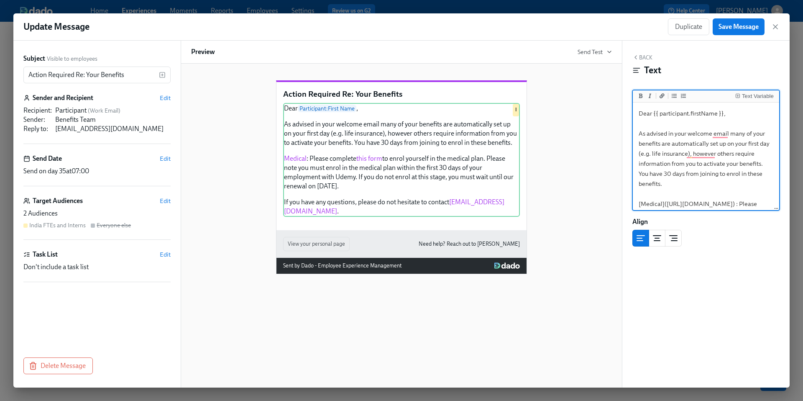
scroll to position [64, 0]
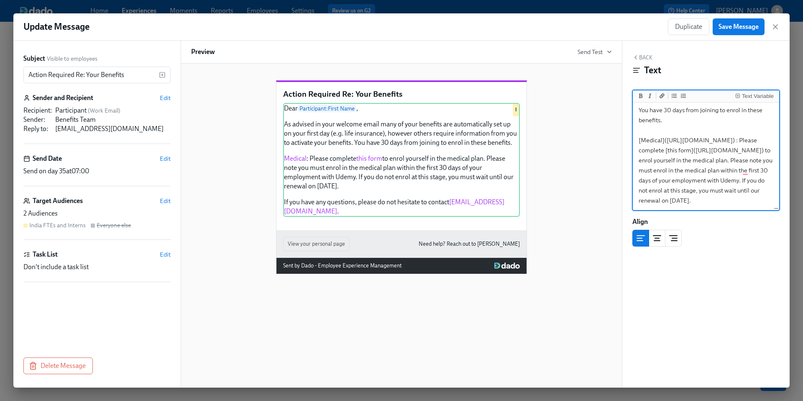
drag, startPoint x: 741, startPoint y: 171, endPoint x: 641, endPoint y: 152, distance: 102.1
click at [641, 152] on textarea "Dear {{ participant.firstName }}, As advised in your welcome email many of your…" at bounding box center [705, 145] width 143 height 209
paste textarea ".[DOMAIN_NAME][URL]"
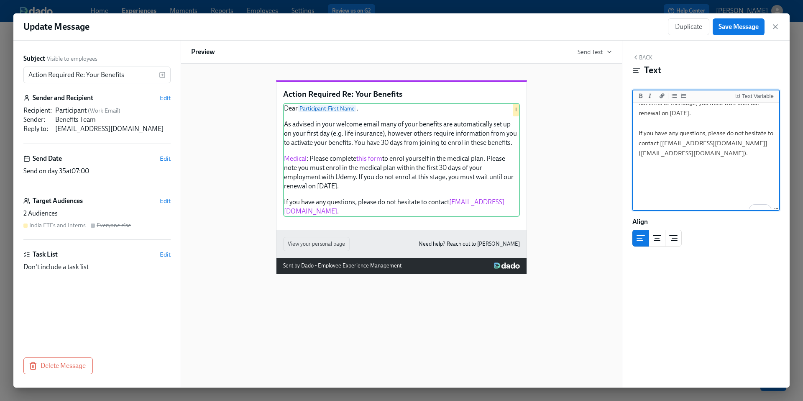
scroll to position [153, 0]
click at [769, 151] on textarea "Dear {{ participant.firstName }}, As advised in your welcome email many of your…" at bounding box center [705, 55] width 143 height 209
click at [736, 160] on textarea "Dear {{ participant.firstName }}, As advised in your welcome email many of your…" at bounding box center [705, 55] width 143 height 209
click at [652, 141] on textarea "Dear {{ participant.firstName }}, As advised in your welcome email many of your…" at bounding box center [705, 55] width 143 height 209
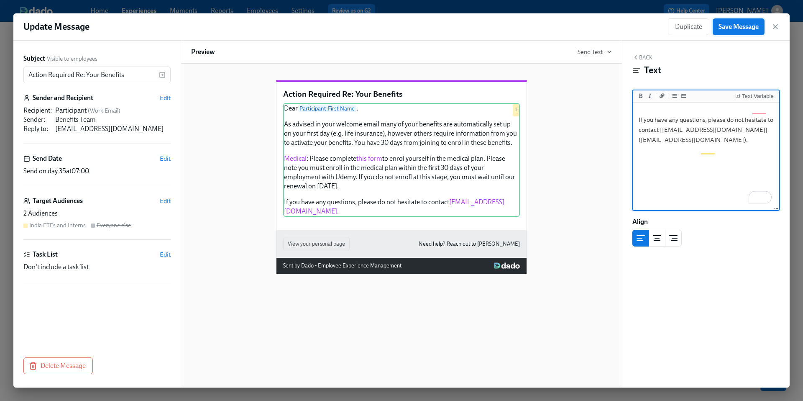
type textarea "Dear {{ participant.firstName }}, As advised in your welcome email many of your…"
click at [734, 27] on span "Save Message" at bounding box center [738, 27] width 40 height 8
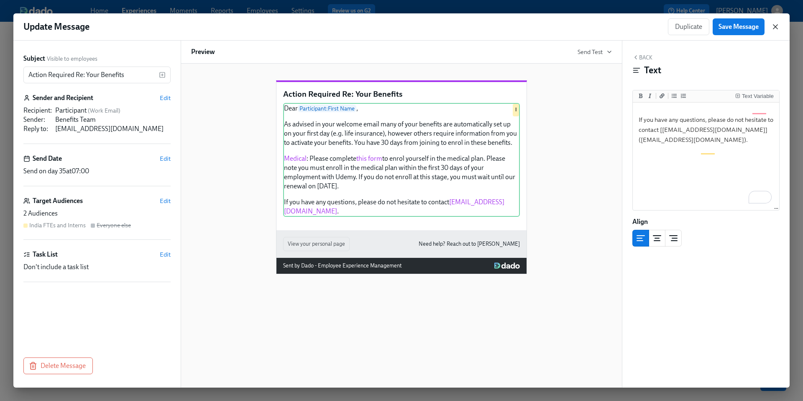
click at [776, 26] on icon "button" at bounding box center [775, 27] width 4 height 4
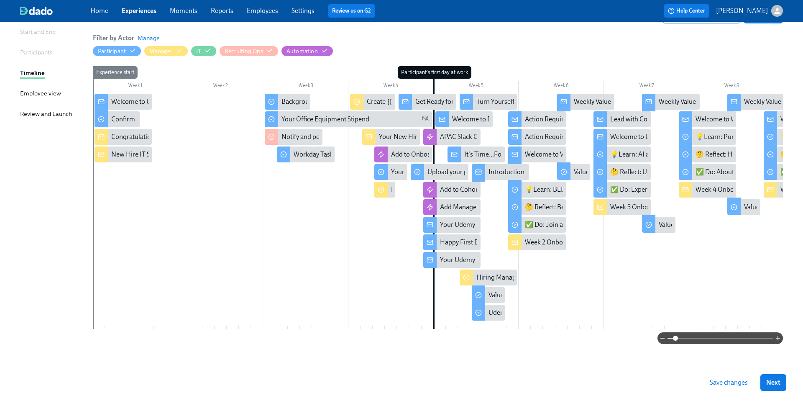
click at [728, 385] on span "Save changes" at bounding box center [729, 382] width 38 height 8
click at [529, 115] on div "Action Required Re: Your Benefits" at bounding box center [573, 119] width 96 height 9
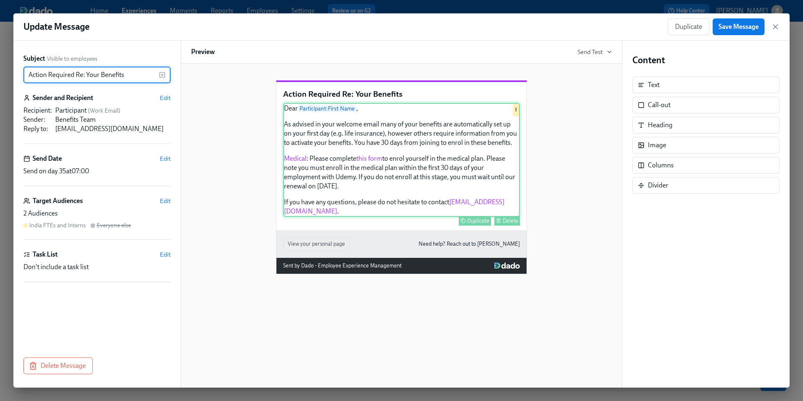
click at [321, 198] on div "Dear Participant : First Name , As advised in your welcome email many of your b…" at bounding box center [401, 160] width 237 height 114
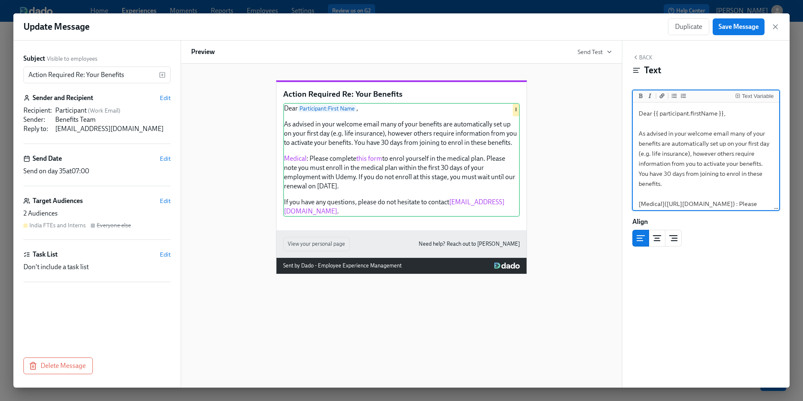
click at [48, 227] on div "India FTEs and Interns" at bounding box center [57, 225] width 56 height 8
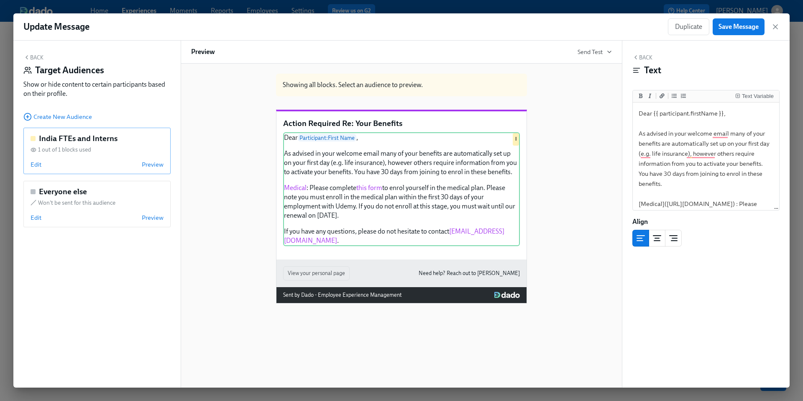
click at [68, 160] on div "Edit Preview" at bounding box center [97, 164] width 133 height 8
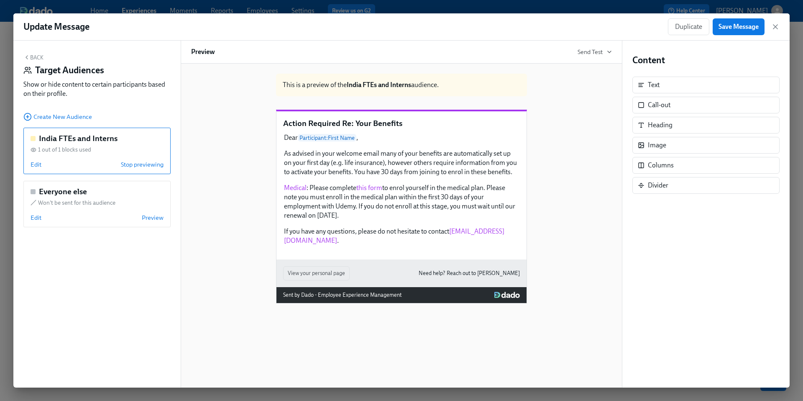
click at [68, 160] on div "Edit Stop previewing" at bounding box center [97, 164] width 133 height 8
click at [69, 223] on div "Everyone else Won't be sent for this audience Edit Preview" at bounding box center [96, 204] width 147 height 46
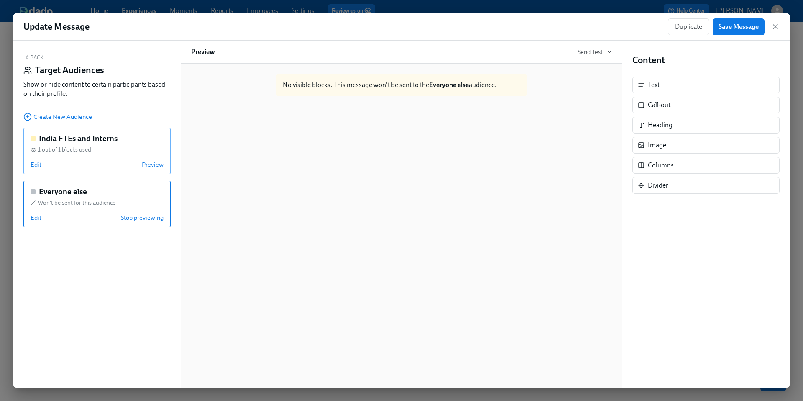
click at [99, 162] on div "Edit Preview" at bounding box center [97, 164] width 133 height 8
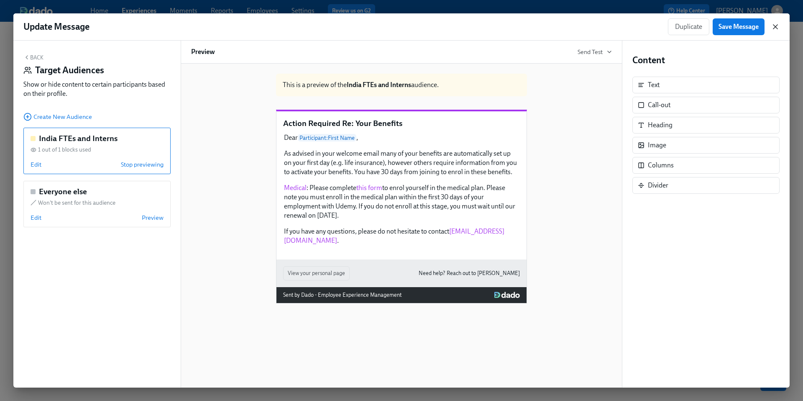
click at [775, 28] on icon "button" at bounding box center [775, 27] width 8 height 8
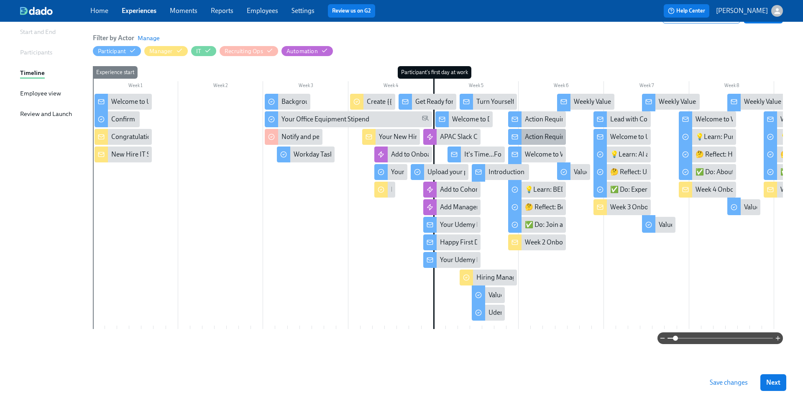
click at [543, 132] on div "Action Required Re: Your Benefits" at bounding box center [573, 136] width 96 height 9
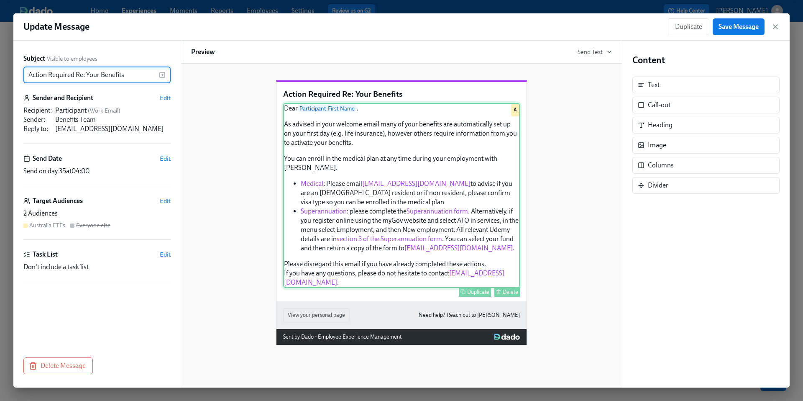
click at [424, 216] on div "Dear Participant : First Name , As advised in your welcome email many of your b…" at bounding box center [401, 195] width 237 height 185
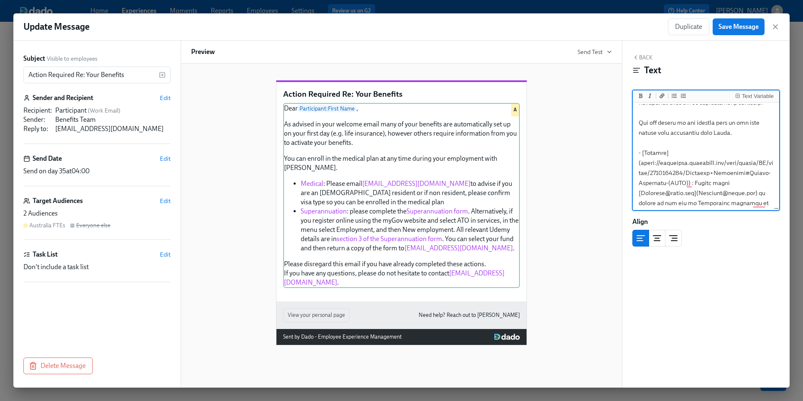
scroll to position [84, 0]
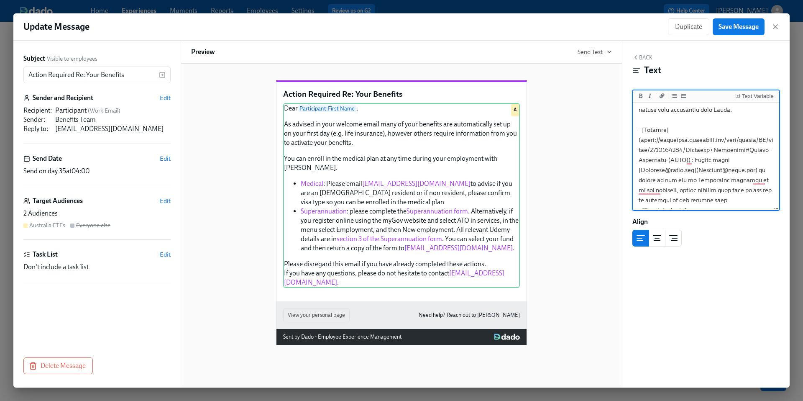
drag, startPoint x: 684, startPoint y: 159, endPoint x: 677, endPoint y: 158, distance: 7.6
click at [677, 159] on textarea "To enrich screen reader interactions, please activate Accessibility in Grammarl…" at bounding box center [705, 235] width 143 height 430
drag, startPoint x: 687, startPoint y: 161, endPoint x: 639, endPoint y: 144, distance: 50.4
click at [639, 144] on textarea "To enrich screen reader interactions, please activate Accessibility in Grammarl…" at bounding box center [705, 235] width 143 height 430
click at [656, 161] on textarea "To enrich screen reader interactions, please activate Accessibility in Grammarl…" at bounding box center [705, 235] width 143 height 430
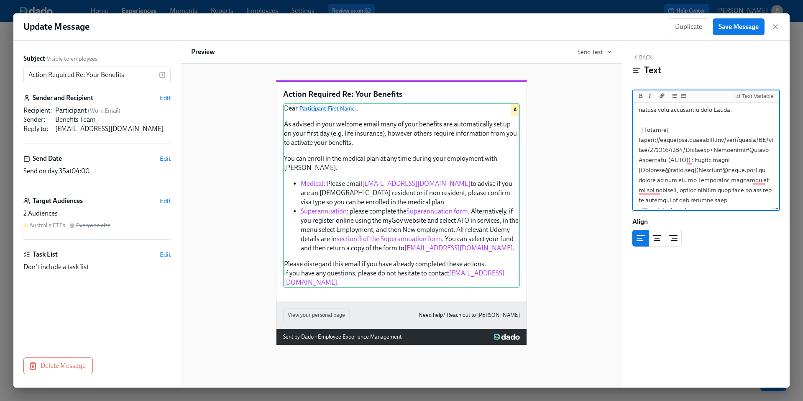
drag, startPoint x: 687, startPoint y: 160, endPoint x: 641, endPoint y: 142, distance: 48.5
click at [641, 142] on textarea "To enrich screen reader interactions, please activate Accessibility in Grammarl…" at bounding box center [705, 235] width 143 height 430
paste textarea ".[DOMAIN_NAME][URL]"
click at [693, 171] on textarea "To enrich screen reader interactions, please activate Accessibility in Grammarl…" at bounding box center [705, 240] width 143 height 440
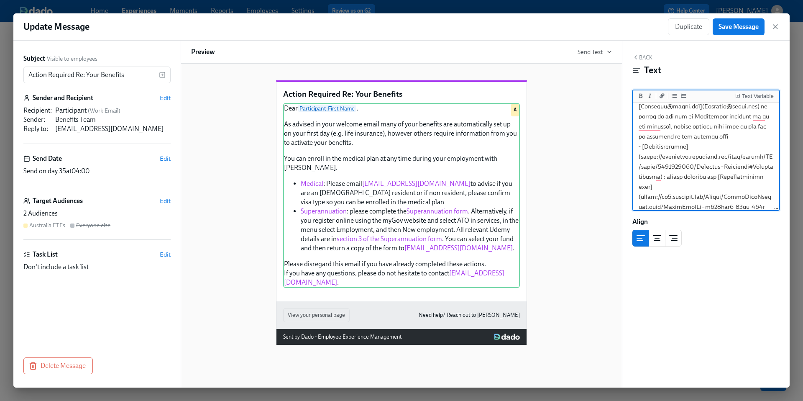
drag, startPoint x: 655, startPoint y: 176, endPoint x: 640, endPoint y: 158, distance: 23.1
click at [640, 158] on textarea "To enrich screen reader interactions, please activate Accessibility in Grammarl…" at bounding box center [705, 177] width 143 height 440
paste textarea ".[DOMAIN_NAME][URL]"
click at [637, 178] on textarea "To enrich screen reader interactions, please activate Accessibility in Grammarl…" at bounding box center [705, 172] width 143 height 430
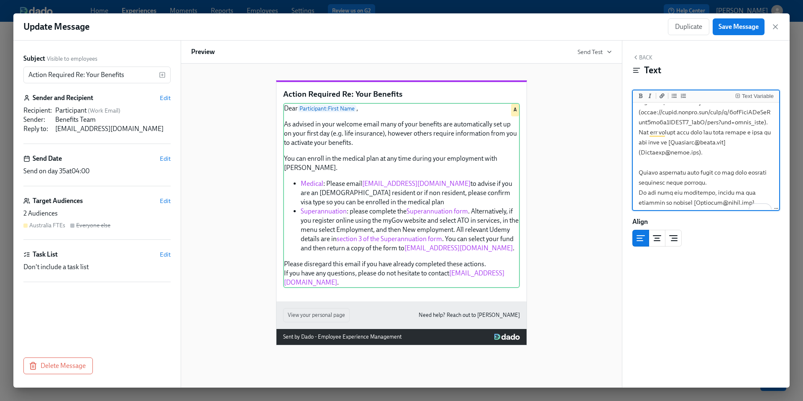
scroll to position [0, 0]
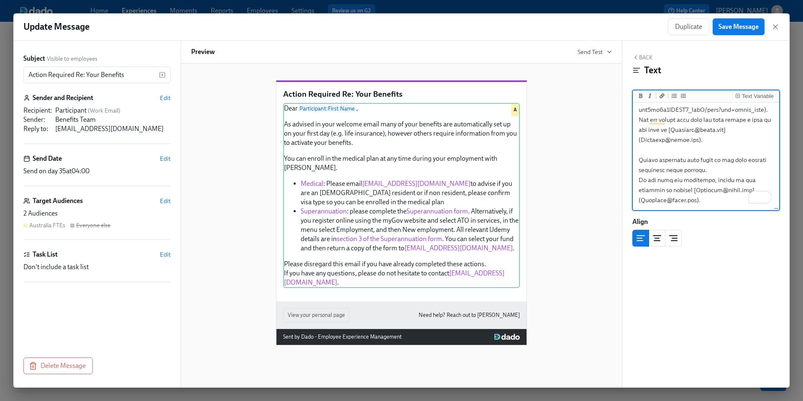
type textarea "Dear {{ participant.firstName }}, As advised in your welcome email many of your…"
click at [736, 29] on span "Save Message" at bounding box center [738, 27] width 40 height 8
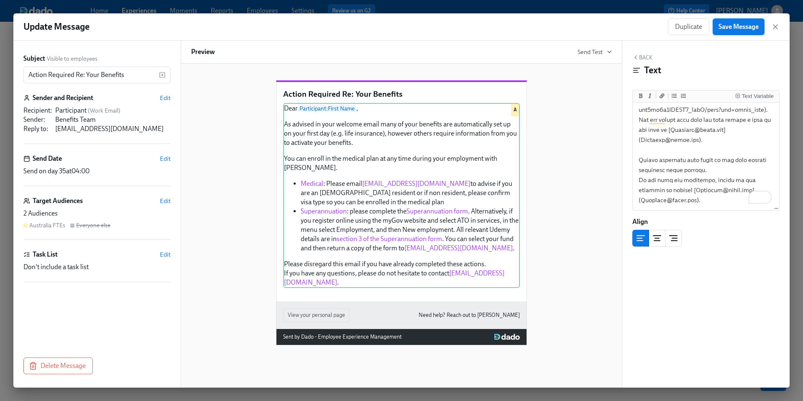
click at [742, 26] on span "Save Message" at bounding box center [738, 27] width 40 height 8
click at [775, 28] on icon "button" at bounding box center [775, 27] width 8 height 8
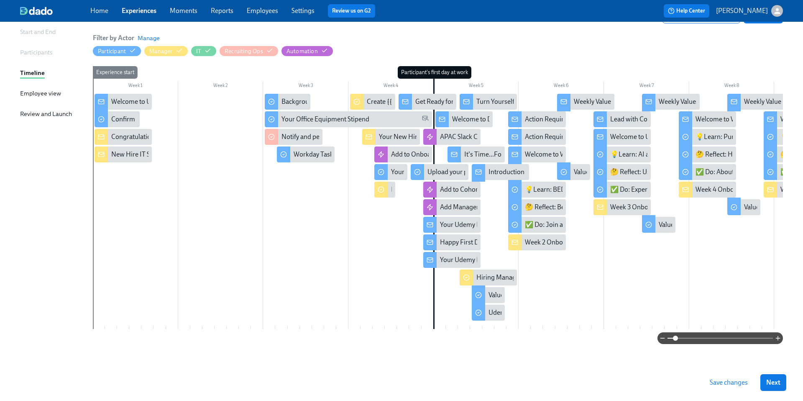
click at [723, 383] on span "Save changes" at bounding box center [729, 382] width 38 height 8
click at [533, 153] on div "Welcome to Week 2 at [GEOGRAPHIC_DATA] - you're off and running!" at bounding box center [624, 154] width 199 height 9
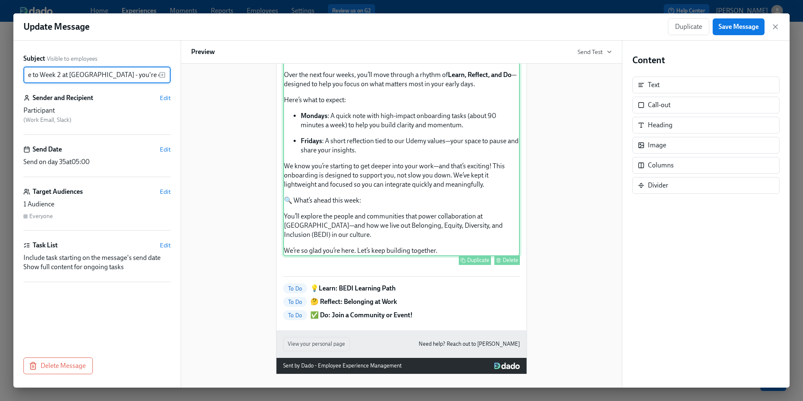
scroll to position [130, 0]
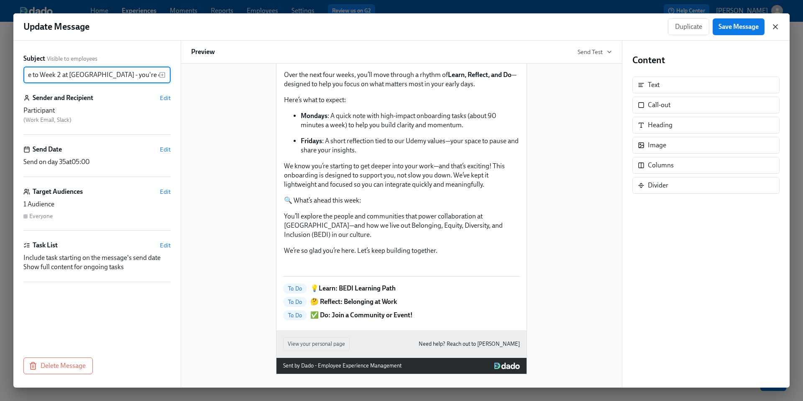
click at [774, 27] on icon "button" at bounding box center [775, 27] width 8 height 8
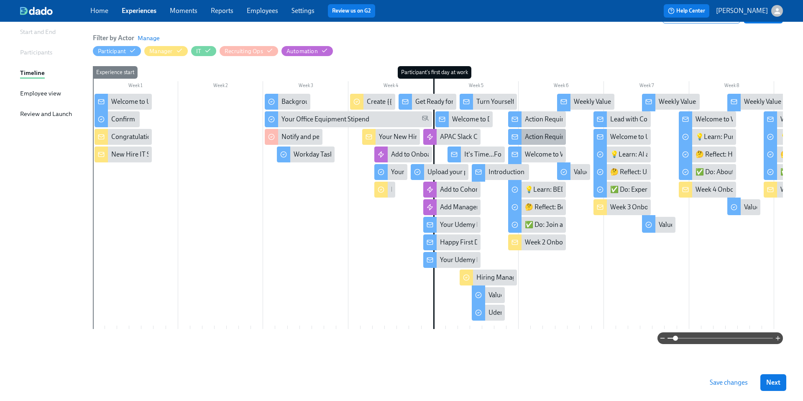
click at [536, 135] on div "Action Required Re: Your Benefits" at bounding box center [573, 136] width 96 height 9
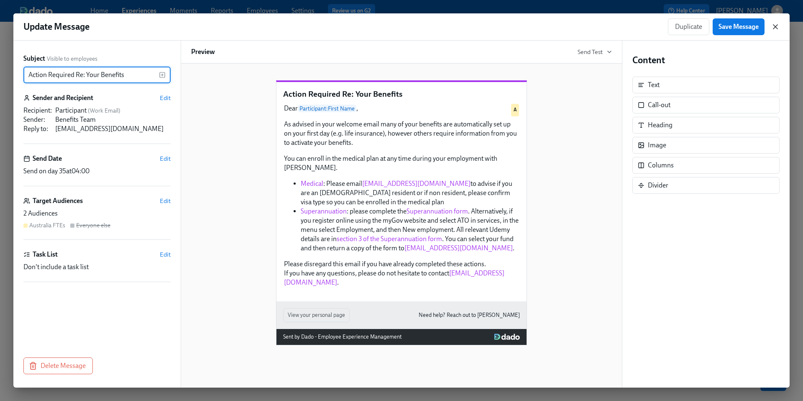
click at [777, 25] on icon "button" at bounding box center [775, 27] width 4 height 4
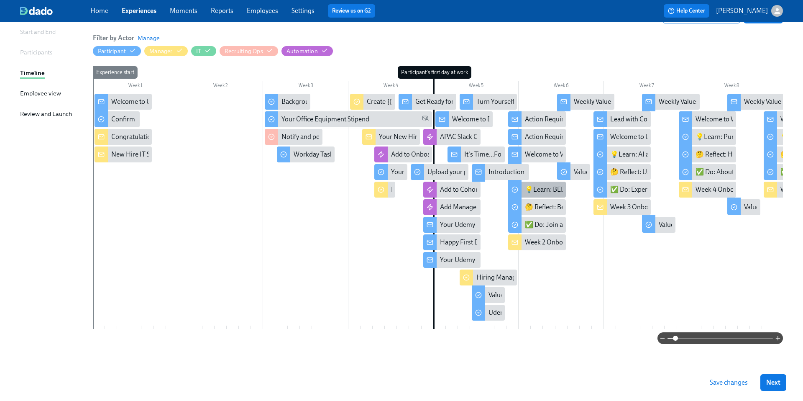
click at [539, 189] on div "💡Learn: BEDI Learning Path" at bounding box center [567, 189] width 84 height 9
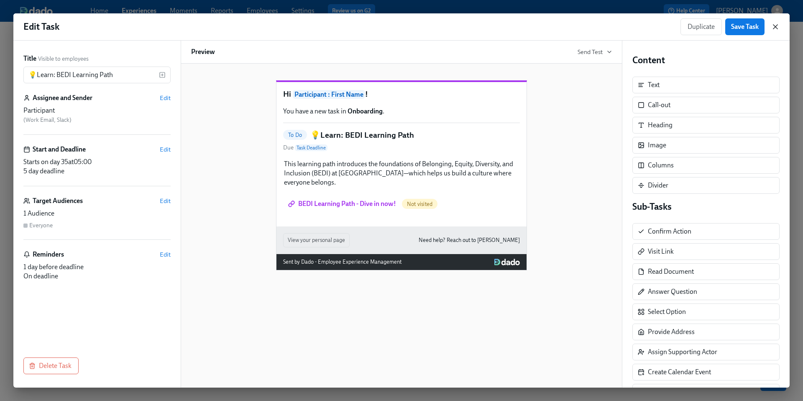
click at [775, 27] on icon "button" at bounding box center [775, 27] width 4 height 4
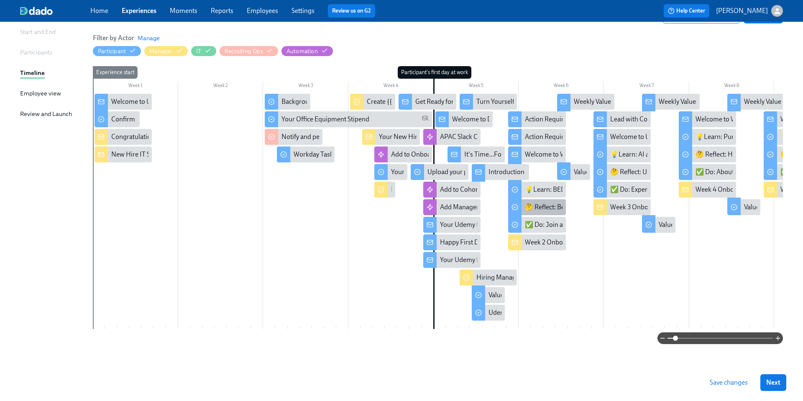
click at [543, 202] on div "🤔 Reflect: Belonging at Work" at bounding box center [567, 206] width 85 height 9
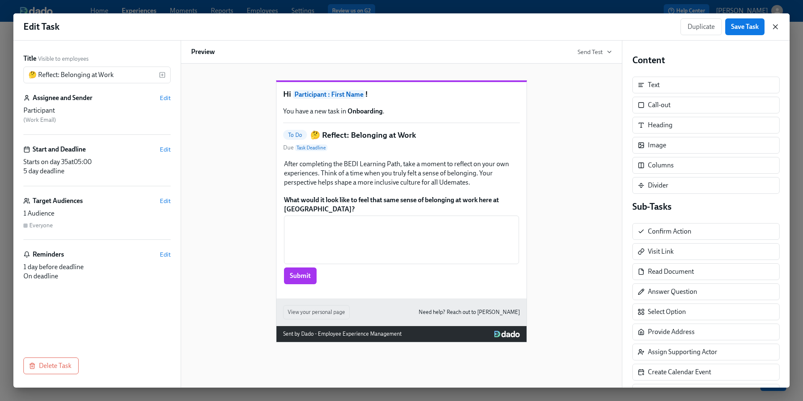
click at [774, 28] on icon "button" at bounding box center [775, 27] width 4 height 4
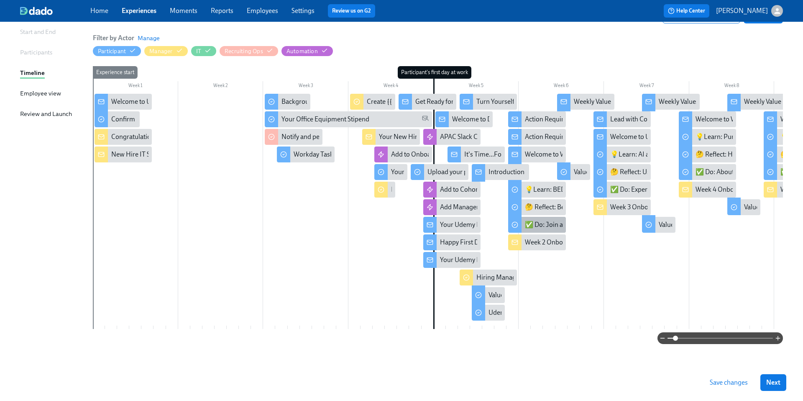
click at [549, 221] on div "✅ Do: Join a Community or Event!" at bounding box center [575, 224] width 100 height 9
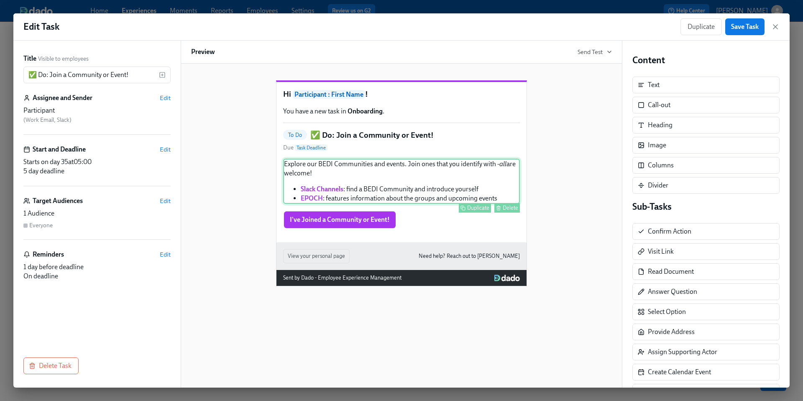
click at [446, 204] on div "Explore our BEDI Communities and events. Join ones that you identify with - all…" at bounding box center [401, 180] width 237 height 45
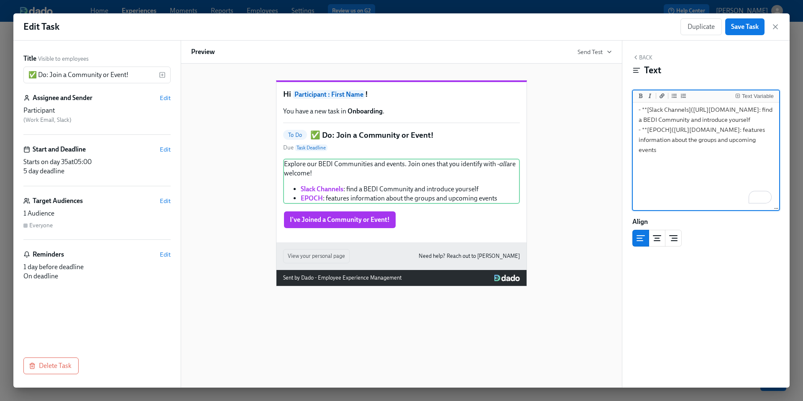
scroll to position [16, 0]
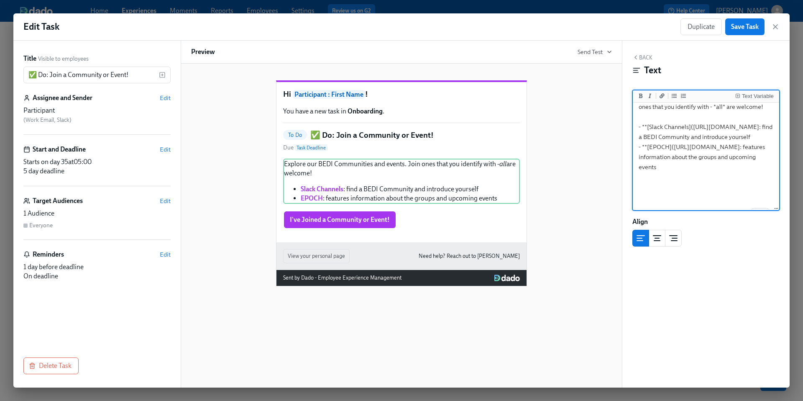
drag, startPoint x: 767, startPoint y: 148, endPoint x: 641, endPoint y: 142, distance: 126.4
click at [641, 142] on textarea "Explore our BEDI Communities and events. Join ones that you identify with - *al…" at bounding box center [705, 139] width 143 height 105
paste textarea ".[DOMAIN_NAME][URL]"
type textarea "Explore our BEDI Communities and events. Join ones that you identify with - *al…"
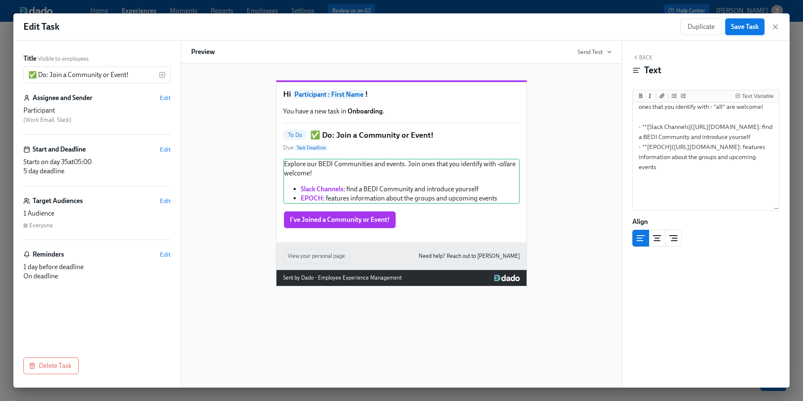
click at [751, 26] on span "Save Task" at bounding box center [745, 27] width 28 height 8
click at [774, 27] on icon "button" at bounding box center [775, 27] width 4 height 4
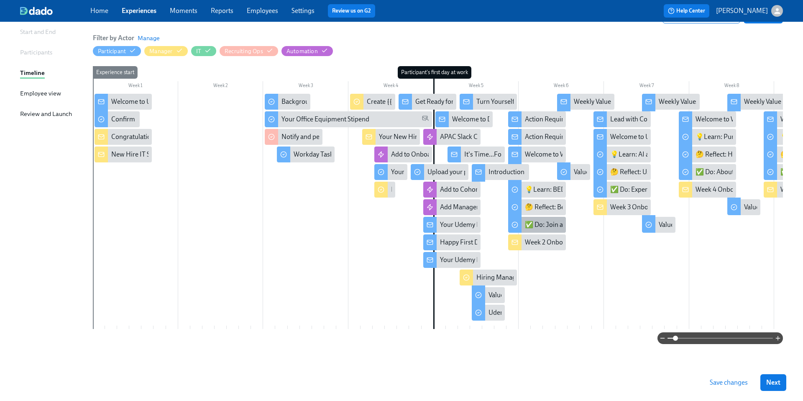
click at [539, 225] on div "✅ Do: Join a Community or Event!" at bounding box center [575, 224] width 100 height 9
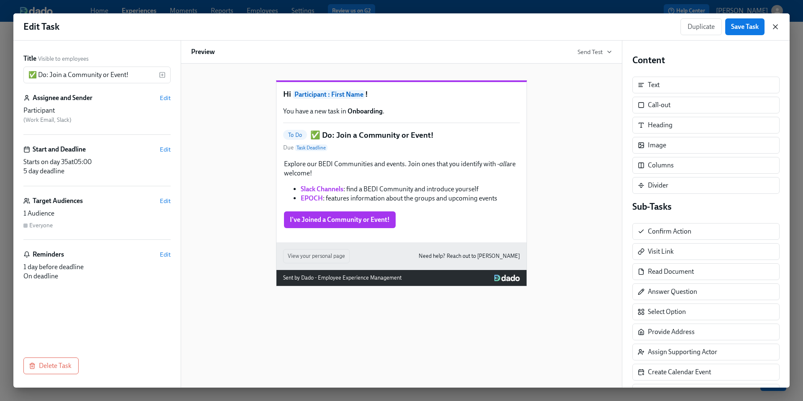
click at [772, 27] on icon "button" at bounding box center [775, 27] width 8 height 8
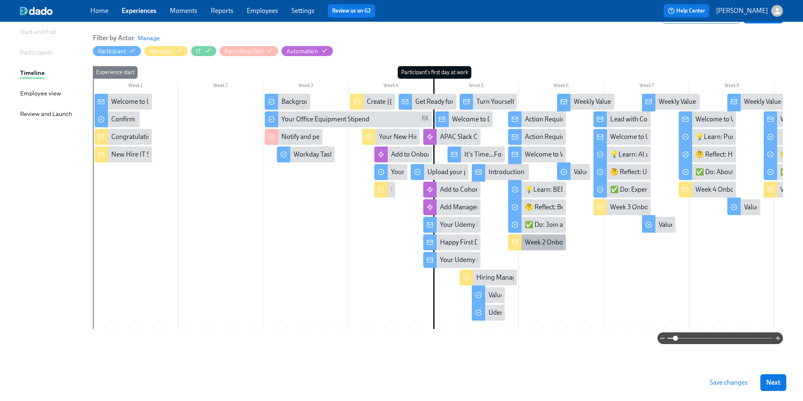
click at [531, 240] on div "Week 2 Onboarding for {{ participant.firstName }} - Support Connection & Learni…" at bounding box center [643, 242] width 237 height 9
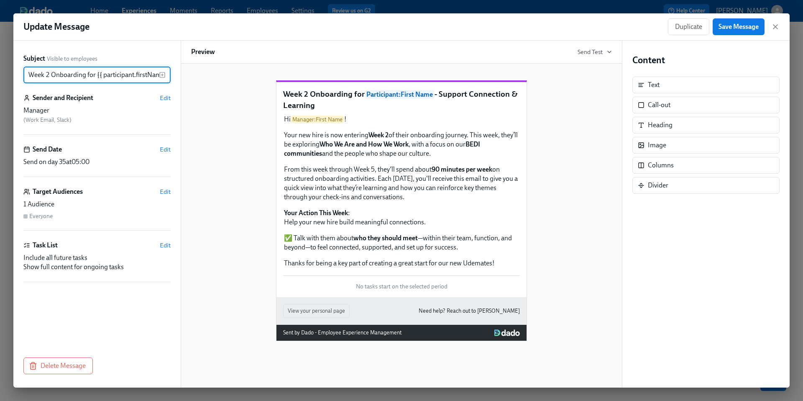
scroll to position [0, 107]
click at [774, 27] on icon "button" at bounding box center [775, 27] width 4 height 4
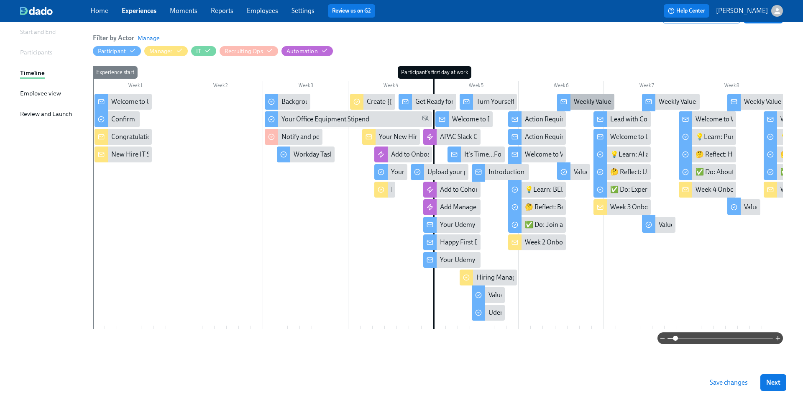
click at [587, 100] on div "Weekly Values Reflection—Embody Ownership" at bounding box center [640, 101] width 132 height 9
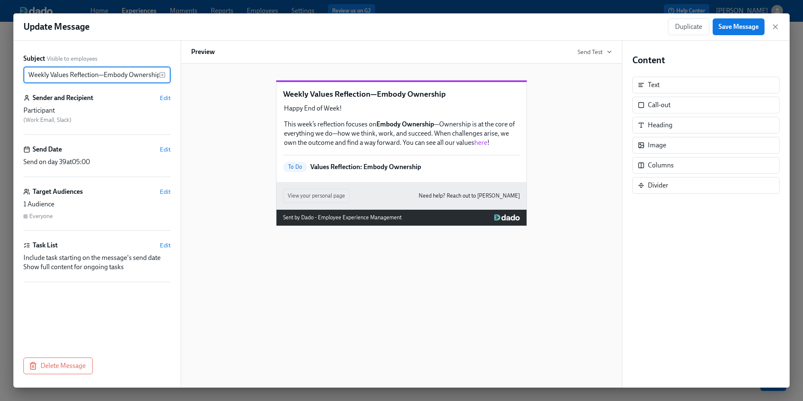
scroll to position [0, 1]
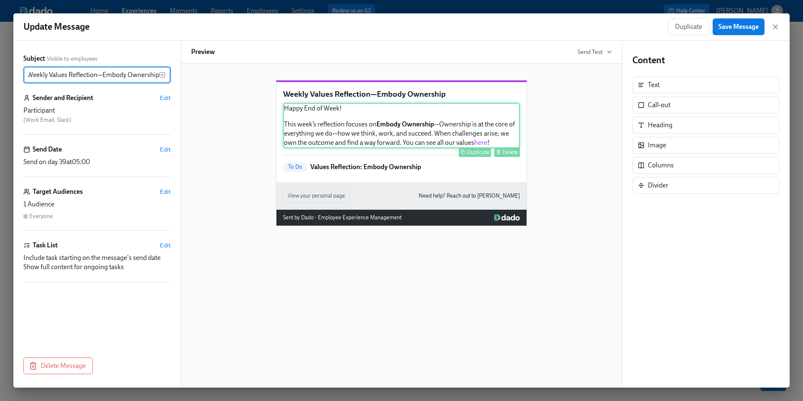
click at [445, 148] on div "Happy End of Week! This week’s reflection focuses on Embody Ownership —Ownershi…" at bounding box center [401, 125] width 237 height 45
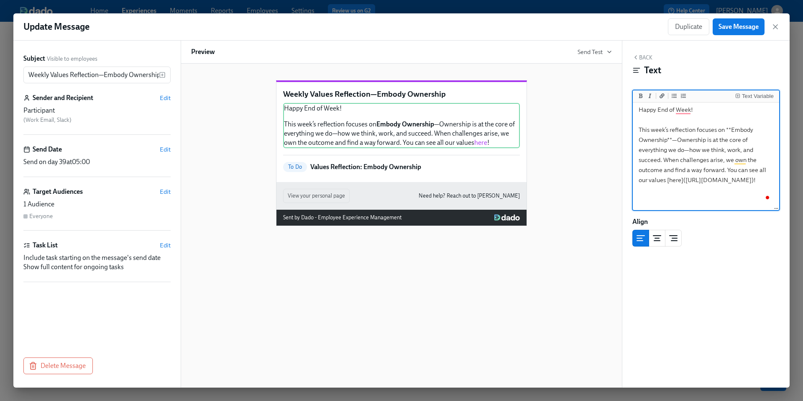
scroll to position [4, 0]
drag, startPoint x: 734, startPoint y: 199, endPoint x: 641, endPoint y: 192, distance: 93.0
click at [641, 192] on textarea "Happy End of Week! This week’s reflection focuses on **Embody Ownership**—Owner…" at bounding box center [705, 152] width 143 height 105
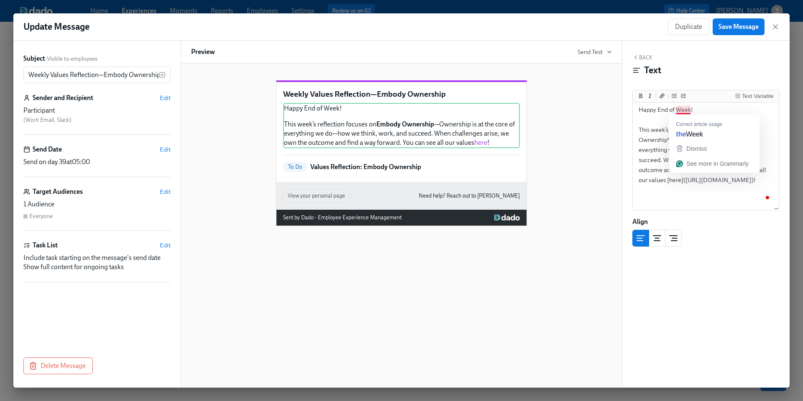
click at [583, 174] on div "Weekly Values Reflection—Embody Ownership Happy End of Week! This week’s reflec…" at bounding box center [401, 146] width 421 height 159
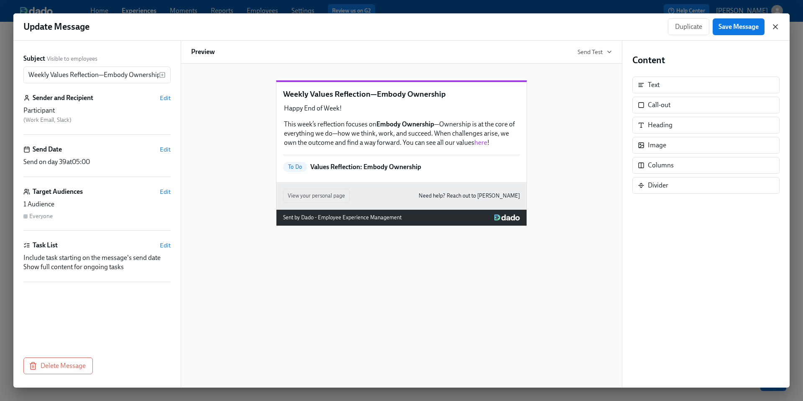
click at [773, 28] on icon "button" at bounding box center [775, 27] width 4 height 4
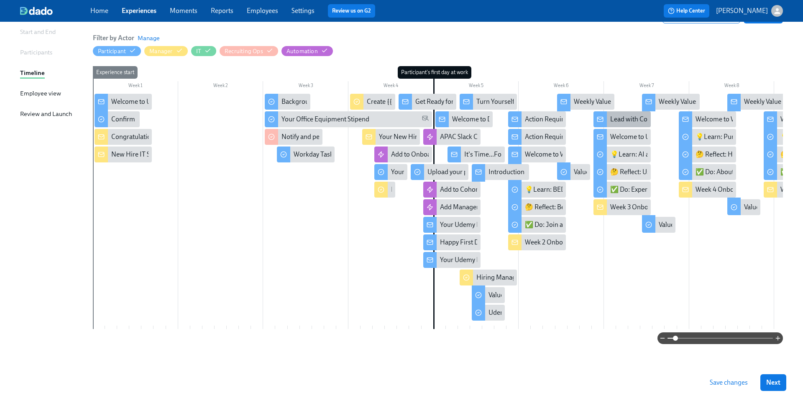
click at [622, 115] on div "Lead with Confidence — Let’s Set You Up for Success at [GEOGRAPHIC_DATA]" at bounding box center [720, 119] width 220 height 9
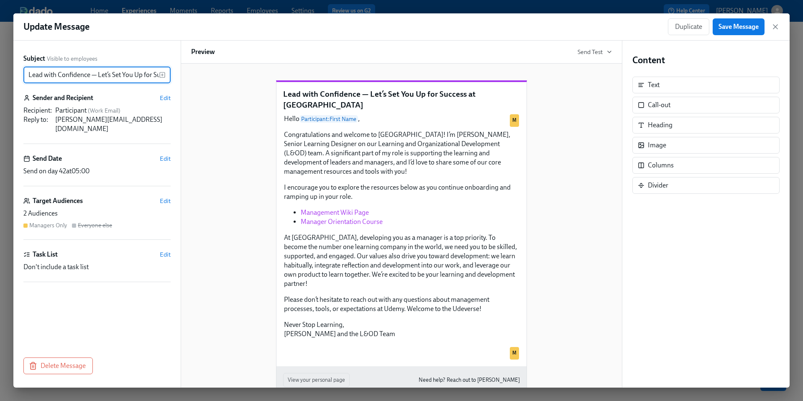
scroll to position [0, 45]
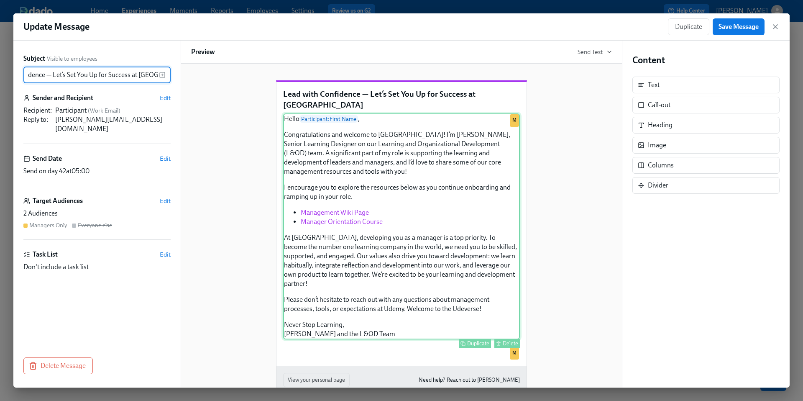
click at [425, 268] on div "Hello Participant : First Name , Congratulations and welcome to Udemy! I’m [PER…" at bounding box center [401, 226] width 237 height 226
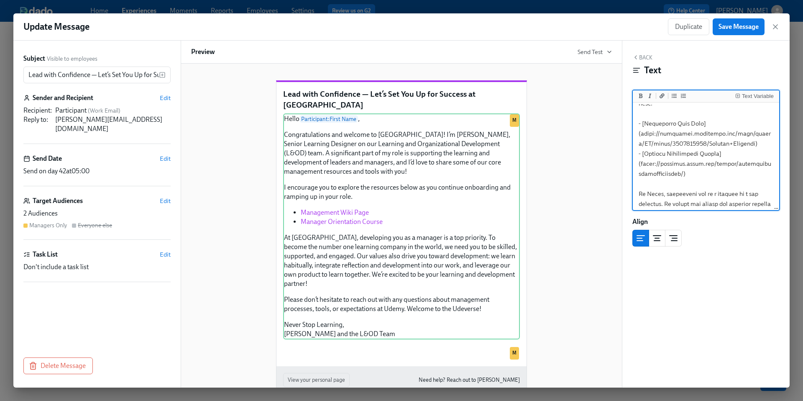
scroll to position [134, 0]
drag, startPoint x: 746, startPoint y: 151, endPoint x: 642, endPoint y: 142, distance: 104.0
click at [642, 142] on textarea "To enrich screen reader interactions, please activate Accessibility in Grammarl…" at bounding box center [705, 160] width 143 height 380
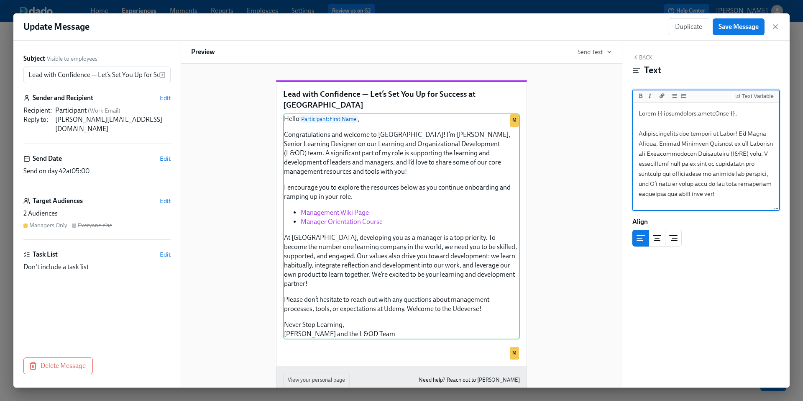
scroll to position [134, 0]
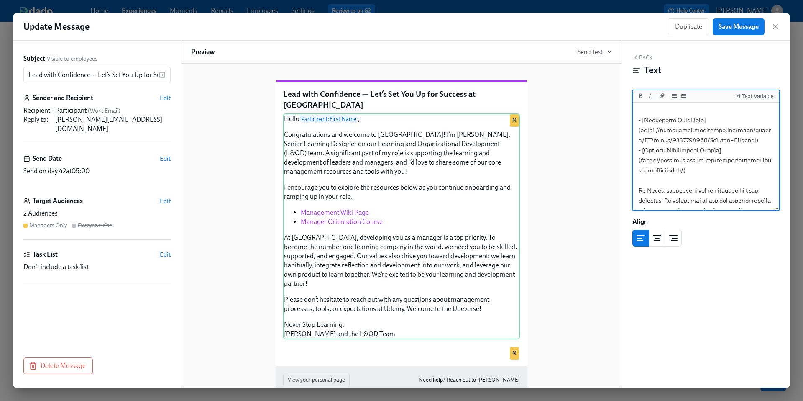
paste textarea ".[DOMAIN_NAME][URL]"
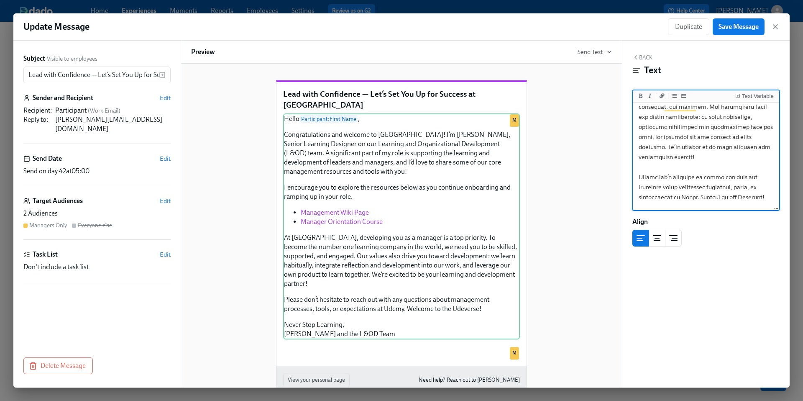
scroll to position [0, 0]
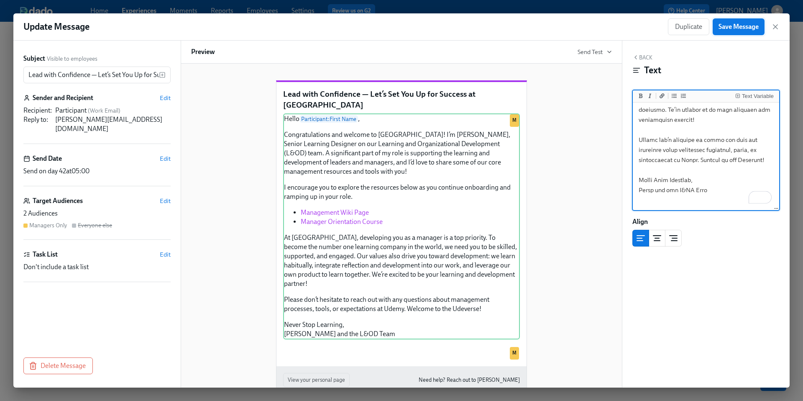
type textarea "Lorem {{ ipsumdolors.ametcOnse }}, Adipiscingelits doe tempori ut Labor! E’d Ma…"
click at [729, 28] on span "Save Message" at bounding box center [738, 27] width 40 height 8
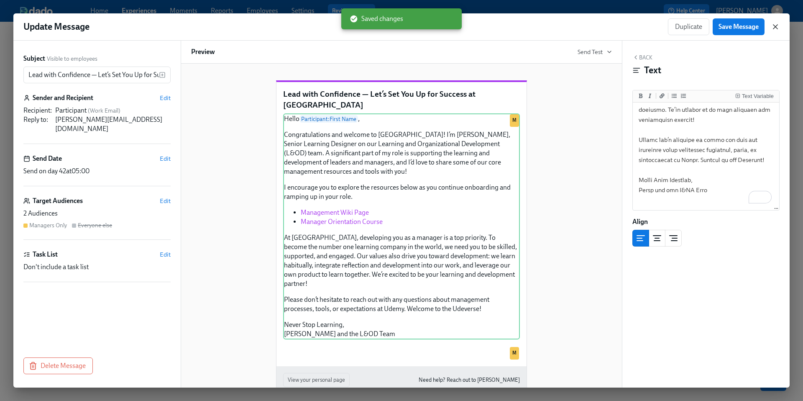
click at [777, 28] on icon "button" at bounding box center [775, 27] width 4 height 4
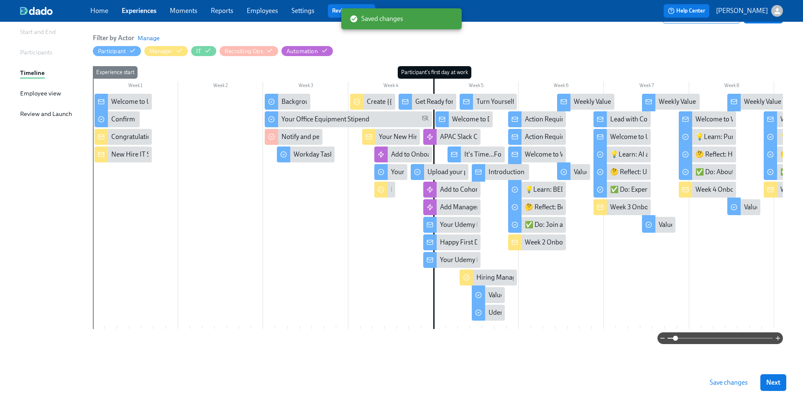
click at [728, 382] on span "Save changes" at bounding box center [729, 382] width 38 height 8
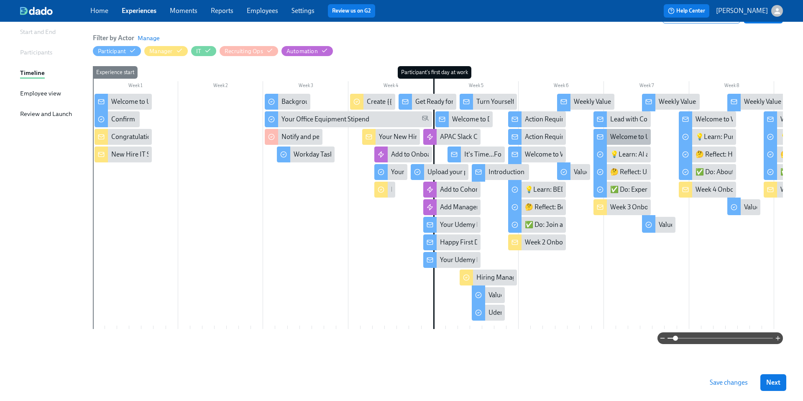
click at [621, 133] on div "Welcome to Udemy Week 3 — you’re finding your rhythm!" at bounding box center [691, 136] width 162 height 9
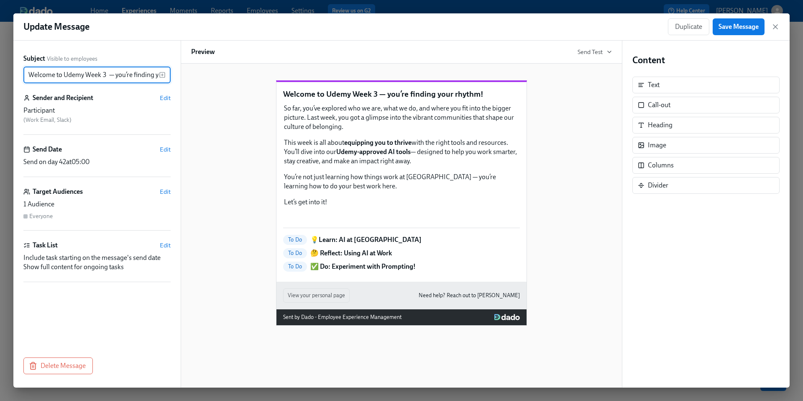
scroll to position [0, 33]
click at [775, 26] on icon "button" at bounding box center [775, 27] width 4 height 4
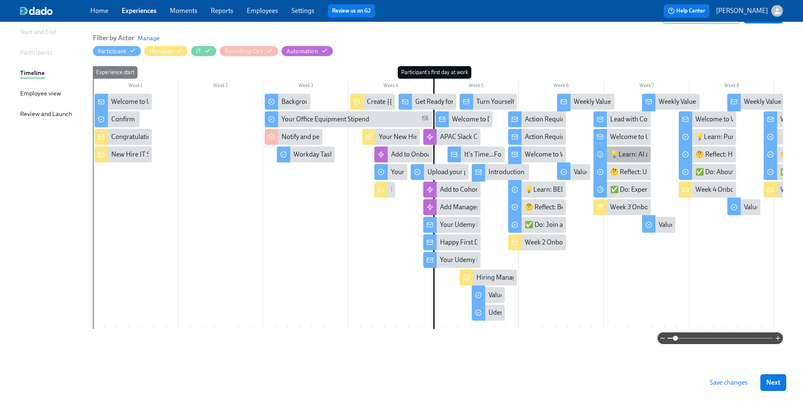
click at [631, 151] on div "💡Learn: AI at [GEOGRAPHIC_DATA]" at bounding box center [663, 154] width 107 height 9
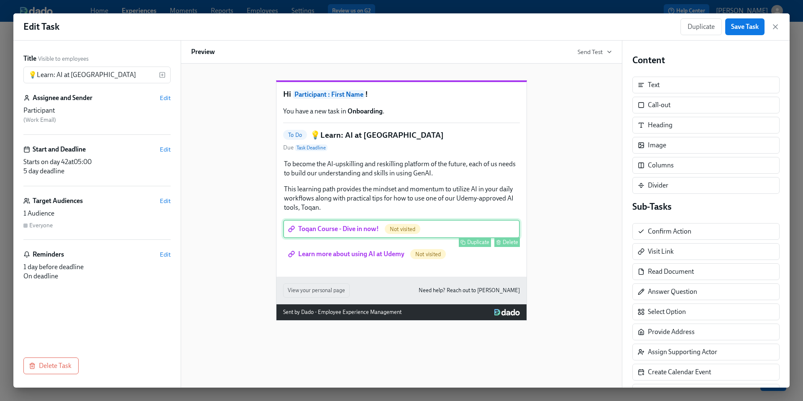
click at [361, 238] on div "Toqan Course - Dive in now! Not visited Duplicate Delete" at bounding box center [401, 229] width 237 height 18
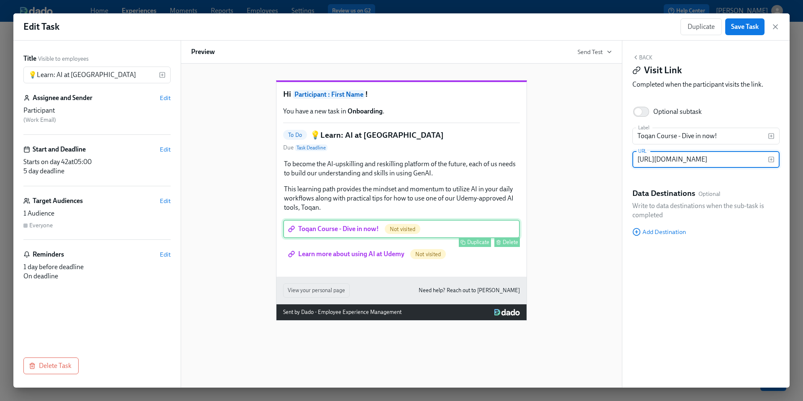
scroll to position [0, 122]
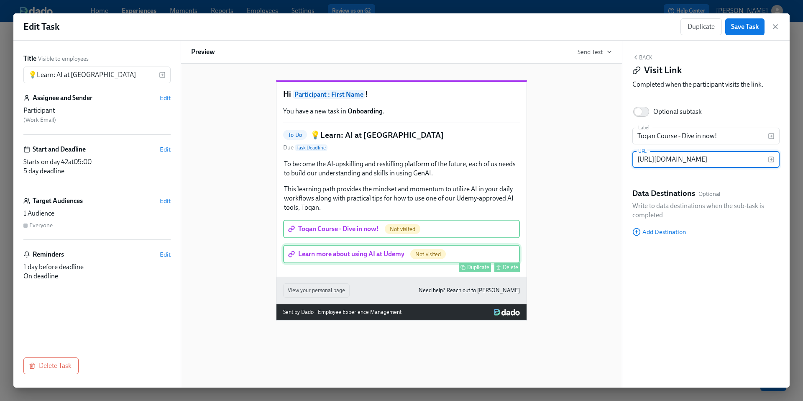
click at [356, 263] on div "Learn more about using AI at Udemy Not visited Duplicate Delete" at bounding box center [401, 254] width 237 height 18
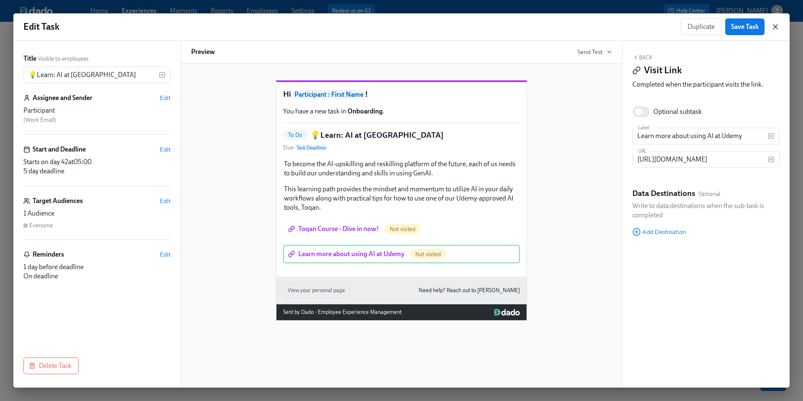
click at [773, 28] on icon "button" at bounding box center [775, 27] width 8 height 8
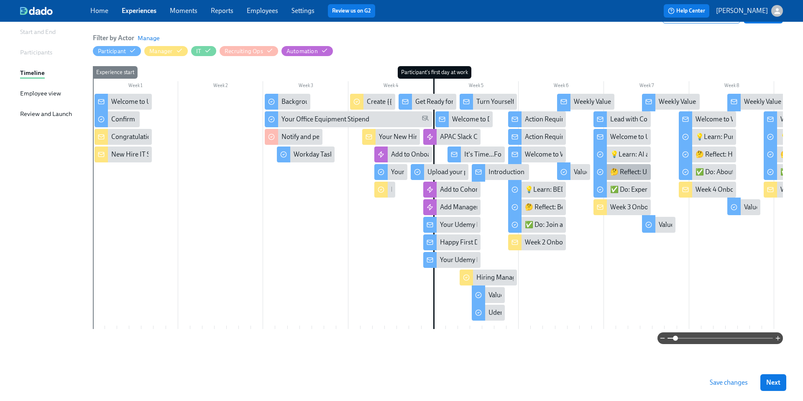
click at [629, 171] on div "🤔 Reflect: Using AI at Work" at bounding box center [650, 171] width 80 height 9
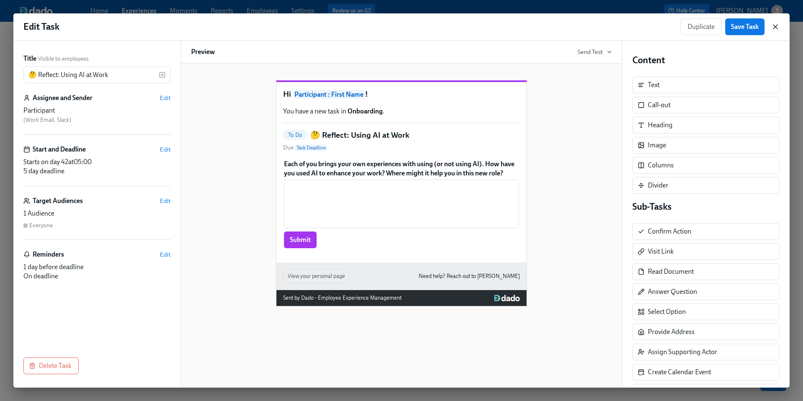
click at [775, 27] on icon "button" at bounding box center [775, 27] width 4 height 4
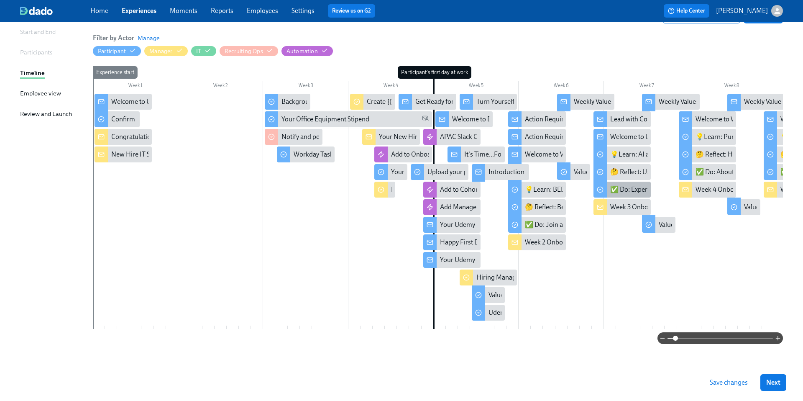
click at [621, 185] on div "✅ Do: Experiment with Prompting!" at bounding box center [661, 189] width 102 height 9
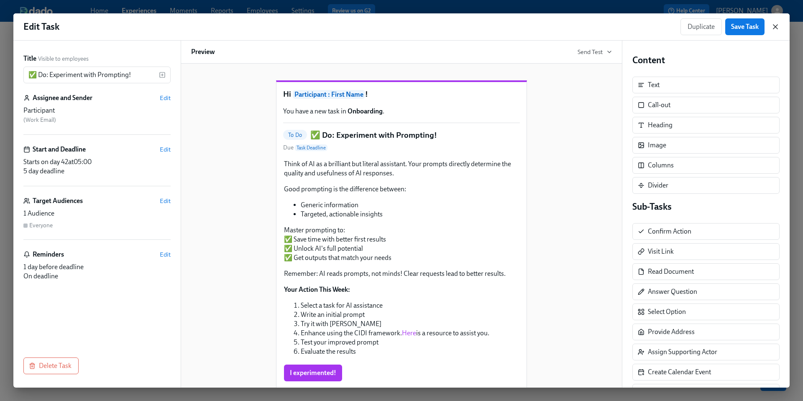
click at [775, 29] on icon "button" at bounding box center [775, 27] width 8 height 8
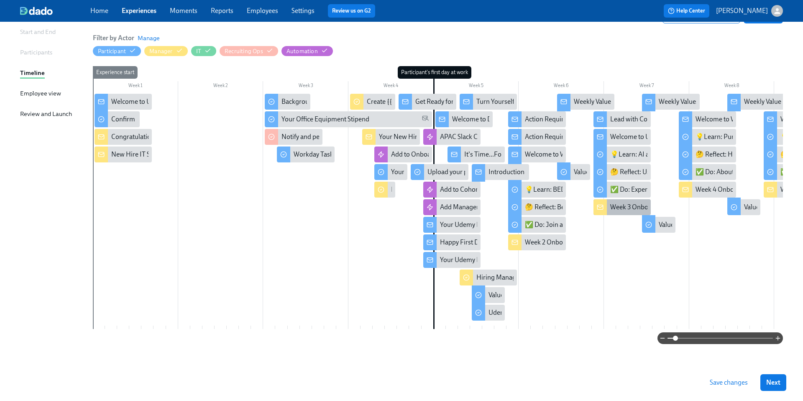
click at [619, 207] on div "Week 3 Onboarding for {{ participant.firstName }} - Udemy AI Tools" at bounding box center [705, 206] width 191 height 9
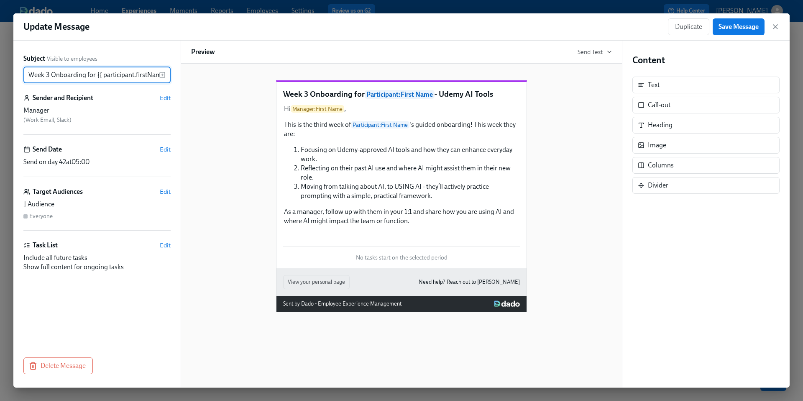
scroll to position [0, 61]
click at [774, 27] on icon "button" at bounding box center [775, 27] width 8 height 8
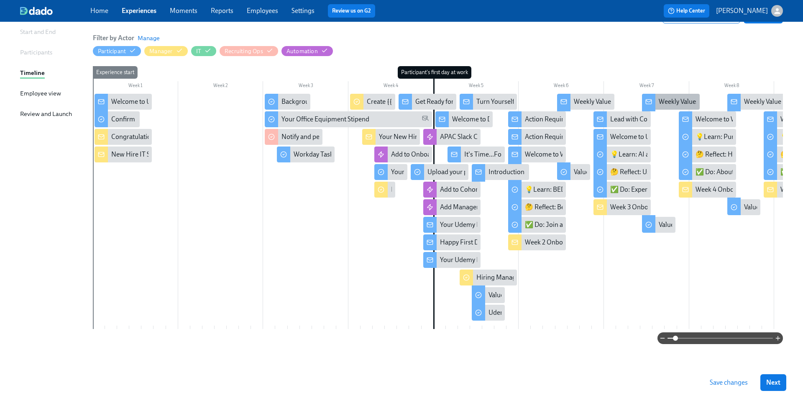
click at [669, 100] on div "Weekly Values Reflection - Act As One Team" at bounding box center [720, 101] width 123 height 9
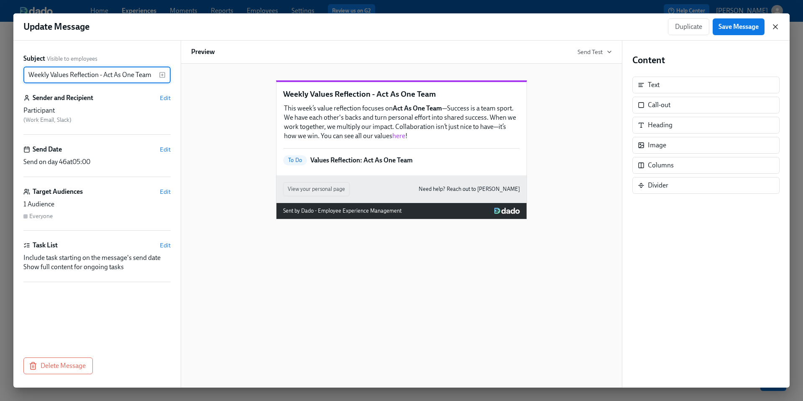
click at [778, 25] on icon "button" at bounding box center [775, 27] width 8 height 8
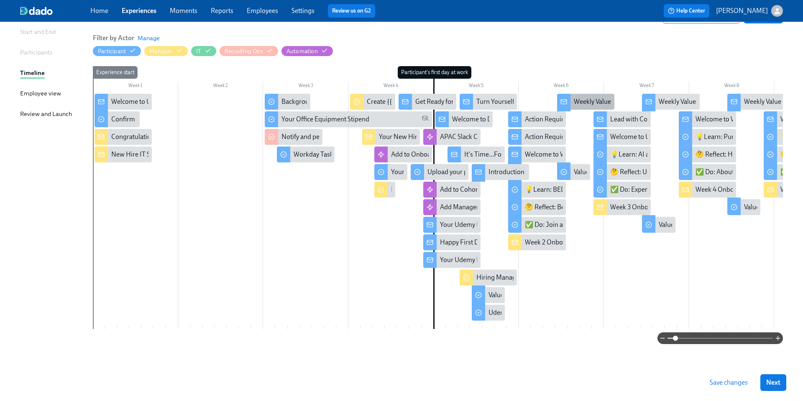
click at [576, 98] on div "Weekly Values Reflection—Embody Ownership" at bounding box center [640, 101] width 132 height 9
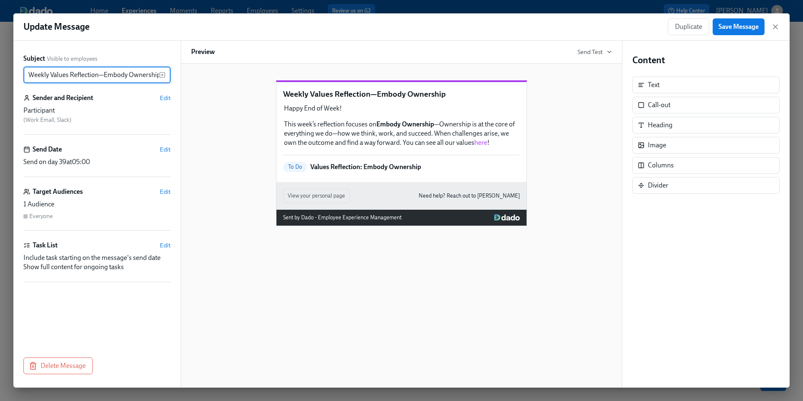
scroll to position [0, 1]
click at [776, 27] on icon "button" at bounding box center [775, 27] width 8 height 8
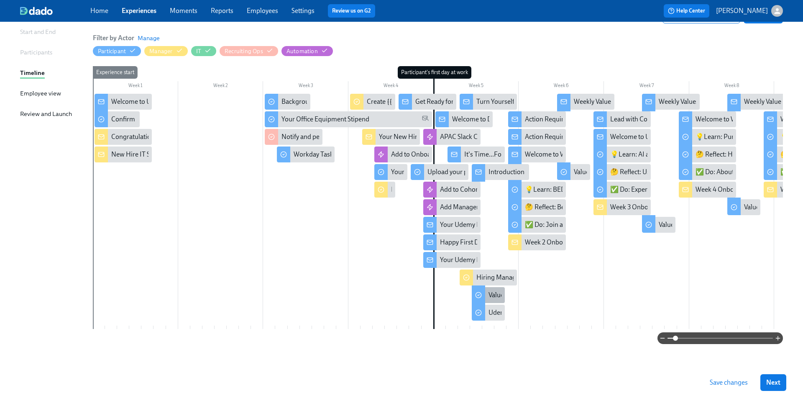
click at [493, 290] on div "Values Reflection: Lead the Way" at bounding box center [532, 294] width 89 height 9
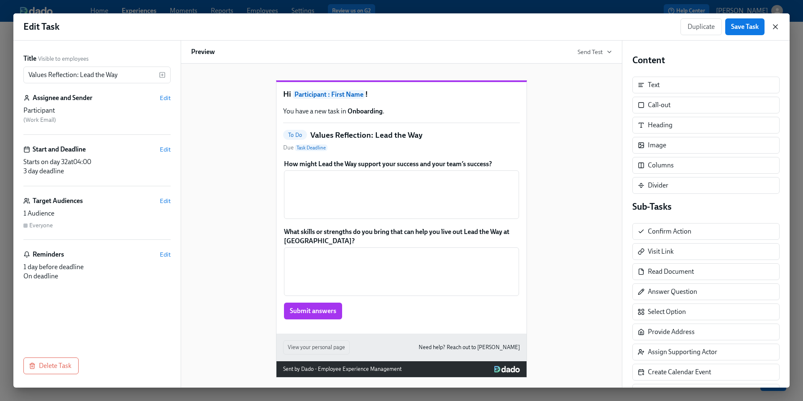
click at [779, 25] on icon "button" at bounding box center [775, 27] width 8 height 8
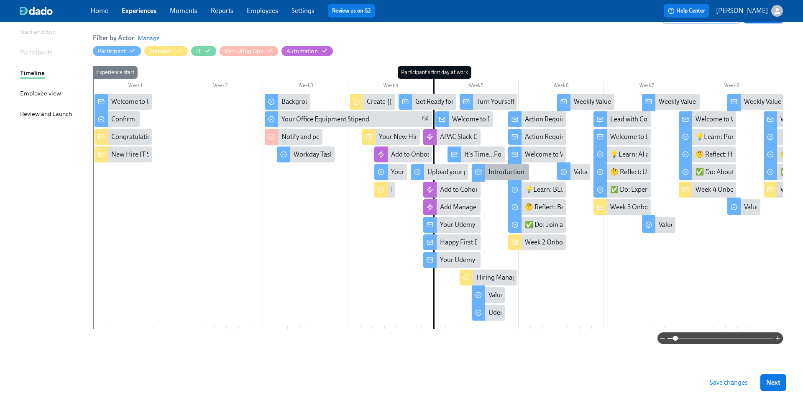
click at [505, 170] on div "Introduction to Weekly Reflections: Udemy Values" at bounding box center [558, 171] width 141 height 9
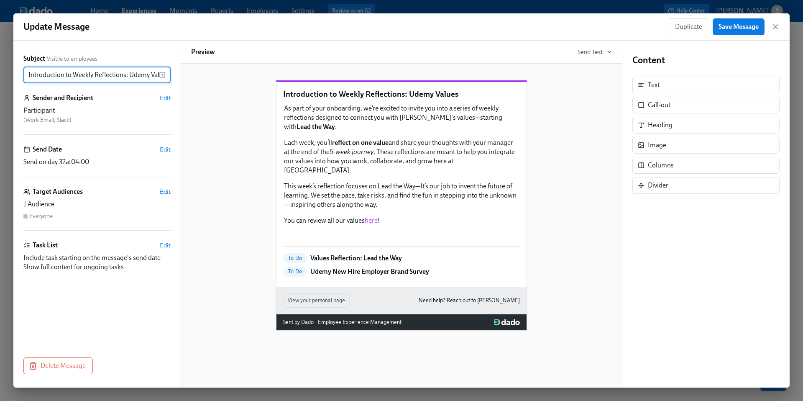
scroll to position [0, 10]
click at [777, 26] on icon "button" at bounding box center [775, 27] width 4 height 4
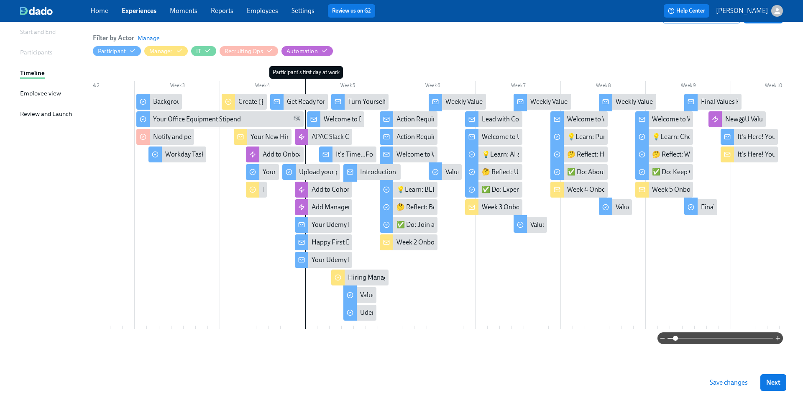
scroll to position [0, 130]
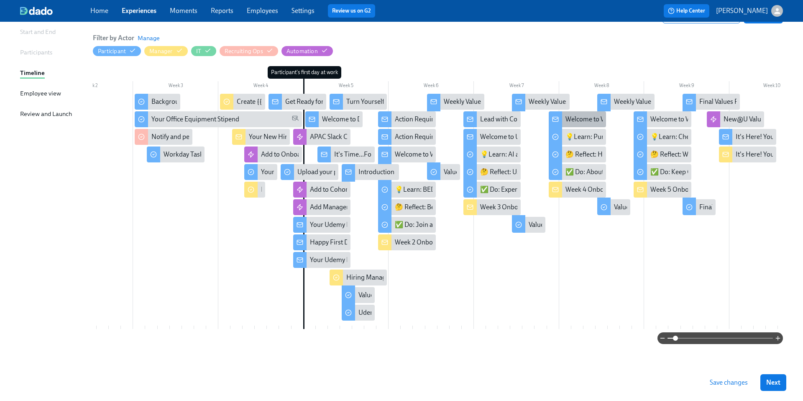
click at [572, 115] on div "Welcome to Week 4 — you’re hitting your stride! 💪" at bounding box center [637, 119] width 144 height 9
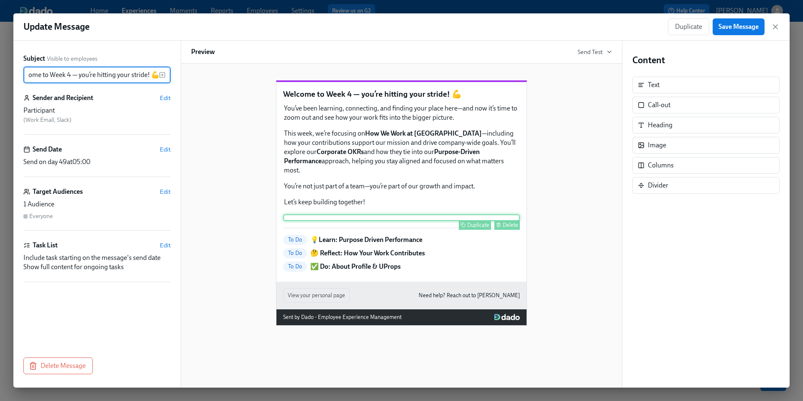
scroll to position [71, 0]
click at [779, 26] on icon "button" at bounding box center [775, 27] width 8 height 8
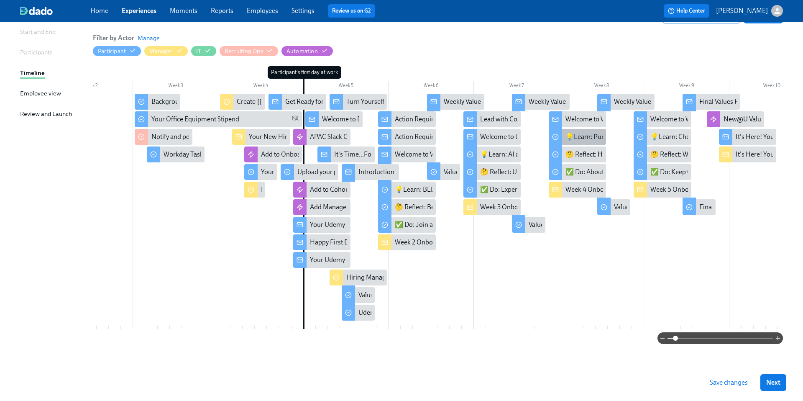
click at [579, 133] on div "💡Learn: Purpose Driven Performance" at bounding box center [620, 136] width 111 height 9
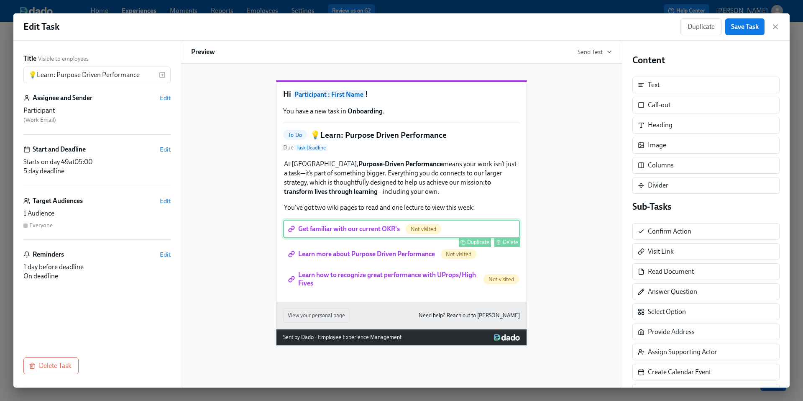
click at [377, 238] on div "Get familiar with our current OKR's Not visited Duplicate Delete" at bounding box center [401, 229] width 237 height 18
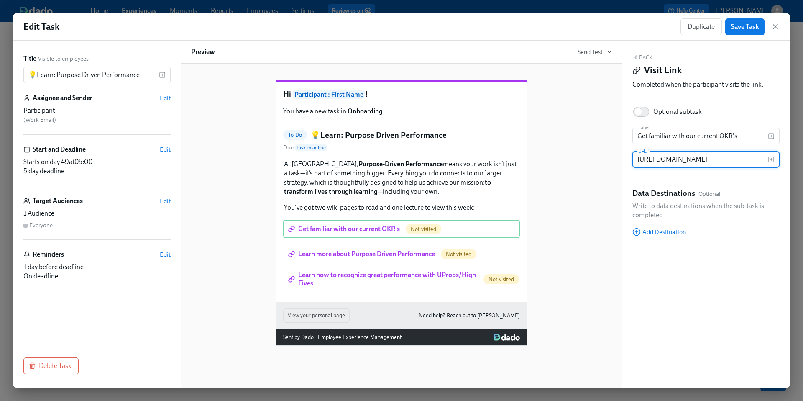
scroll to position [0, 138]
click at [668, 156] on input "https://udemywiki.atlassian.net/wiki/spaces/EP/pages/4479287440/2025+Corporate+…" at bounding box center [699, 159] width 135 height 17
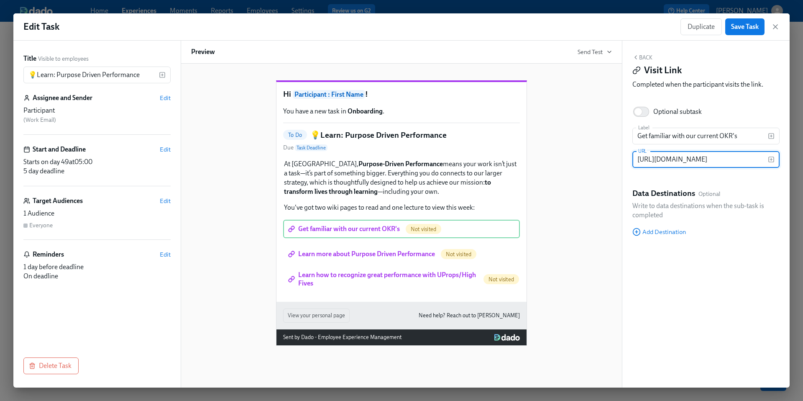
click at [669, 161] on input "https://udemywiki.atlassian.net/wiki/spaces/EP/pages/4479287440/2025+Corporate+…" at bounding box center [699, 159] width 135 height 17
paste input "https://udemy.atlassian.net/wiki/spaces/EP/pages/204931755/2025+Corporate+OKRs"
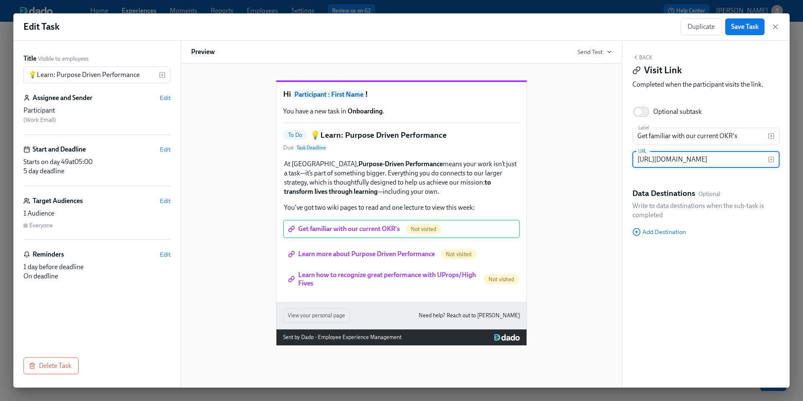
type input "https://udemy.atlassian.net/wiki/spaces/EP/pages/204931755/2025+Corporate+OKRs"
click at [591, 221] on div "Hi Participant : First Name ! You have a new task in Onboarding . To Do 💡Learn:…" at bounding box center [401, 206] width 421 height 279
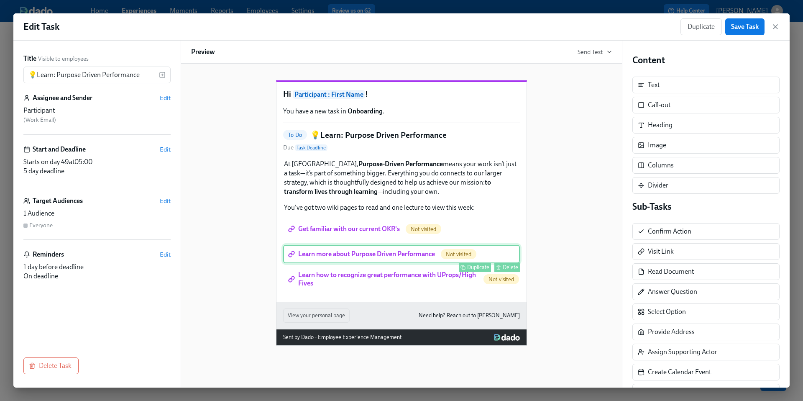
click at [398, 263] on div "Learn more about Purpose Driven Performance Not visited Duplicate Delete" at bounding box center [401, 254] width 237 height 18
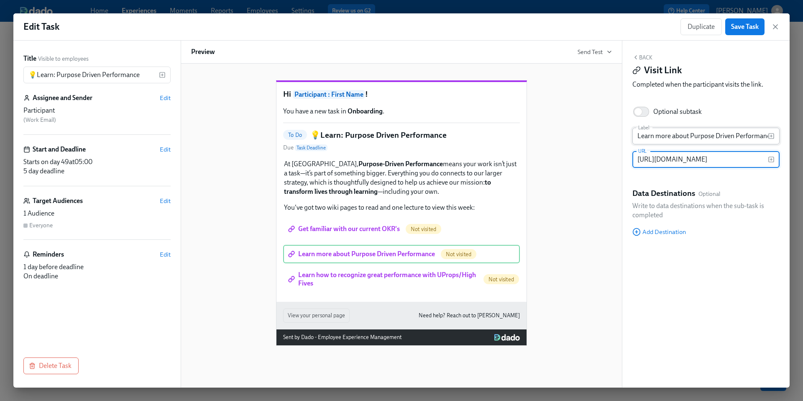
scroll to position [0, 154]
click at [675, 160] on input "https://udemywiki.atlassian.net/wiki/spaces/HR/pages/993755358/Purpose+Driven+P…" at bounding box center [699, 159] width 135 height 17
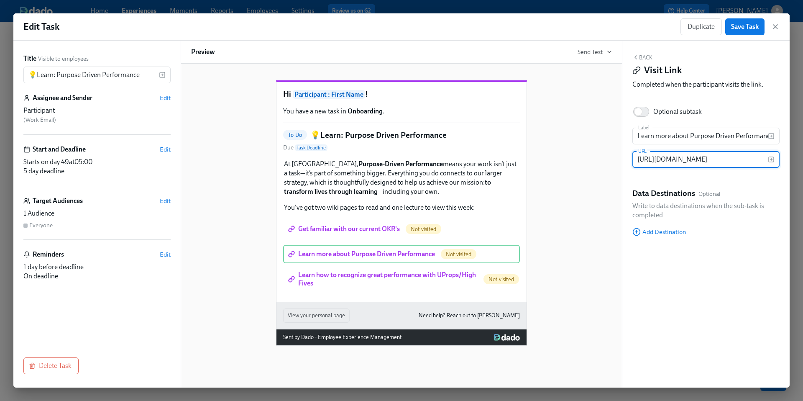
click at [672, 160] on input "https://udemywiki.atlassian.net/wiki/spaces/HR/pages/993755358/Purpose+Driven+P…" at bounding box center [699, 159] width 135 height 17
paste input "https://udemy.atlassian.net/wiki/spaces/HR/pages/16843963/Purpose+Driven+Perfor…"
type input "https://udemy.atlassian.net/wiki/spaces/HR/pages/16843963/Purpose+Driven+Perfor…"
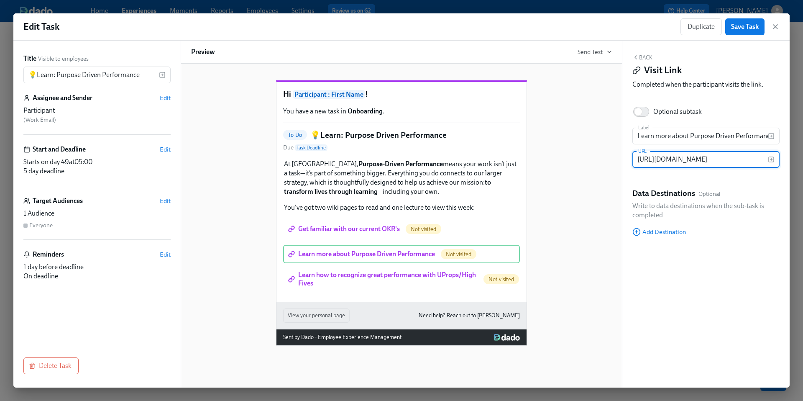
scroll to position [0, 138]
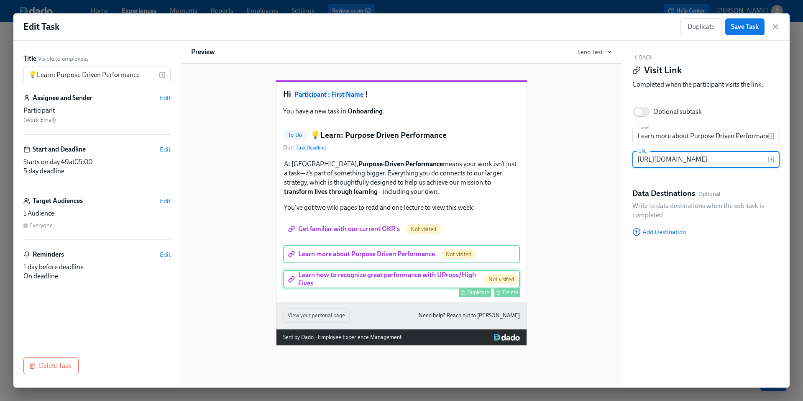
click at [431, 288] on div "Learn how to recognize great performance with UProps/High Fives Not visited Dup…" at bounding box center [401, 279] width 237 height 18
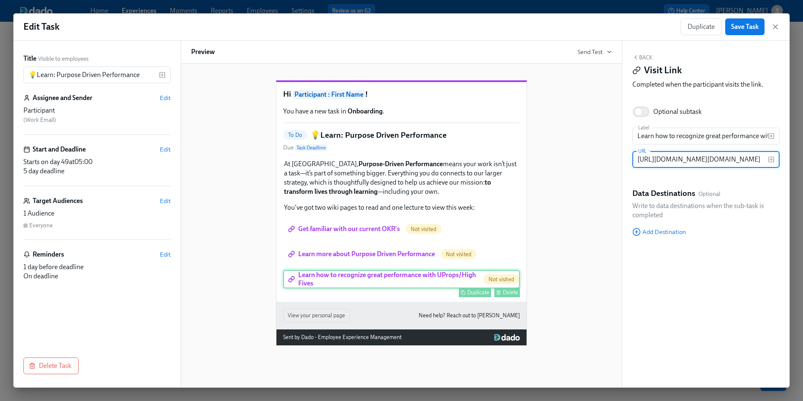
scroll to position [0, 489]
click at [579, 248] on div "Hi Participant : First Name ! You have a new task in Onboarding . To Do 💡Learn:…" at bounding box center [401, 206] width 421 height 279
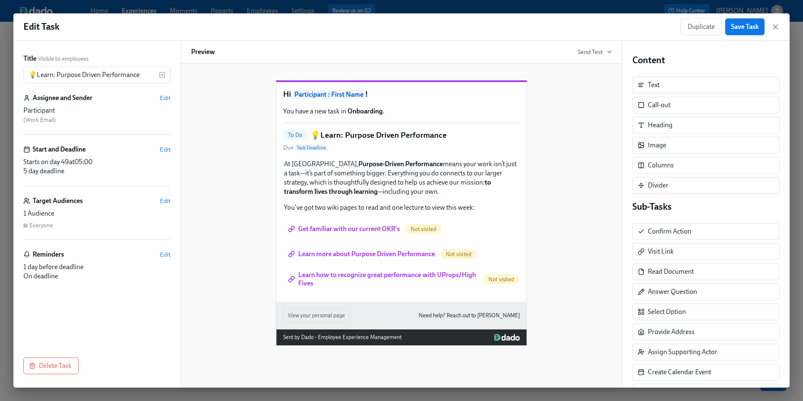
click at [740, 29] on span "Save Task" at bounding box center [745, 27] width 28 height 8
click at [777, 27] on icon "button" at bounding box center [775, 27] width 8 height 8
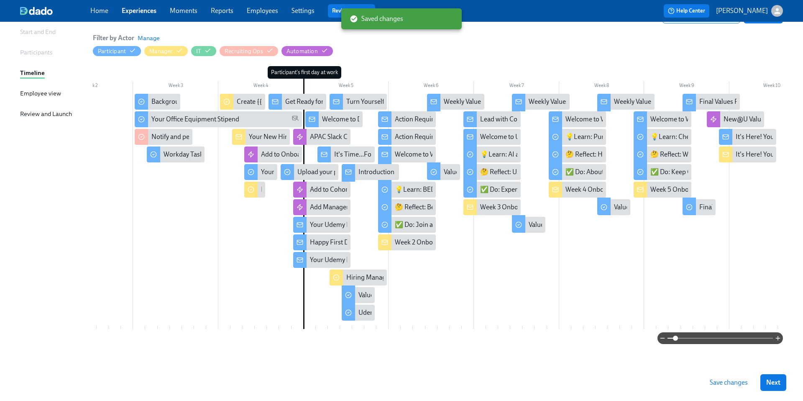
click at [724, 382] on span "Save changes" at bounding box center [729, 382] width 38 height 8
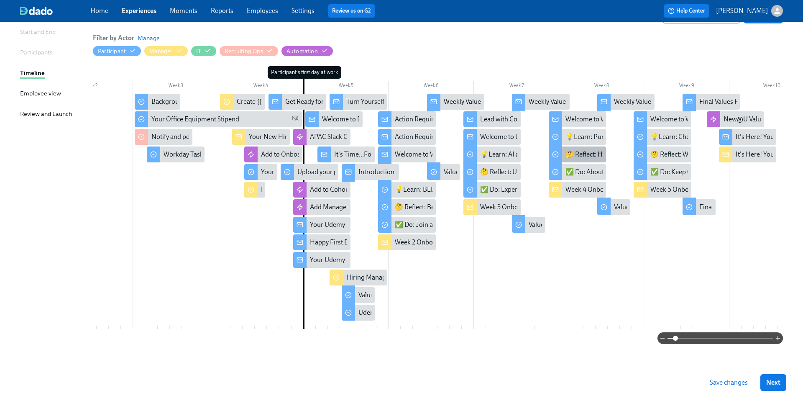
click at [577, 150] on div "🤔 Reflect: How Your Work Contributes" at bounding box center [621, 154] width 112 height 9
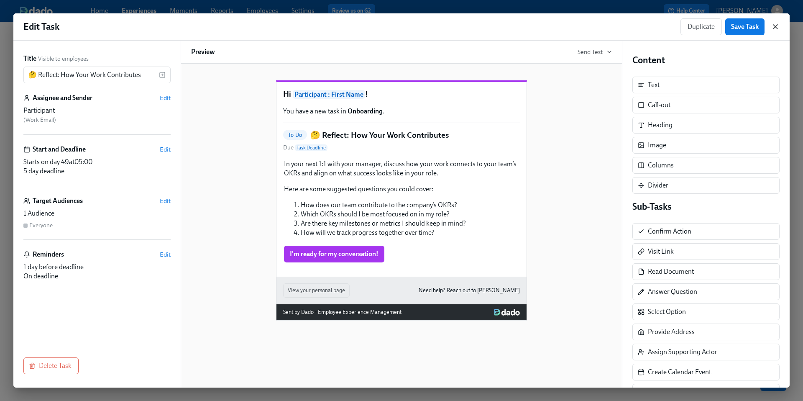
click at [773, 29] on icon "button" at bounding box center [775, 27] width 8 height 8
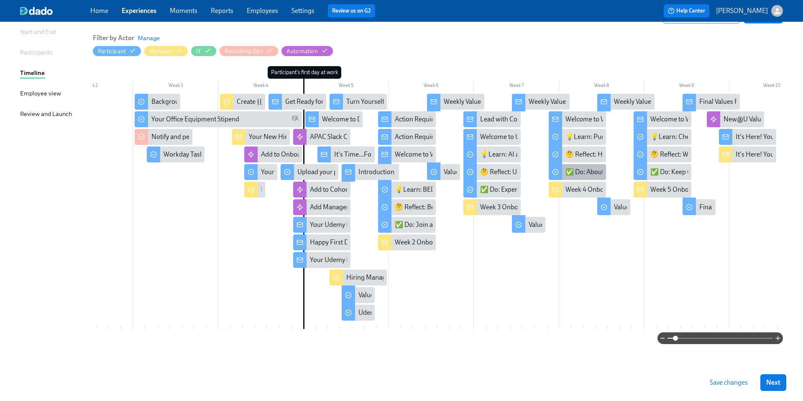
click at [583, 172] on div "✅ Do: About Profile & UProps" at bounding box center [609, 171] width 88 height 9
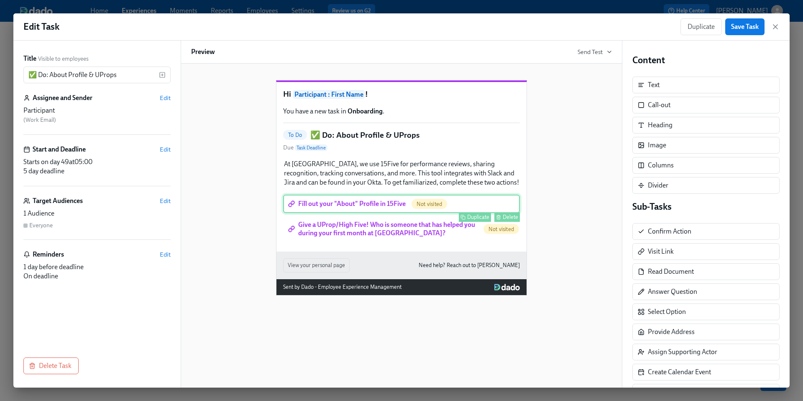
click at [335, 213] on div "Fill out your "About" Profile in 15Five Not visited Duplicate Delete" at bounding box center [401, 203] width 237 height 18
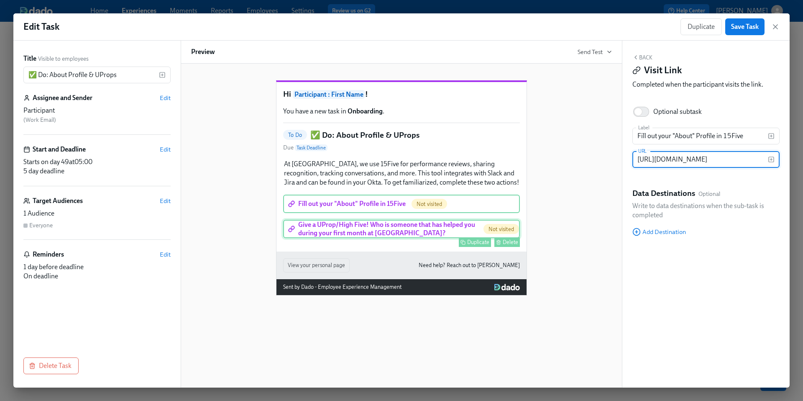
click at [335, 238] on div "Give a UProp/High Five! Who is someone that has helped you during your first mo…" at bounding box center [401, 229] width 237 height 18
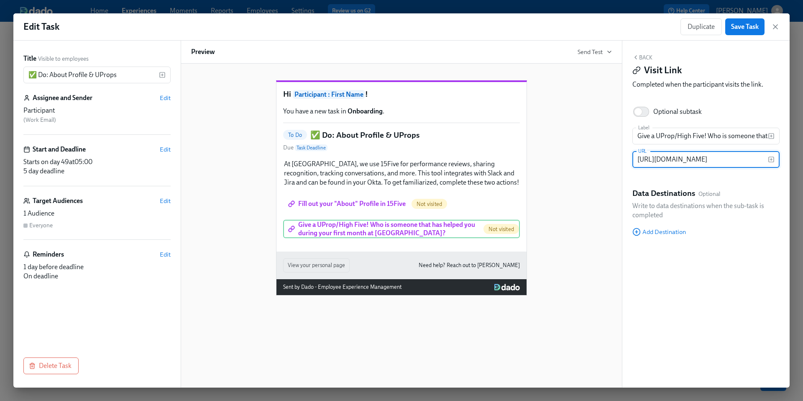
click at [659, 158] on input "https://udemy.15five.com/dashboard/high_fives/" at bounding box center [699, 159] width 135 height 17
click at [596, 186] on div "Hi Participant : First Name ! You have a new task in Onboarding . To Do ✅ Do: A…" at bounding box center [401, 181] width 421 height 228
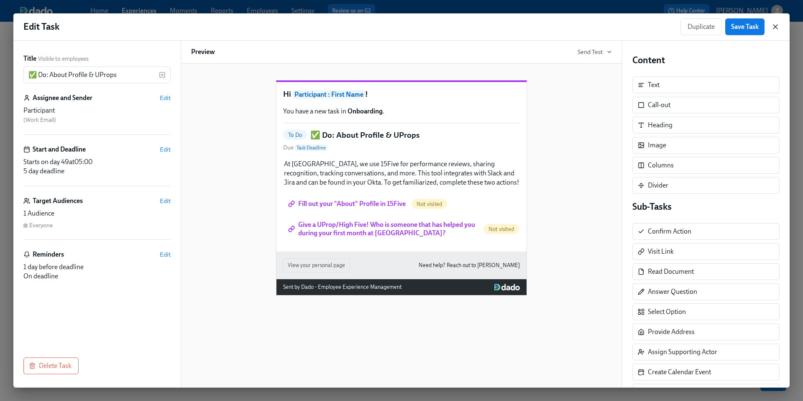
click at [774, 30] on icon "button" at bounding box center [775, 27] width 8 height 8
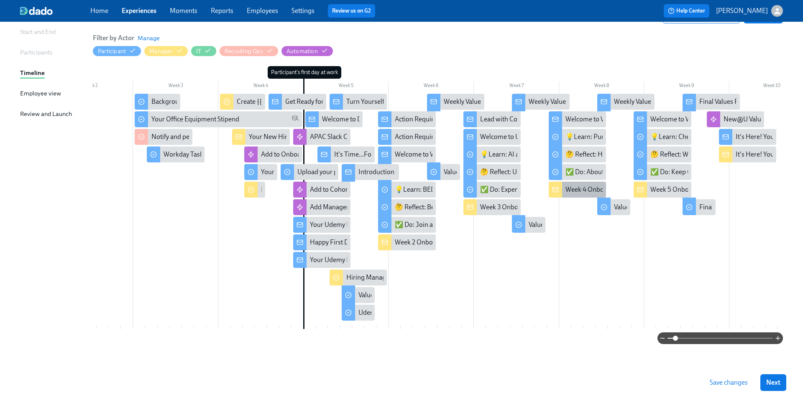
click at [577, 187] on div "Week 4 Onboarding for {{ participant.firstName }}- Connecting Purpose, Performa…" at bounding box center [712, 189] width 294 height 9
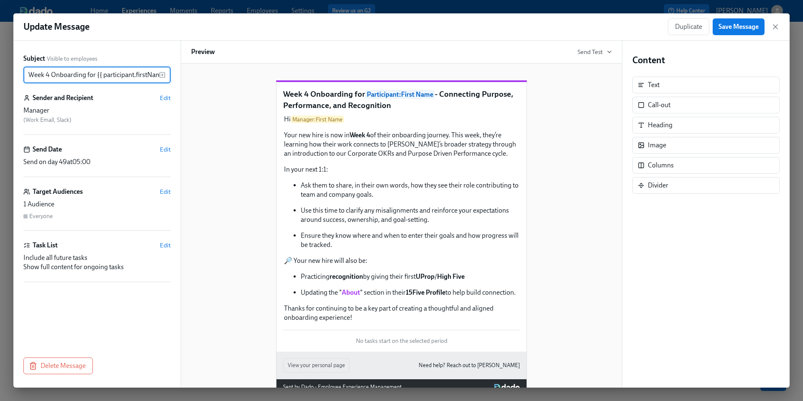
scroll to position [0, 163]
click at [776, 27] on icon "button" at bounding box center [775, 27] width 8 height 8
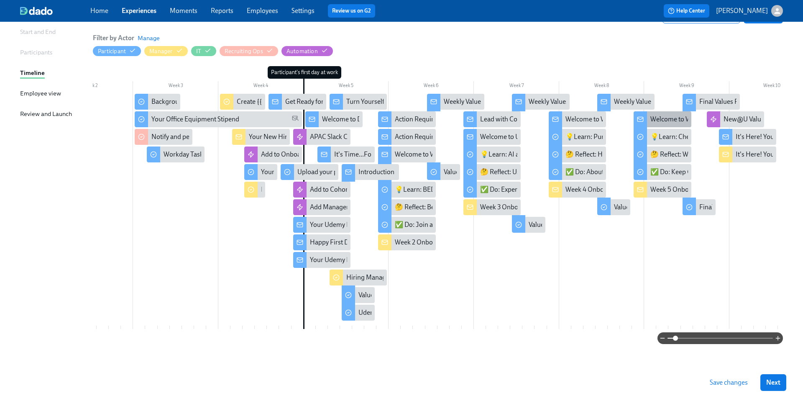
click at [662, 115] on div "Welcome to Week 5 — you made it! 🎉" at bounding box center [704, 119] width 108 height 9
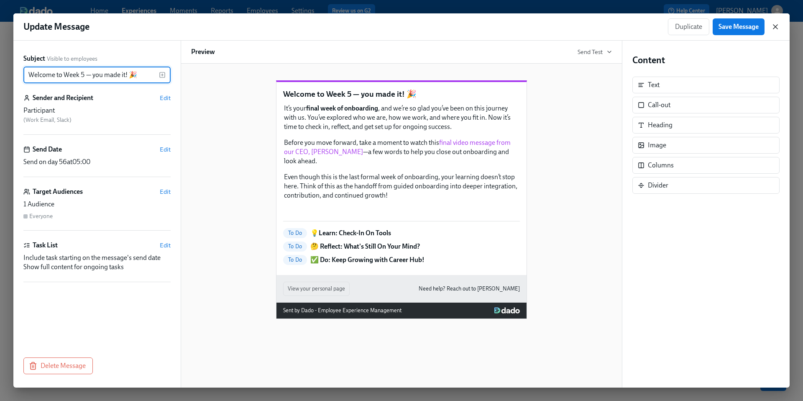
click at [776, 27] on icon "button" at bounding box center [775, 27] width 4 height 4
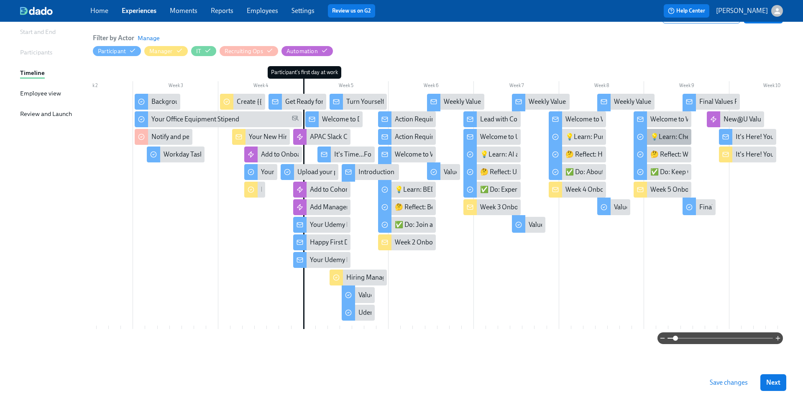
click at [666, 136] on div "💡Learn: Check-In On Tools" at bounding box center [690, 136] width 80 height 9
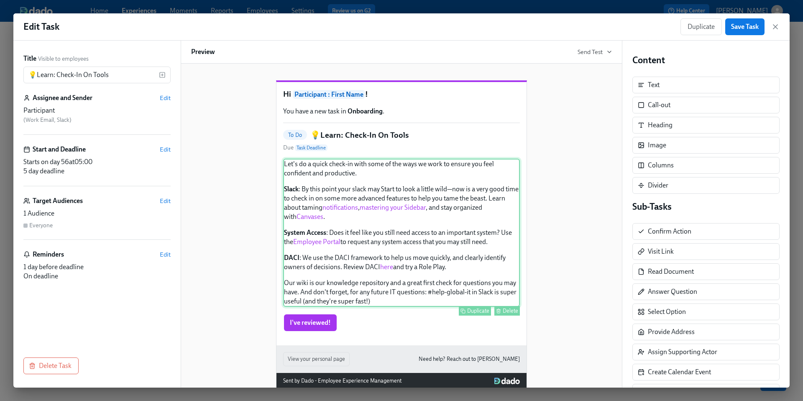
click at [400, 225] on div "Let's do a quick check-in with some of the ways we work to ensure you feel conf…" at bounding box center [401, 232] width 237 height 148
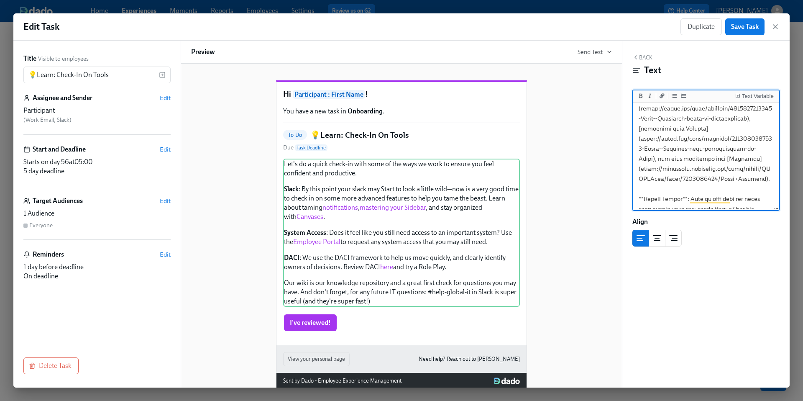
scroll to position [77, 0]
drag, startPoint x: 752, startPoint y: 177, endPoint x: 641, endPoint y: 169, distance: 111.1
click at [641, 169] on textarea "To enrich screen reader interactions, please activate Accessibility in Grammarl…" at bounding box center [705, 197] width 143 height 340
paste textarea ".atlassian.net/wiki/spaces/ITDEVWiki/pages/53385806"
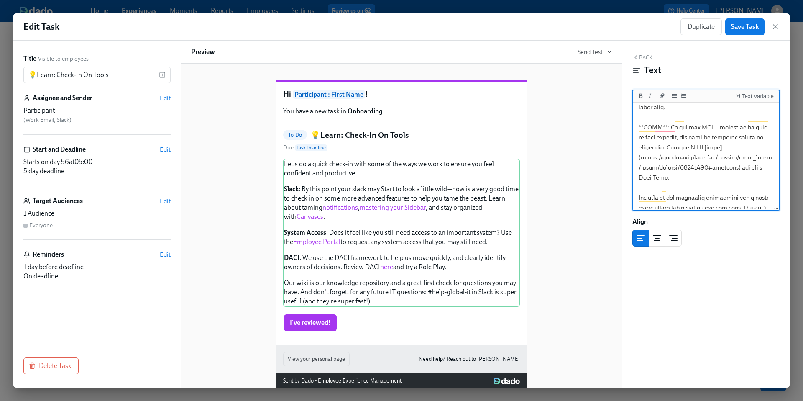
scroll to position [209, 0]
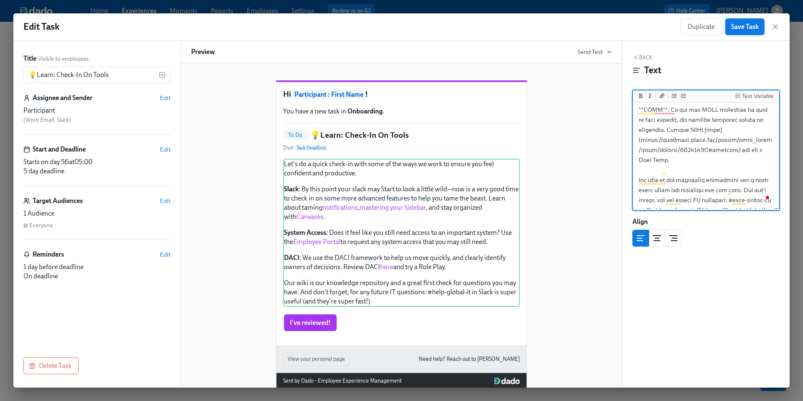
type textarea "Let's do a quick check-in with some of the ways we work to ensure you feel conf…"
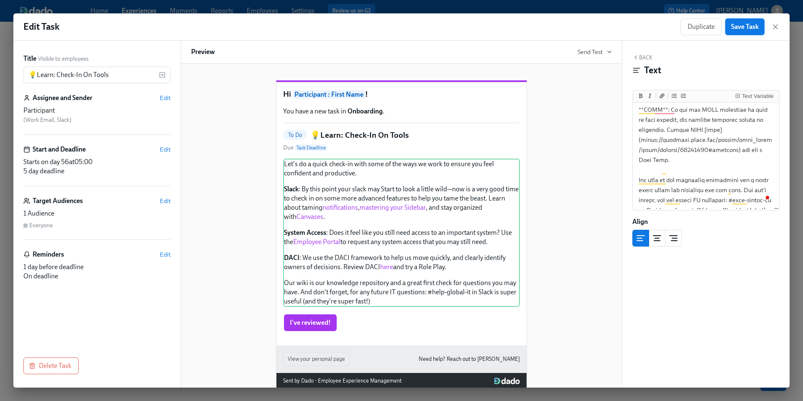
click at [742, 30] on span "Save Task" at bounding box center [745, 27] width 28 height 8
click at [777, 28] on icon "button" at bounding box center [775, 27] width 8 height 8
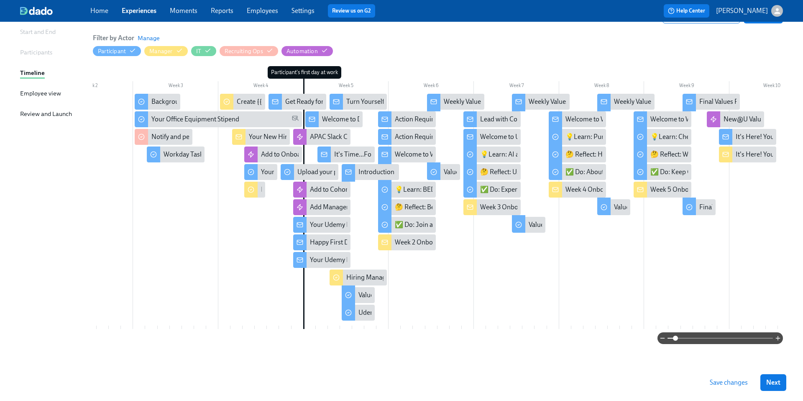
click at [721, 380] on span "Save changes" at bounding box center [729, 382] width 38 height 8
click at [658, 116] on div "Welcome to Week 5 — you made it! 🎉" at bounding box center [704, 119] width 108 height 9
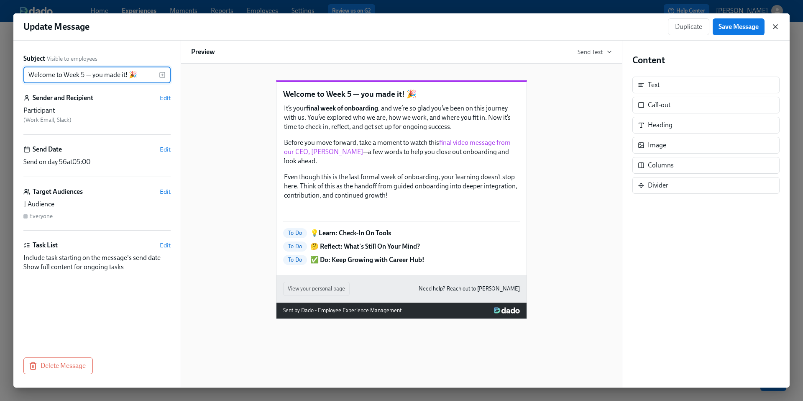
click at [775, 27] on icon "button" at bounding box center [775, 27] width 4 height 4
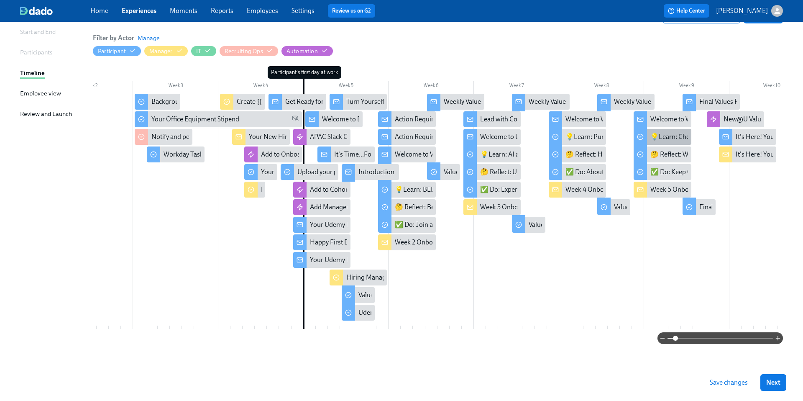
click at [666, 135] on div "💡Learn: Check-In On Tools" at bounding box center [690, 136] width 80 height 9
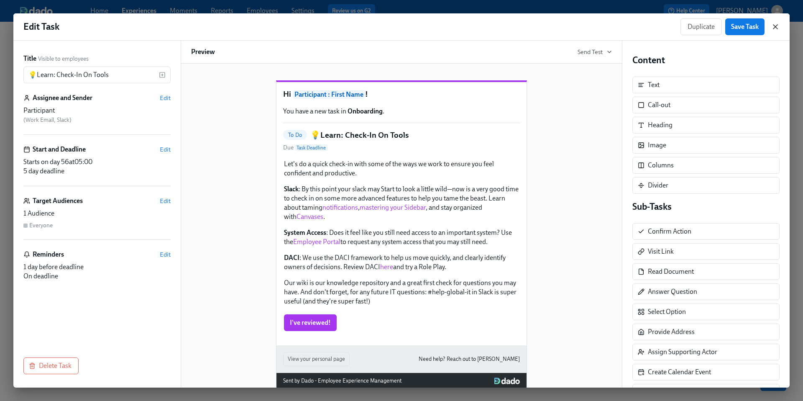
click at [774, 26] on icon "button" at bounding box center [775, 27] width 4 height 4
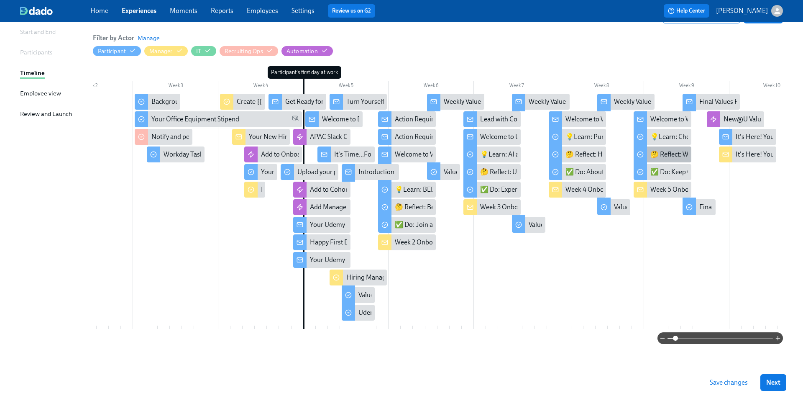
click at [663, 151] on div "🤔 Reflect: What's Still On Your Mind?" at bounding box center [703, 154] width 107 height 9
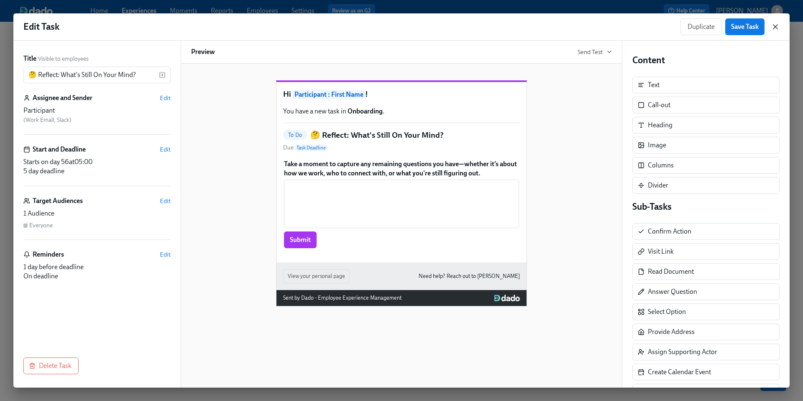
click at [777, 26] on icon "button" at bounding box center [775, 27] width 8 height 8
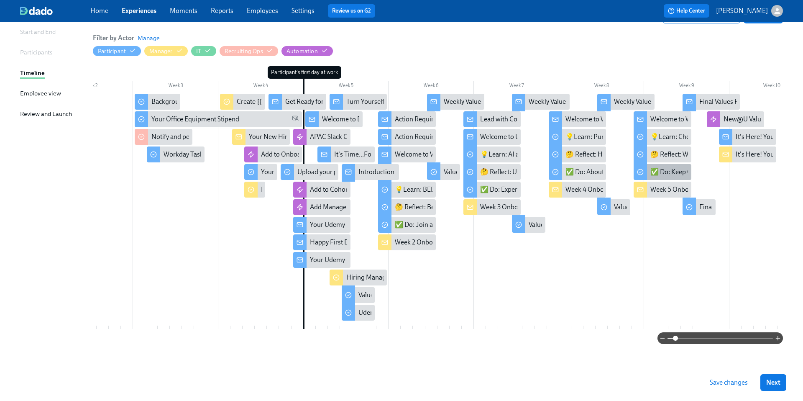
click at [670, 173] on div "✅ Do: Keep Growing with Career Hub!" at bounding box center [706, 171] width 112 height 9
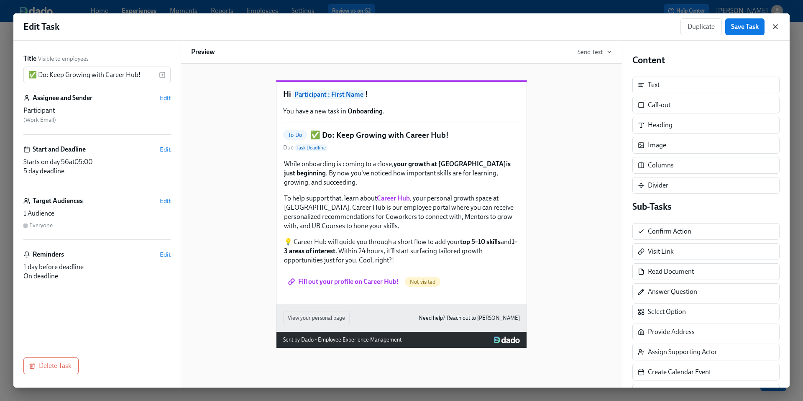
click at [776, 25] on icon "button" at bounding box center [775, 27] width 8 height 8
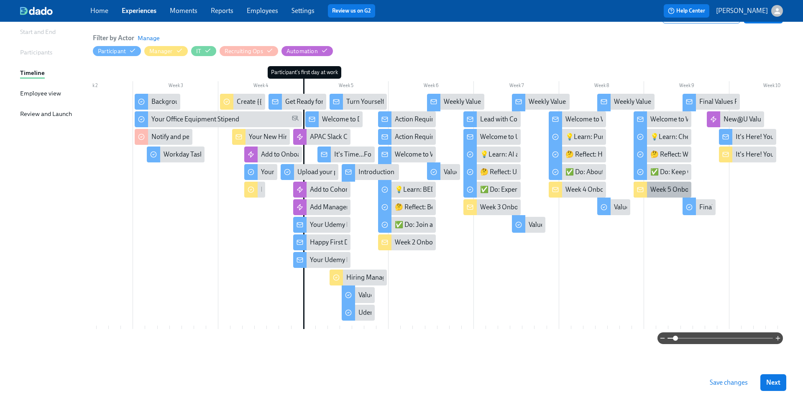
click at [669, 186] on div "Week 5 Onboarding for {{ participant.firstName }} - Wrapping Up, for Now!" at bounding box center [756, 189] width 213 height 9
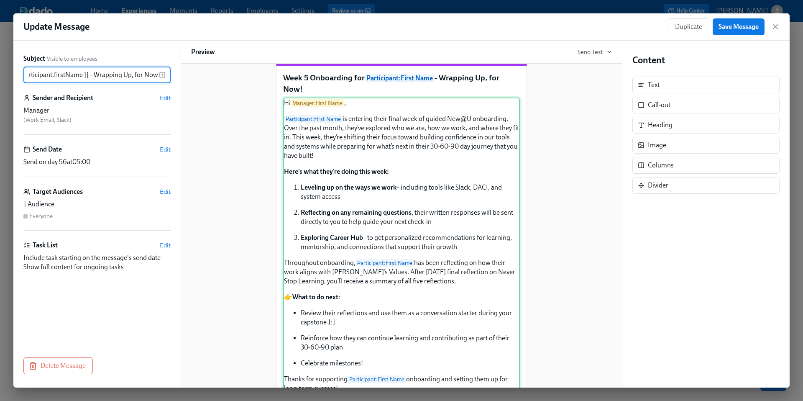
scroll to position [14, 0]
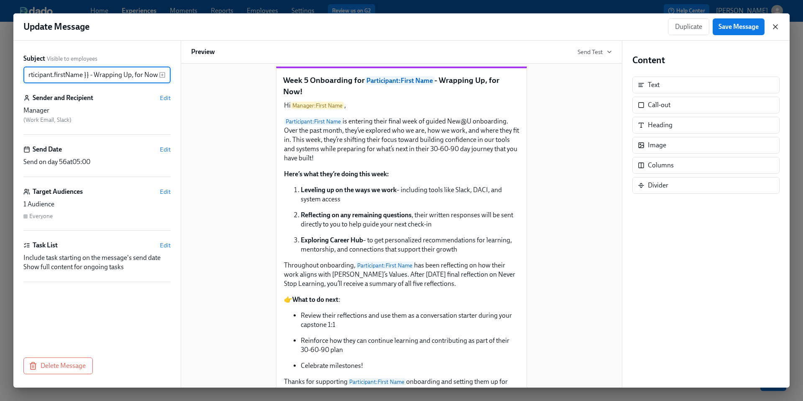
click at [776, 27] on icon "button" at bounding box center [775, 27] width 4 height 4
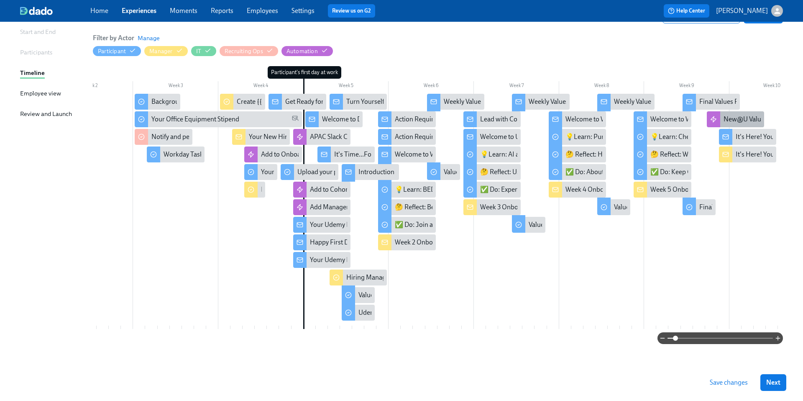
click at [736, 115] on div "New@U Values Reflection" at bounding box center [760, 119] width 74 height 9
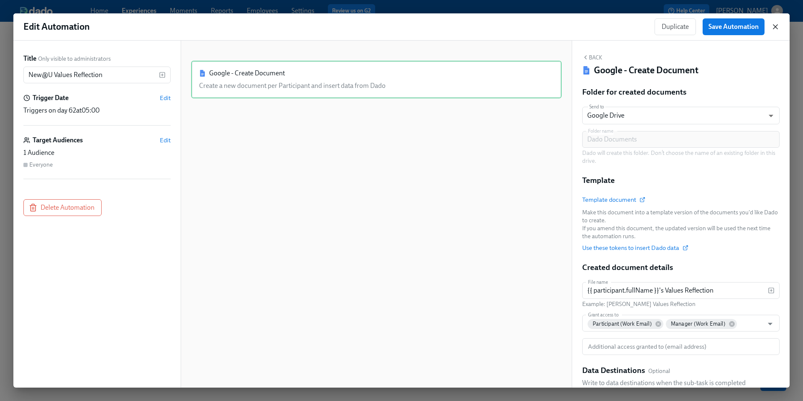
click at [779, 27] on icon "button" at bounding box center [775, 27] width 8 height 8
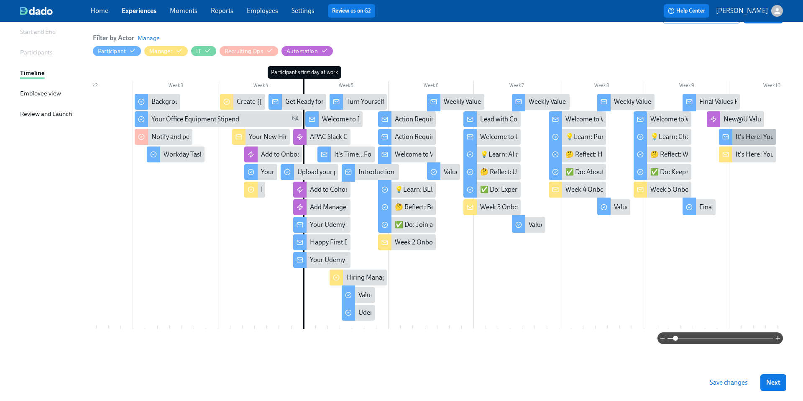
click at [746, 132] on div "It's Here! Your 5 Week Values Reflection" at bounding box center [792, 136] width 113 height 9
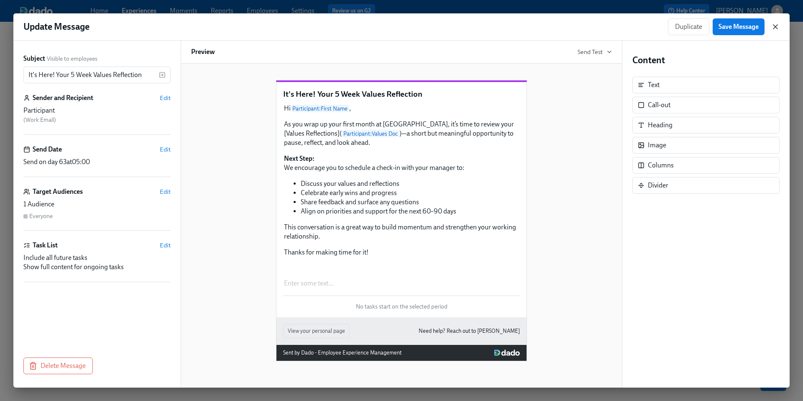
click at [776, 28] on icon "button" at bounding box center [775, 27] width 8 height 8
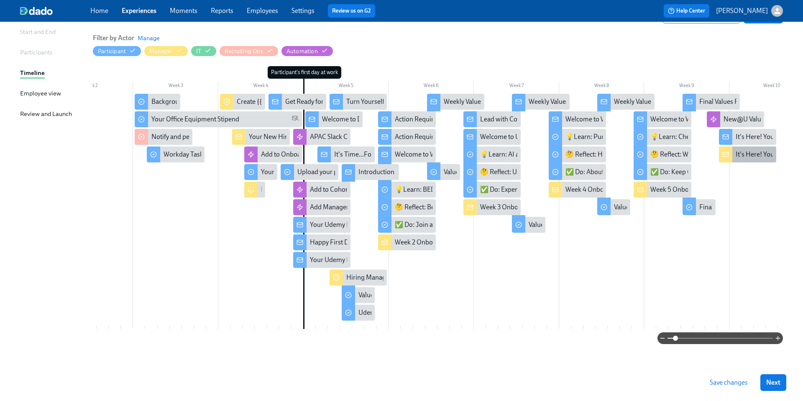
click at [744, 154] on div "It's Here! Your New Hire's 5 Week Values Reflection" at bounding box center [809, 154] width 146 height 9
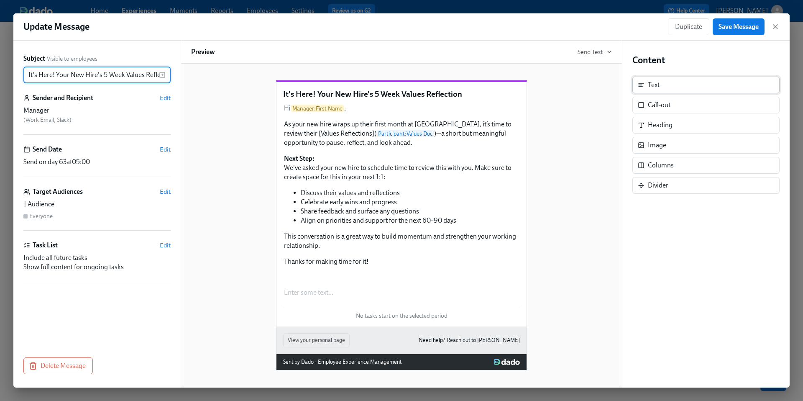
scroll to position [0, 15]
click at [775, 27] on icon "button" at bounding box center [775, 27] width 4 height 4
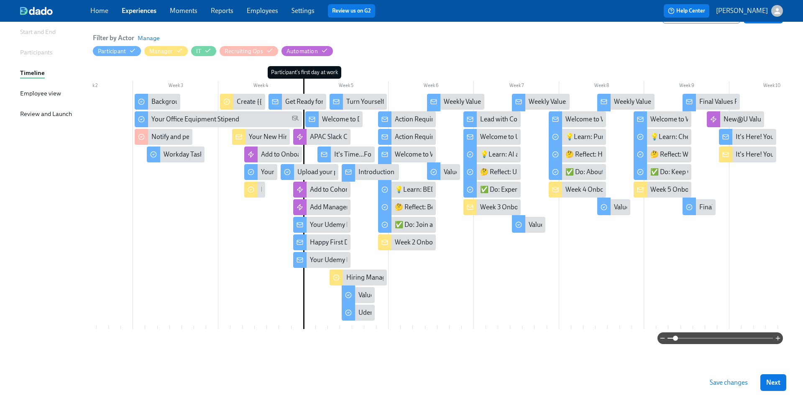
click at [720, 384] on span "Save changes" at bounding box center [729, 382] width 38 height 8
click at [731, 380] on span "Save changes" at bounding box center [729, 382] width 38 height 8
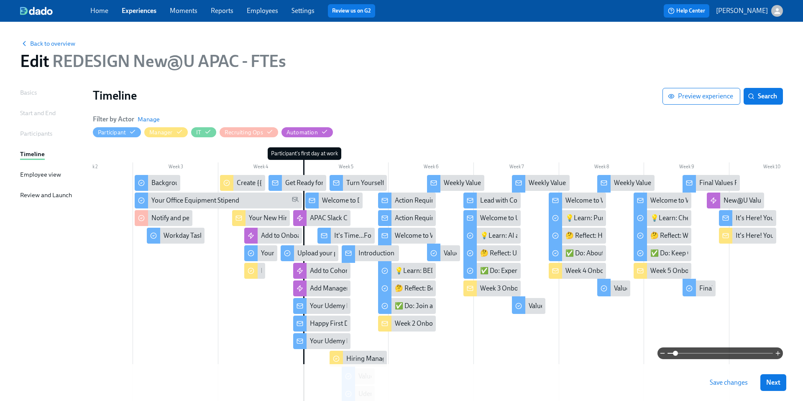
click at [101, 11] on link "Home" at bounding box center [99, 11] width 18 height 8
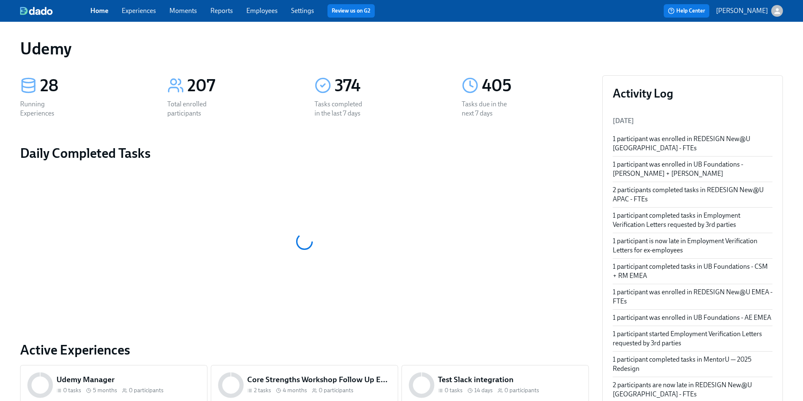
click at [143, 14] on link "Experiences" at bounding box center [139, 11] width 34 height 8
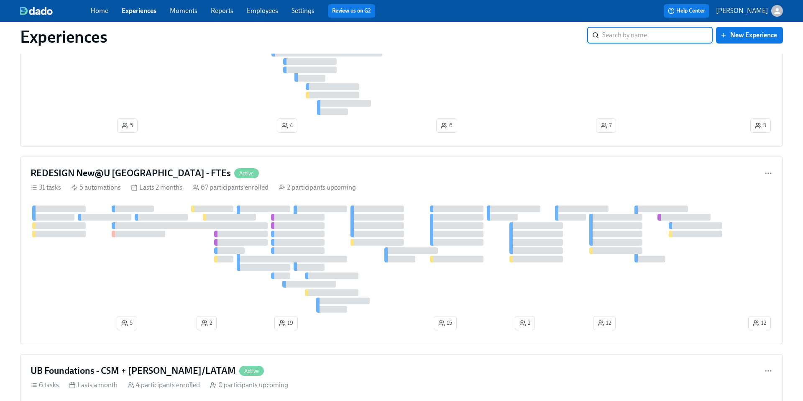
scroll to position [370, 0]
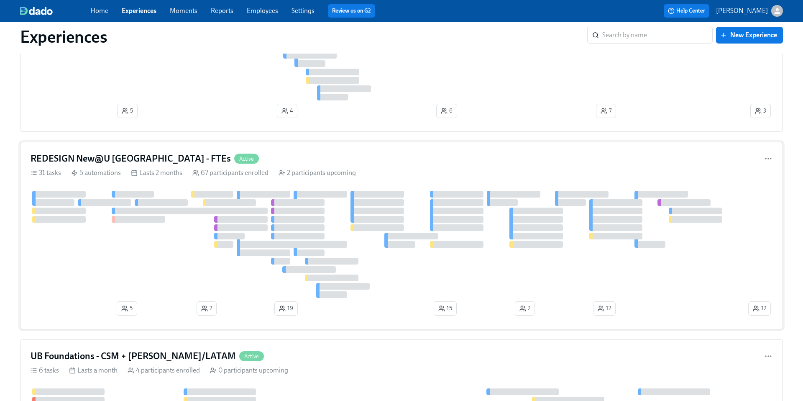
click at [137, 155] on h4 "REDESIGN New@U [GEOGRAPHIC_DATA] - FTEs" at bounding box center [131, 158] width 200 height 13
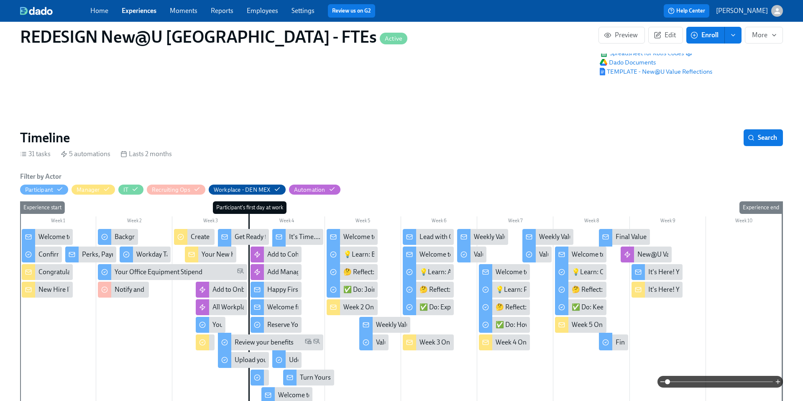
scroll to position [87, 0]
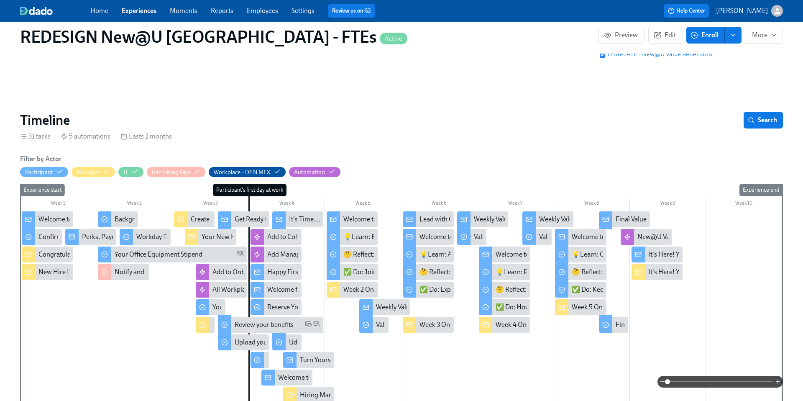
click at [61, 218] on div "Welcome to Udemy - We’re So Happy You’re Here!" at bounding box center [108, 219] width 141 height 9
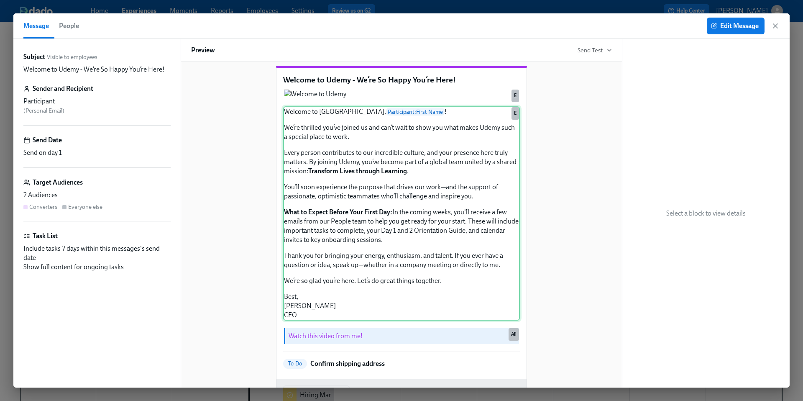
scroll to position [12, 0]
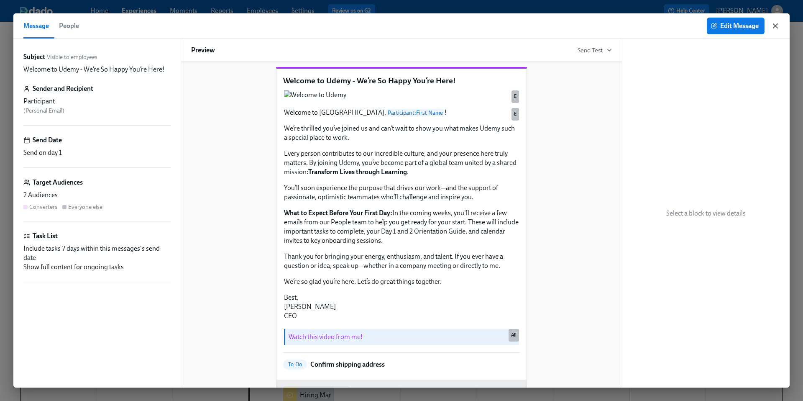
click at [774, 27] on icon "button" at bounding box center [775, 26] width 8 height 8
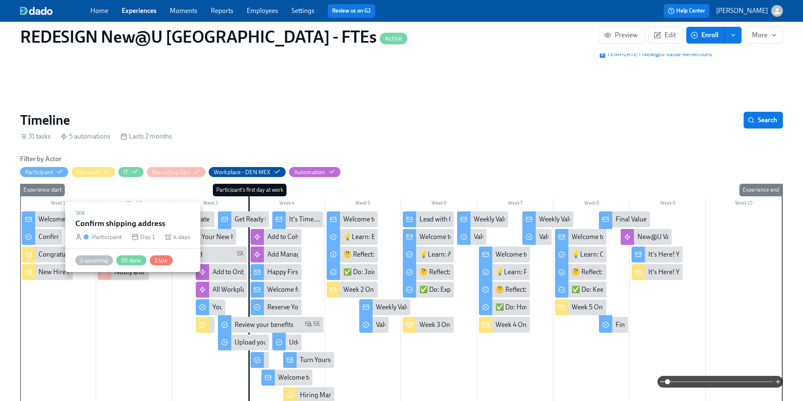
click at [45, 237] on div "Confirm shipping address" at bounding box center [75, 236] width 74 height 9
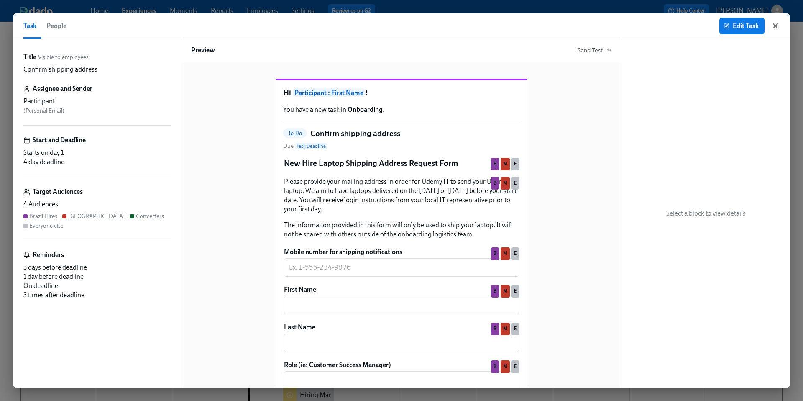
click at [775, 26] on icon "button" at bounding box center [775, 26] width 8 height 8
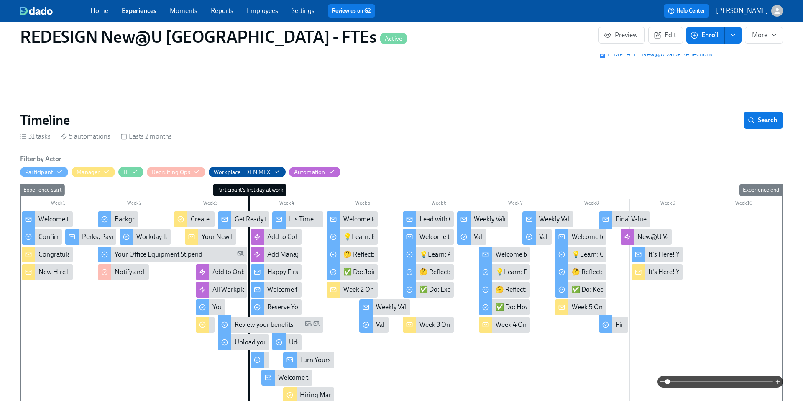
click at [50, 254] on div "Congratulations on your new hire! 👏" at bounding box center [91, 254] width 107 height 9
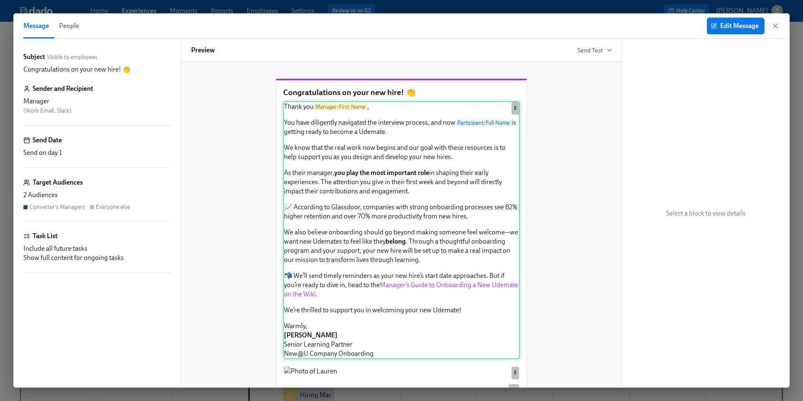
click at [374, 257] on div "Thank you Manager : First Name , You have diligently navigated the interview pr…" at bounding box center [401, 230] width 237 height 258
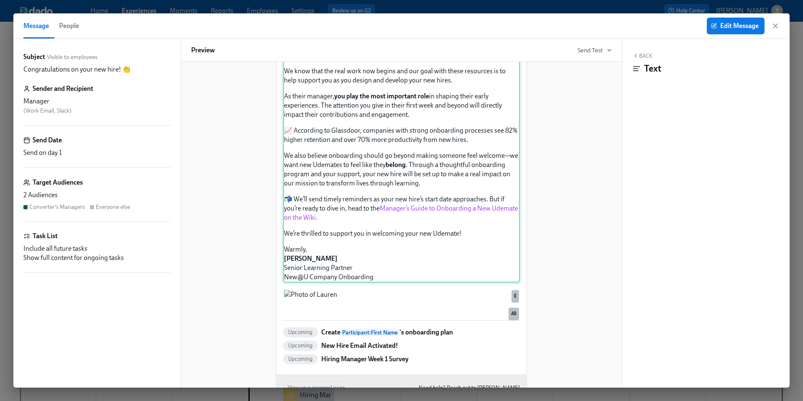
scroll to position [85, 0]
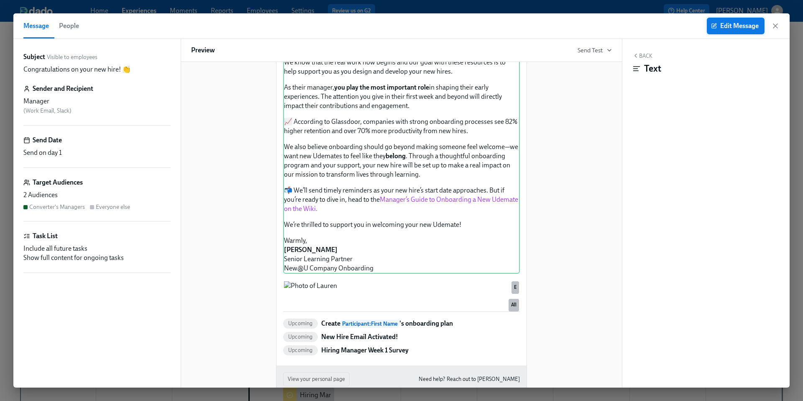
click at [731, 28] on span "Edit Message" at bounding box center [736, 26] width 46 height 8
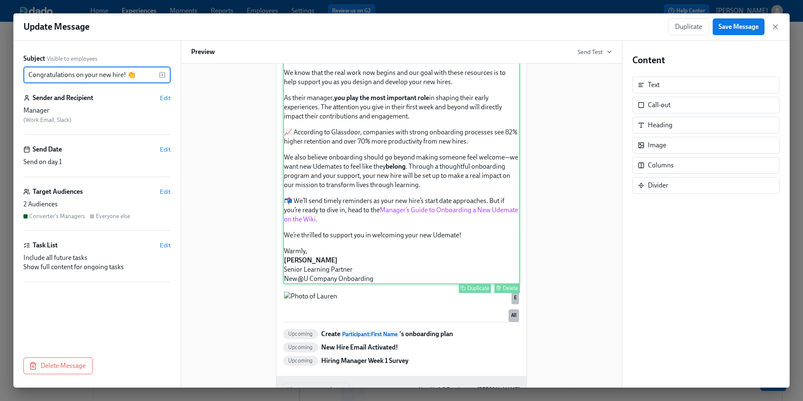
scroll to position [85, 0]
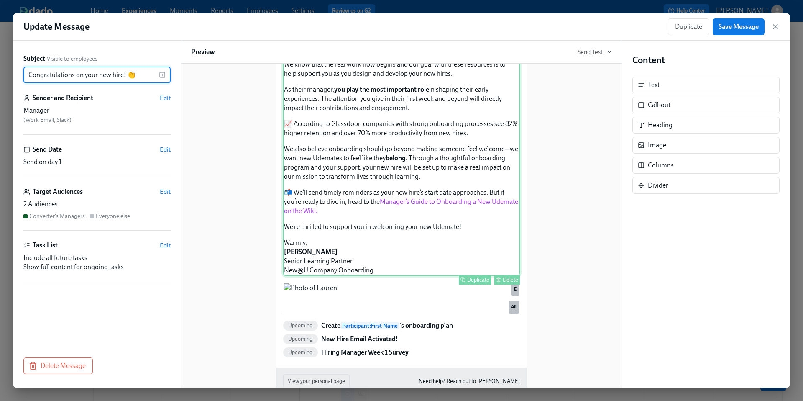
click at [368, 268] on div "Thank you Manager : First Name , You have diligently navigated the interview pr…" at bounding box center [401, 147] width 237 height 258
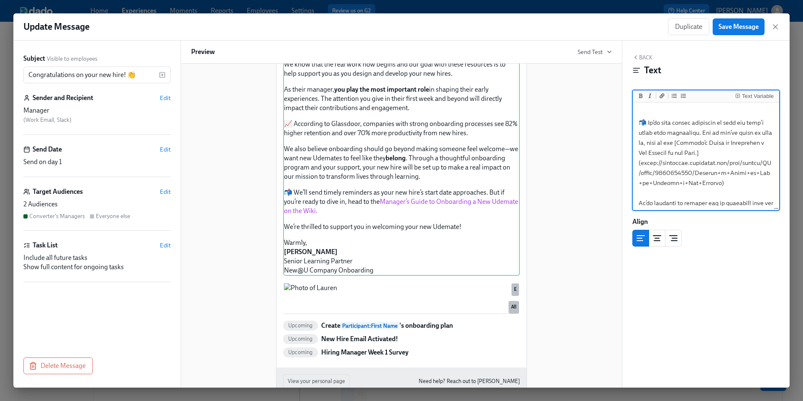
scroll to position [355, 0]
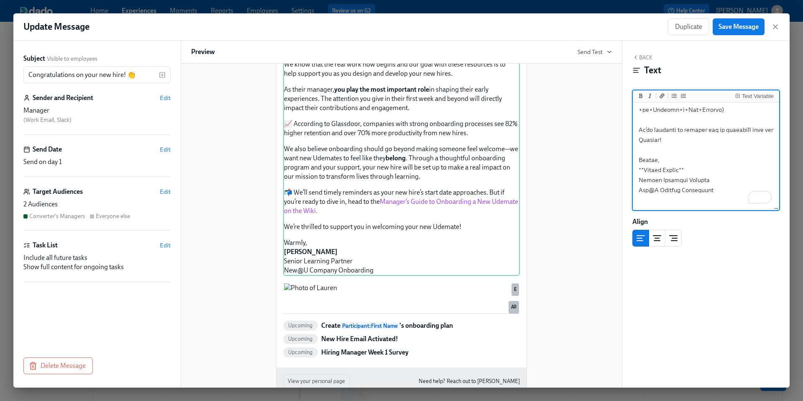
drag, startPoint x: 682, startPoint y: 181, endPoint x: 644, endPoint y: 181, distance: 37.2
drag, startPoint x: 703, startPoint y: 189, endPoint x: 685, endPoint y: 191, distance: 18.5
drag, startPoint x: 658, startPoint y: 190, endPoint x: 638, endPoint y: 190, distance: 20.1
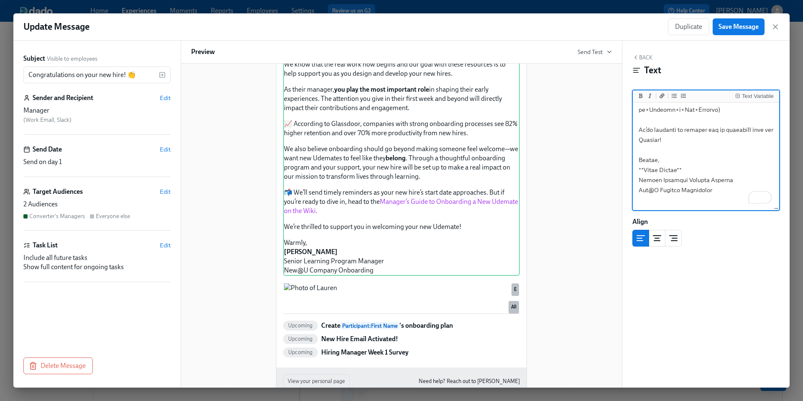
click at [474, 216] on div "Thank you Manager : First Name , You have diligently navigated the interview pr…" at bounding box center [401, 147] width 237 height 258
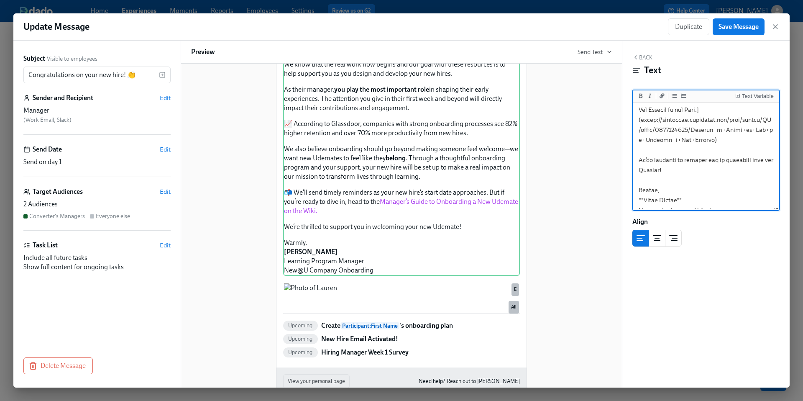
drag, startPoint x: 721, startPoint y: 150, endPoint x: 640, endPoint y: 133, distance: 82.2
click at [640, 133] on textarea "To enrich screen reader interactions, please activate Accessibility in Grammarl…" at bounding box center [705, 4] width 143 height 450
paste textarea ".atlassian.net/wiki/spaces/HR/pages/16855469"
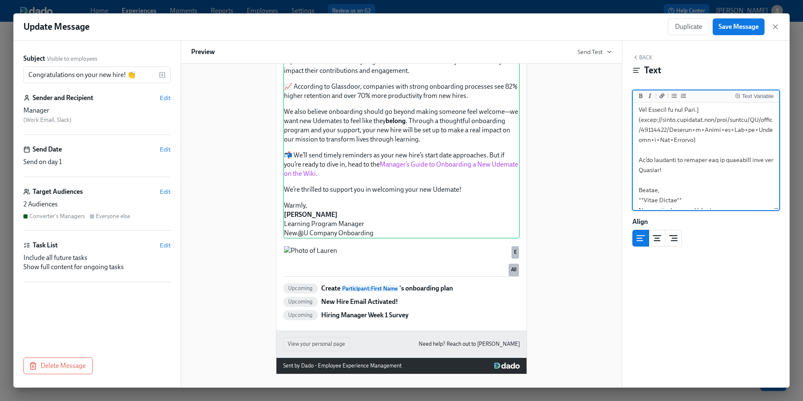
scroll to position [151, 0]
type textarea "Thank you {{ manager.firstName }}, You have diligently navigated the interview …"
click at [505, 263] on div "Delete" at bounding box center [510, 260] width 15 height 6
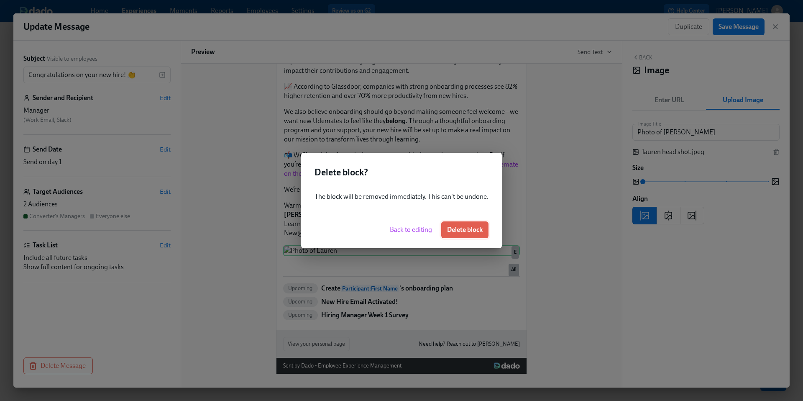
click at [474, 229] on span "Delete block" at bounding box center [465, 229] width 36 height 8
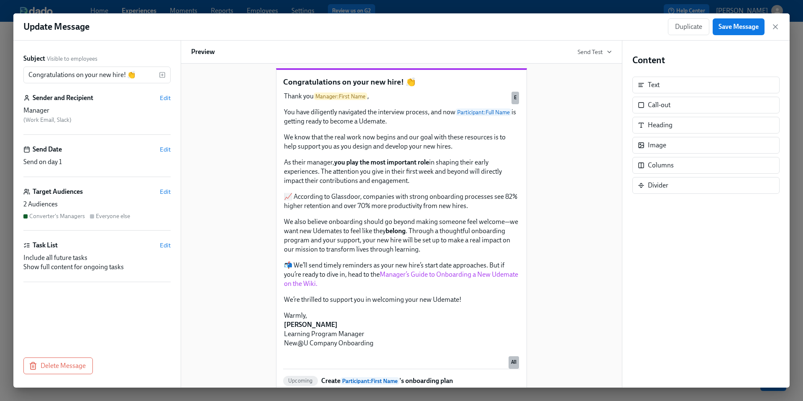
scroll to position [13, 0]
click at [736, 28] on span "Save Message" at bounding box center [738, 27] width 40 height 8
click at [737, 32] on button "Save Message" at bounding box center [739, 26] width 52 height 17
click at [774, 28] on icon "button" at bounding box center [775, 27] width 8 height 8
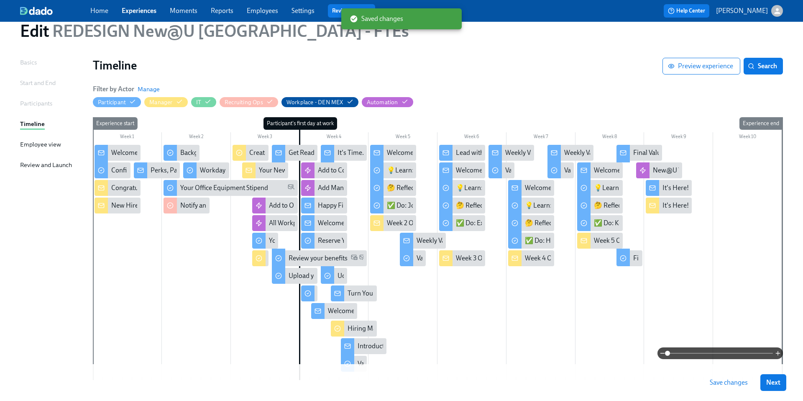
click at [718, 379] on span "Save changes" at bounding box center [729, 382] width 38 height 8
click at [128, 203] on div "New Hire IT Set Up" at bounding box center [138, 205] width 54 height 9
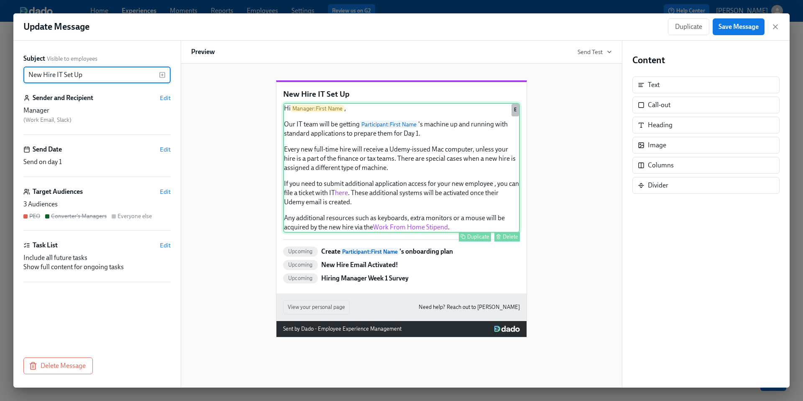
click at [416, 209] on div "Hi Manager : First Name , Our IT team will be getting Participant : First Name …" at bounding box center [401, 168] width 237 height 130
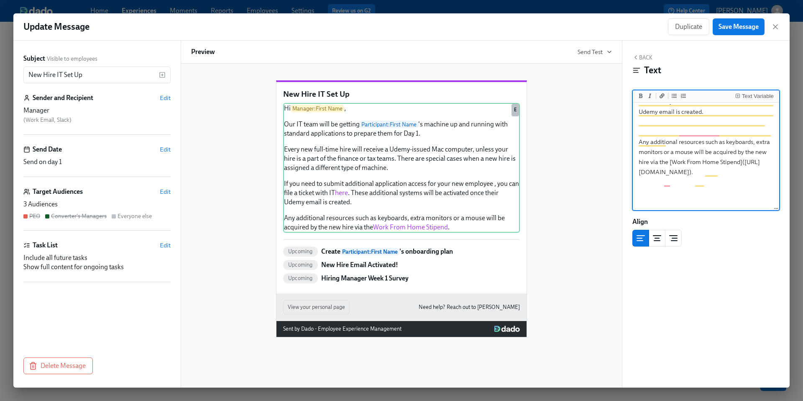
scroll to position [204, 0]
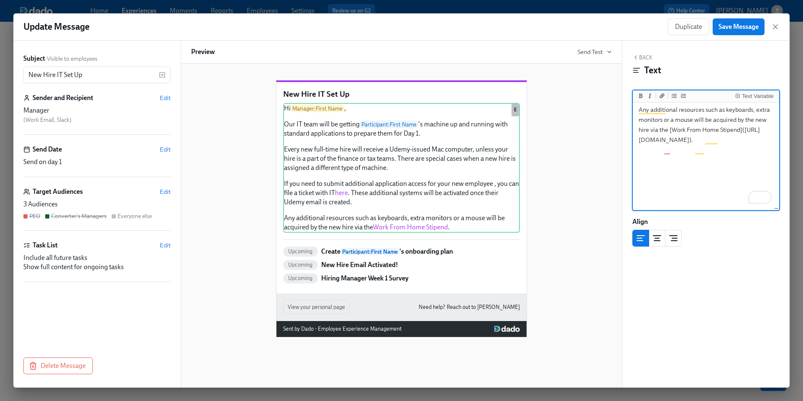
drag, startPoint x: 720, startPoint y: 180, endPoint x: 641, endPoint y: 172, distance: 79.9
click at [641, 149] on textarea "Hi {{ manager.firstName }}, Our IT team will be getting {{ participant.firstNam…" at bounding box center [705, 24] width 143 height 249
paste textarea ".atlassian.net/wiki/spaces/TA/pages/241369316"
type textarea "Hi {{ manager.firstName }}, Our IT team will be getting {{ participant.firstNam…"
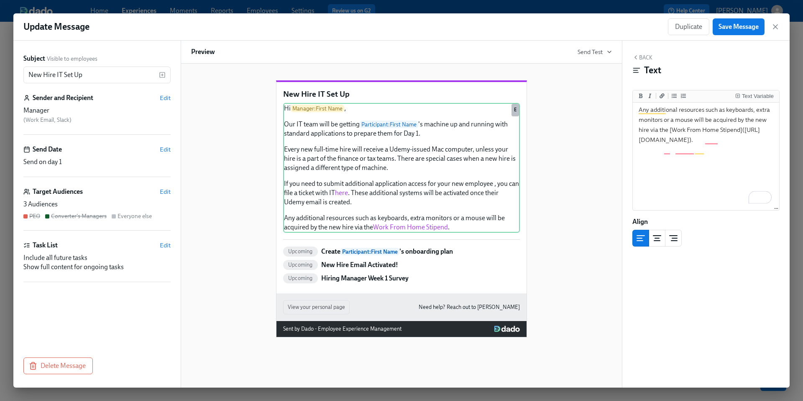
click at [569, 232] on div "New Hire IT Set Up Hi Manager : First Name , Our IT team will be getting Partic…" at bounding box center [401, 202] width 421 height 270
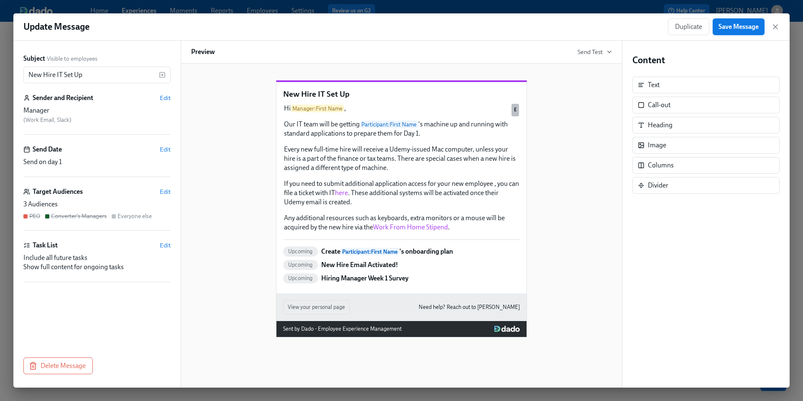
click at [726, 33] on button "Save Message" at bounding box center [739, 26] width 52 height 17
click at [773, 28] on icon "button" at bounding box center [775, 27] width 8 height 8
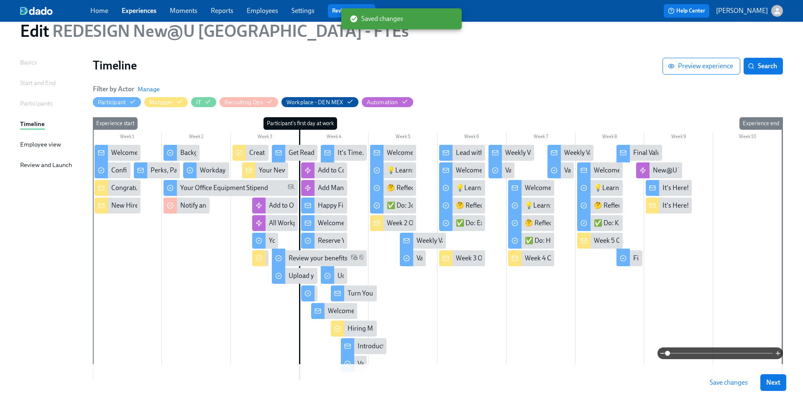
click at [721, 382] on span "Save changes" at bounding box center [729, 382] width 38 height 8
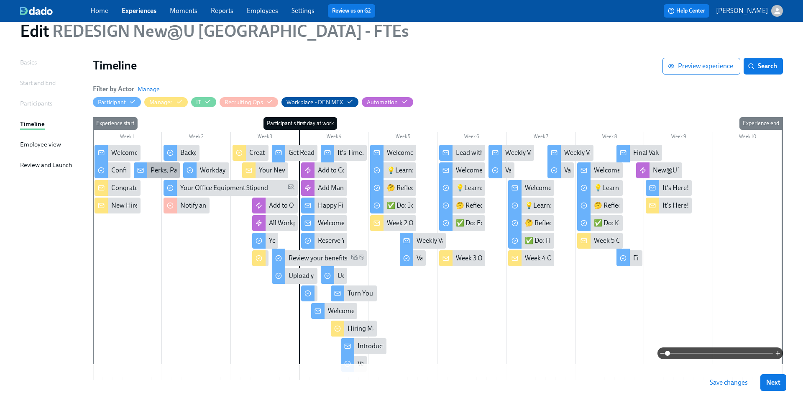
click at [155, 168] on div "Perks, Payroll and Benefits [DEMOGRAPHIC_DATA] Employees at [GEOGRAPHIC_DATA]" at bounding box center [278, 170] width 254 height 9
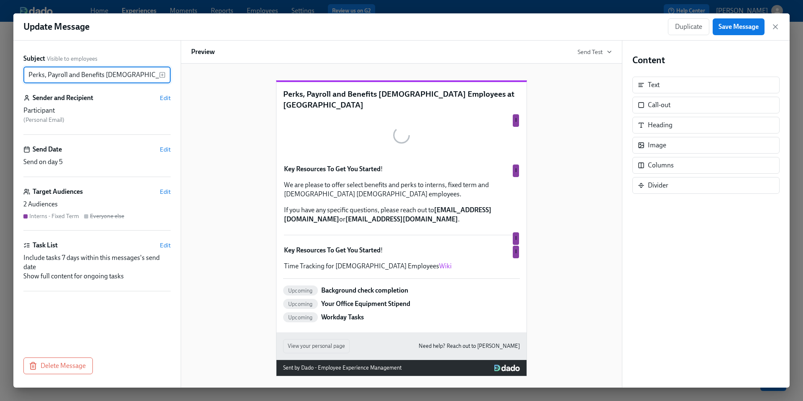
scroll to position [0, 27]
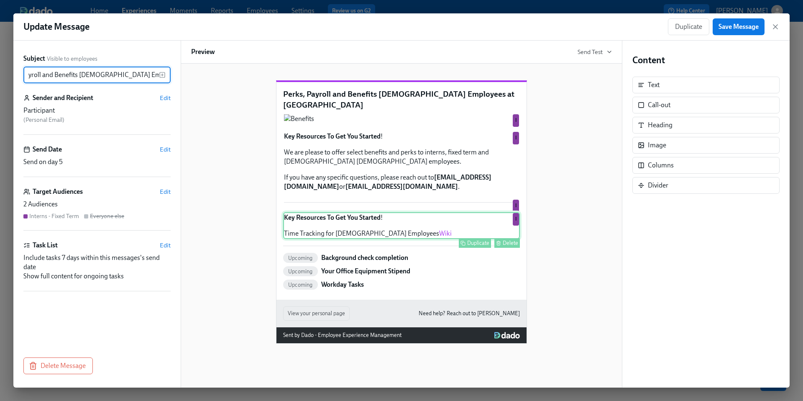
click at [306, 239] on div "Key Resources To Get You Started ! Time Tracking for Hourly Employees Wiki Dupl…" at bounding box center [401, 225] width 237 height 27
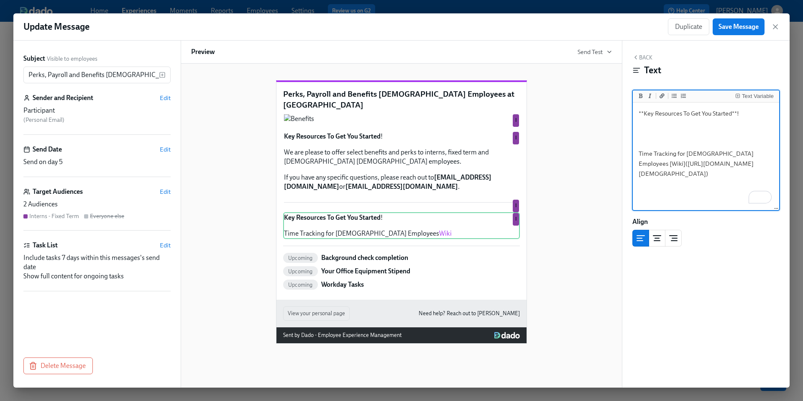
drag, startPoint x: 662, startPoint y: 184, endPoint x: 641, endPoint y: 165, distance: 28.4
click at [641, 165] on textarea "**Key Resources To Get You Started**! Time Tracking for Hourly Employees [Wiki]…" at bounding box center [705, 156] width 143 height 105
drag, startPoint x: 664, startPoint y: 184, endPoint x: 641, endPoint y: 165, distance: 29.4
click at [641, 165] on textarea "**Key Resources To Get You Started**! Time Tracking for Hourly Employees [Wiki]…" at bounding box center [705, 156] width 143 height 105
paste textarea ".atlassian.net/wiki/spaces/HR/pages/16843941"
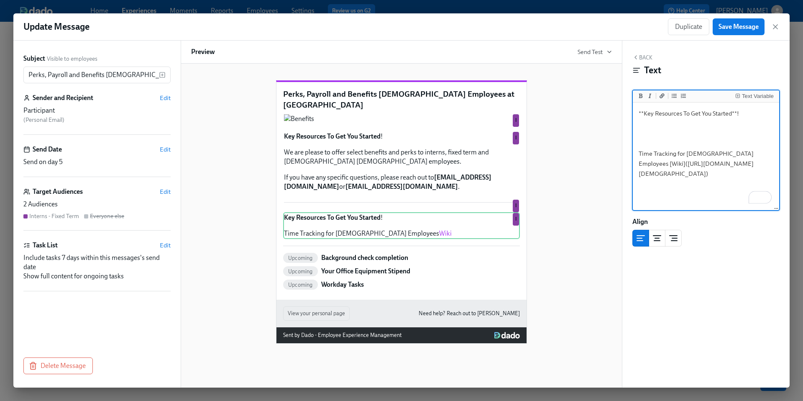
type textarea "**Key Resources To Get You Started**! Time Tracking for Hourly Employees [Wiki]…"
click at [606, 198] on div "Perks, Payroll and Benefits Hourly Employees at Udemy Duplicate Delete I Key Re…" at bounding box center [401, 205] width 421 height 276
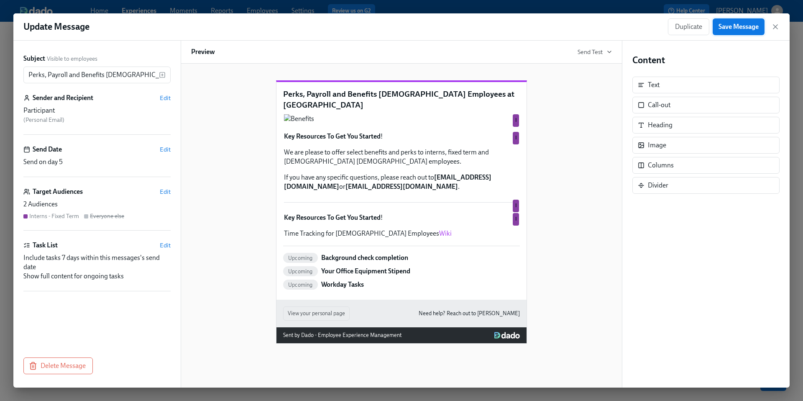
click at [736, 28] on span "Save Message" at bounding box center [738, 27] width 40 height 8
click at [775, 28] on icon "button" at bounding box center [775, 27] width 8 height 8
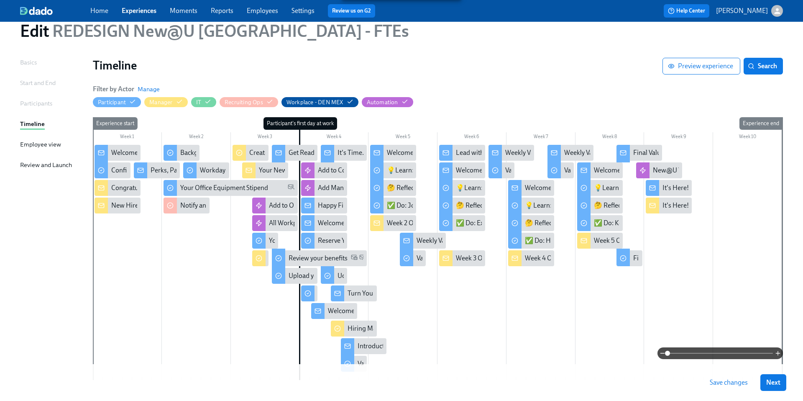
click at [723, 381] on span "Save changes" at bounding box center [729, 382] width 38 height 8
click at [178, 154] on div "Background check completion" at bounding box center [182, 153] width 36 height 16
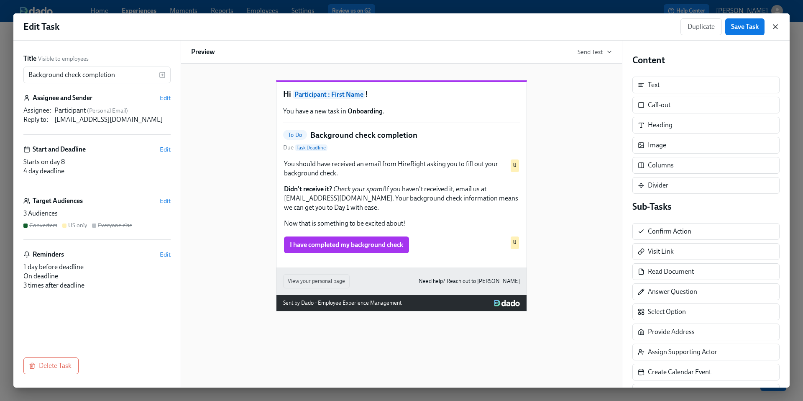
click at [774, 28] on icon "button" at bounding box center [775, 27] width 8 height 8
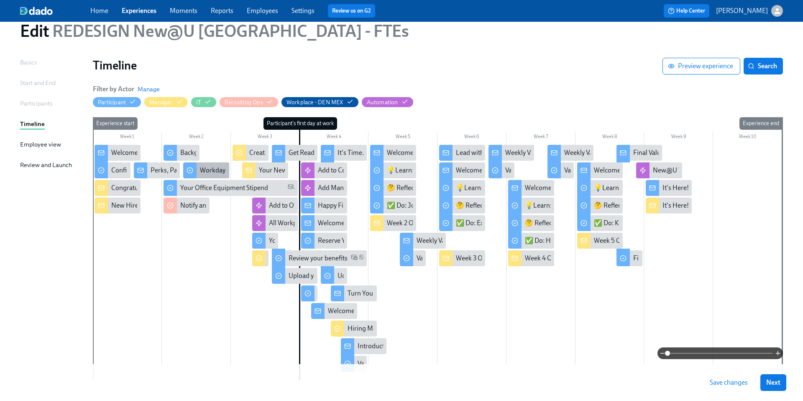
click at [207, 171] on div "Workday Tasks" at bounding box center [221, 170] width 43 height 9
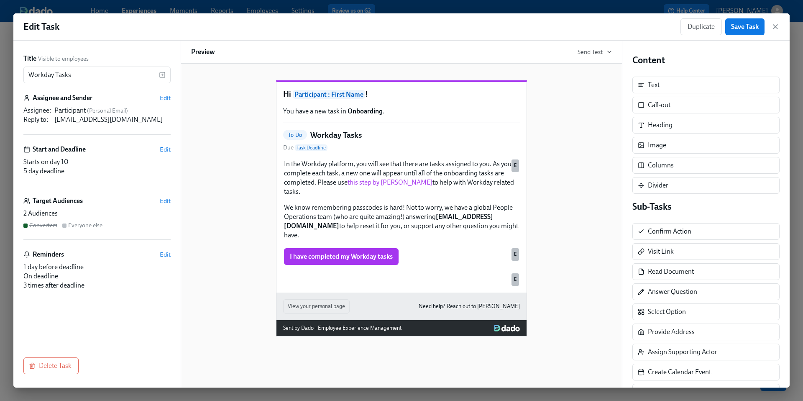
scroll to position [12, 0]
click at [775, 26] on icon "button" at bounding box center [775, 27] width 4 height 4
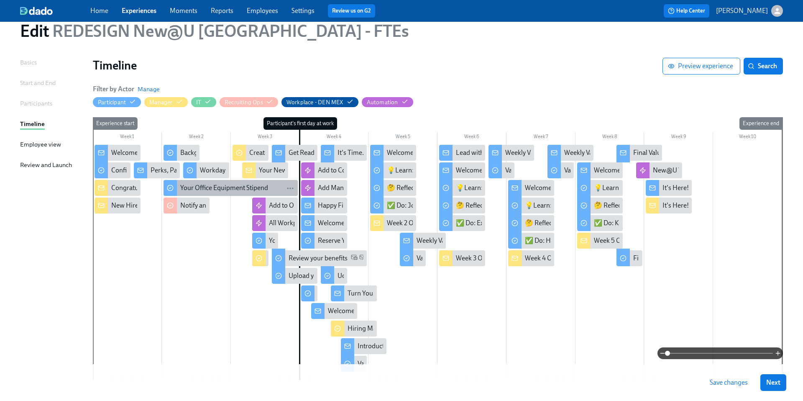
click at [194, 191] on div "Your Office Equipment Stipend" at bounding box center [224, 187] width 88 height 9
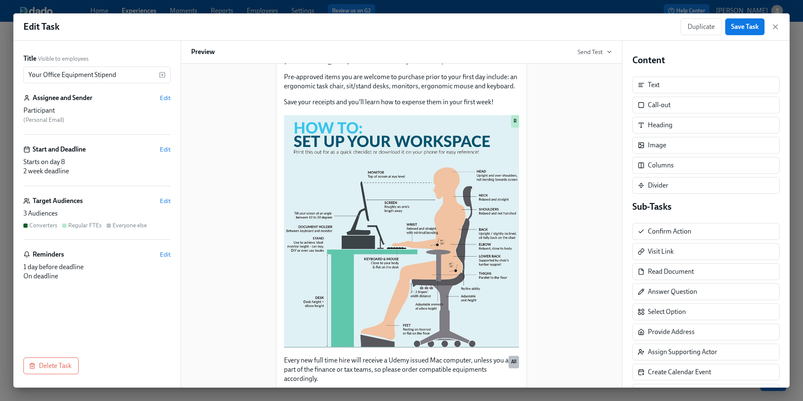
scroll to position [132, 0]
click at [775, 27] on icon "button" at bounding box center [775, 27] width 4 height 4
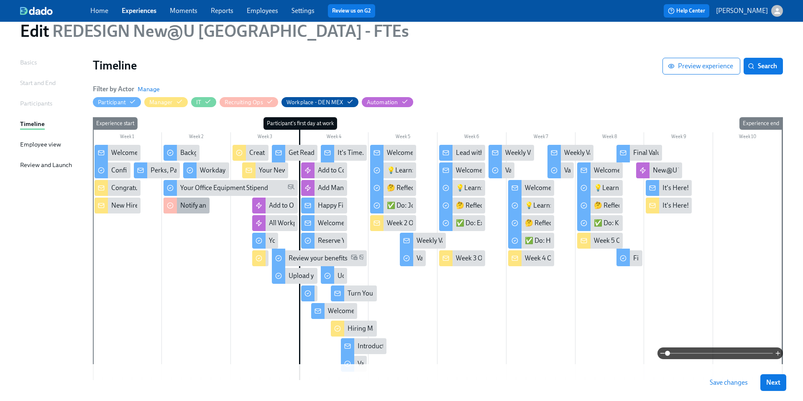
click at [192, 200] on div "Notify and perform background check" at bounding box center [187, 205] width 46 height 16
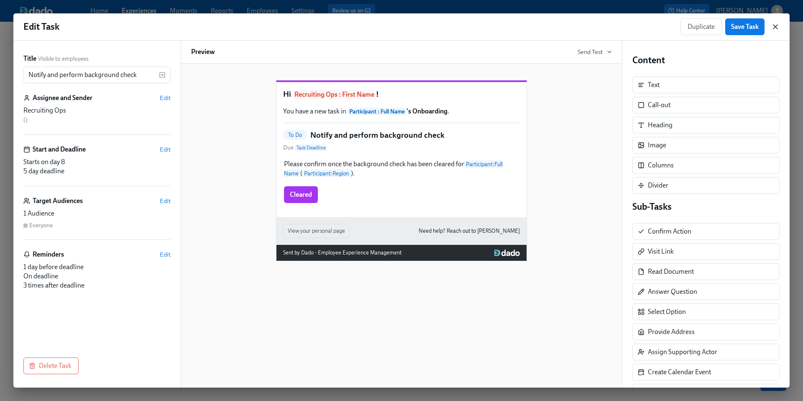
click at [773, 27] on icon "button" at bounding box center [775, 27] width 8 height 8
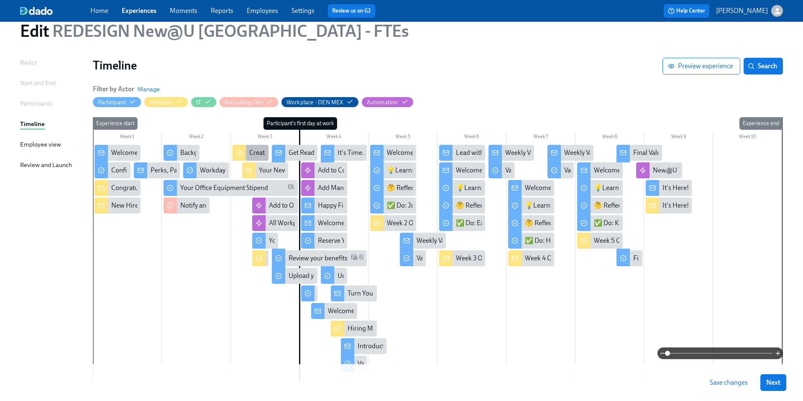
click at [254, 153] on div "Create {{participant.firstName}}'s onboarding plan" at bounding box center [321, 152] width 145 height 9
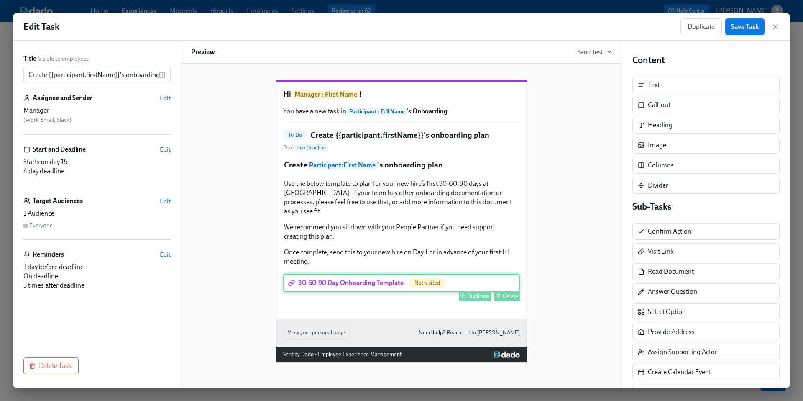
click at [389, 291] on div "30-60-90 Day Onboarding Template Not visited Duplicate Delete" at bounding box center [401, 282] width 237 height 18
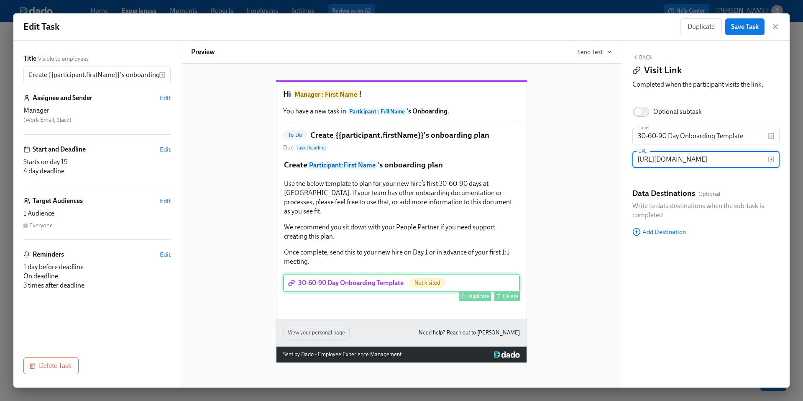
scroll to position [0, 250]
click at [771, 28] on icon "button" at bounding box center [775, 27] width 8 height 8
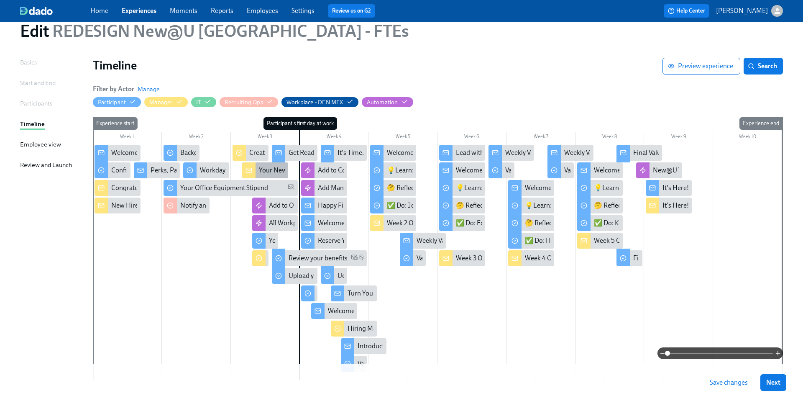
click at [266, 167] on div "Your New Hire's First 2 Days - What to Expect!" at bounding box center [323, 170] width 129 height 9
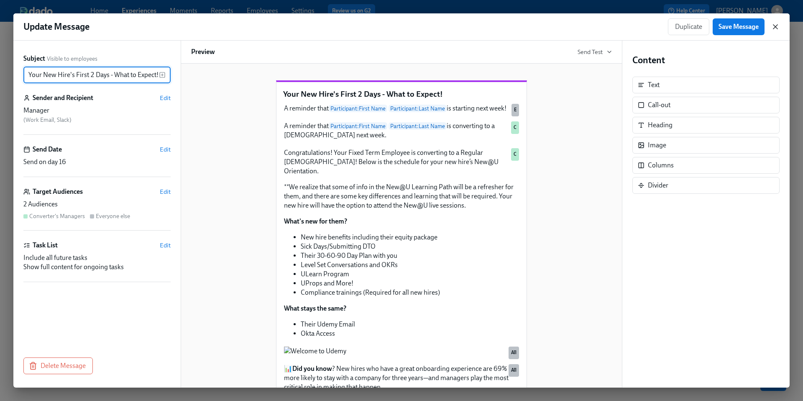
click at [777, 28] on icon "button" at bounding box center [775, 27] width 8 height 8
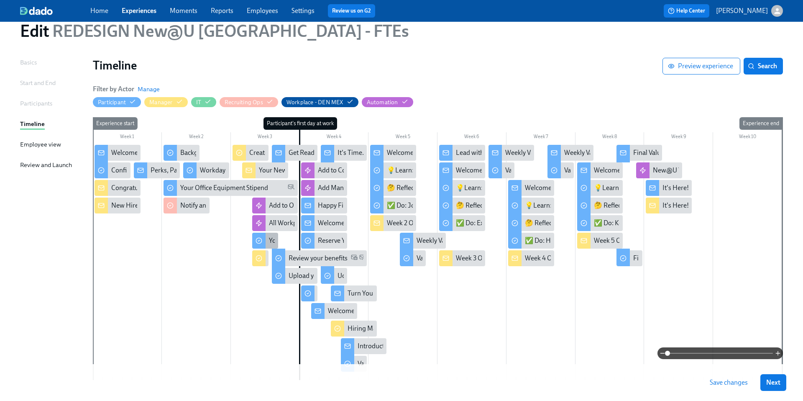
click at [267, 241] on div "Your new computer is ready!" at bounding box center [265, 241] width 26 height 16
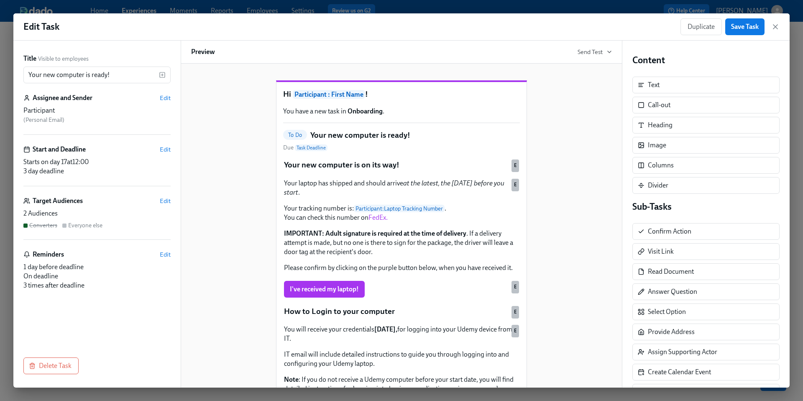
scroll to position [261, 0]
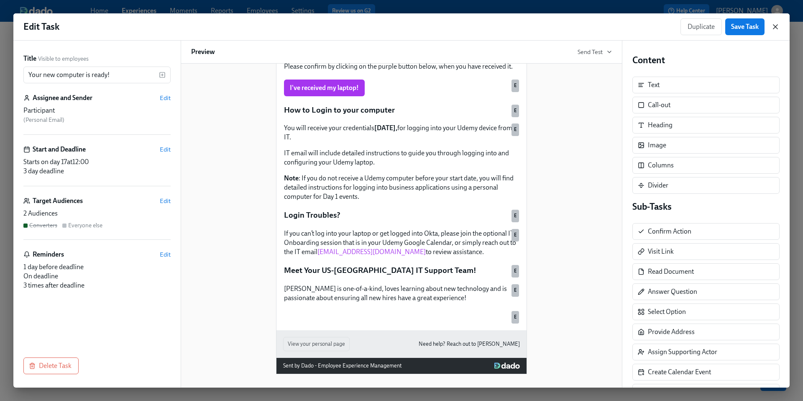
click at [776, 26] on icon "button" at bounding box center [775, 27] width 8 height 8
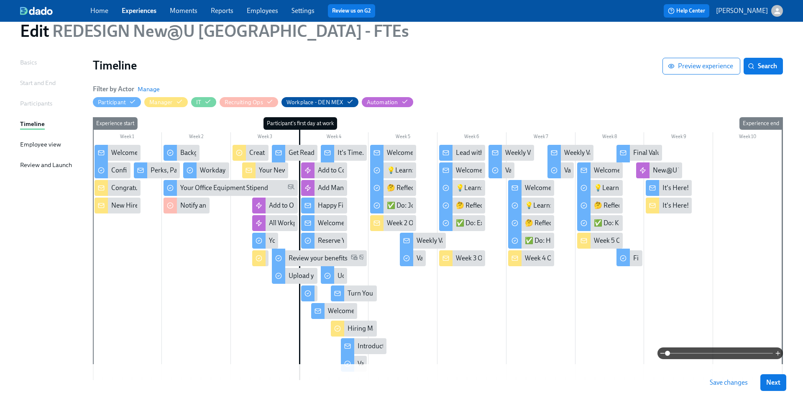
click at [255, 260] on div at bounding box center [254, 258] width 4 height 16
click at [262, 260] on icon at bounding box center [259, 258] width 7 height 7
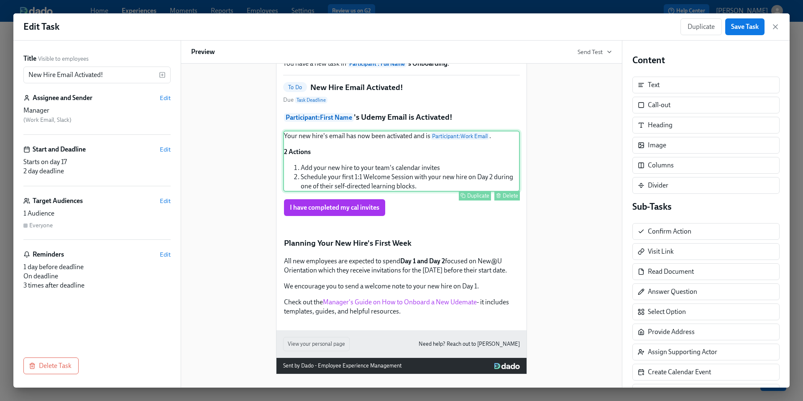
scroll to position [191, 0]
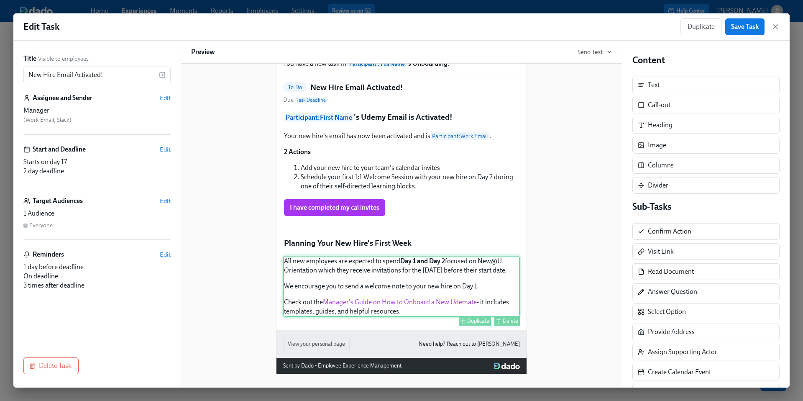
click at [380, 298] on div "All new employees are expected to spend Day 1 and Day 2 focused on New@U Orient…" at bounding box center [401, 286] width 237 height 61
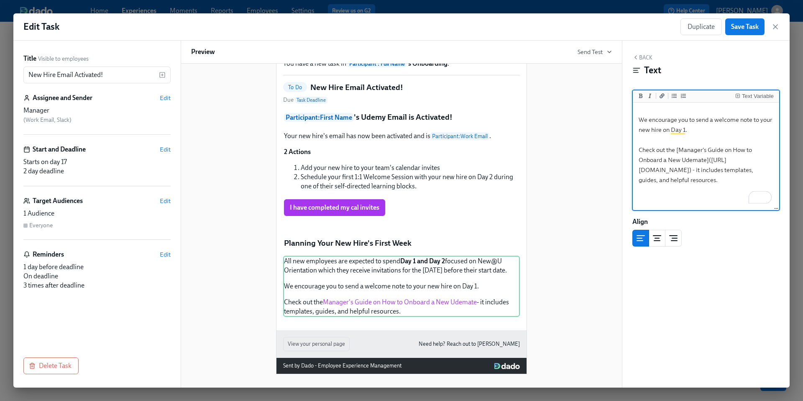
scroll to position [44, 0]
drag, startPoint x: 722, startPoint y: 191, endPoint x: 641, endPoint y: 173, distance: 83.2
click at [641, 173] on textarea "All new employees are expected to spend **Day 1 and Day 2** focused on New@U Or…" at bounding box center [705, 124] width 143 height 129
drag, startPoint x: 644, startPoint y: 189, endPoint x: 641, endPoint y: 171, distance: 17.8
click at [641, 171] on textarea "All new employees are expected to spend **Day 1 and Day 2** focused on New@U Or…" at bounding box center [705, 124] width 143 height 129
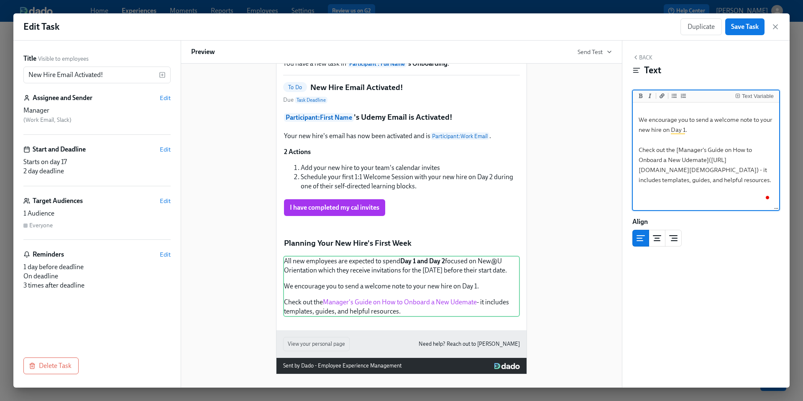
paste textarea "55469/Manager+s+Guide+to+How+to+Onboard+a+New+Udemate"
type textarea "All new employees are expected to spend **Day 1 and Day 2** focused on New@U Or…"
click at [611, 203] on div "Hi Manager : First Name ! You have a new task in Participant : Full Name 's Onb…" at bounding box center [401, 196] width 421 height 355
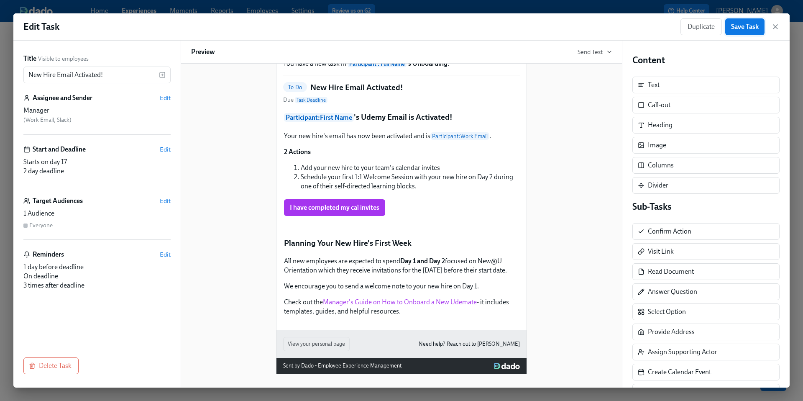
click at [736, 30] on span "Save Task" at bounding box center [745, 27] width 28 height 8
click at [775, 28] on icon "button" at bounding box center [775, 27] width 8 height 8
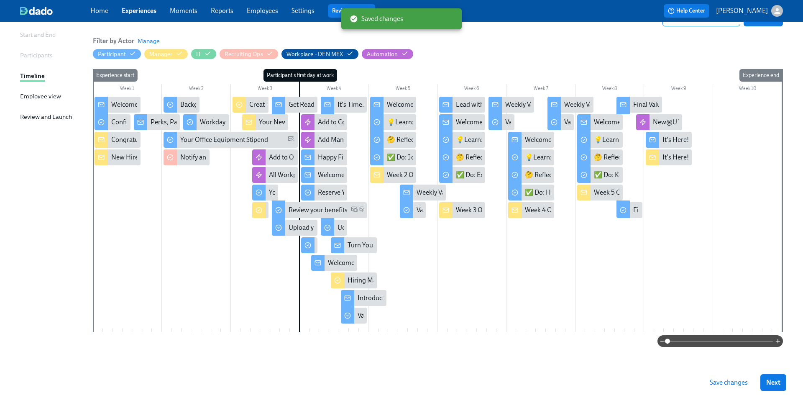
click at [722, 388] on button "Save changes" at bounding box center [729, 382] width 50 height 17
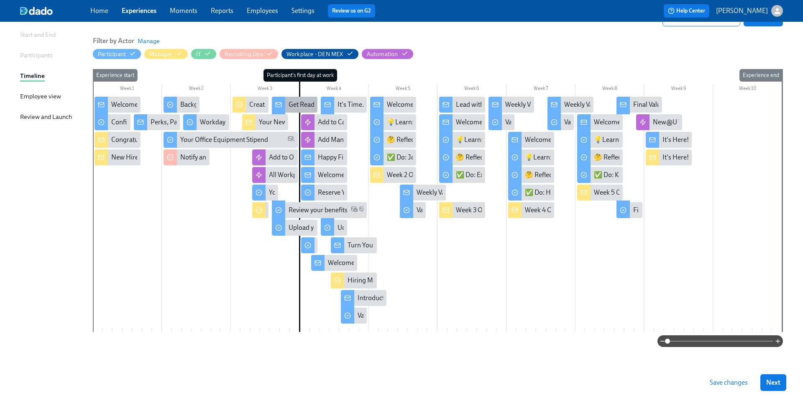
click at [291, 105] on div "Get Ready for Your First Day at [GEOGRAPHIC_DATA]!" at bounding box center [366, 104] width 155 height 9
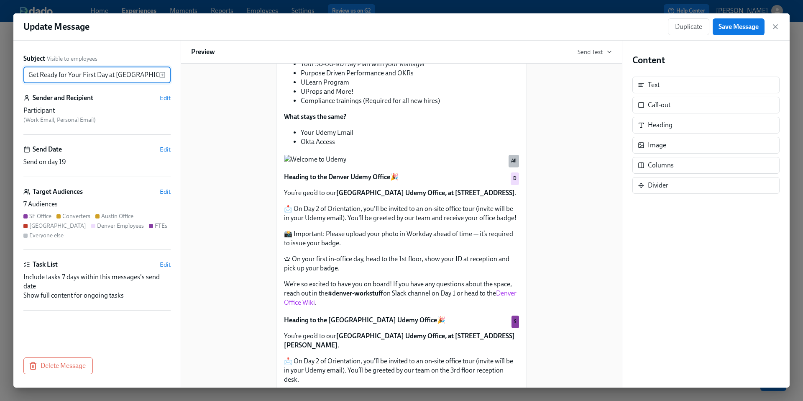
scroll to position [335, 0]
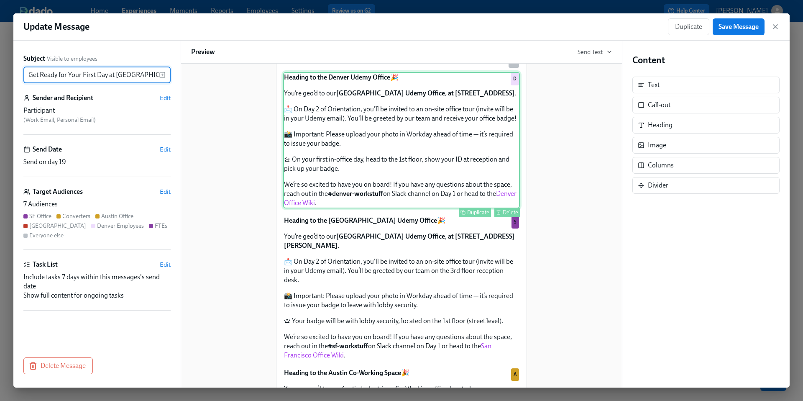
click at [362, 208] on div "Heading to the Denver Udemy Office 🎉 You’re geo’d to our Denver Udemy Office, a…" at bounding box center [401, 140] width 237 height 136
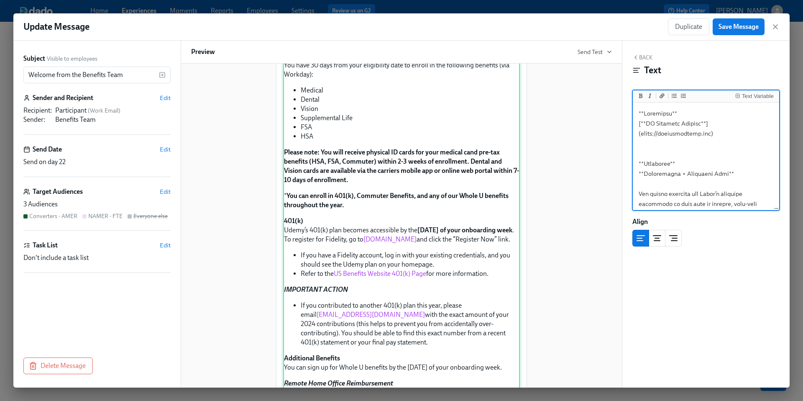
scroll to position [298, 0]
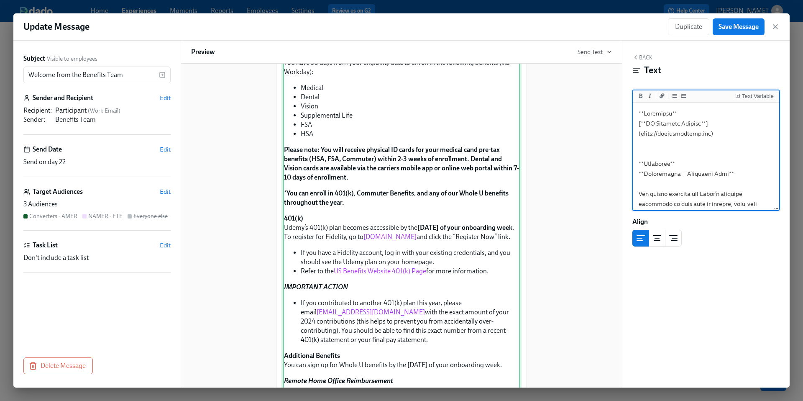
click at [409, 251] on div "Resources US Benefits Website Reminders Eligibility + Effective Date You become…" at bounding box center [401, 204] width 237 height 463
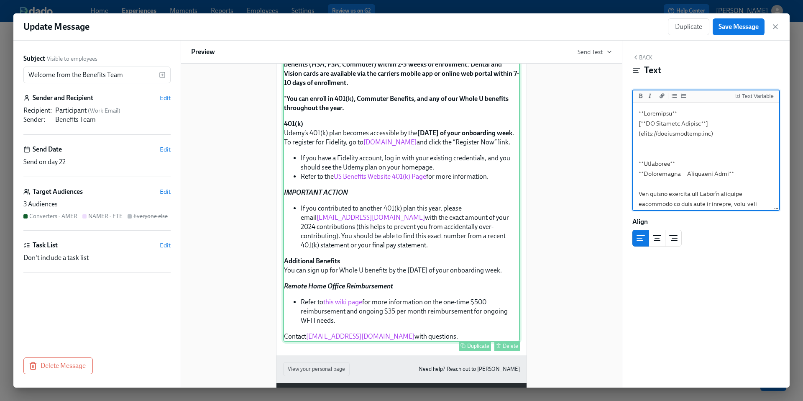
scroll to position [395, 0]
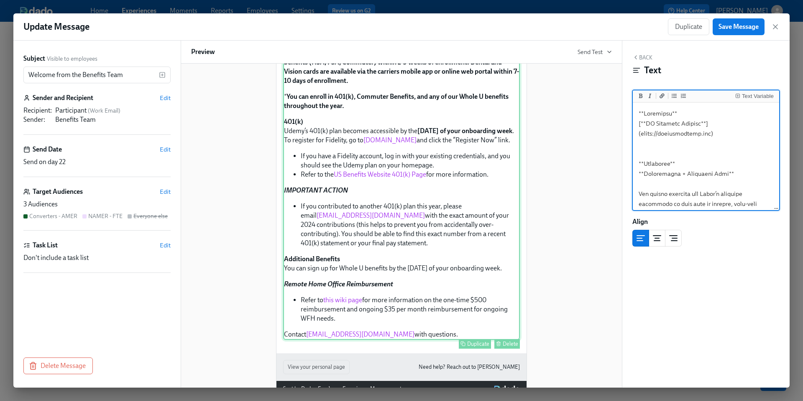
click at [396, 299] on div "Resources US Benefits Website Reminders Eligibility + Effective Date You become…" at bounding box center [401, 107] width 237 height 463
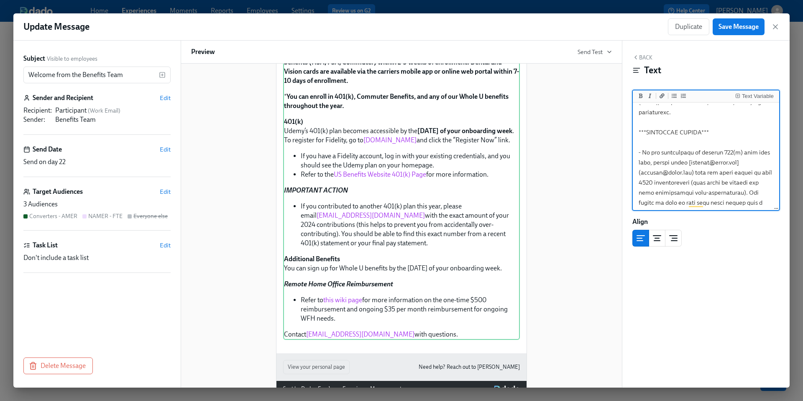
scroll to position [409, 0]
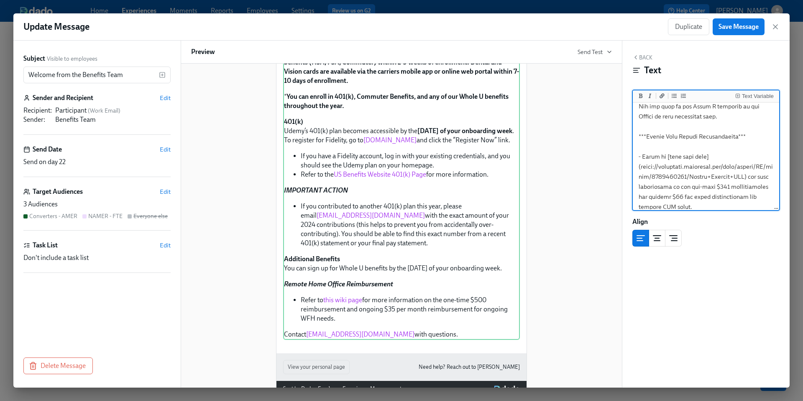
drag, startPoint x: 746, startPoint y: 166, endPoint x: 641, endPoint y: 160, distance: 105.1
paste textarea ".[DOMAIN_NAME][URL]"
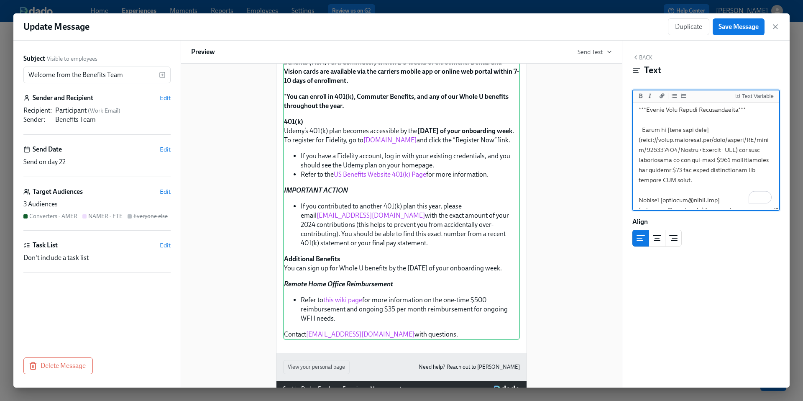
type textarea "**Loremipsu** [**DO Sitametc Adipisc**](elits://doeiusmodtemp.inc) **Utlaboree*…"
click at [597, 223] on div "Welcome from the Benefits Team Hello Participant : First Name , Welcome to Udem…" at bounding box center [401, 34] width 421 height 725
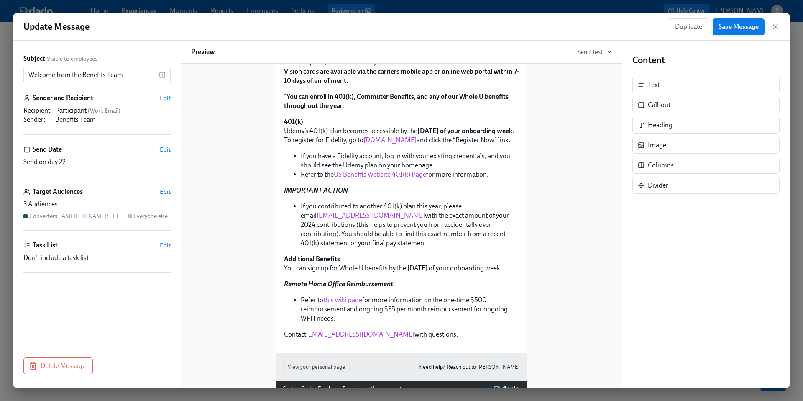
click at [747, 27] on span "Save Message" at bounding box center [738, 27] width 40 height 8
click at [775, 28] on icon "button" at bounding box center [775, 27] width 8 height 8
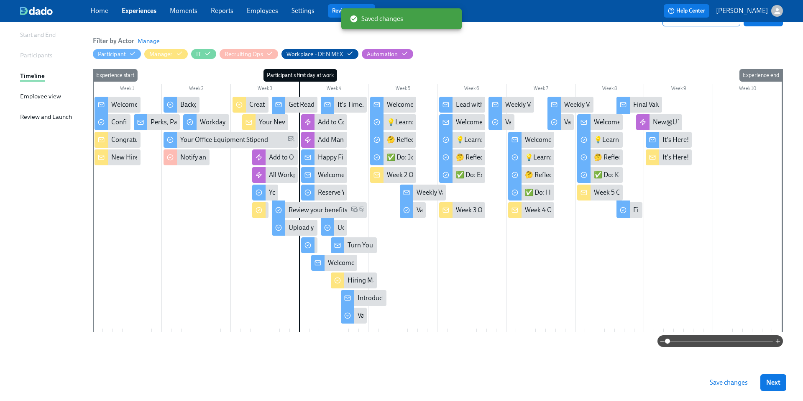
click at [717, 382] on span "Save changes" at bounding box center [729, 382] width 38 height 8
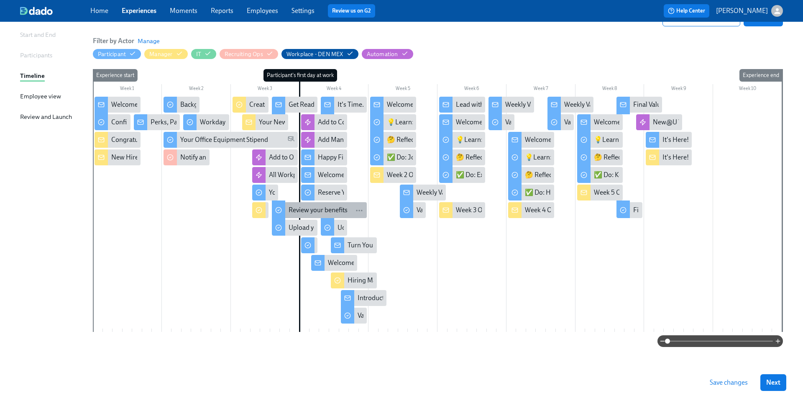
click at [300, 210] on div "Review your benefits" at bounding box center [318, 209] width 59 height 9
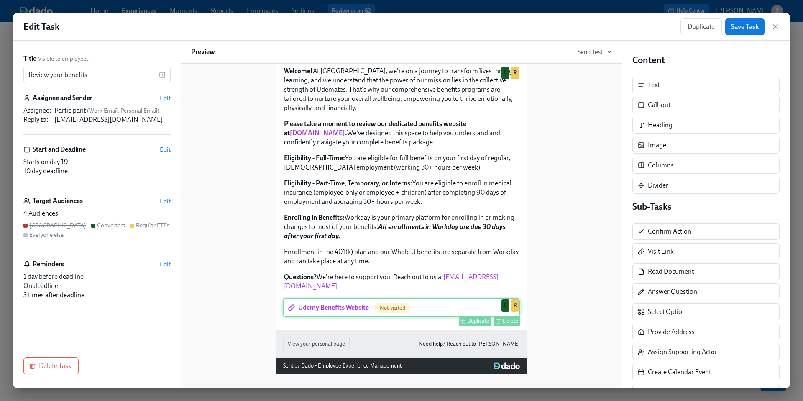
click at [351, 312] on div "Udemy Benefits Website Not visited Duplicate Delete C R" at bounding box center [401, 307] width 237 height 18
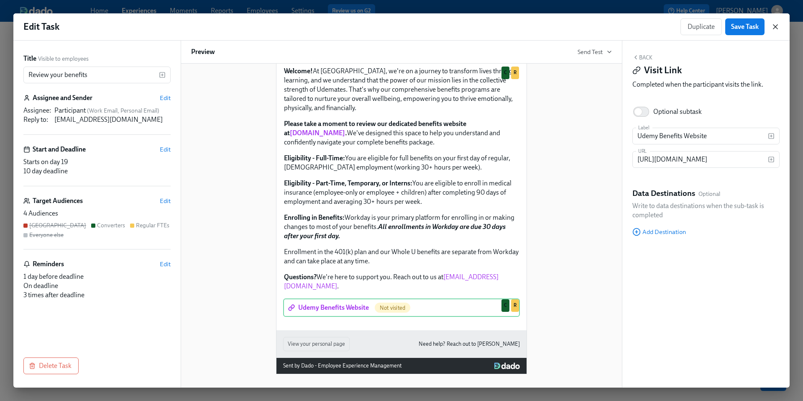
click at [774, 26] on icon "button" at bounding box center [775, 27] width 4 height 4
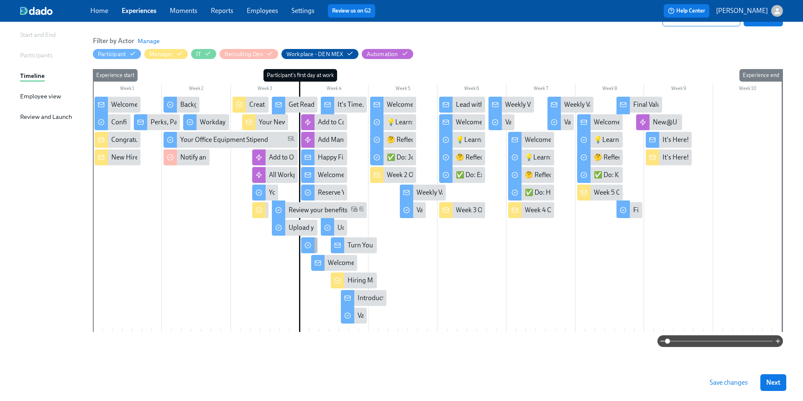
click at [309, 243] on icon at bounding box center [307, 245] width 7 height 7
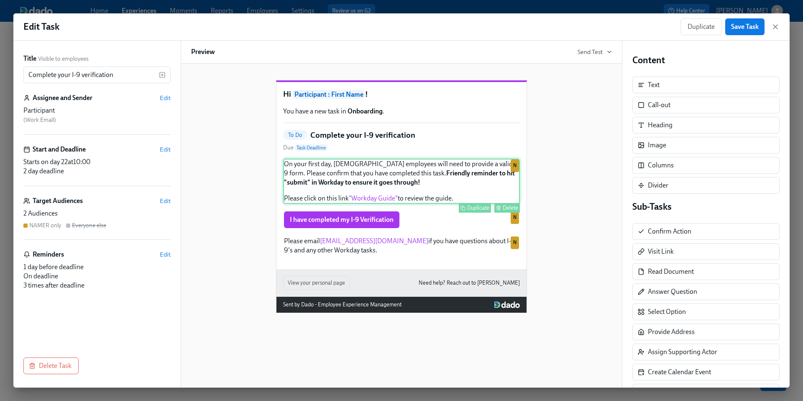
click at [373, 204] on div "On your first day, [DEMOGRAPHIC_DATA] employees will need to provide a valid I-…" at bounding box center [401, 180] width 237 height 45
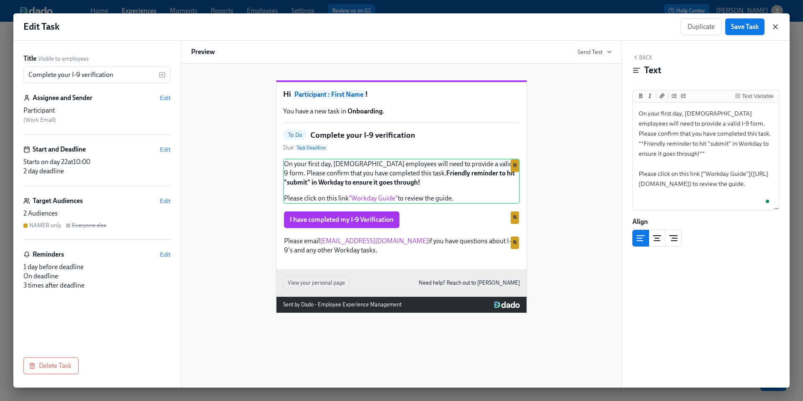
click at [775, 29] on icon "button" at bounding box center [775, 27] width 8 height 8
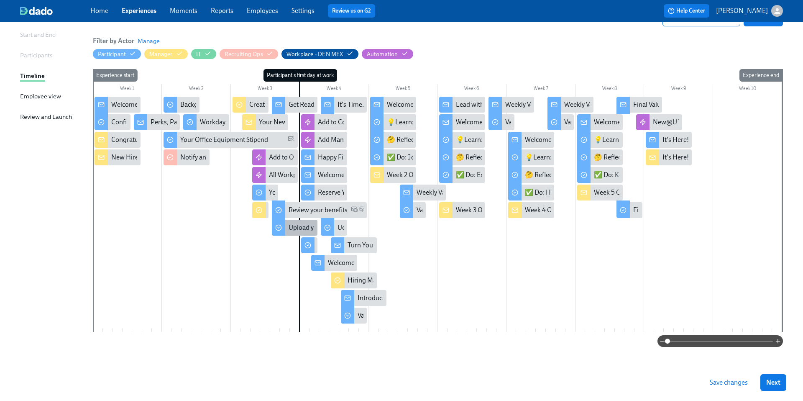
click at [290, 230] on div "Upload your photo in Workday!" at bounding box center [333, 227] width 89 height 9
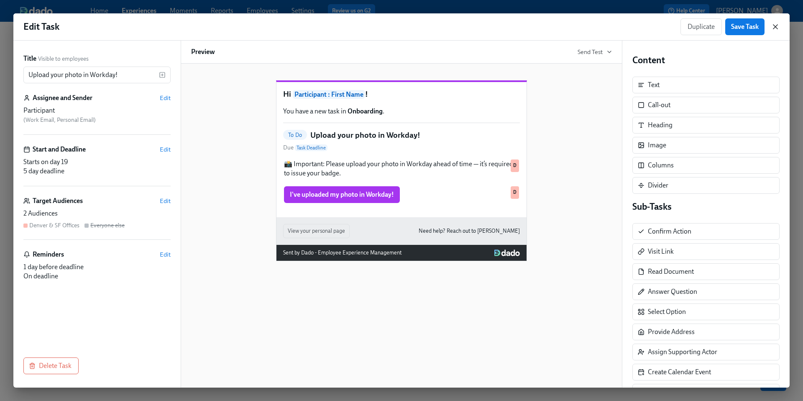
click at [778, 25] on icon "button" at bounding box center [775, 27] width 8 height 8
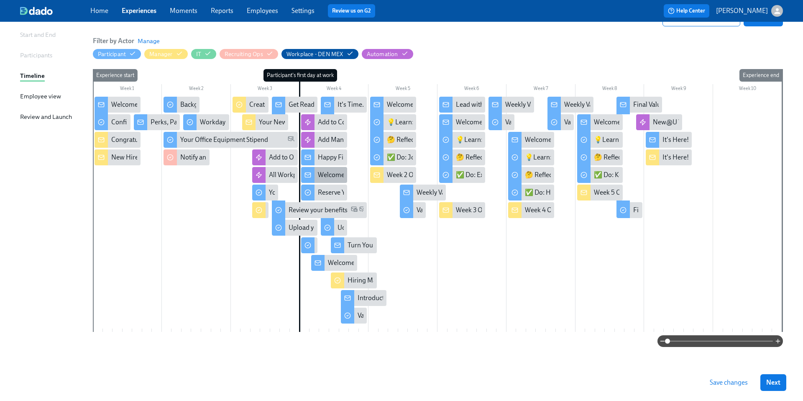
click at [322, 174] on div "Welcome from the Benefits Team" at bounding box center [365, 174] width 95 height 9
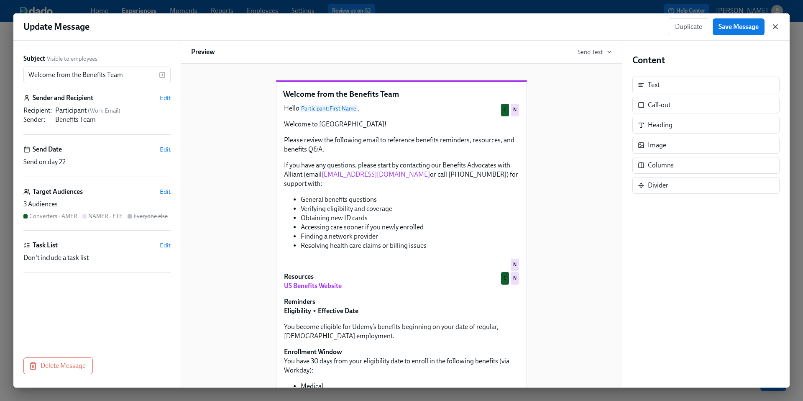
click at [778, 28] on icon "button" at bounding box center [775, 27] width 8 height 8
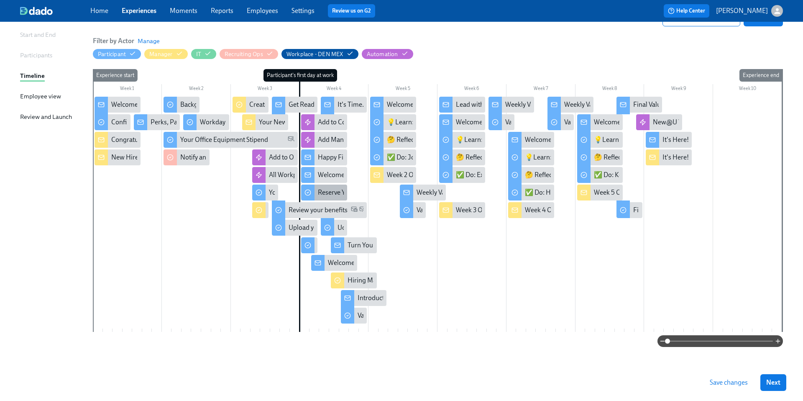
click at [316, 189] on div "Reserve Your Office Desk via Envoy" at bounding box center [324, 192] width 46 height 16
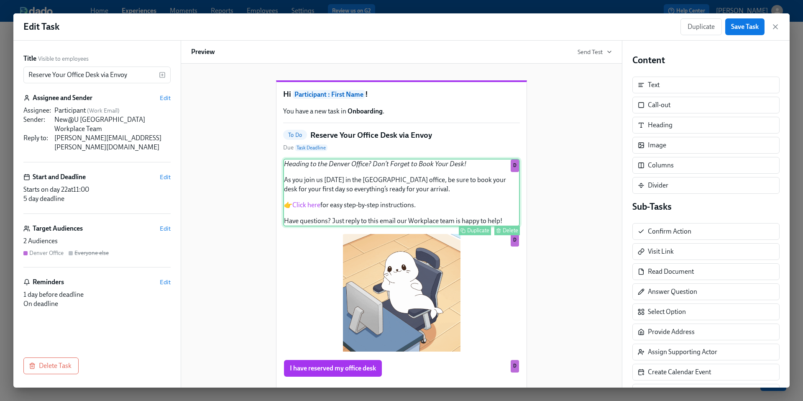
click at [330, 212] on div "Heading to the Denver Office? Don’t Forget to Book Your Desk! As you join us [D…" at bounding box center [401, 192] width 237 height 68
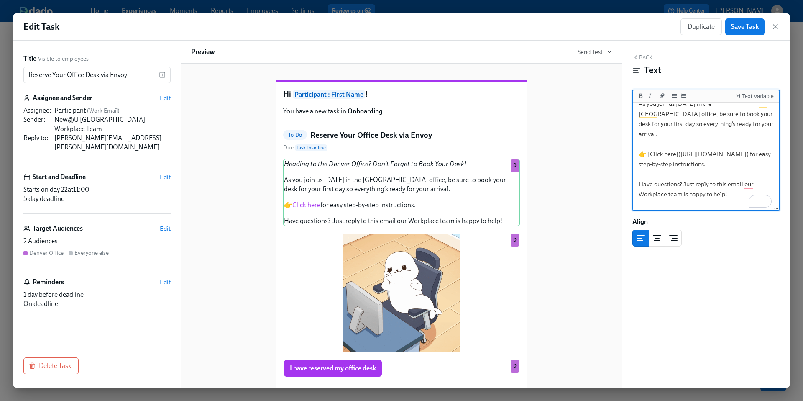
scroll to position [40, 0]
click at [768, 155] on textarea "*Heading to the Denver Office? Don’t Forget to Book Your Desk!* As you join us …" at bounding box center [705, 133] width 143 height 139
click at [734, 149] on textarea "*Heading to the Denver Office? Don’t Forget to Book Your Desk!* As you join us …" at bounding box center [705, 133] width 143 height 139
drag, startPoint x: 768, startPoint y: 156, endPoint x: 641, endPoint y: 158, distance: 127.1
click at [641, 158] on textarea "*Heading to the Denver Office? Don’t Forget to Book Your Desk!* As you join us …" at bounding box center [705, 133] width 143 height 139
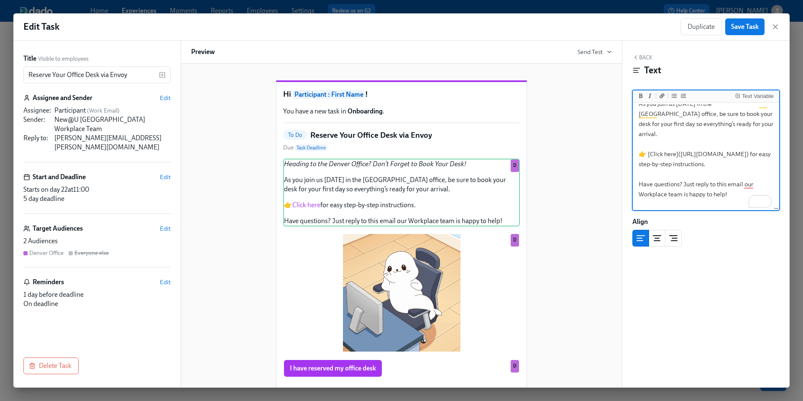
paste textarea ".[DOMAIN_NAME][URL]"
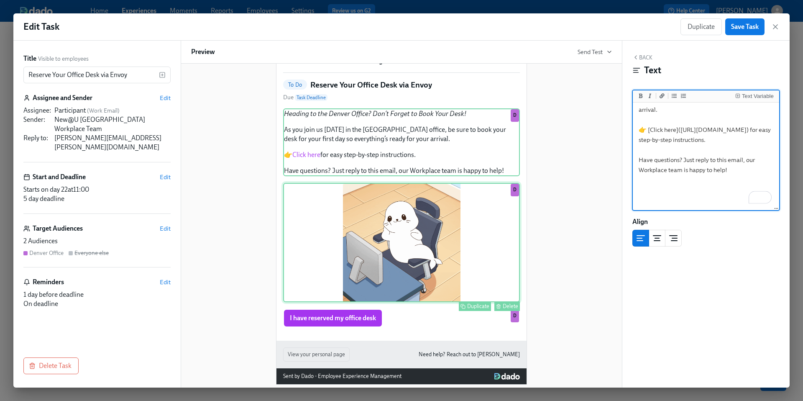
scroll to position [77, 0]
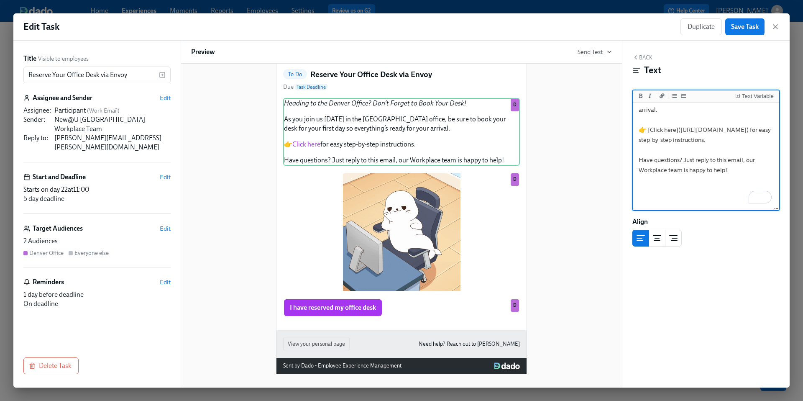
type textarea "*Heading to the Denver Office? Don’t Forget to Book Your Desk!* As you join us …"
click at [575, 261] on div "Hi Participant : First Name ! You have a new task in Onboarding . To Do Reserve…" at bounding box center [401, 190] width 421 height 368
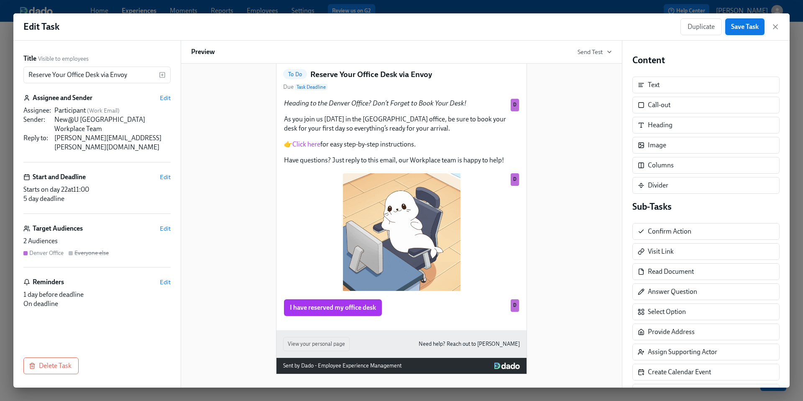
click at [743, 28] on span "Save Task" at bounding box center [745, 27] width 28 height 8
click at [775, 29] on icon "button" at bounding box center [775, 27] width 8 height 8
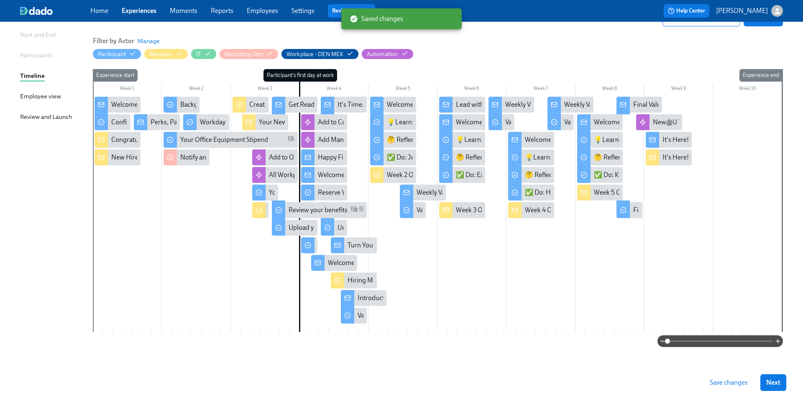
click at [718, 386] on button "Save changes" at bounding box center [729, 382] width 50 height 17
click at [335, 228] on div "Udemy New Hire Employer Brand Survey" at bounding box center [334, 228] width 26 height 16
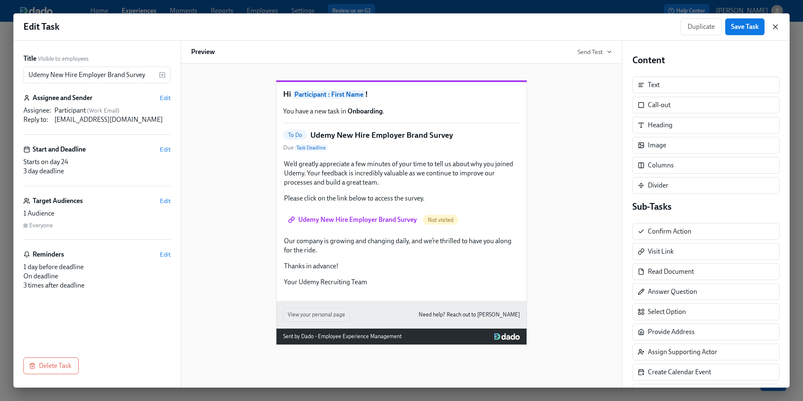
click at [777, 30] on icon "button" at bounding box center [775, 27] width 8 height 8
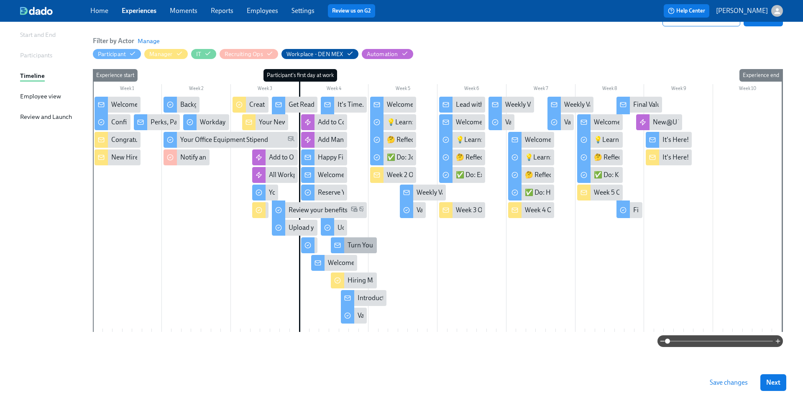
click at [351, 245] on div "Turn Yourself into AI Art with [PERSON_NAME]! 🎨" at bounding box center [421, 244] width 147 height 9
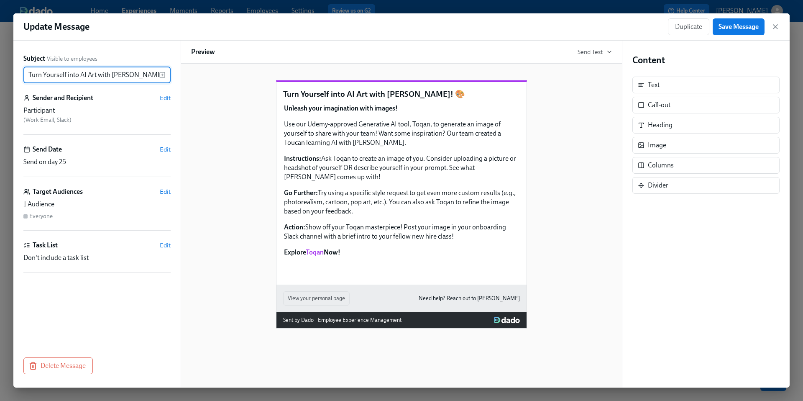
click at [780, 29] on div "Update Message Duplicate Save Message" at bounding box center [401, 26] width 776 height 27
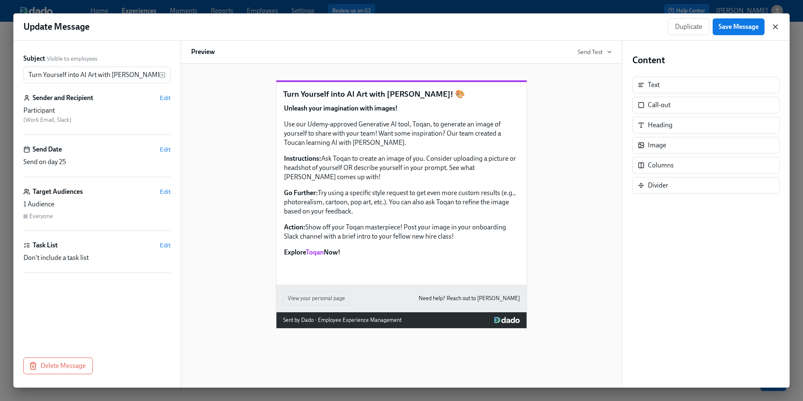
click at [776, 29] on icon "button" at bounding box center [775, 27] width 8 height 8
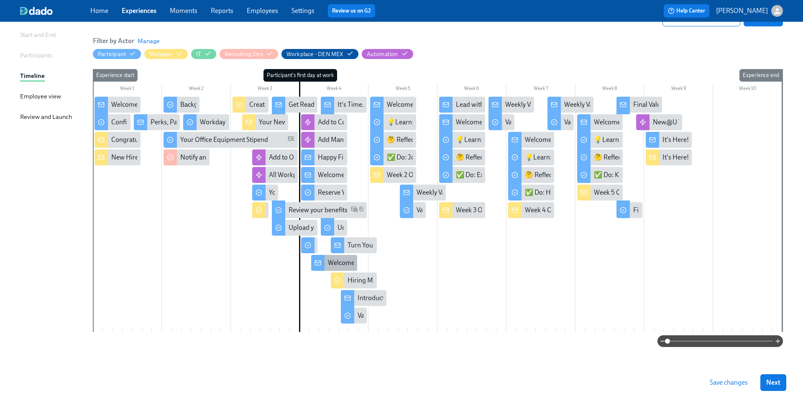
click at [330, 263] on div "Welcome to Day 2!" at bounding box center [354, 262] width 53 height 9
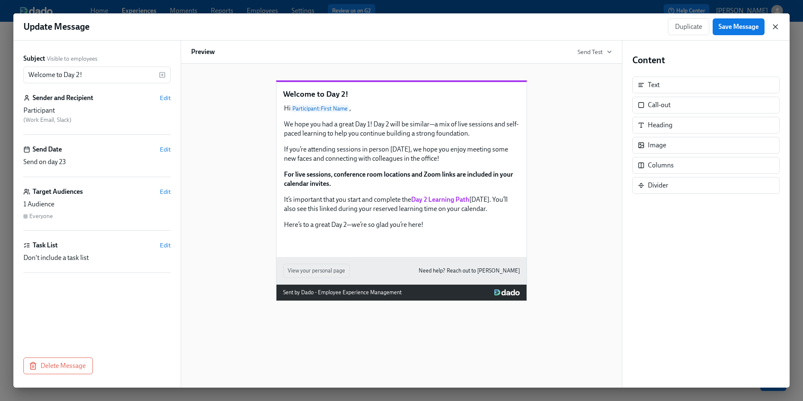
click at [773, 28] on icon "button" at bounding box center [775, 27] width 4 height 4
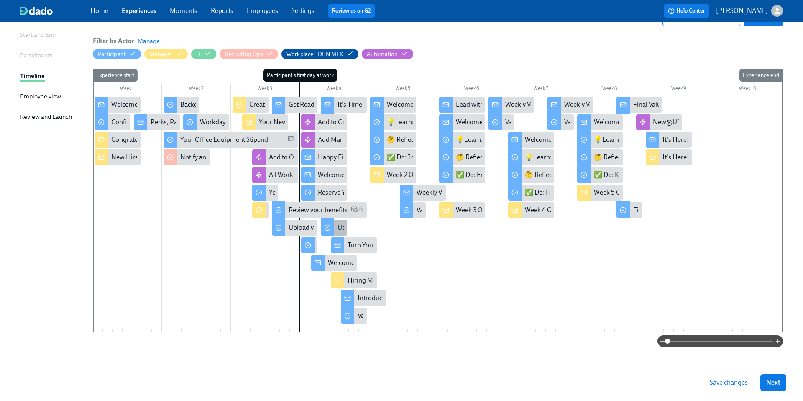
click at [330, 221] on div at bounding box center [327, 227] width 13 height 18
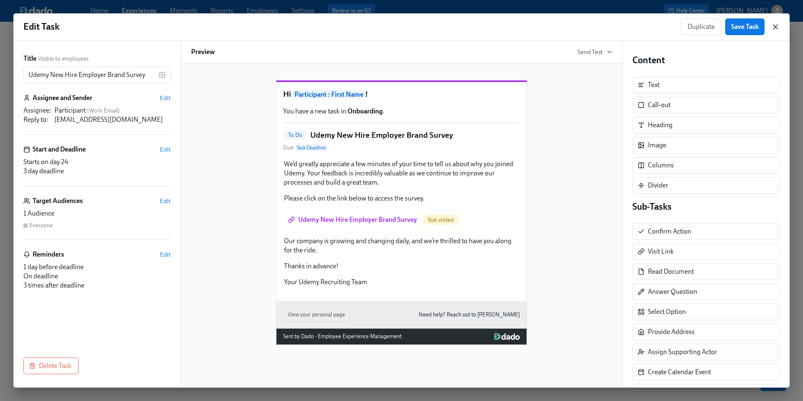
click at [775, 27] on icon "button" at bounding box center [775, 27] width 4 height 4
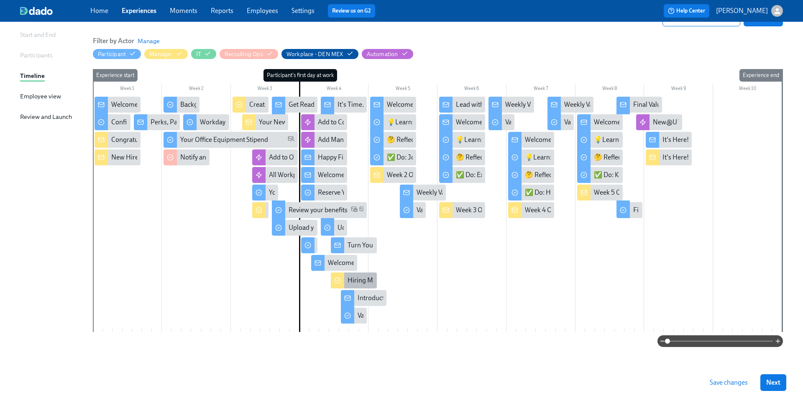
click at [355, 279] on div "Hiring Manager Week 1 Survey" at bounding box center [391, 280] width 87 height 9
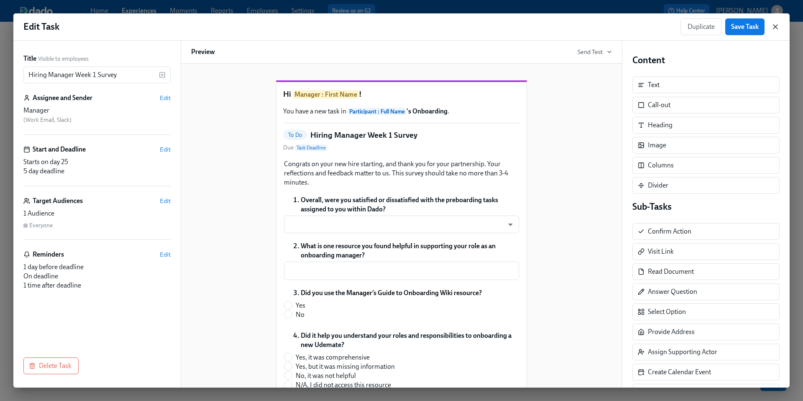
click at [776, 27] on icon "button" at bounding box center [775, 27] width 8 height 8
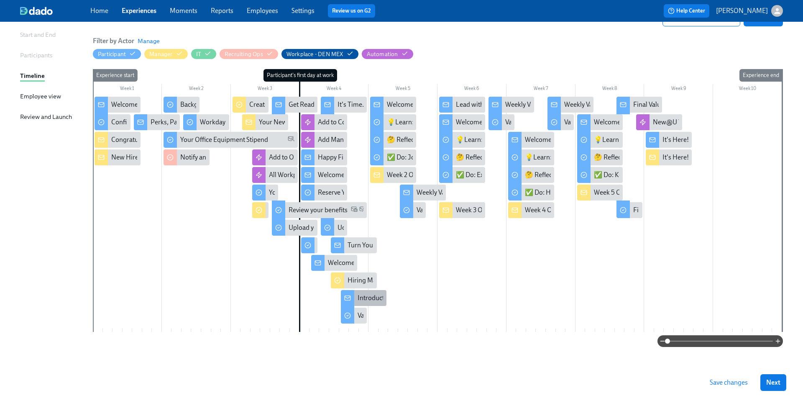
click at [365, 299] on div "Introduction to Weekly Reflections: Udemy Values" at bounding box center [428, 297] width 141 height 9
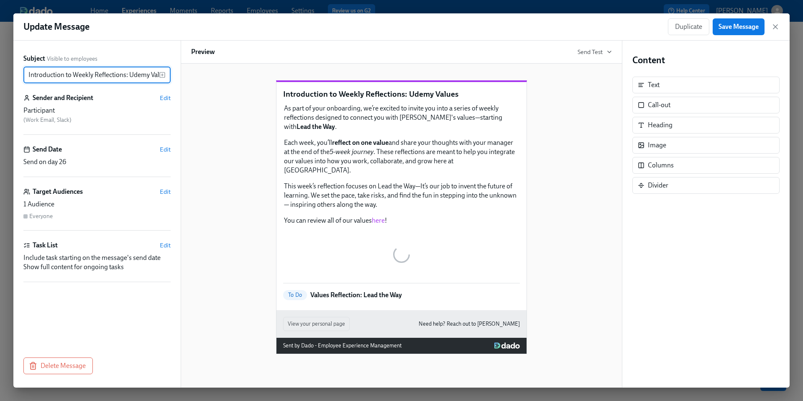
scroll to position [0, 10]
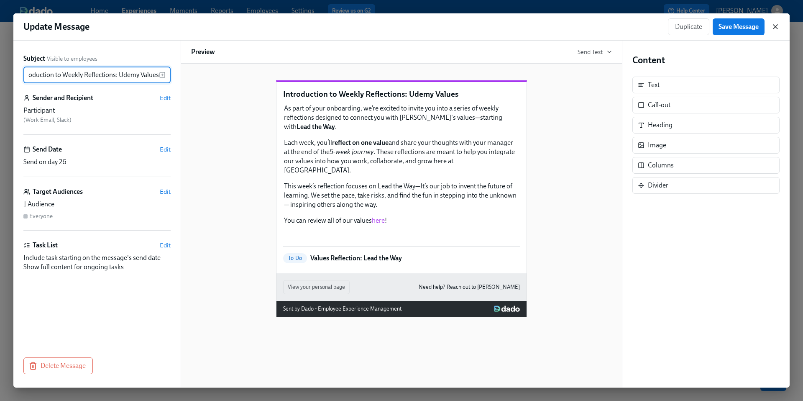
click at [774, 26] on icon "button" at bounding box center [775, 27] width 4 height 4
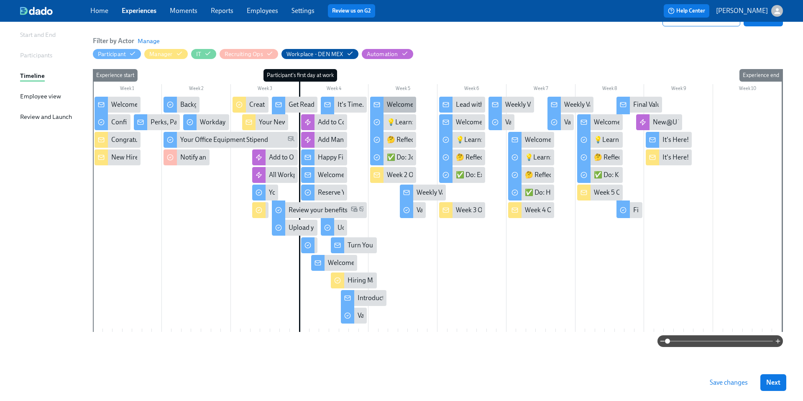
click at [398, 101] on div "Welcome to Week 2 at [GEOGRAPHIC_DATA] - you're off and running!" at bounding box center [486, 104] width 199 height 9
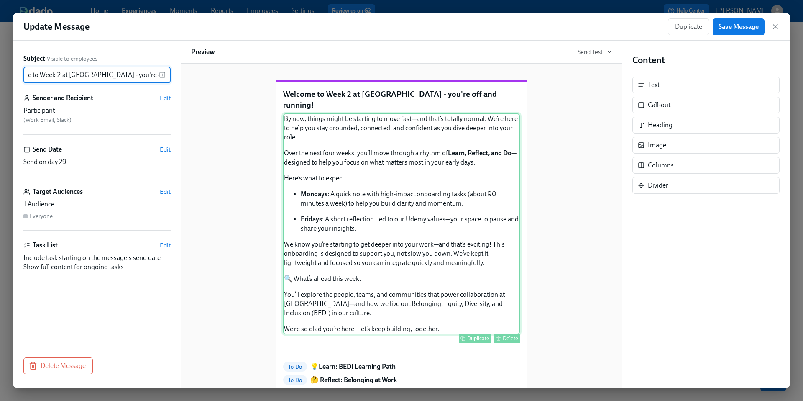
scroll to position [121, 0]
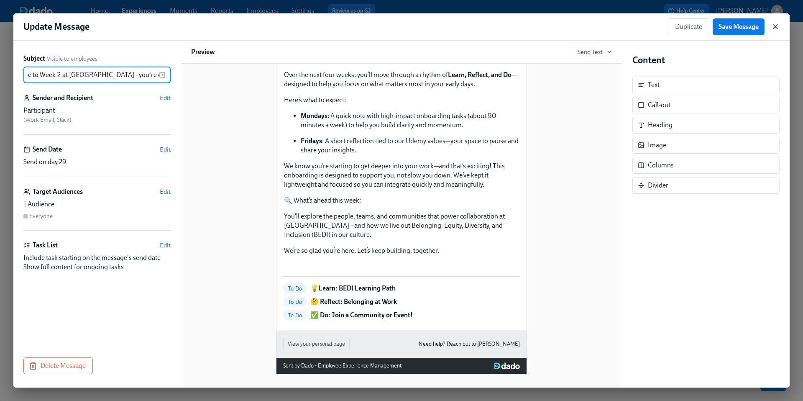
click at [777, 28] on icon "button" at bounding box center [775, 27] width 4 height 4
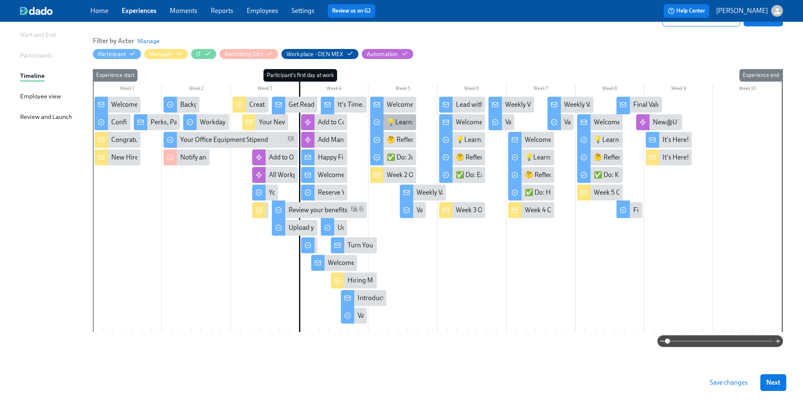
click at [392, 125] on div "💡Learn: BEDI Learning Path" at bounding box center [429, 122] width 84 height 9
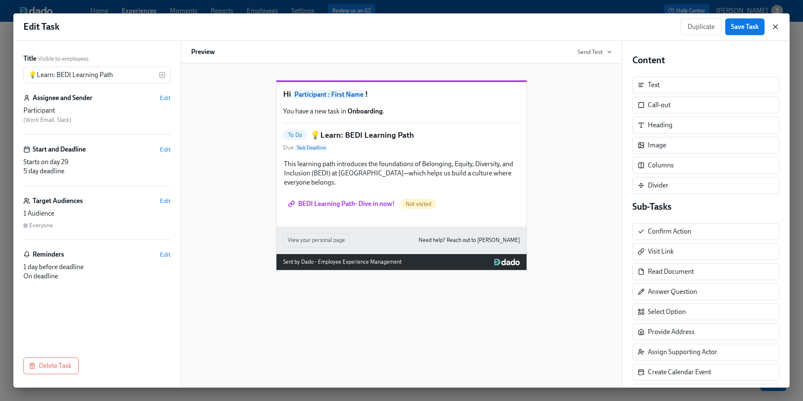
click at [774, 28] on icon "button" at bounding box center [775, 27] width 8 height 8
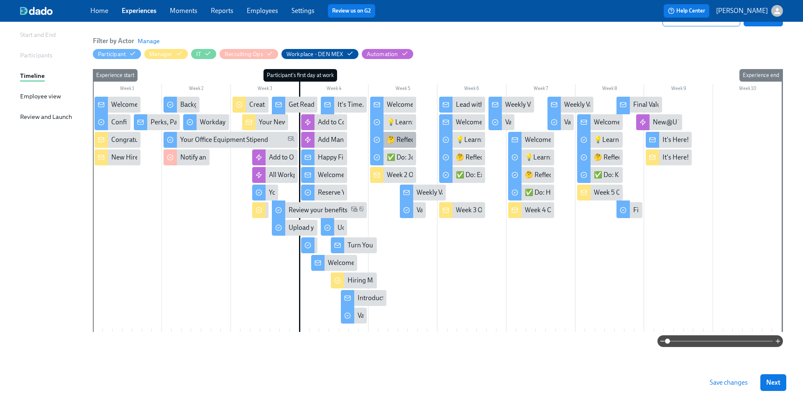
click at [396, 145] on div "🤔 Reflect: Belonging at Work" at bounding box center [393, 140] width 46 height 16
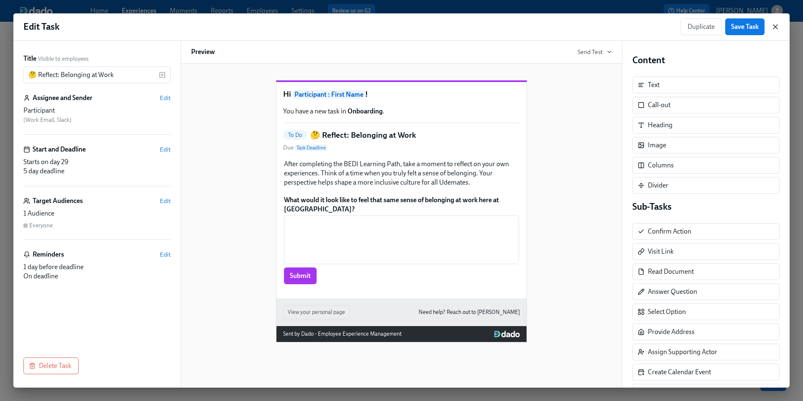
click at [777, 28] on icon "button" at bounding box center [775, 27] width 4 height 4
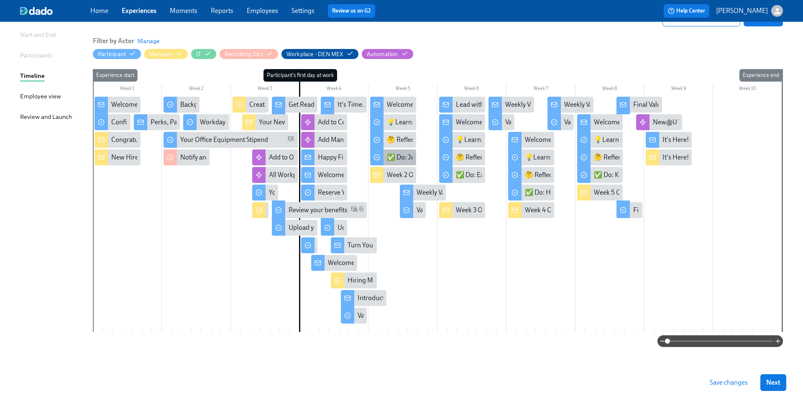
click at [404, 160] on div "✅ Do: Join a Community or Event!" at bounding box center [437, 157] width 100 height 9
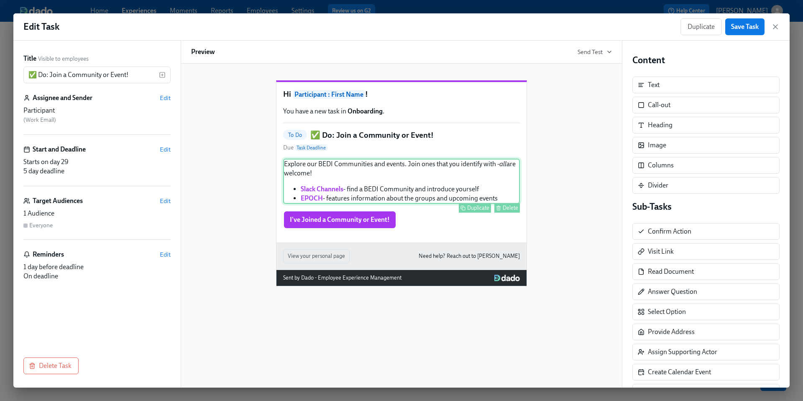
click at [359, 201] on div "Explore our BEDI Communities and events. Join ones that you identify with - all…" at bounding box center [401, 180] width 237 height 45
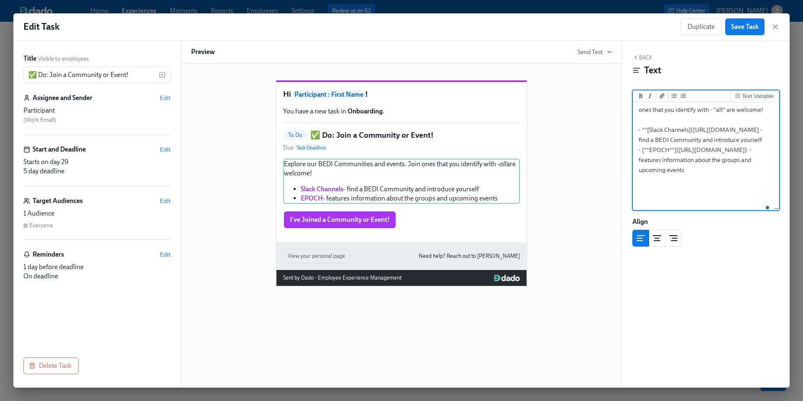
scroll to position [14, 0]
drag, startPoint x: 767, startPoint y: 151, endPoint x: 640, endPoint y: 142, distance: 126.6
click at [640, 142] on textarea "Explore our BEDI Communities and events. Join ones that you identify with - *al…" at bounding box center [705, 142] width 143 height 105
paste textarea ".[DOMAIN_NAME][URL]"
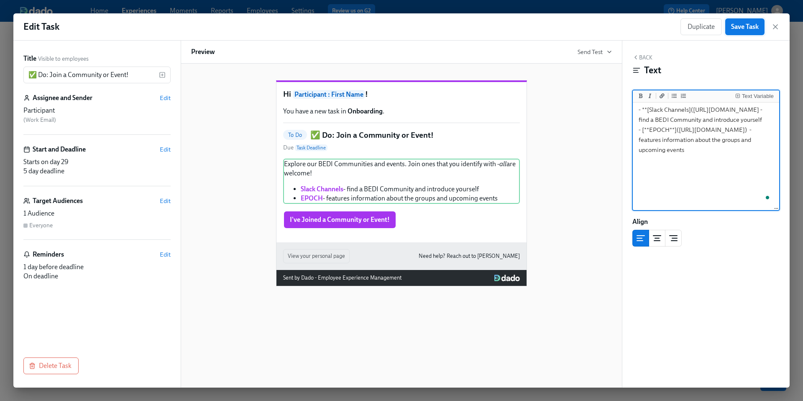
type textarea "Explore our BEDI Communities and events. Join ones that you identify with - *al…"
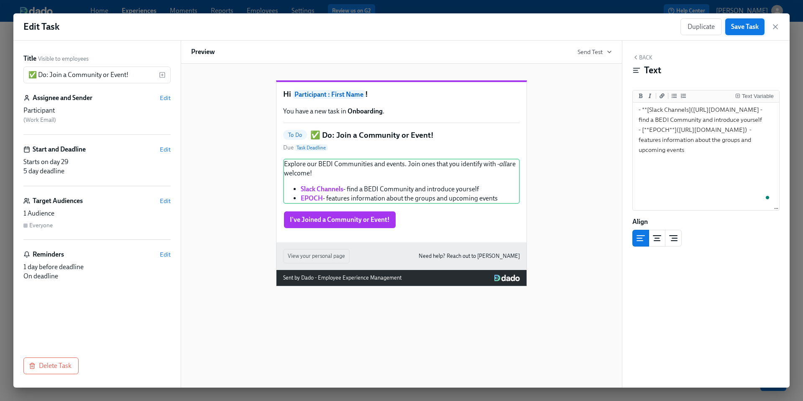
click at [738, 28] on span "Save Task" at bounding box center [745, 27] width 28 height 8
click at [775, 27] on icon "button" at bounding box center [775, 27] width 4 height 4
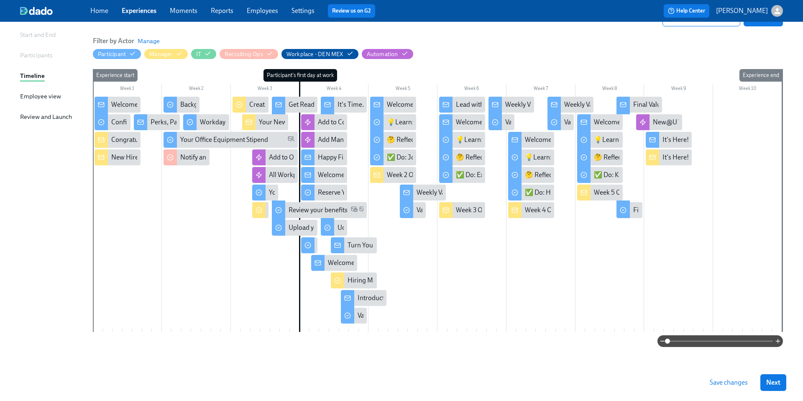
click at [719, 384] on span "Save changes" at bounding box center [729, 382] width 38 height 8
click at [399, 159] on div "✅ Do: Join a Community or Event!" at bounding box center [437, 157] width 100 height 9
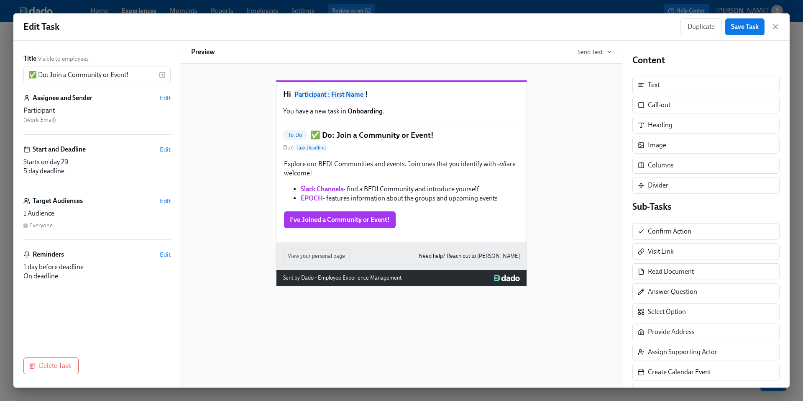
click at [779, 25] on div "Edit Task Duplicate Save Task" at bounding box center [401, 26] width 776 height 27
click at [777, 26] on icon "button" at bounding box center [775, 27] width 8 height 8
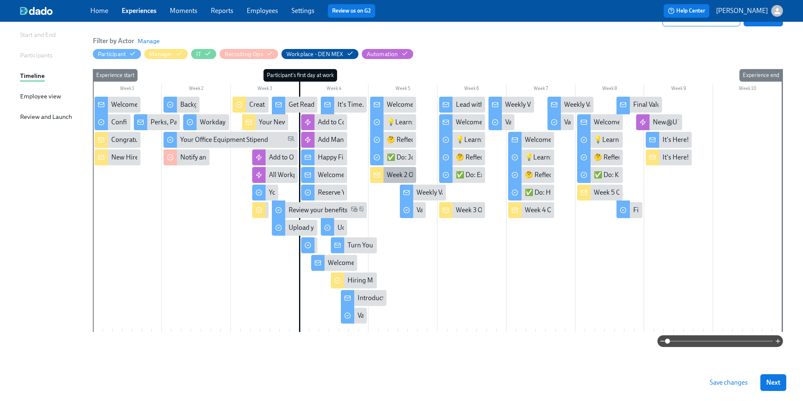
click at [394, 176] on div "Week 2 Onboarding for {{ participant.firstName }}- Support Connection & Learning" at bounding box center [505, 174] width 236 height 9
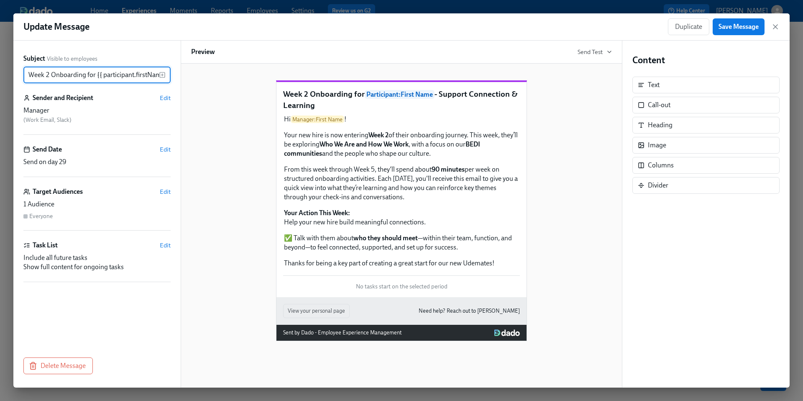
scroll to position [0, 105]
click at [773, 26] on icon "button" at bounding box center [775, 27] width 8 height 8
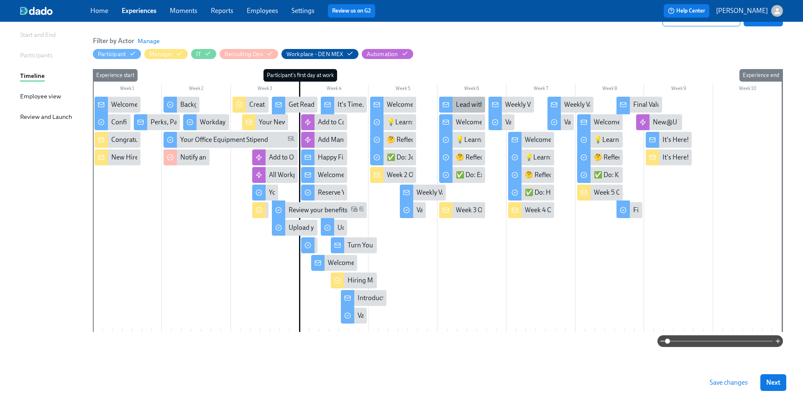
click at [460, 105] on div "Lead with Confidence — Let’s Set You Up for Success at [GEOGRAPHIC_DATA]" at bounding box center [566, 104] width 220 height 9
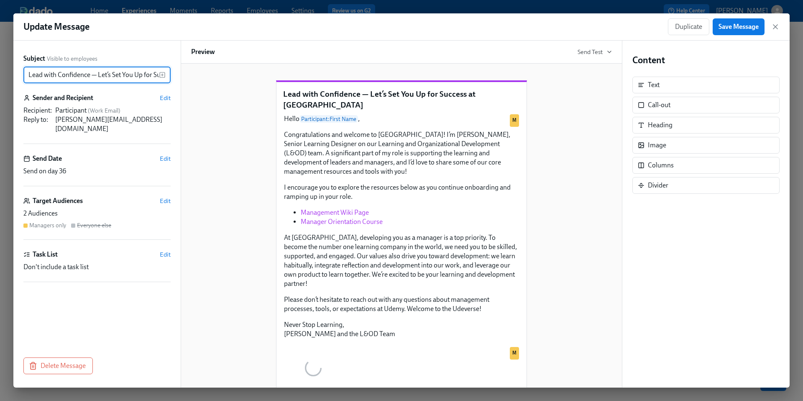
scroll to position [0, 45]
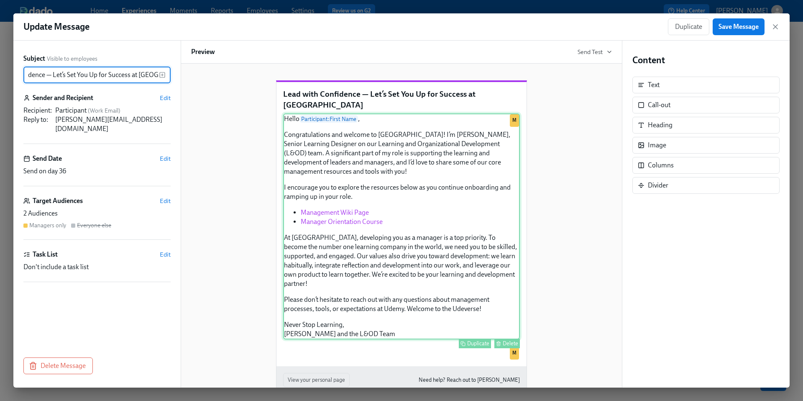
click at [355, 241] on div "Hello Participant : First Name , Congratulations and welcome to Udemy! I’m [PER…" at bounding box center [401, 226] width 237 height 226
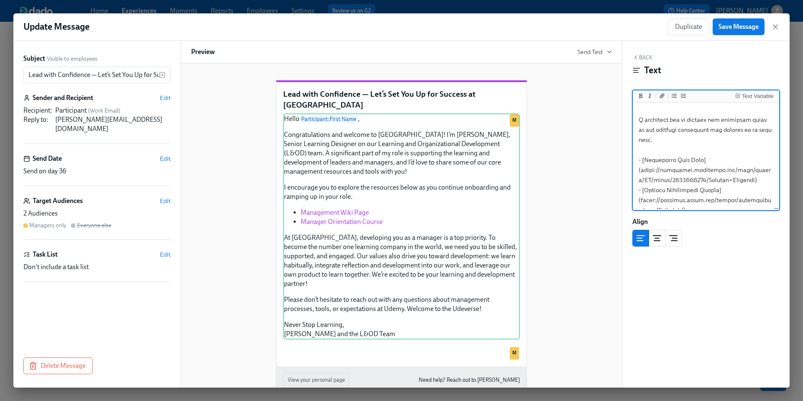
scroll to position [123, 0]
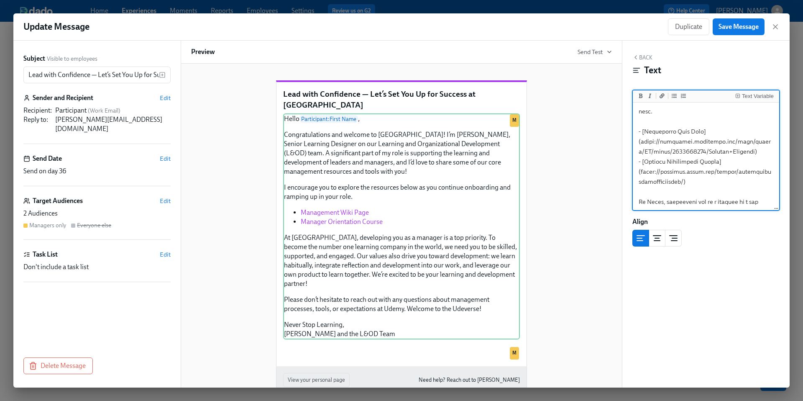
drag, startPoint x: 746, startPoint y: 162, endPoint x: 641, endPoint y: 154, distance: 104.4
click at [641, 154] on textarea "To enrich screen reader interactions, please activate Accessibility in Grammarl…" at bounding box center [705, 172] width 143 height 380
paste textarea ".[DOMAIN_NAME][URL]"
type textarea "Lorem {{ ipsumdolors.ametcOnse }}, Adipiscingelits doe tempori ut Labor! E’d Ma…"
click at [737, 26] on span "Save Message" at bounding box center [738, 27] width 40 height 8
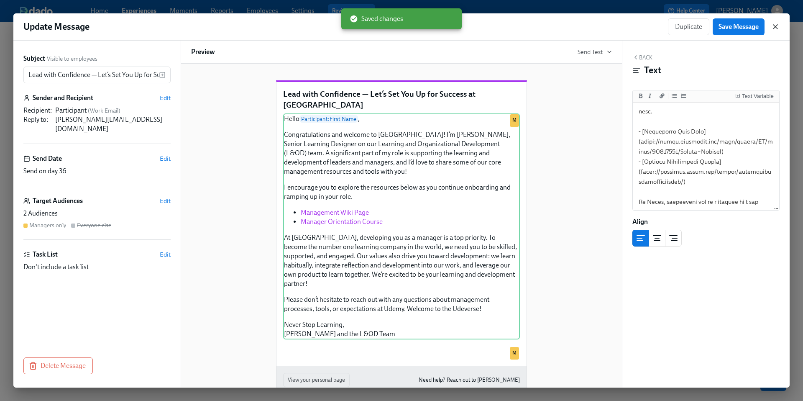
click at [774, 26] on icon "button" at bounding box center [775, 27] width 4 height 4
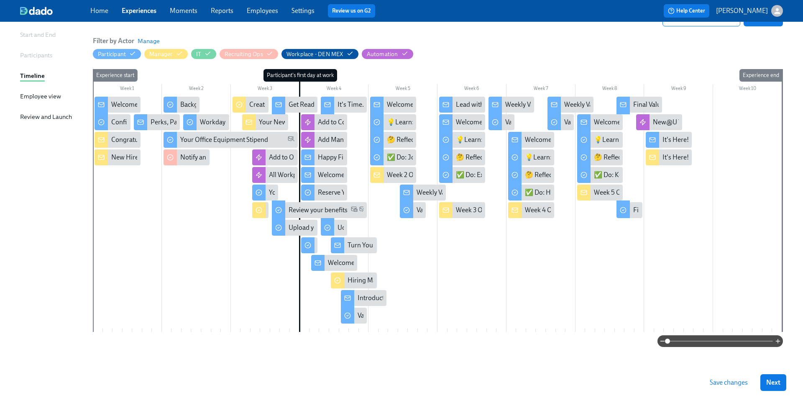
click at [718, 380] on span "Save changes" at bounding box center [729, 382] width 38 height 8
click at [457, 123] on div "Welcome to Udemy Week 3 — you’re finding your rhythm!" at bounding box center [537, 122] width 162 height 9
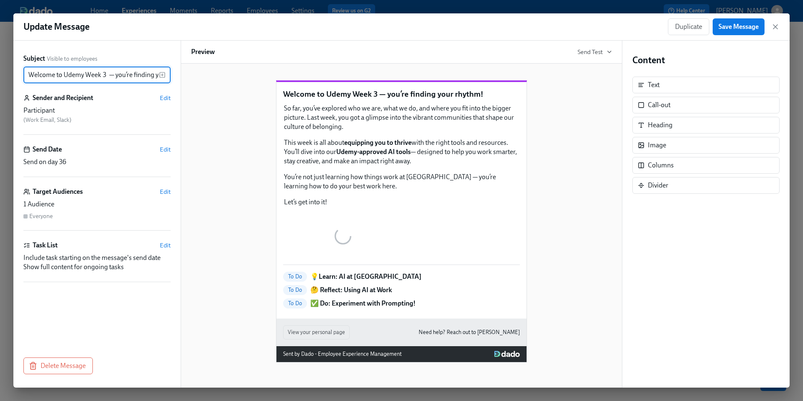
scroll to position [0, 33]
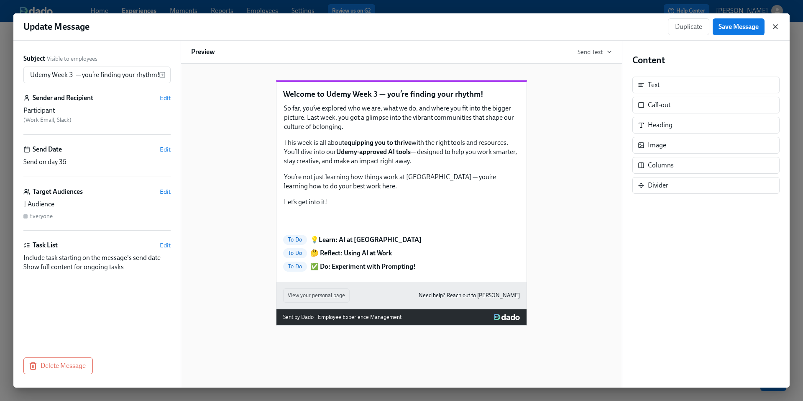
click at [775, 26] on icon "button" at bounding box center [775, 27] width 4 height 4
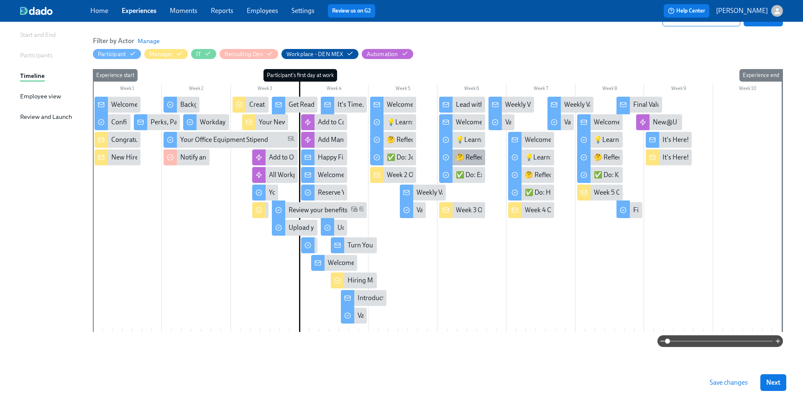
click at [470, 154] on div "🤔 Reflect: Using AI at Work" at bounding box center [496, 157] width 80 height 9
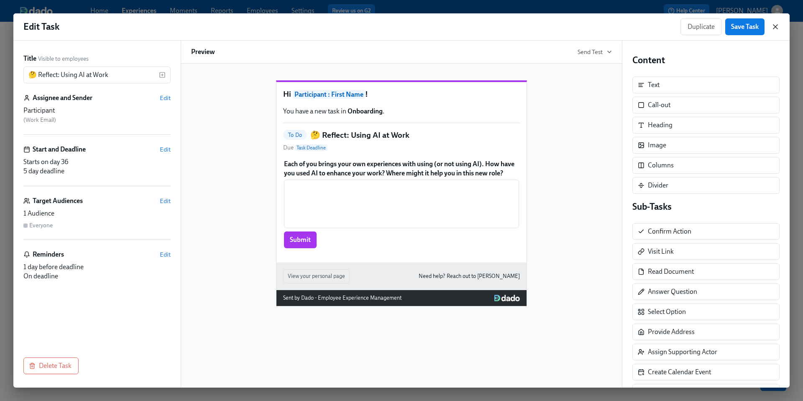
click at [774, 27] on icon "button" at bounding box center [775, 27] width 4 height 4
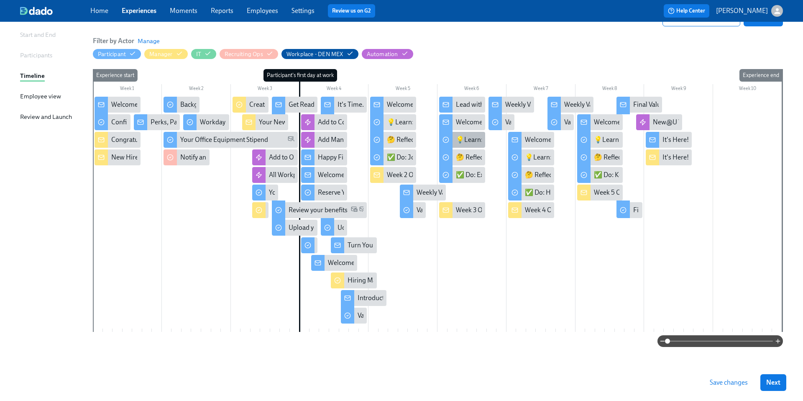
click at [471, 140] on div "💡Learn: AI at [GEOGRAPHIC_DATA]" at bounding box center [509, 139] width 107 height 9
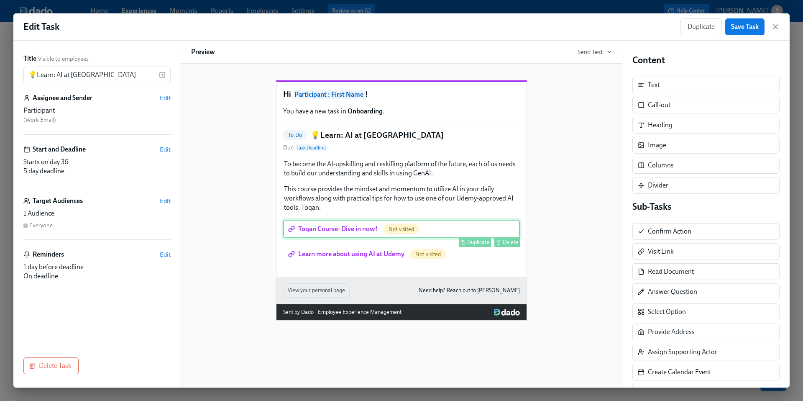
click at [353, 238] on div "Toqan Course- Dive in now! Not visited Duplicate Delete" at bounding box center [401, 229] width 237 height 18
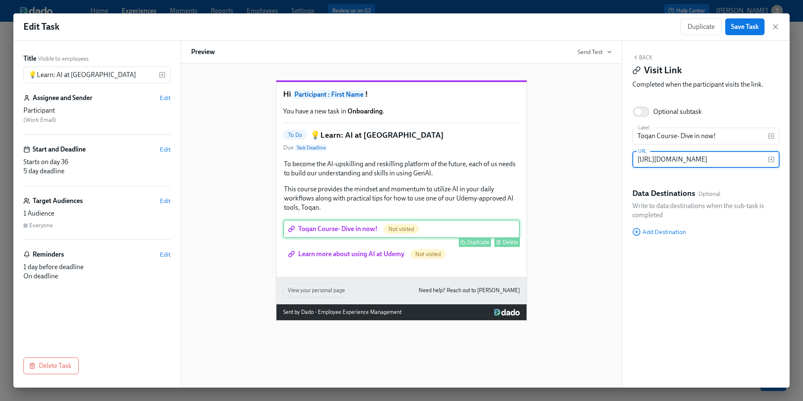
scroll to position [0, 122]
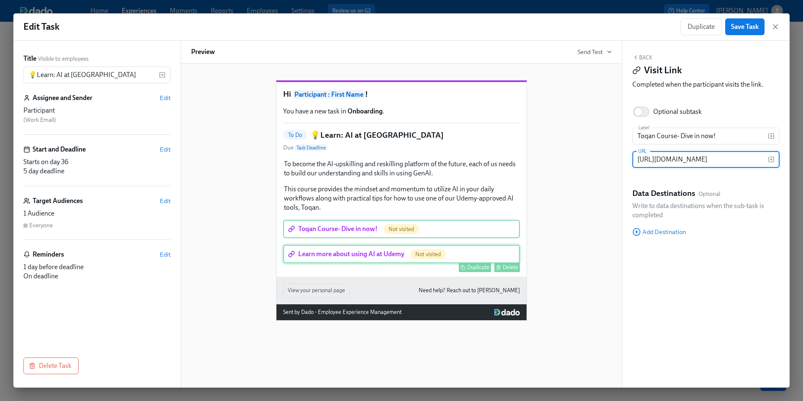
click at [358, 272] on div "Duplicate Delete" at bounding box center [402, 267] width 235 height 10
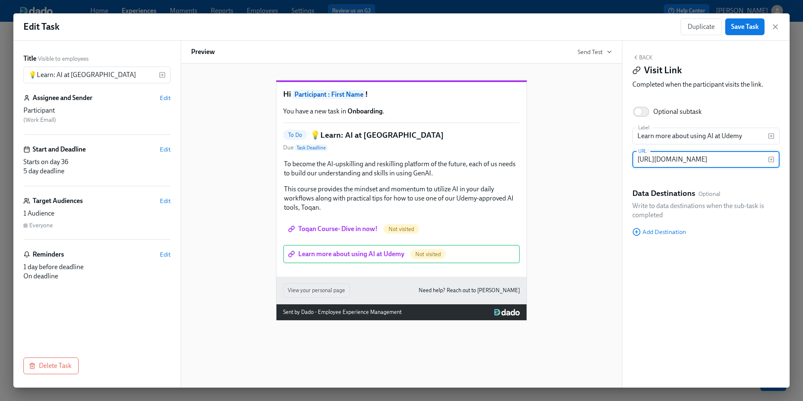
scroll to position [0, 30]
click at [777, 27] on icon "button" at bounding box center [775, 27] width 8 height 8
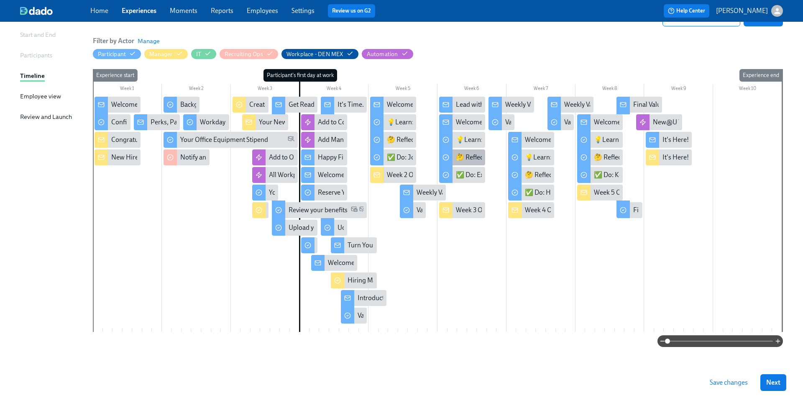
click at [465, 159] on div "🤔 Reflect: Using AI at Work" at bounding box center [496, 157] width 80 height 9
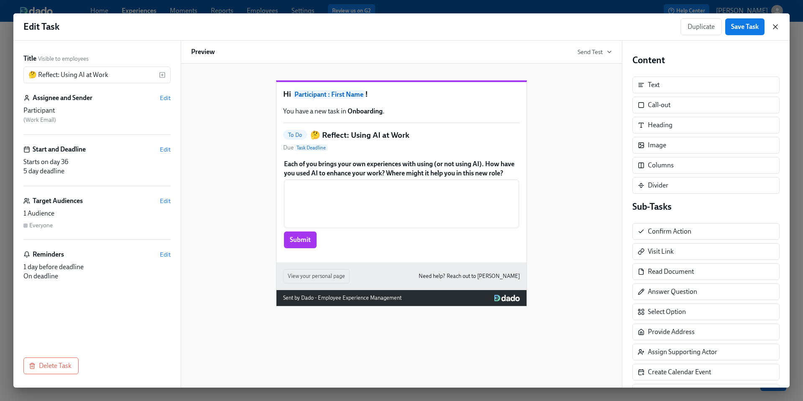
click at [776, 23] on icon "button" at bounding box center [775, 27] width 8 height 8
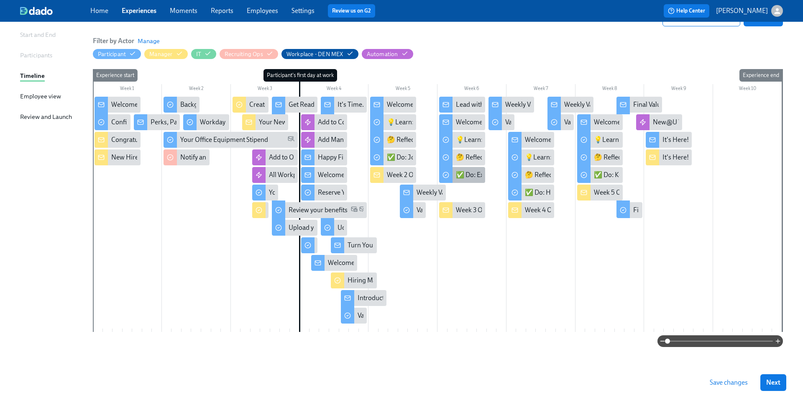
click at [466, 175] on div "✅ Do: Experiment with Prompting!" at bounding box center [507, 174] width 102 height 9
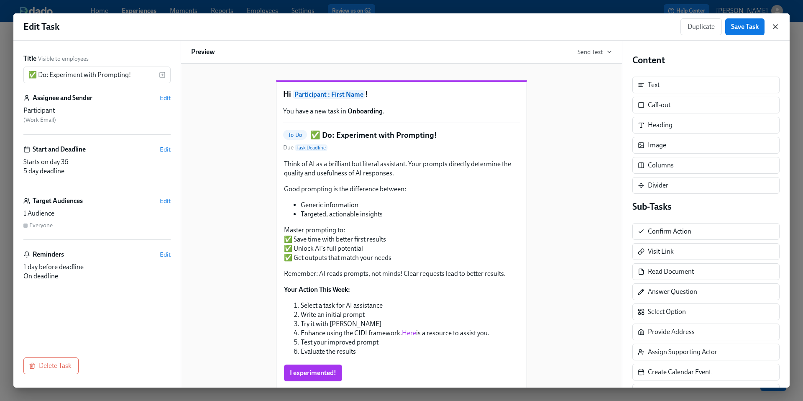
click at [775, 24] on icon "button" at bounding box center [775, 27] width 8 height 8
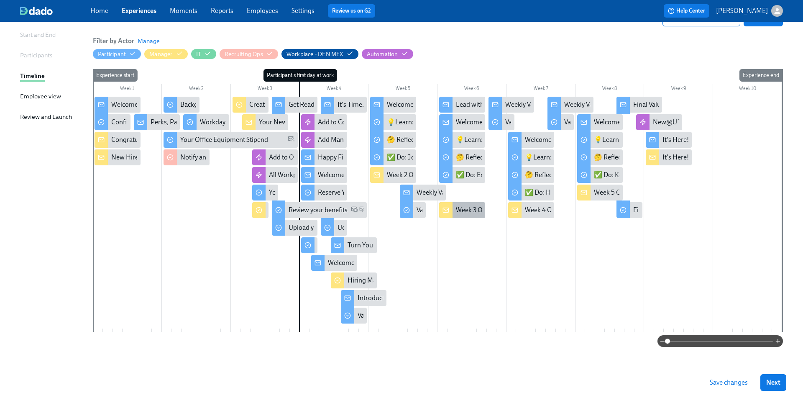
click at [463, 207] on div "Week 3 Onboarding for {{ participant.firstName }} - Udemy AI Tools" at bounding box center [551, 209] width 191 height 9
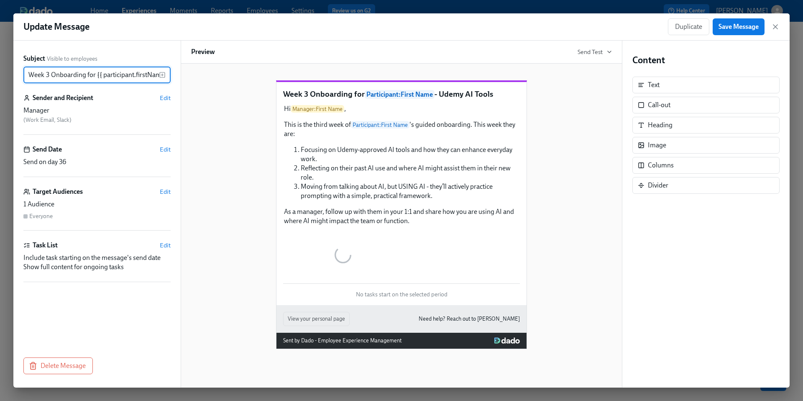
scroll to position [0, 61]
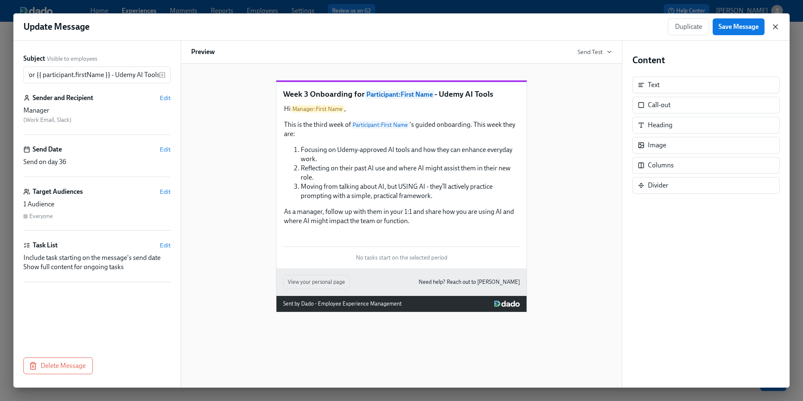
click at [774, 28] on icon "button" at bounding box center [775, 27] width 8 height 8
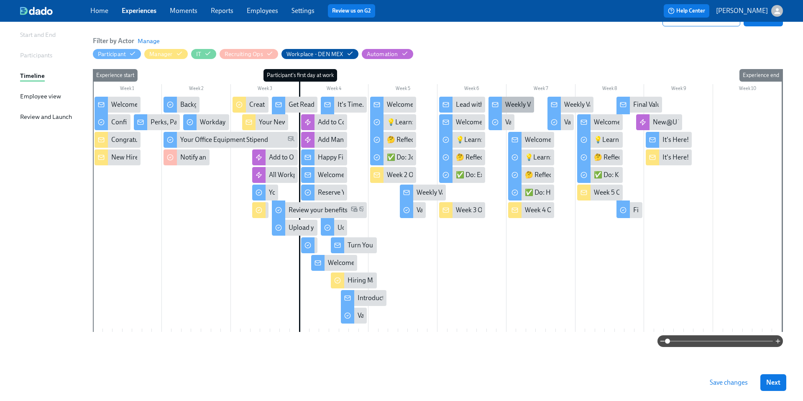
click at [522, 107] on div "Weekly Values Reflection—Act As One Team" at bounding box center [566, 104] width 123 height 9
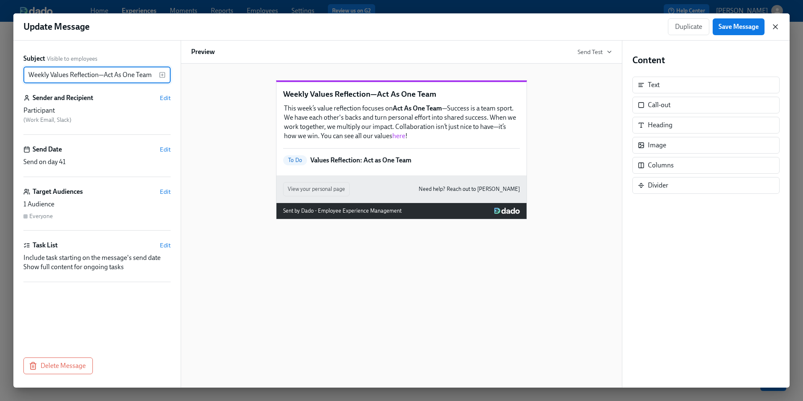
click at [774, 28] on icon "button" at bounding box center [775, 27] width 8 height 8
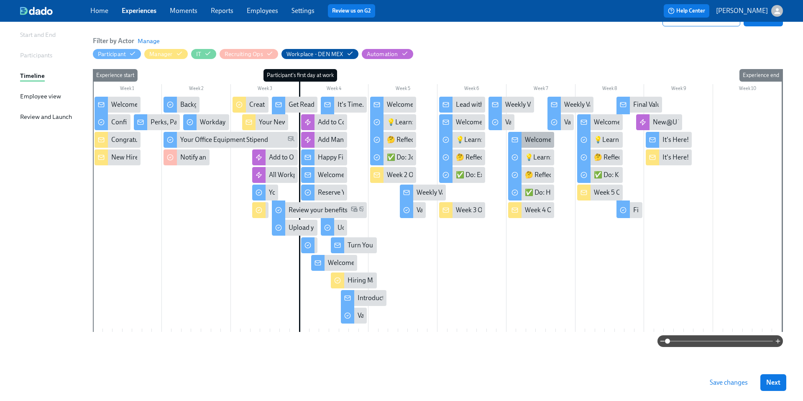
click at [535, 142] on div "Welcome to Week 4 — you’re hitting your stride! 💪" at bounding box center [597, 139] width 144 height 9
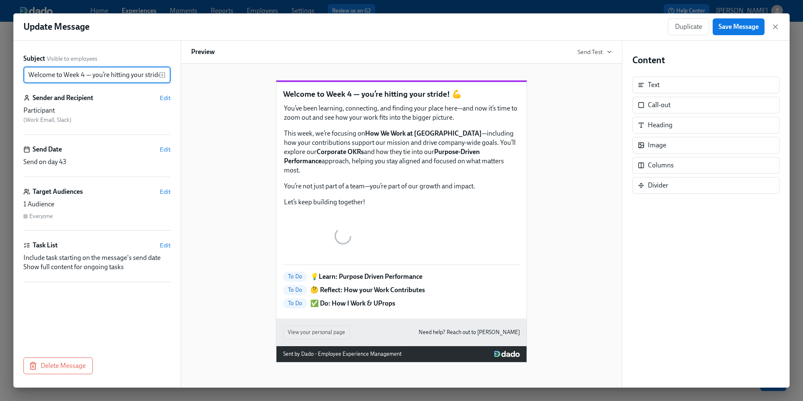
scroll to position [0, 14]
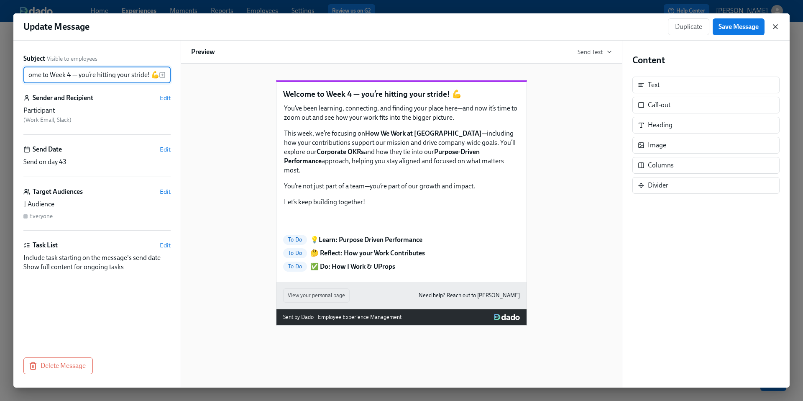
click at [776, 26] on icon "button" at bounding box center [775, 27] width 4 height 4
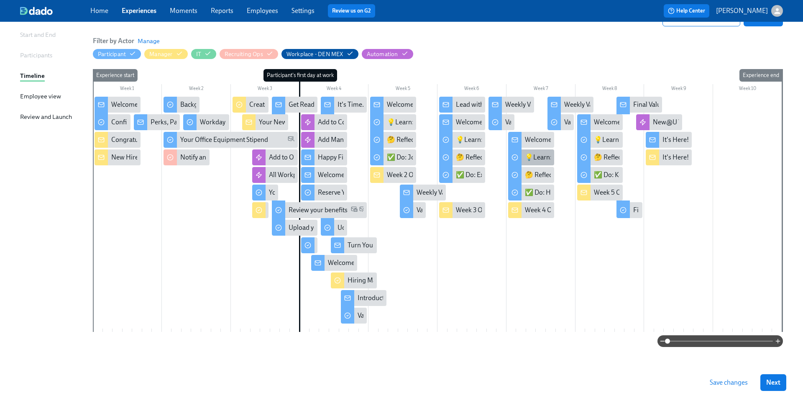
click at [537, 159] on div "💡Learn: Purpose Driven Performance" at bounding box center [580, 157] width 111 height 9
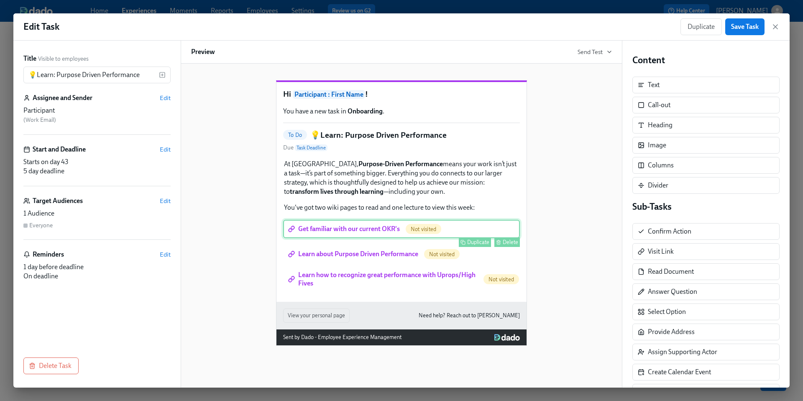
click at [371, 247] on div "Duplicate Delete" at bounding box center [402, 242] width 235 height 10
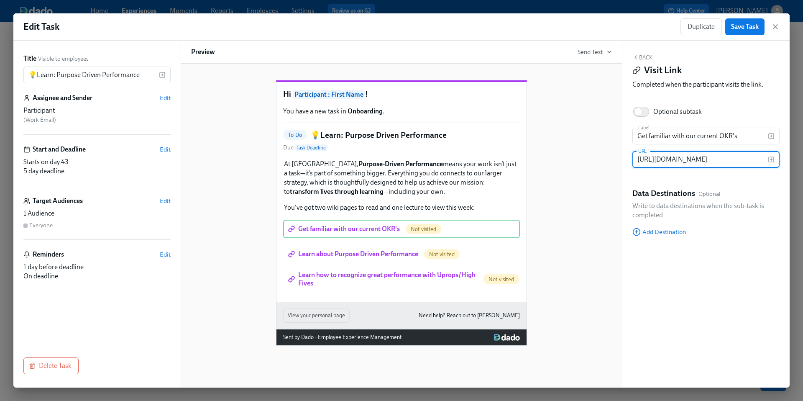
scroll to position [0, 138]
click at [680, 160] on input "[URL][DOMAIN_NAME]" at bounding box center [699, 159] width 135 height 17
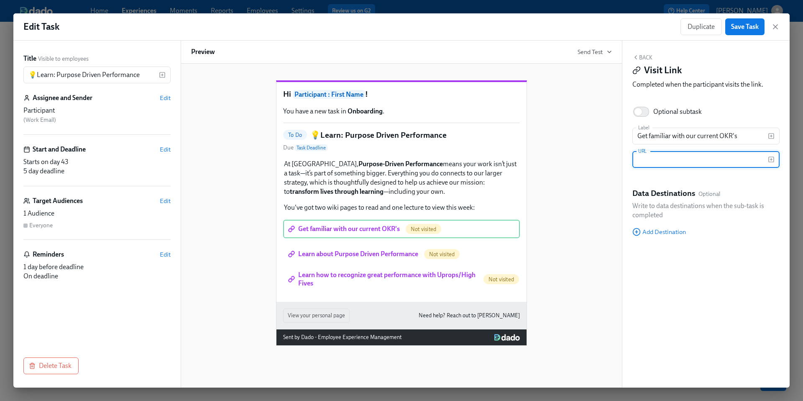
paste input "[URL][DOMAIN_NAME]"
type input "[URL][DOMAIN_NAME]"
click at [575, 280] on div "Hi Participant : First Name ! You have a new task in Onboarding . To Do 💡Learn:…" at bounding box center [401, 206] width 421 height 279
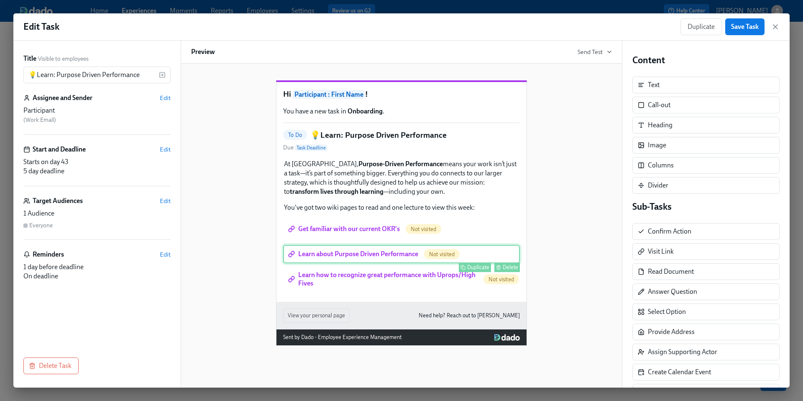
click at [403, 263] on div "Learn about Purpose Driven Performance Not visited Duplicate Delete" at bounding box center [401, 254] width 237 height 18
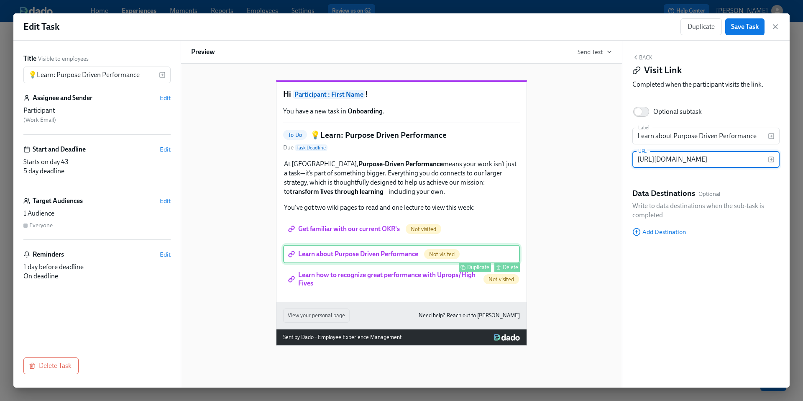
scroll to position [0, 154]
click at [693, 158] on input "[URL][DOMAIN_NAME]" at bounding box center [699, 159] width 135 height 17
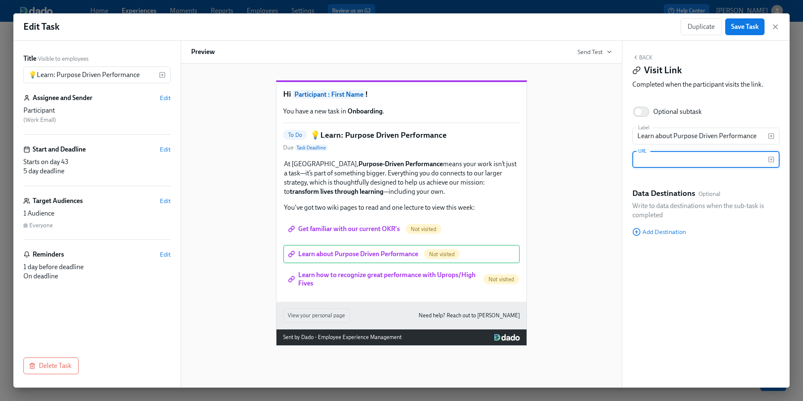
paste input "[URL][DOMAIN_NAME]"
type input "[URL][DOMAIN_NAME]"
click at [570, 283] on div "Hi Participant : First Name ! You have a new task in Onboarding . To Do 💡Learn:…" at bounding box center [401, 206] width 421 height 279
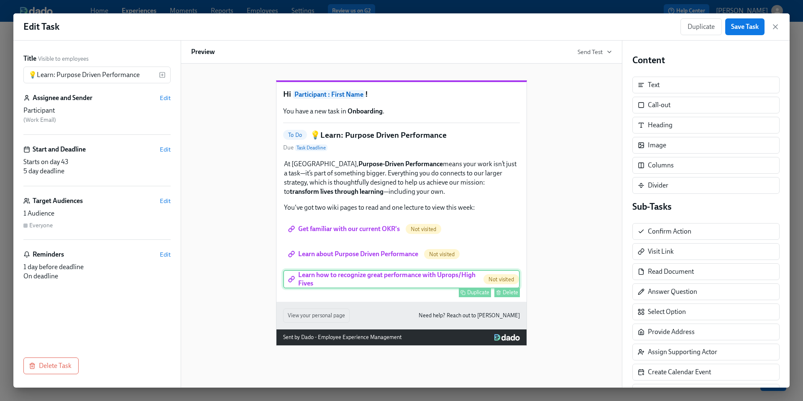
click at [441, 288] on div "Learn how to recognize great performance with Uprops/High Fives Not visited Dup…" at bounding box center [401, 279] width 237 height 18
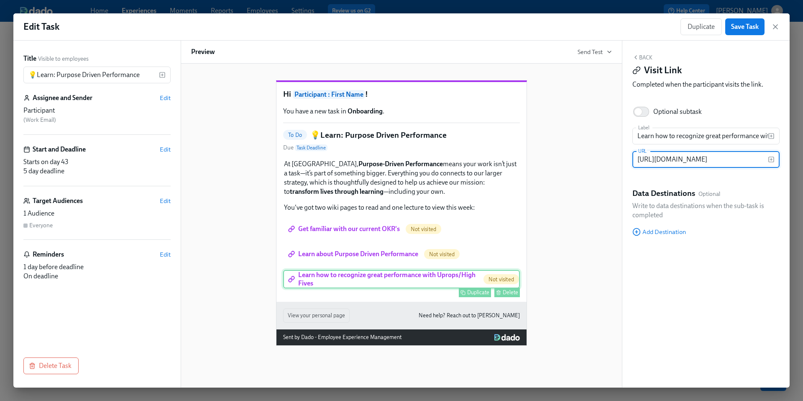
scroll to position [0, 116]
click at [562, 235] on div "Hi Participant : First Name ! You have a new task in Onboarding . To Do 💡Learn:…" at bounding box center [401, 206] width 421 height 279
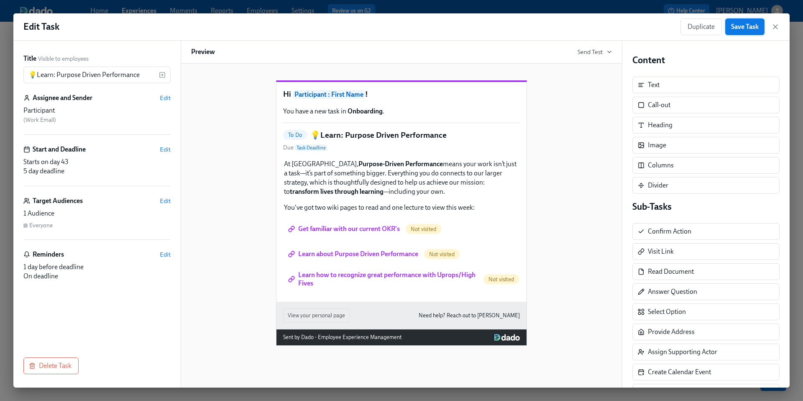
click at [739, 29] on span "Save Task" at bounding box center [745, 27] width 28 height 8
click at [777, 28] on icon "button" at bounding box center [775, 27] width 8 height 8
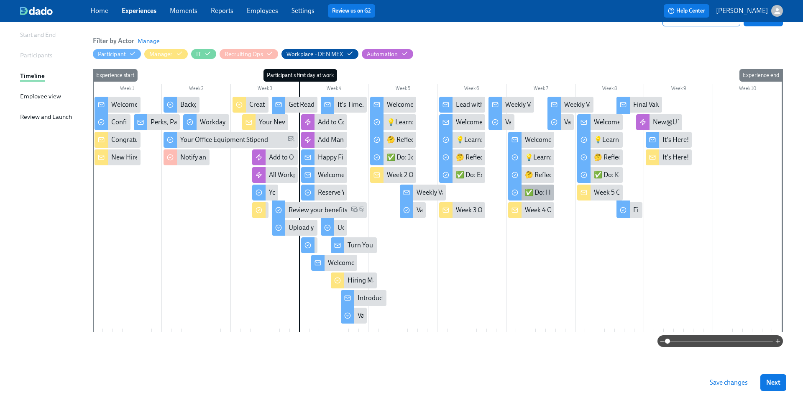
click at [536, 191] on div "✅ Do: How I Work & UProps" at bounding box center [567, 192] width 84 height 9
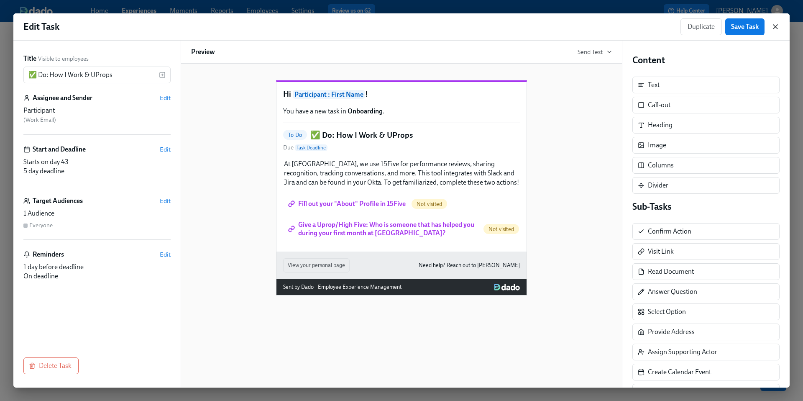
click at [774, 28] on icon "button" at bounding box center [775, 27] width 4 height 4
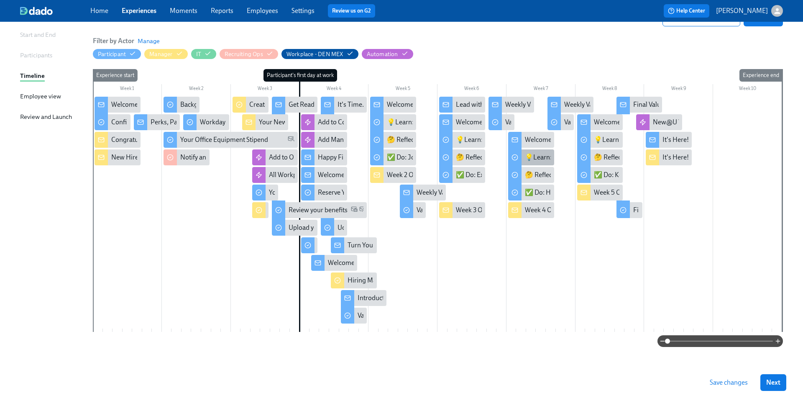
click at [534, 157] on div "💡Learn: Purpose Driven Performance" at bounding box center [580, 157] width 111 height 9
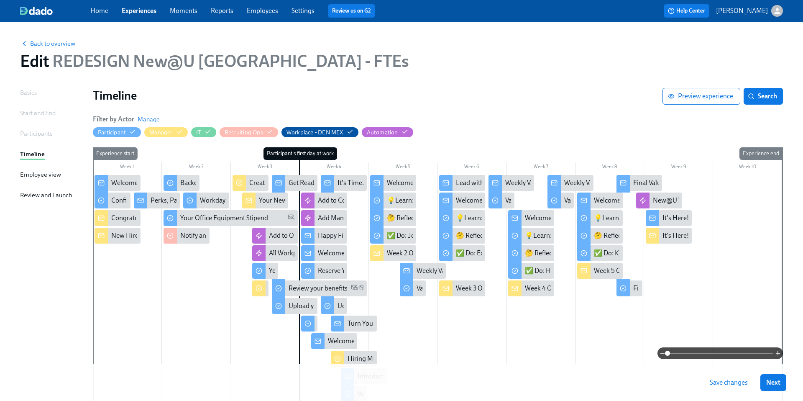
scroll to position [78, 0]
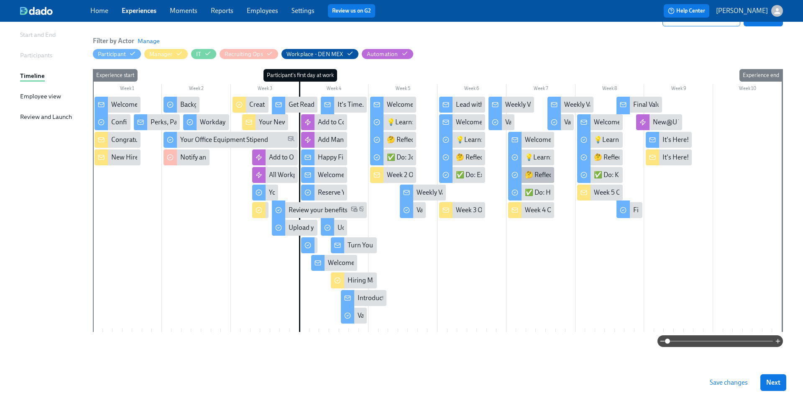
click at [538, 179] on div "🤔 Reflect: How your Work Contributes" at bounding box center [581, 174] width 112 height 9
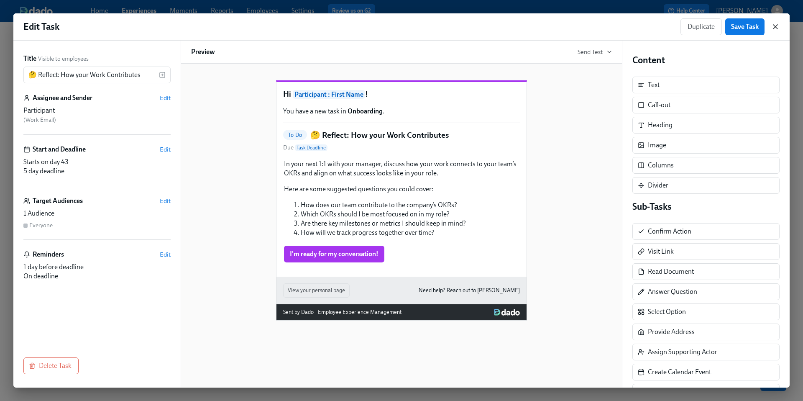
click at [778, 27] on icon "button" at bounding box center [775, 27] width 8 height 8
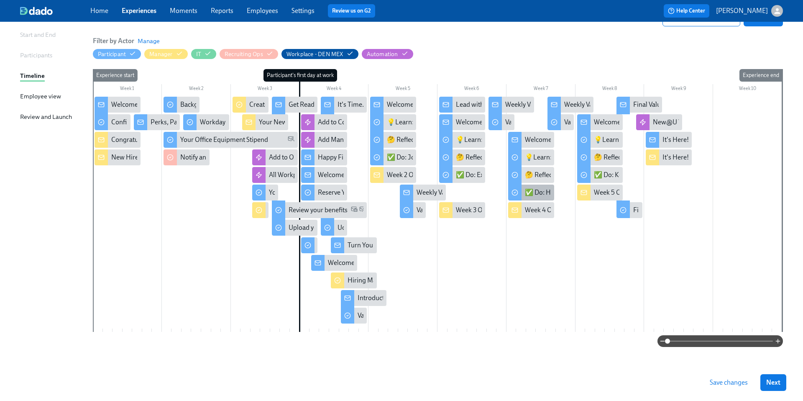
click at [535, 191] on div "✅ Do: How I Work & UProps" at bounding box center [567, 192] width 84 height 9
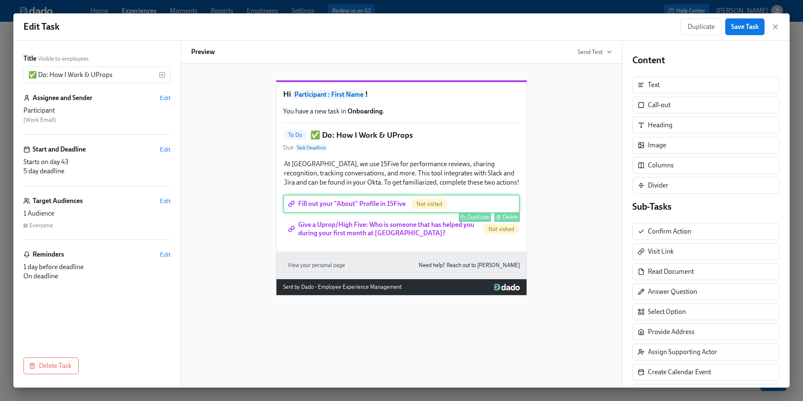
click at [365, 213] on div "Fill out your "About" Profile in 15Five Not visited Duplicate Delete" at bounding box center [401, 203] width 237 height 18
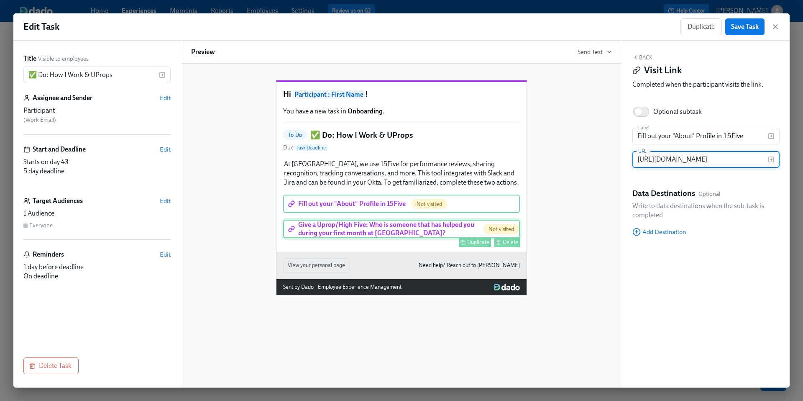
click at [365, 238] on div "Give a Uprop/High Five: Who is someone that has helped you during your first mo…" at bounding box center [401, 229] width 237 height 18
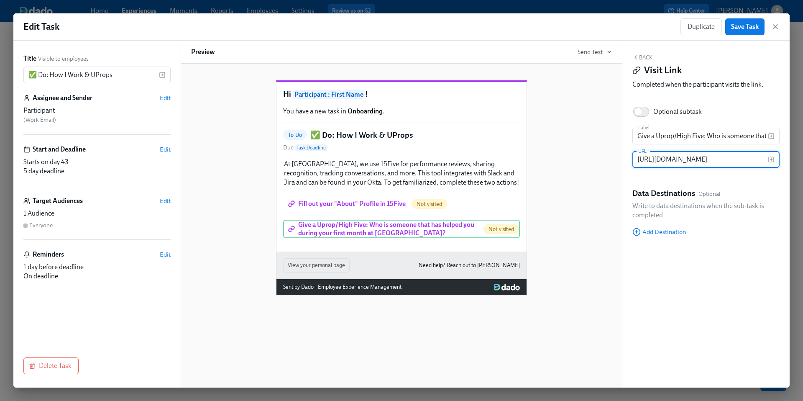
click at [545, 166] on div "Hi Participant : First Name ! You have a new task in Onboarding . To Do ✅ Do: H…" at bounding box center [401, 181] width 421 height 228
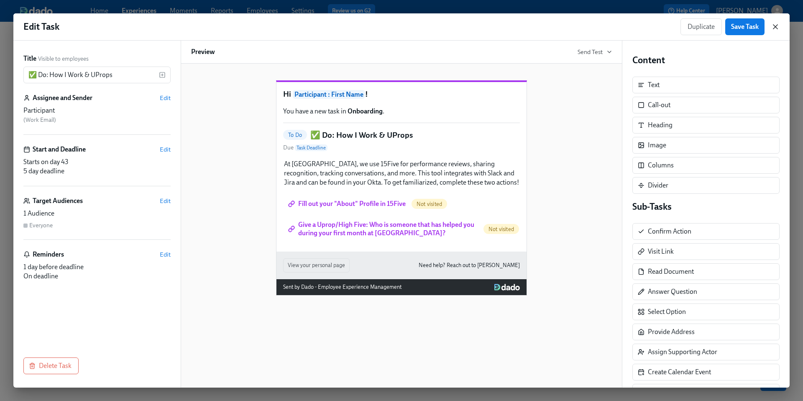
click at [778, 26] on icon "button" at bounding box center [775, 27] width 8 height 8
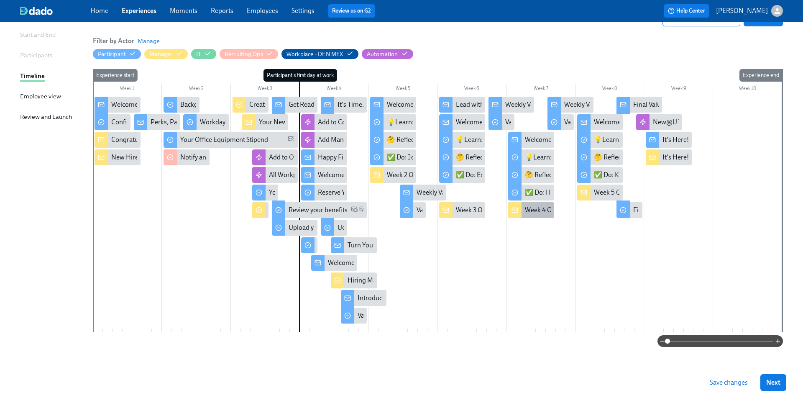
click at [530, 212] on div "Week 4 Onboarding for {{ participant.firstName }} - Connecting Purpose, Perform…" at bounding box center [673, 209] width 296 height 9
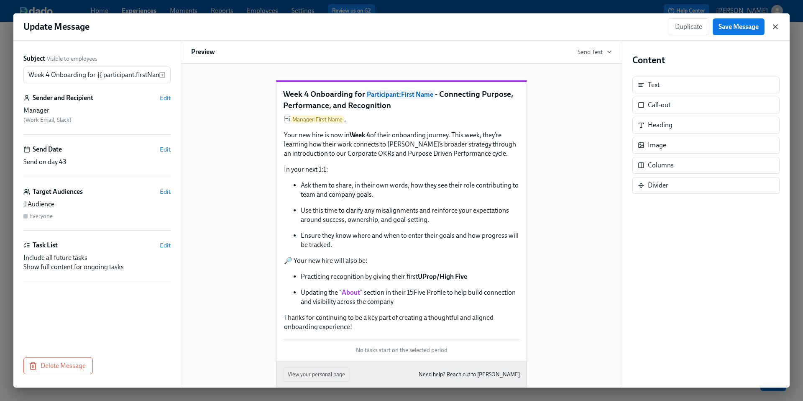
click at [773, 28] on icon "button" at bounding box center [775, 27] width 8 height 8
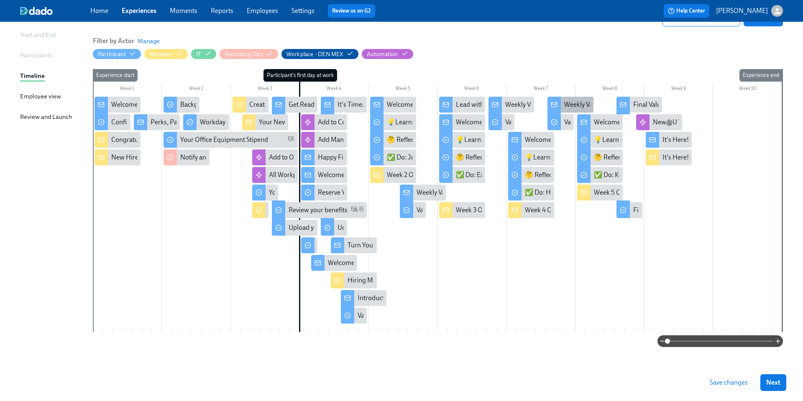
click at [570, 101] on div "Weekly Values Reflection—Relentless Focus" at bounding box center [625, 104] width 123 height 9
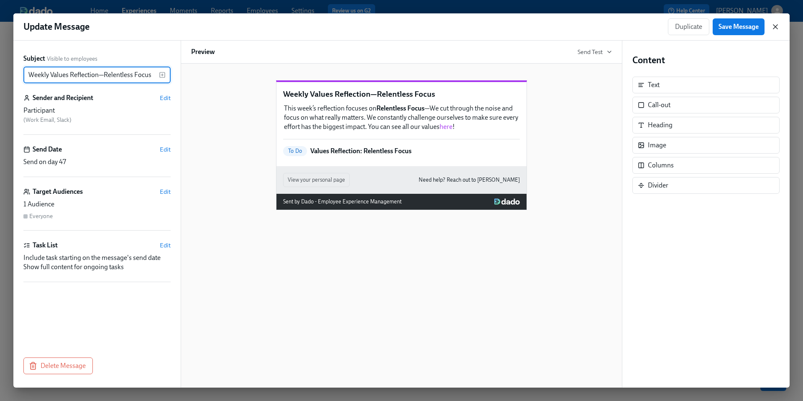
click at [774, 29] on icon "button" at bounding box center [775, 27] width 8 height 8
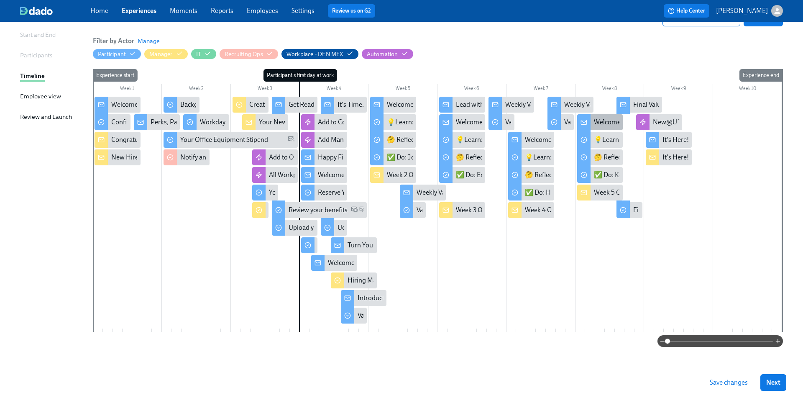
click at [603, 120] on div "Welcome to Week 5 — you made it! 🎉" at bounding box center [648, 122] width 108 height 9
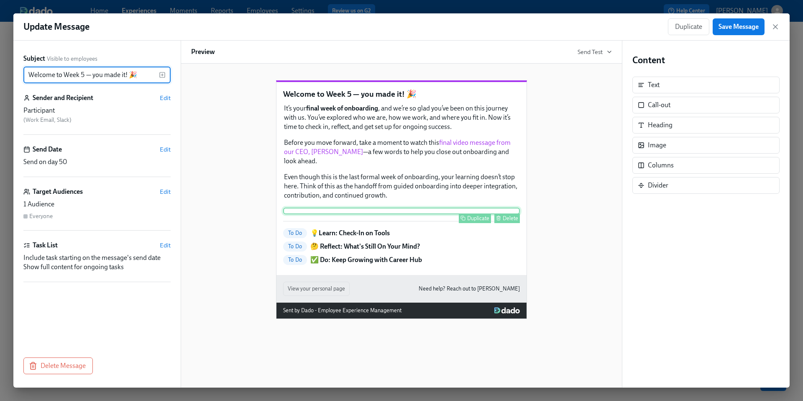
scroll to position [33, 0]
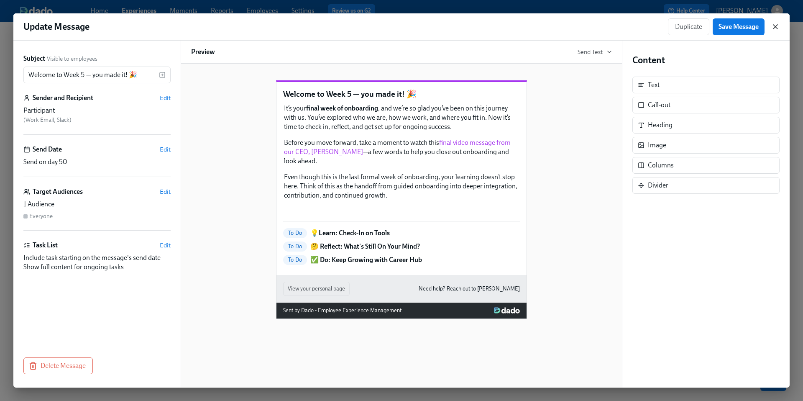
click at [775, 30] on icon "button" at bounding box center [775, 27] width 8 height 8
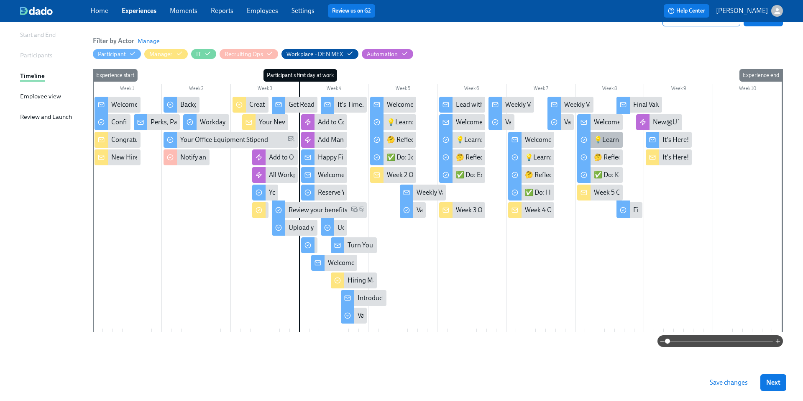
click at [609, 146] on div "💡Learn: Check-In on Tools" at bounding box center [600, 140] width 46 height 16
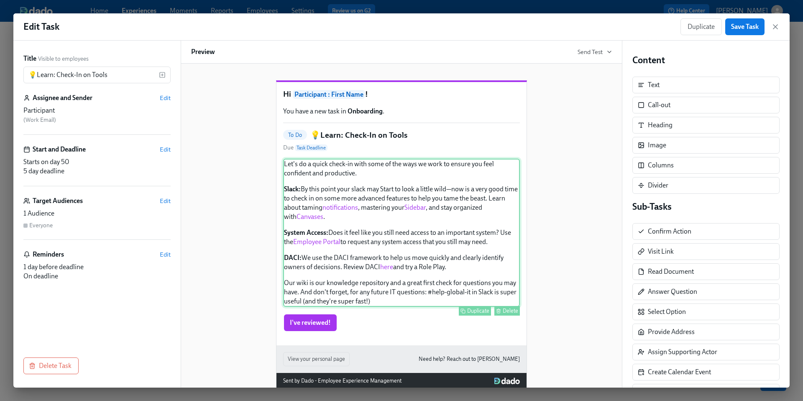
click at [423, 242] on div "Let's do a quick check-in with some of the ways we work to ensure you feel conf…" at bounding box center [401, 232] width 237 height 148
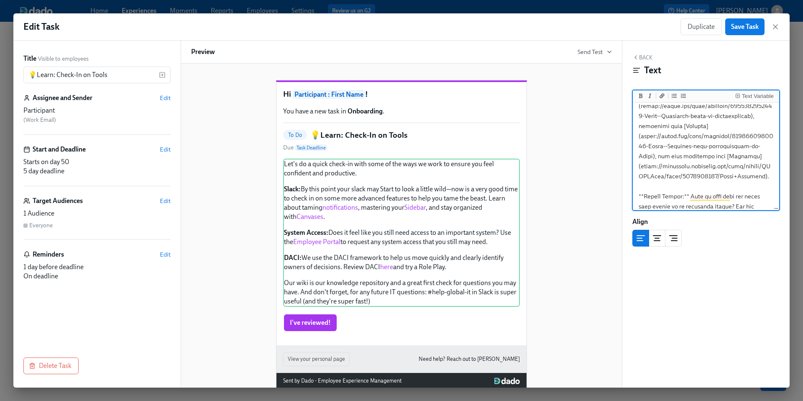
scroll to position [91, 0]
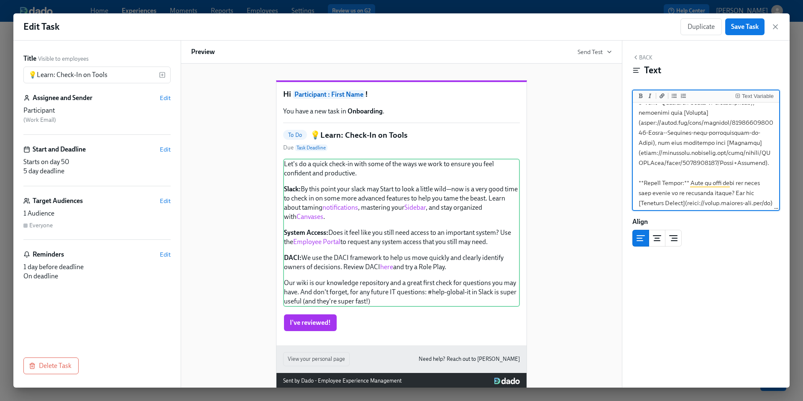
drag, startPoint x: 754, startPoint y: 163, endPoint x: 642, endPoint y: 155, distance: 111.5
click at [642, 155] on textarea "To enrich screen reader interactions, please activate Accessibility in Grammarl…" at bounding box center [705, 178] width 143 height 330
paste textarea ".[DOMAIN_NAME][URL]"
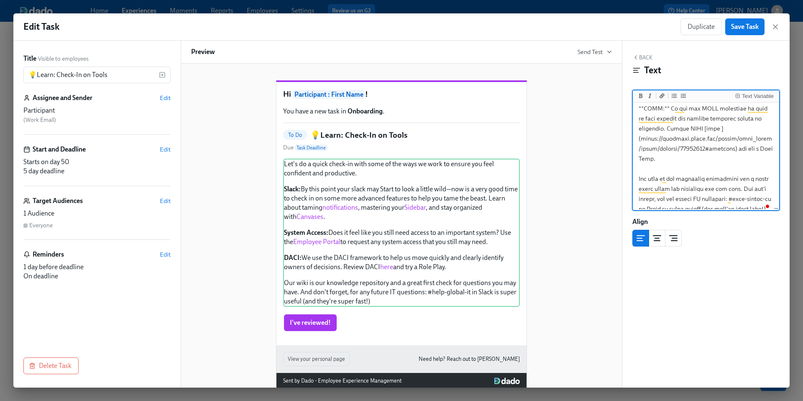
scroll to position [0, 0]
type textarea "Lor'i do s ametc adipi-el sedd eius te inc utla et dolo ma aliqua eni admi veni…"
click at [746, 27] on span "Save Task" at bounding box center [745, 27] width 28 height 8
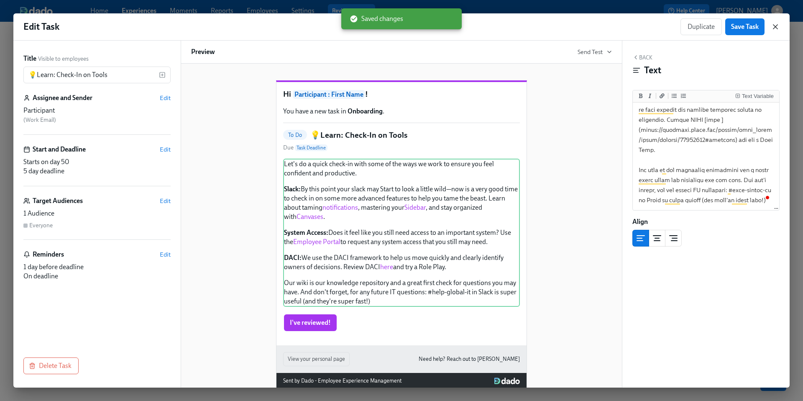
click at [773, 30] on icon "button" at bounding box center [775, 27] width 8 height 8
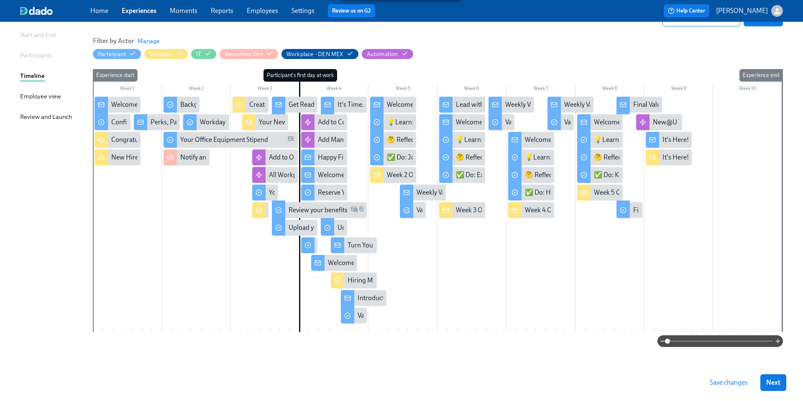
click at [723, 381] on span "Save changes" at bounding box center [729, 382] width 38 height 8
click at [604, 158] on div "🤔 Reflect: What's Still On Your Mind?" at bounding box center [647, 157] width 107 height 9
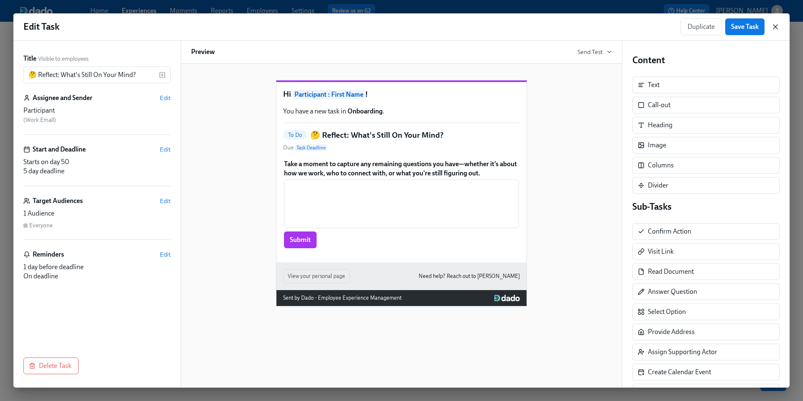
click at [777, 27] on icon "button" at bounding box center [775, 27] width 8 height 8
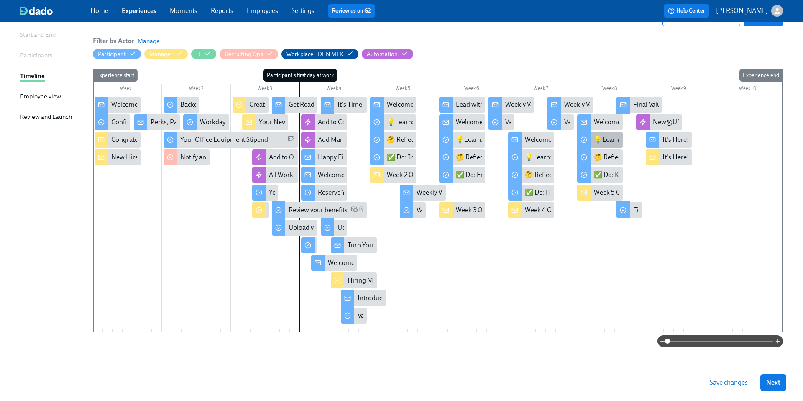
click at [607, 144] on div "💡Learn: Check-In on Tools" at bounding box center [633, 139] width 79 height 9
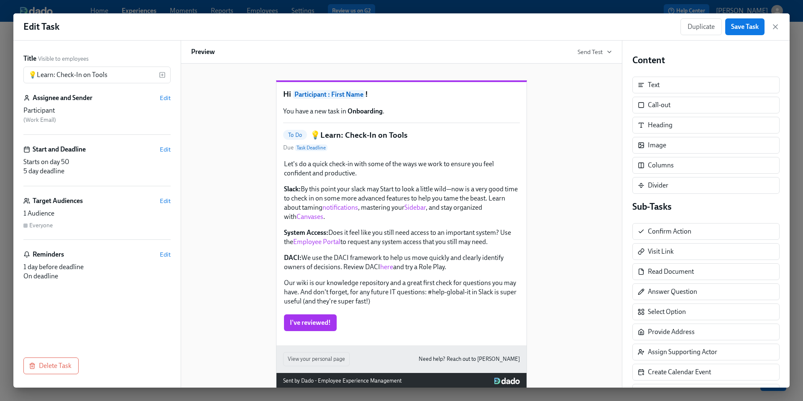
click at [775, 32] on div "Duplicate Save Task" at bounding box center [729, 26] width 99 height 17
click at [776, 24] on icon "button" at bounding box center [775, 27] width 8 height 8
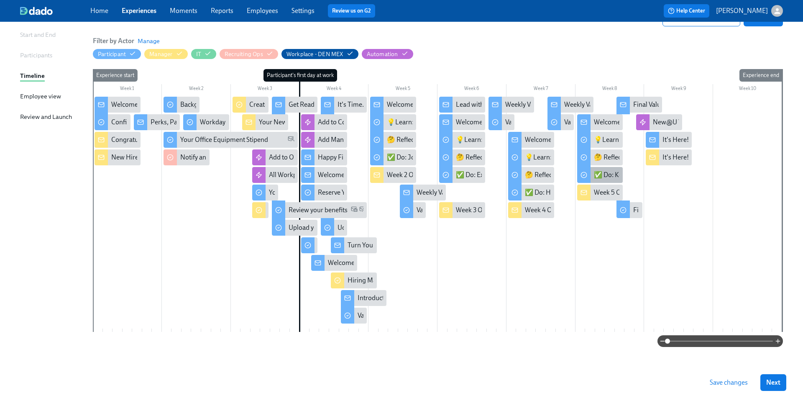
click at [604, 176] on div "✅ Do: Keep Growing with Career Hub" at bounding box center [649, 174] width 110 height 9
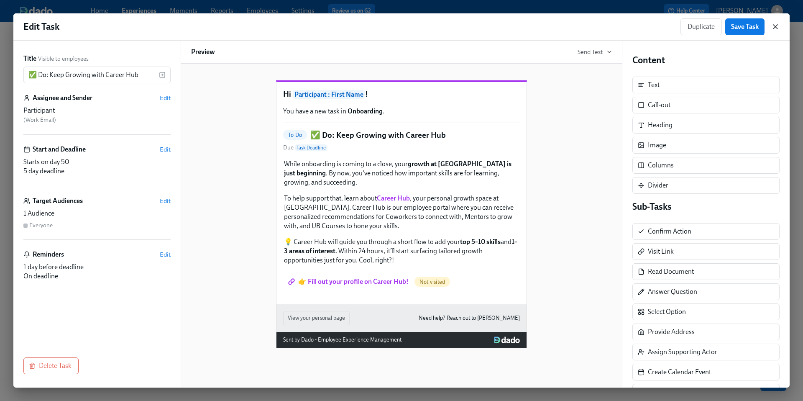
click at [777, 28] on icon "button" at bounding box center [775, 27] width 4 height 4
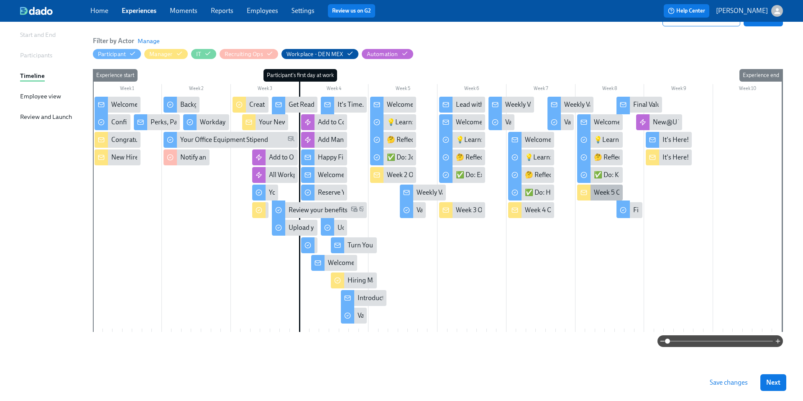
click at [608, 194] on div "Week 5 Onboarding for {{ participant.firstName }} - Wrapping Up, for Now!" at bounding box center [700, 192] width 213 height 9
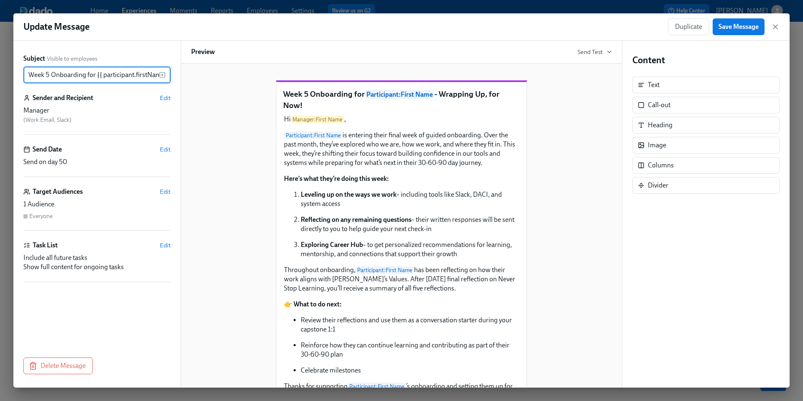
scroll to position [0, 82]
click at [772, 27] on icon "button" at bounding box center [775, 27] width 8 height 8
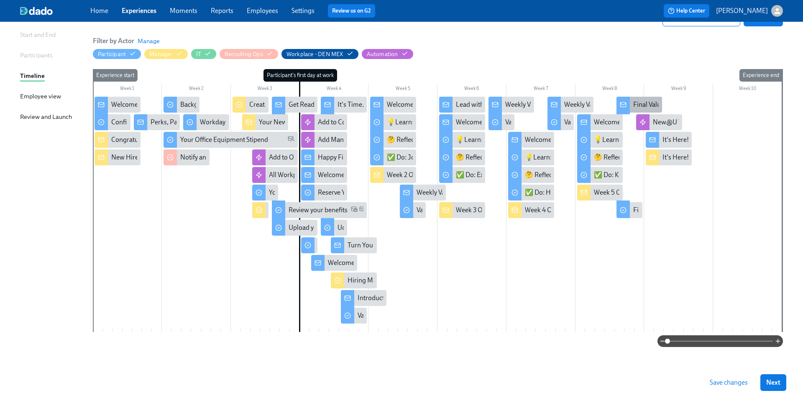
click at [644, 100] on div "Final Values Reflection—Never Stop Learning" at bounding box center [697, 104] width 128 height 9
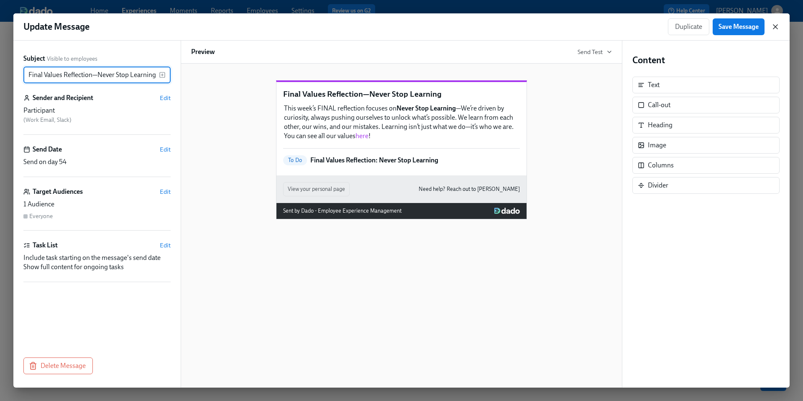
click at [775, 26] on icon "button" at bounding box center [775, 27] width 4 height 4
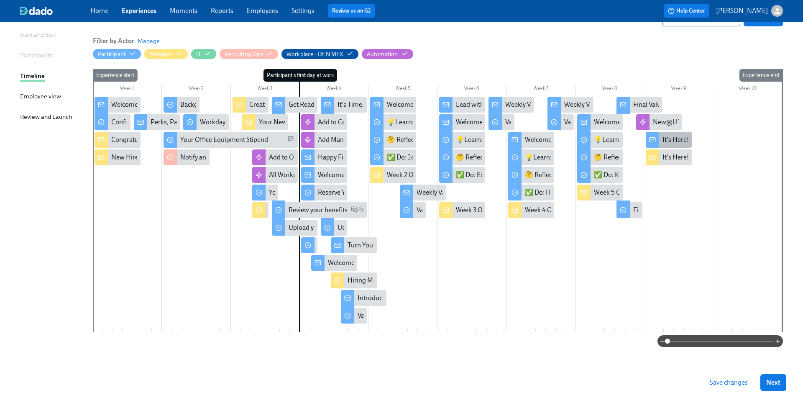
click at [667, 140] on div "It's Here! Your 5 Week Values Reflection" at bounding box center [718, 139] width 113 height 9
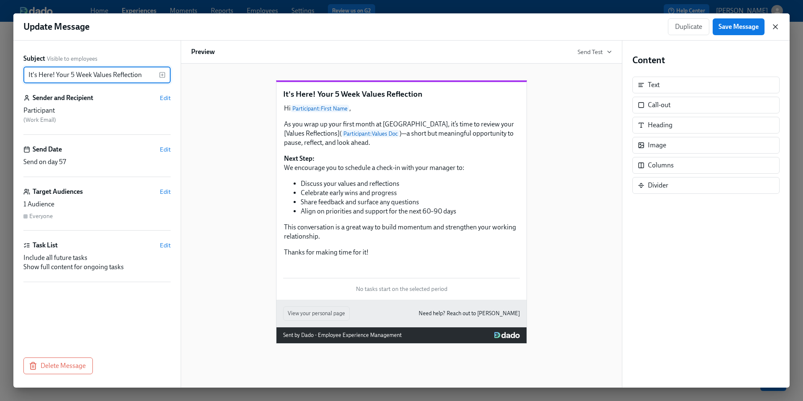
click at [777, 28] on icon "button" at bounding box center [775, 27] width 4 height 4
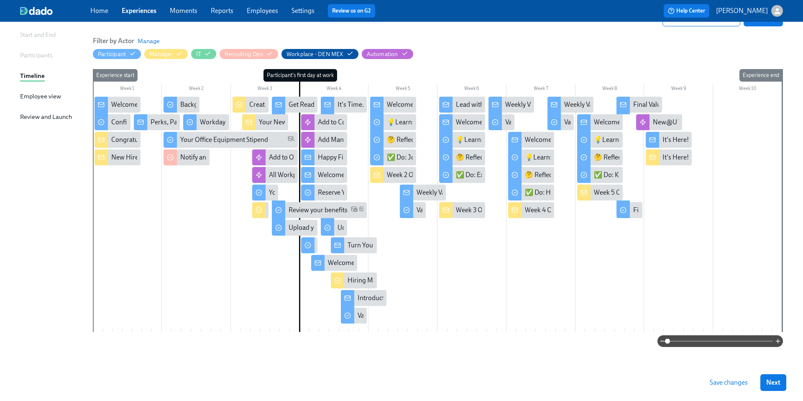
click at [725, 383] on span "Save changes" at bounding box center [729, 382] width 38 height 8
click at [105, 10] on link "Home" at bounding box center [99, 11] width 18 height 8
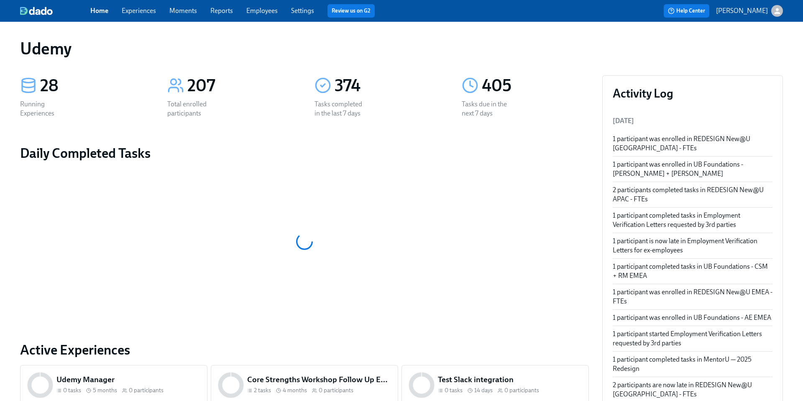
click at [143, 17] on div "Home Experiences Moments Reports Employees Settings Review us on G2" at bounding box center [263, 10] width 346 height 13
click at [136, 12] on link "Experiences" at bounding box center [139, 11] width 34 height 8
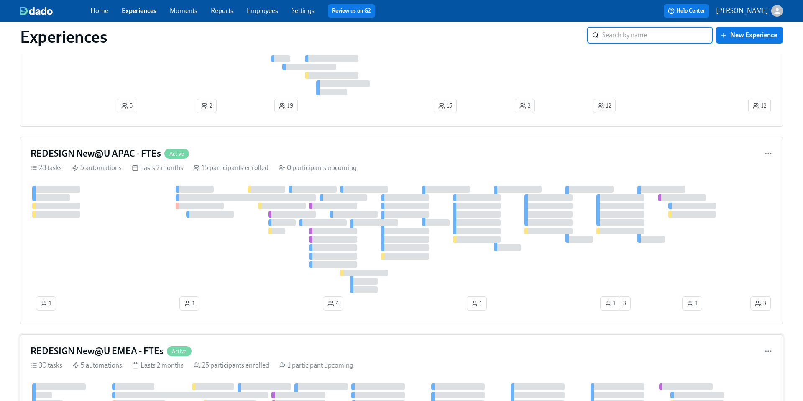
scroll to position [140, 0]
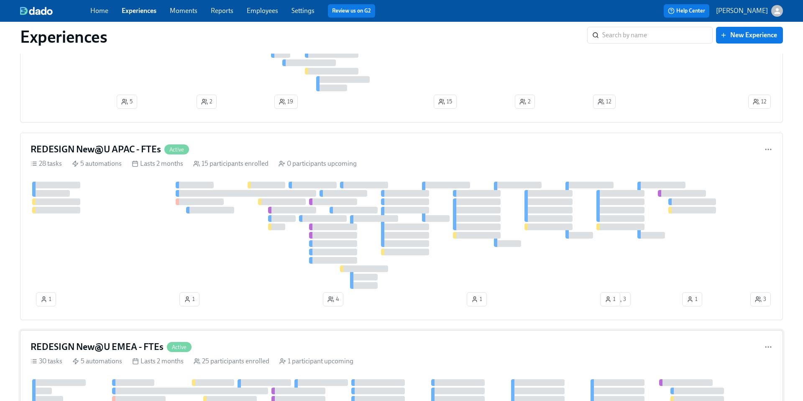
click at [107, 344] on h4 "REDESIGN New@U EMEA - FTEs" at bounding box center [97, 346] width 133 height 13
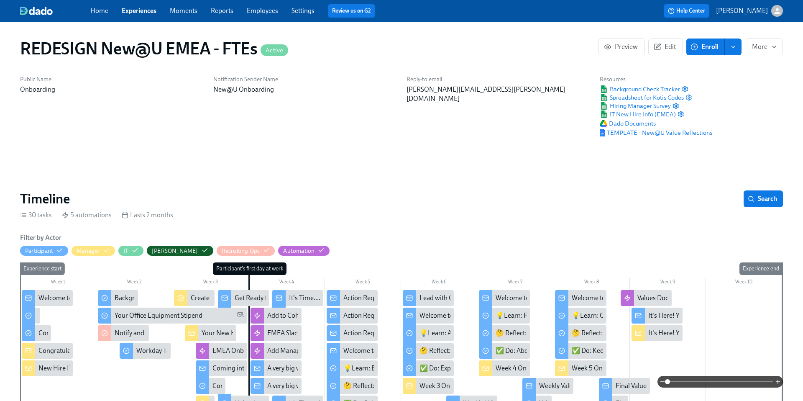
scroll to position [0, 5679]
click at [50, 297] on div "Welcome to Udemy - We’re So Happy You’re Here!" at bounding box center [108, 297] width 141 height 9
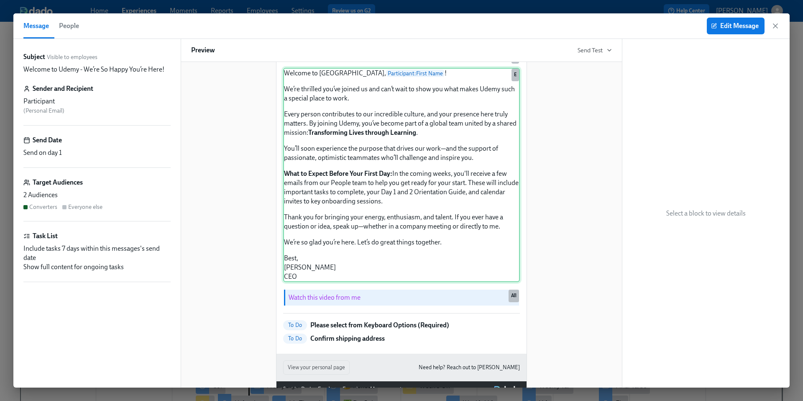
scroll to position [0, 0]
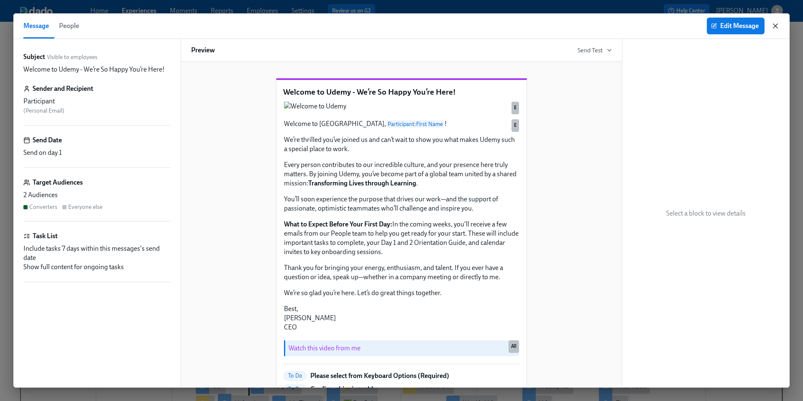
click at [777, 26] on icon "button" at bounding box center [775, 26] width 8 height 8
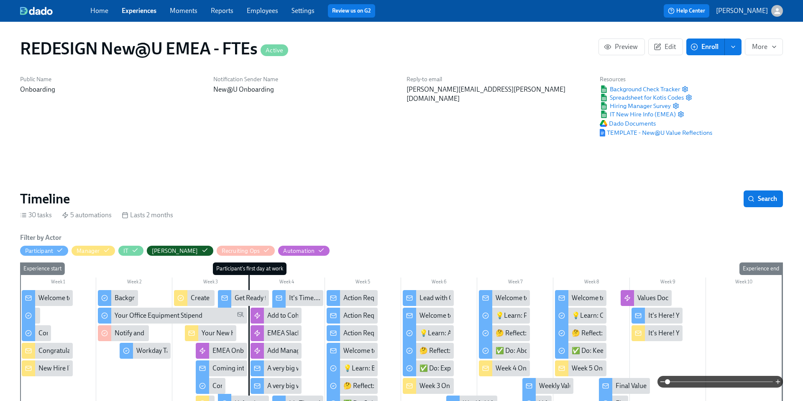
click at [62, 352] on div "Congratulations on your new hire! 👏" at bounding box center [91, 350] width 107 height 9
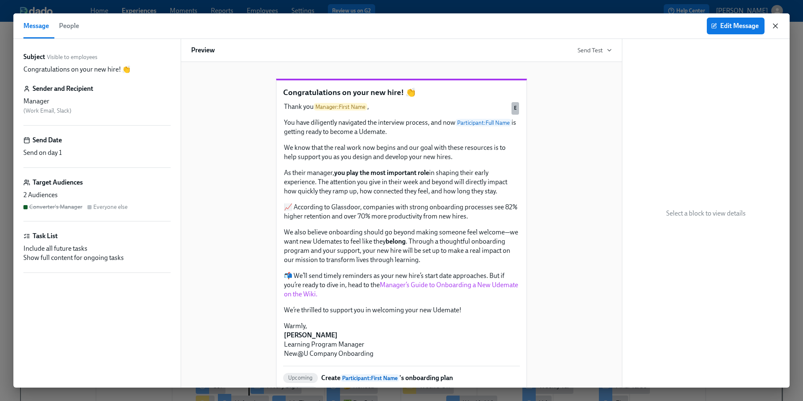
click at [777, 26] on icon "button" at bounding box center [775, 26] width 8 height 8
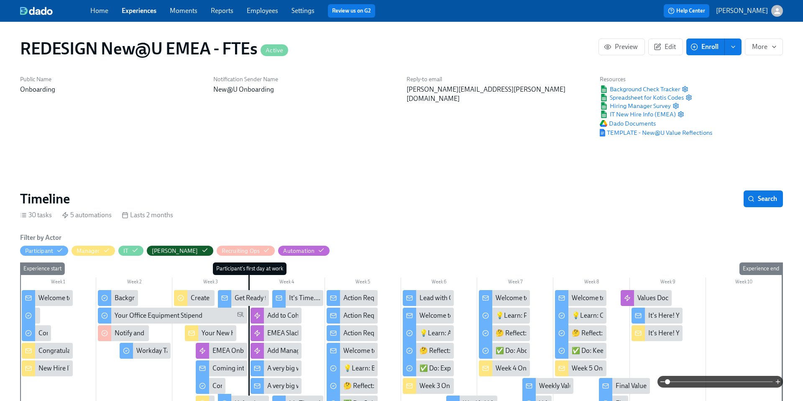
click at [140, 11] on link "Experiences" at bounding box center [139, 11] width 35 height 8
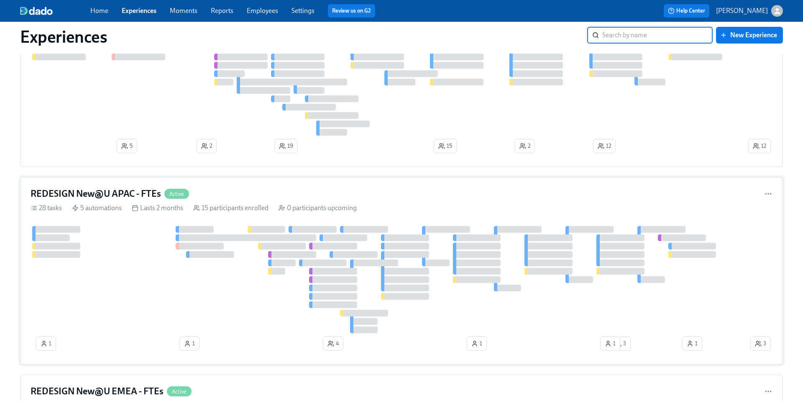
scroll to position [96, 0]
click at [136, 196] on h4 "REDESIGN New@U APAC - FTEs" at bounding box center [96, 193] width 130 height 13
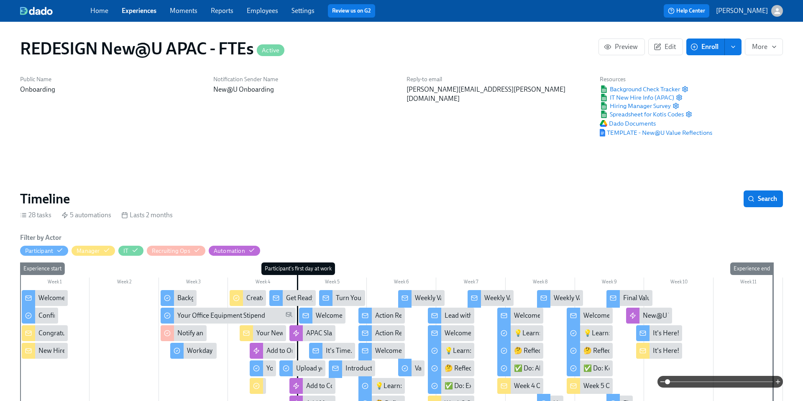
scroll to position [0, 6207]
click at [61, 332] on div "Congratulations on your new hire! 👏" at bounding box center [91, 332] width 107 height 9
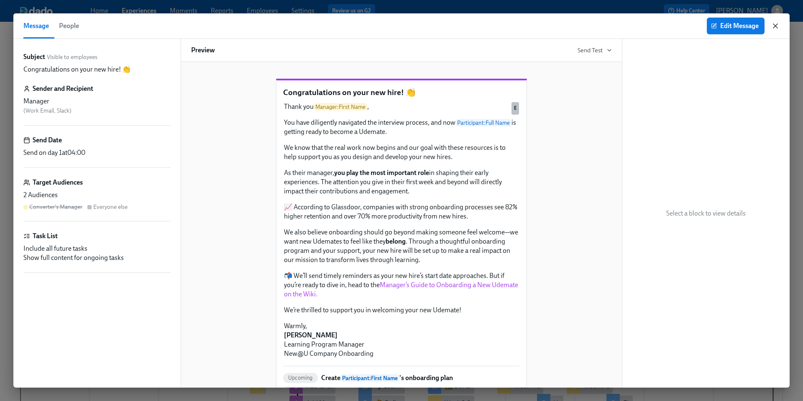
click at [776, 27] on icon "button" at bounding box center [775, 26] width 4 height 4
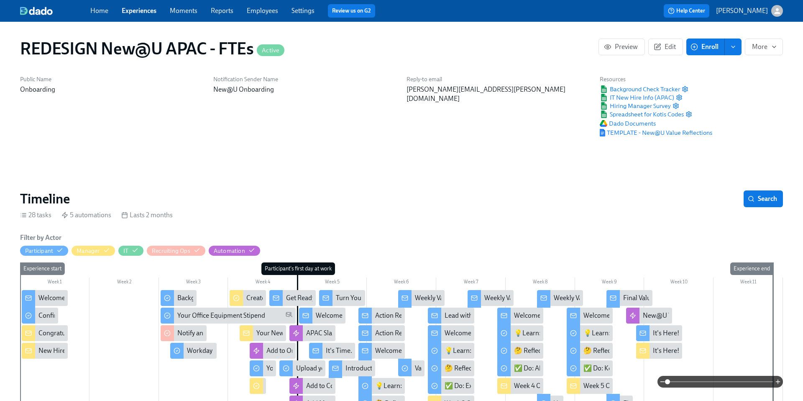
click at [96, 11] on link "Home" at bounding box center [99, 11] width 18 height 8
